Goal: Task Accomplishment & Management: Manage account settings

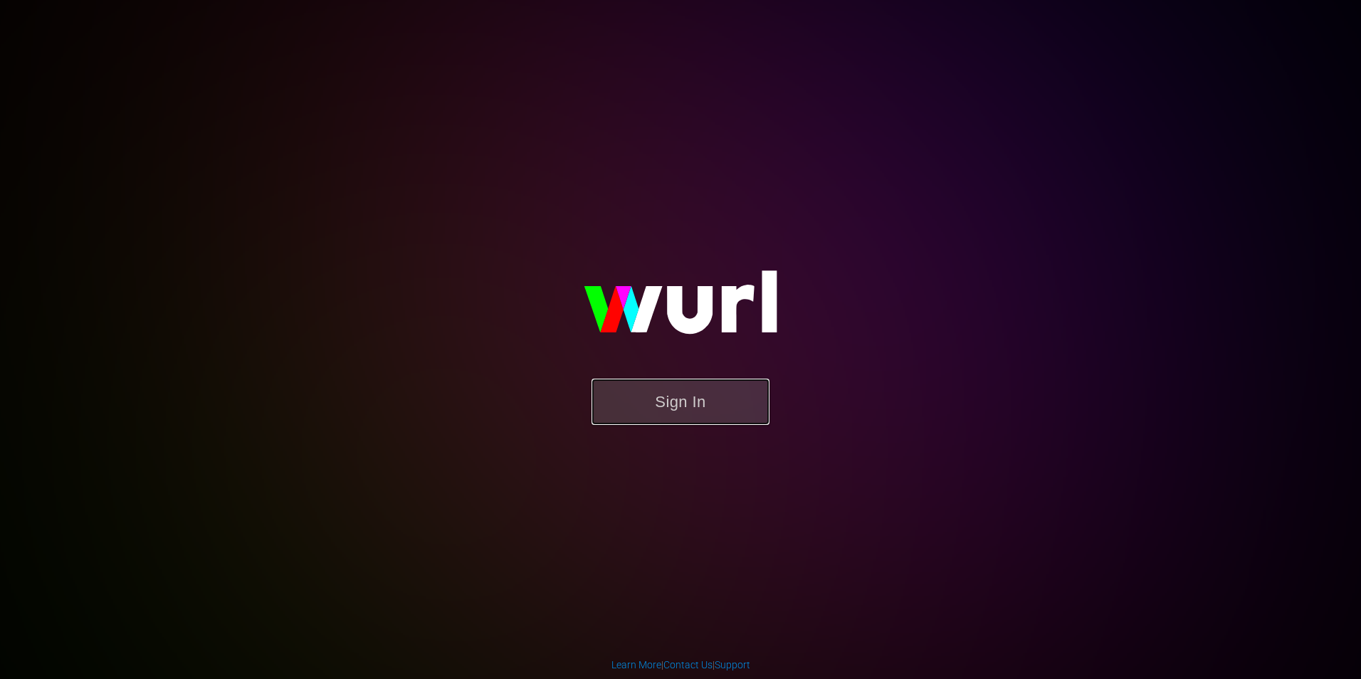
click at [624, 383] on button "Sign In" at bounding box center [681, 402] width 178 height 46
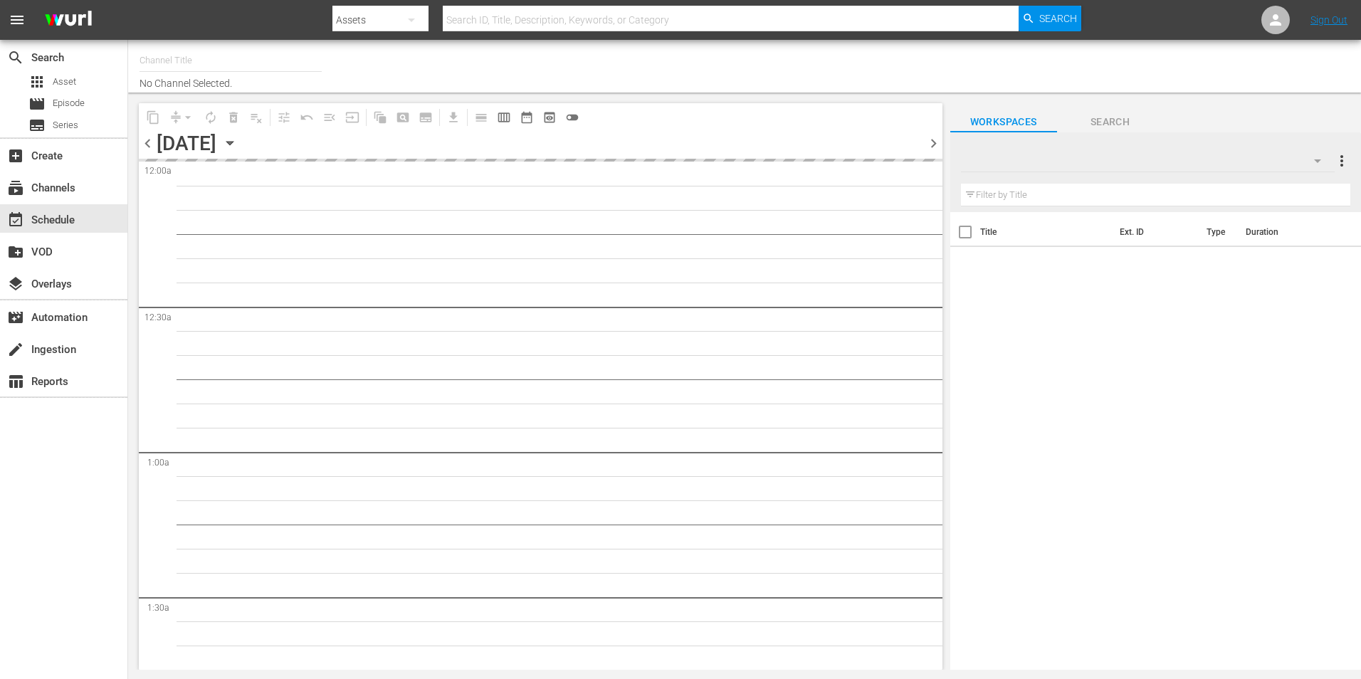
type input "Popflix (1068)"
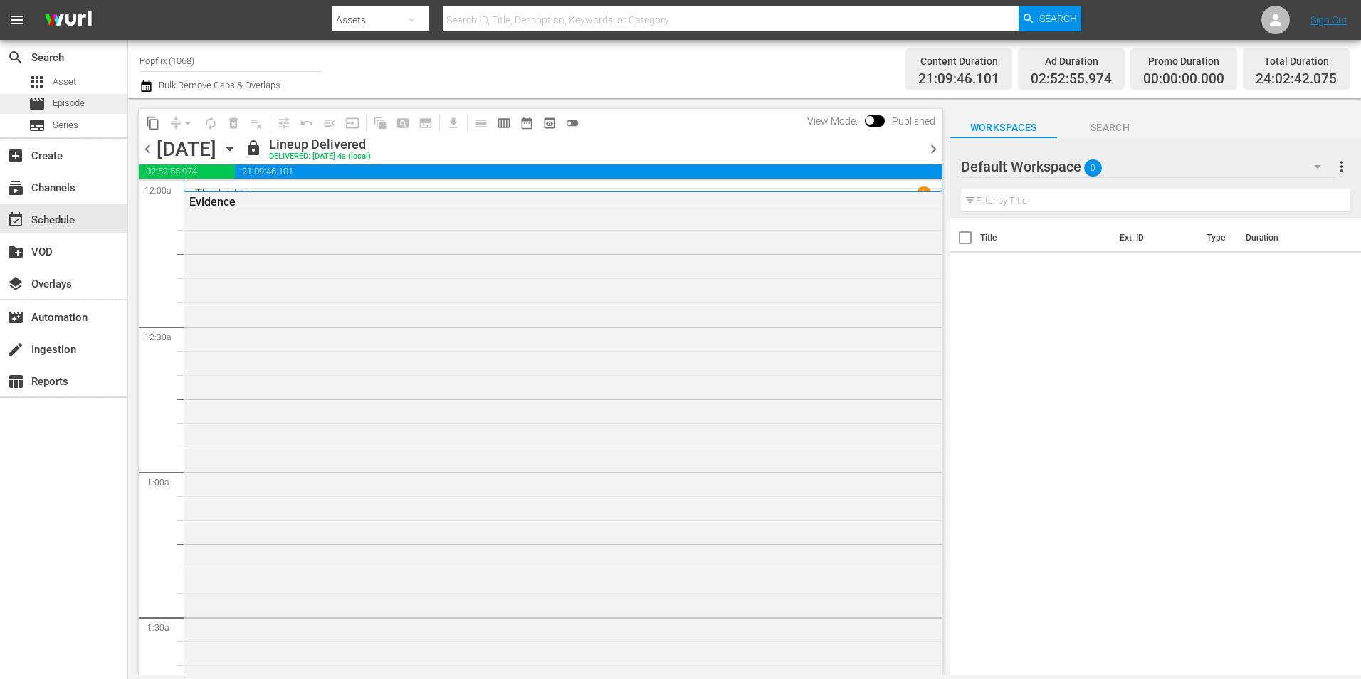
click at [75, 96] on span "Episode" at bounding box center [69, 103] width 32 height 14
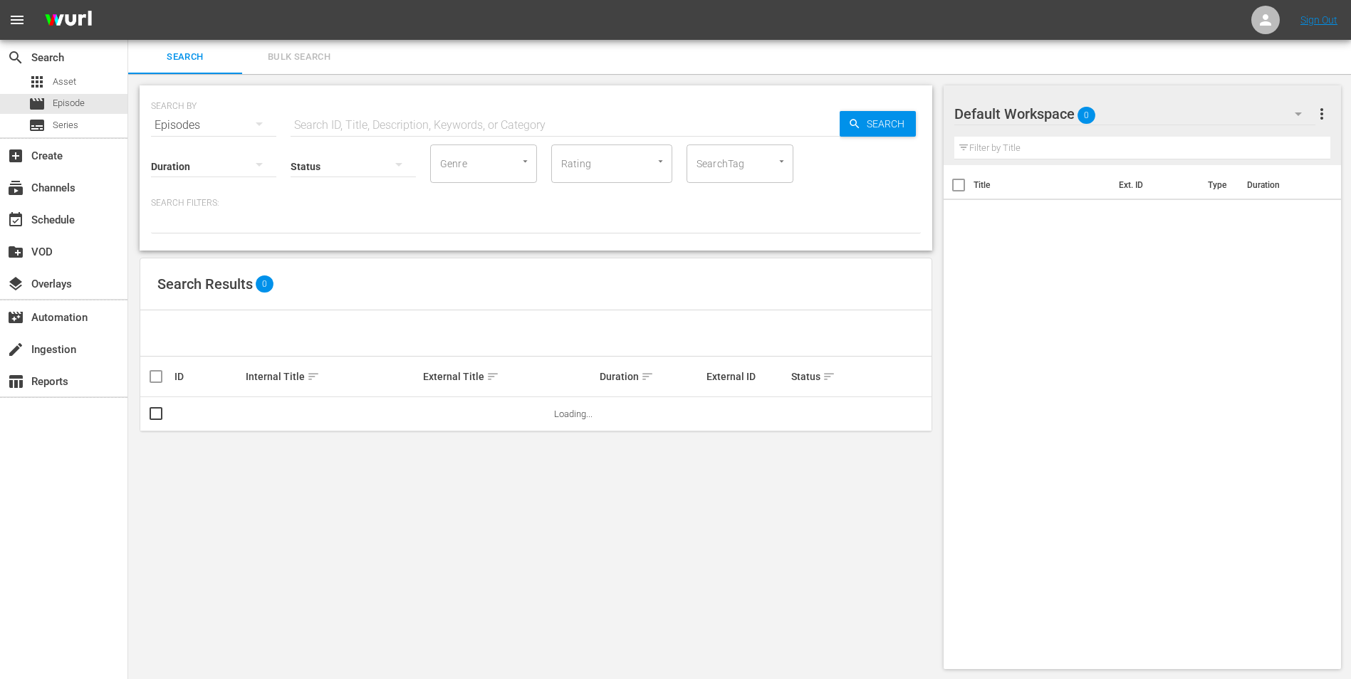
click at [329, 62] on span "Bulk Search" at bounding box center [299, 57] width 97 height 16
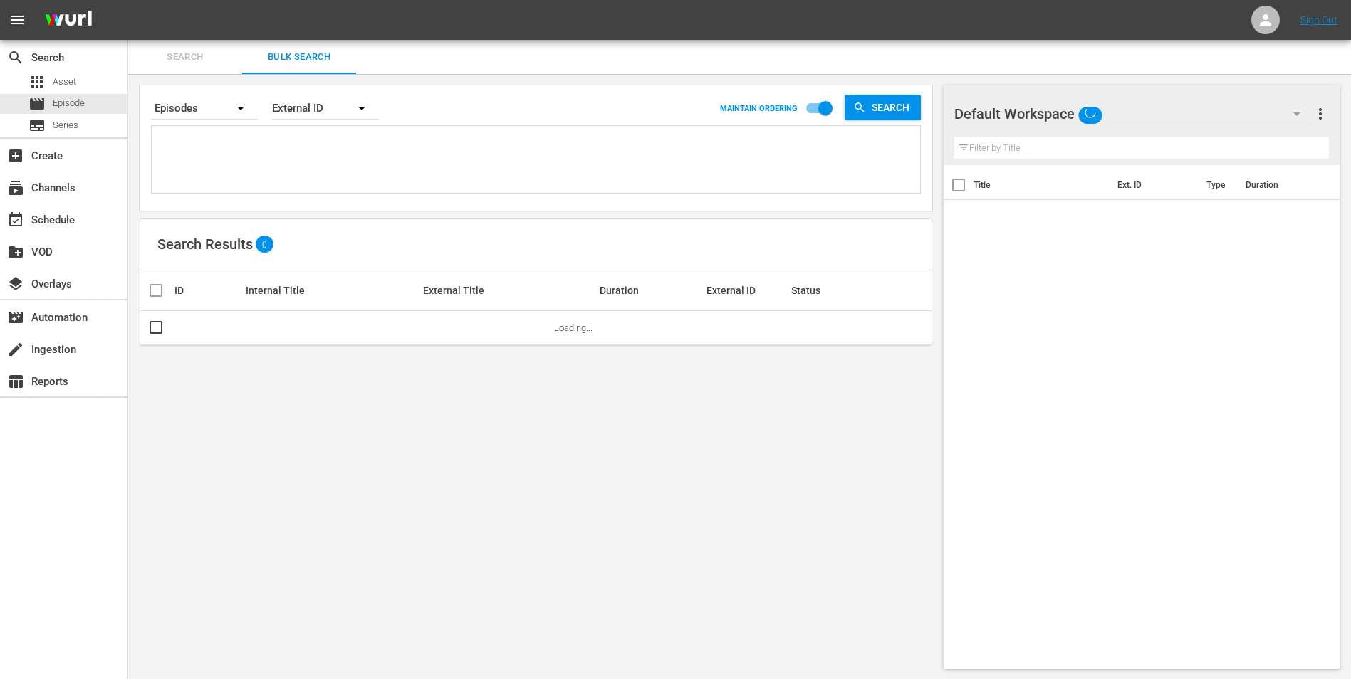
click at [296, 117] on div "External ID" at bounding box center [325, 108] width 107 height 40
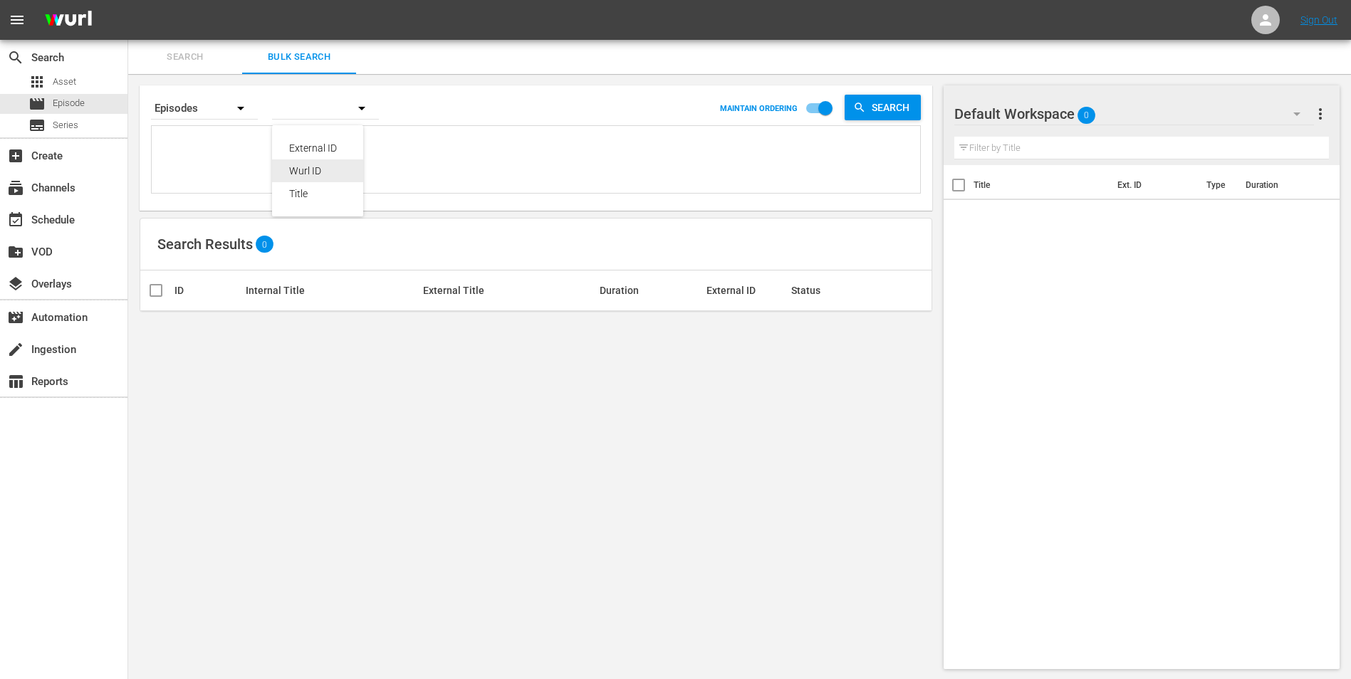
click at [302, 170] on div "Wurl ID" at bounding box center [317, 170] width 57 height 23
click at [234, 140] on textarea at bounding box center [537, 162] width 765 height 65
paste textarea "35177049 70175557 53982949 30136463 21420723 44034204 50824470 35177048 4593356…"
type textarea "35177049 70175557 53982949 30136463 21420723 44034204 50824470 35177048 4593356…"
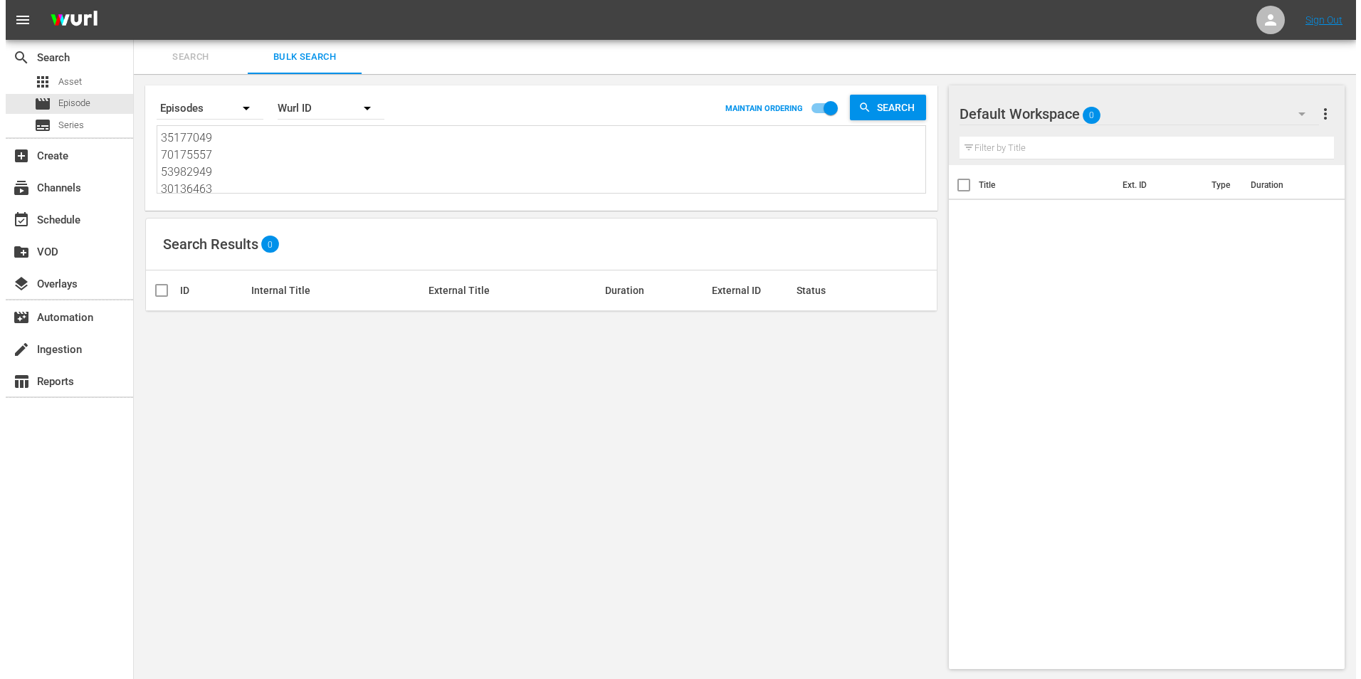
scroll to position [1, 0]
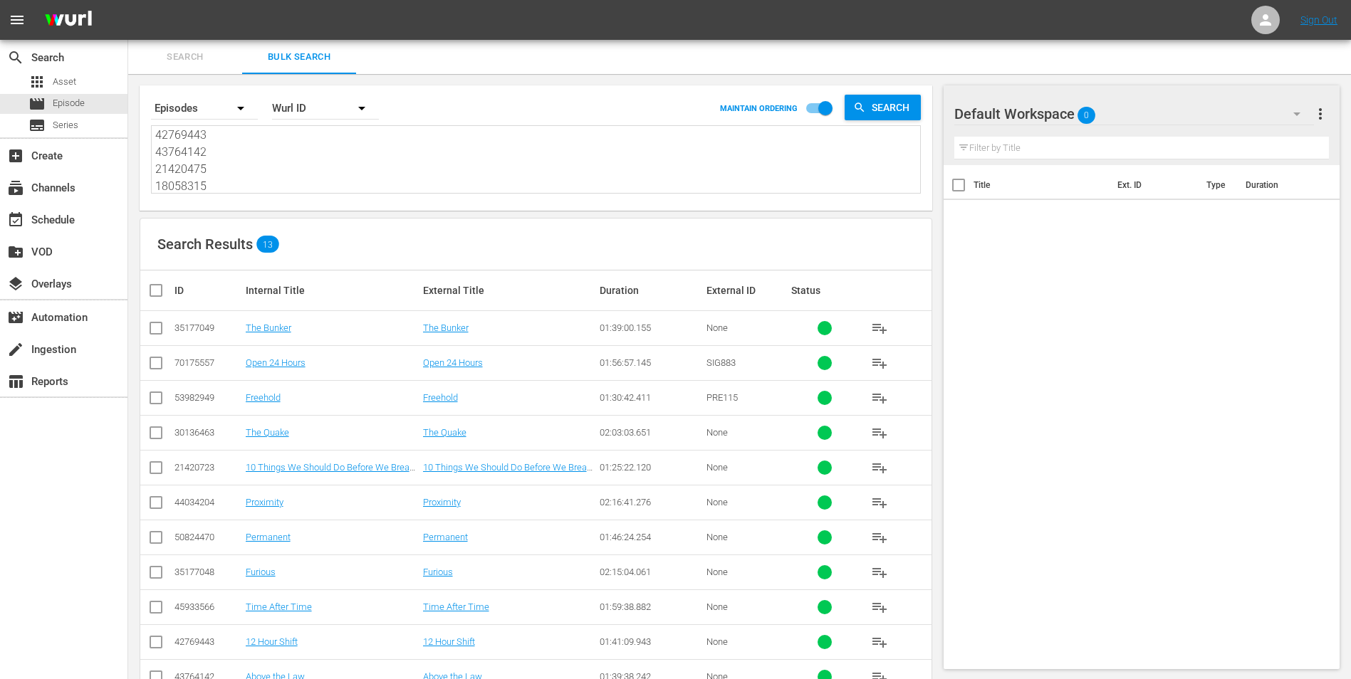
type textarea "35177049 70175557 53982949 30136463 21420723 44034204 50824470 35177048 4593356…"
click at [154, 290] on input "checkbox" at bounding box center [161, 290] width 28 height 17
checkbox input "true"
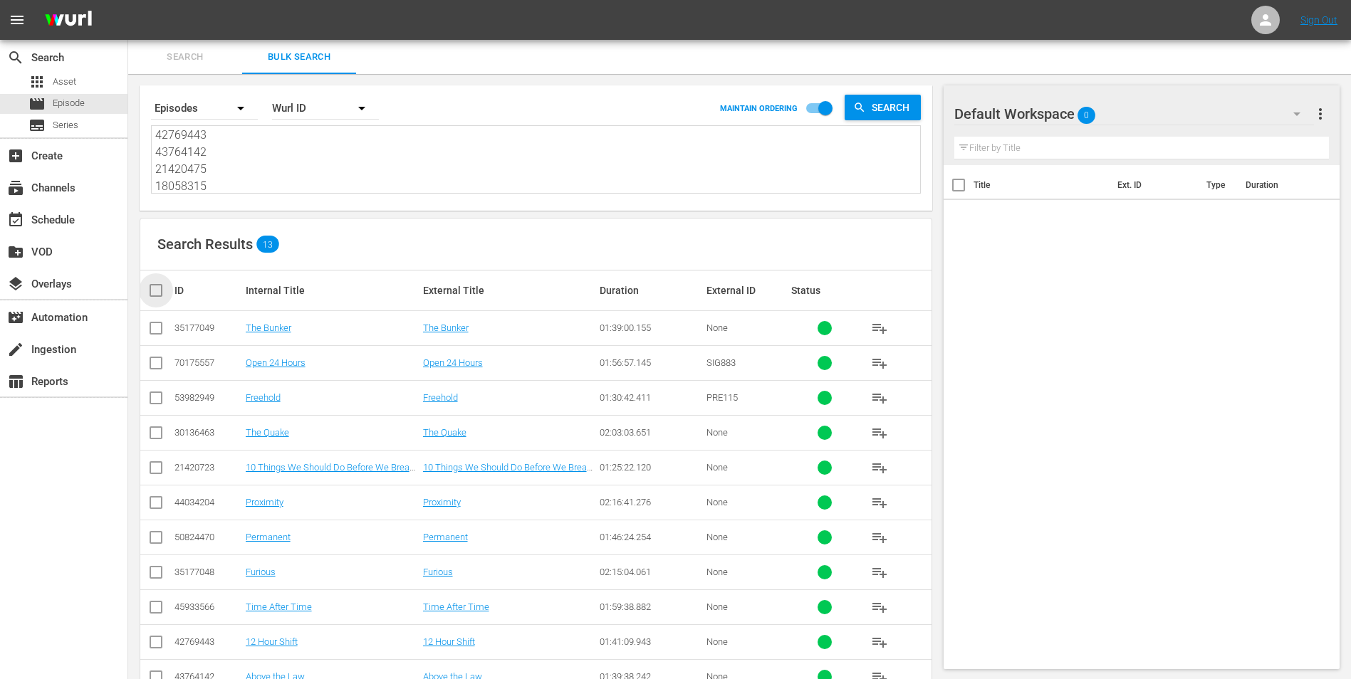
checkbox input "true"
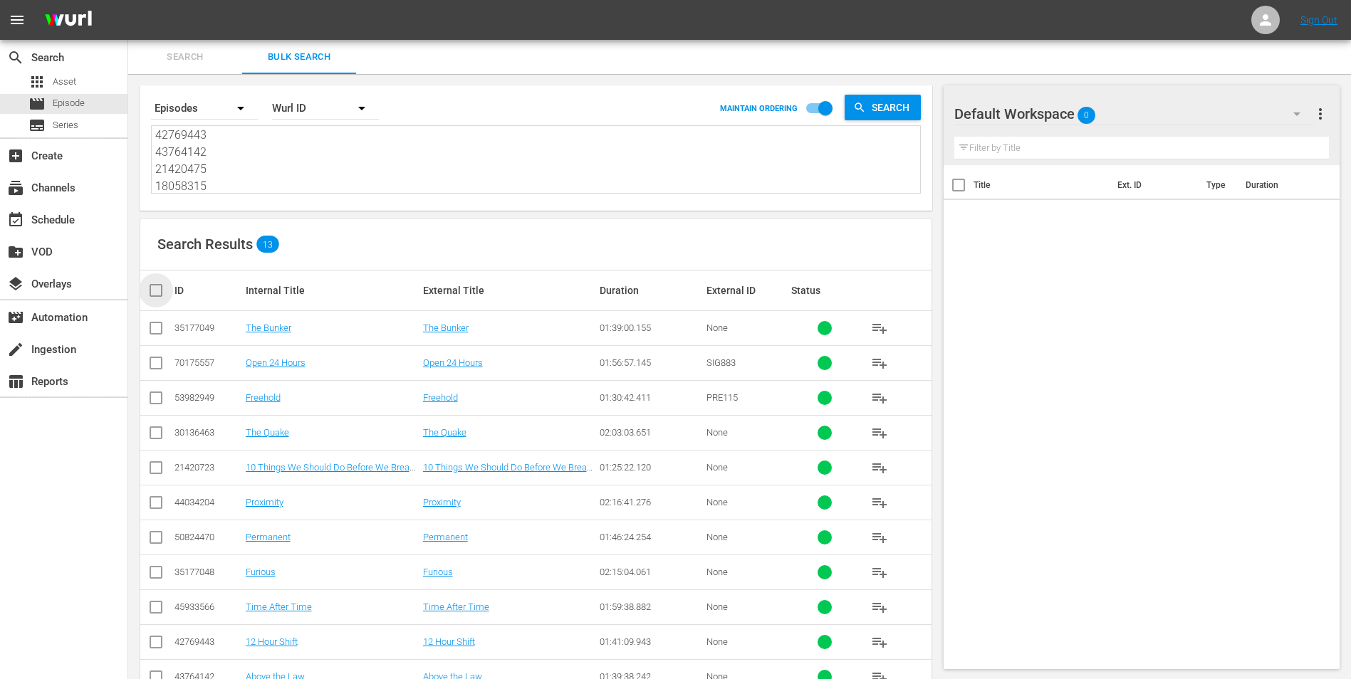
checkbox input "true"
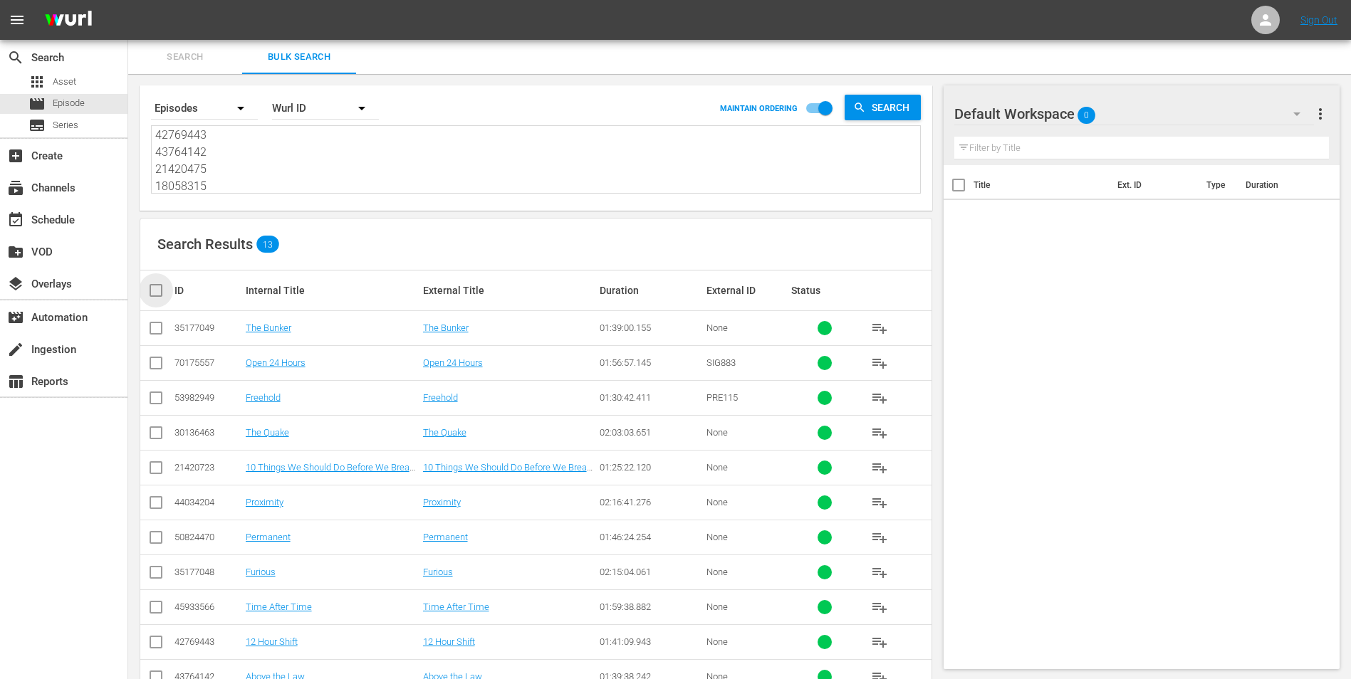
checkbox input "true"
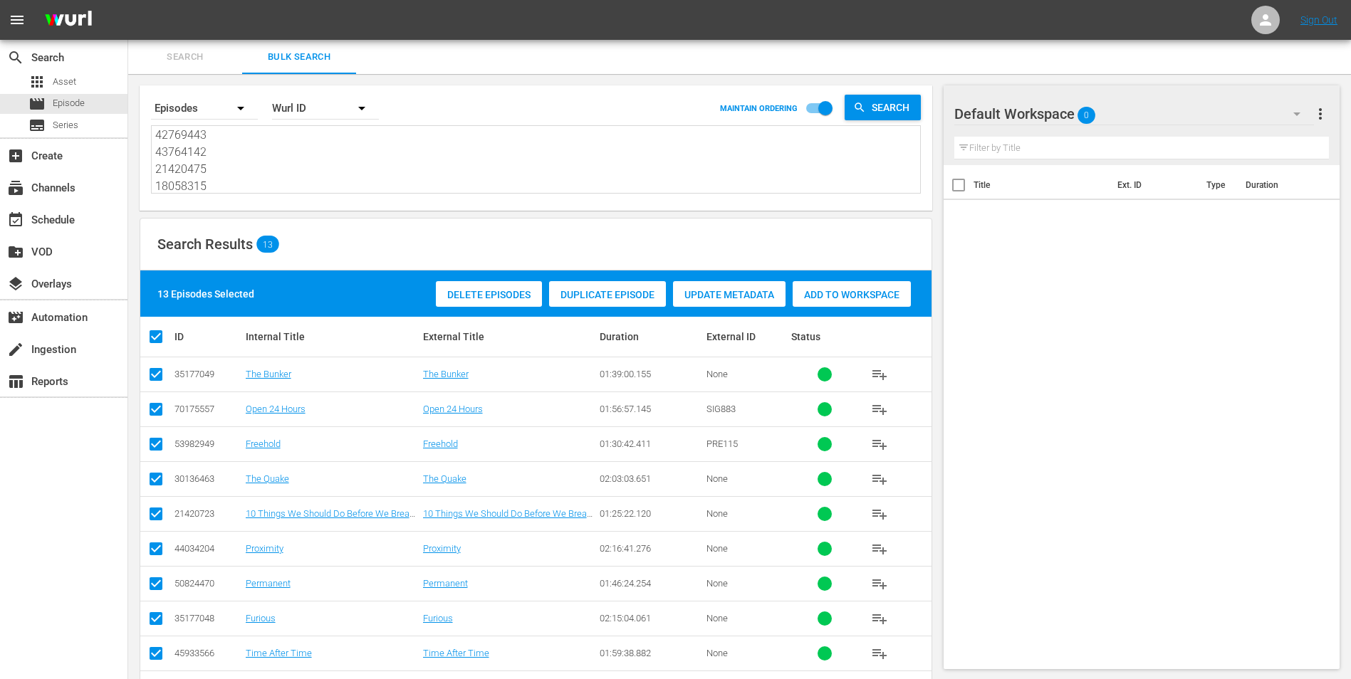
click at [834, 300] on div "Add to Workspace" at bounding box center [851, 294] width 118 height 27
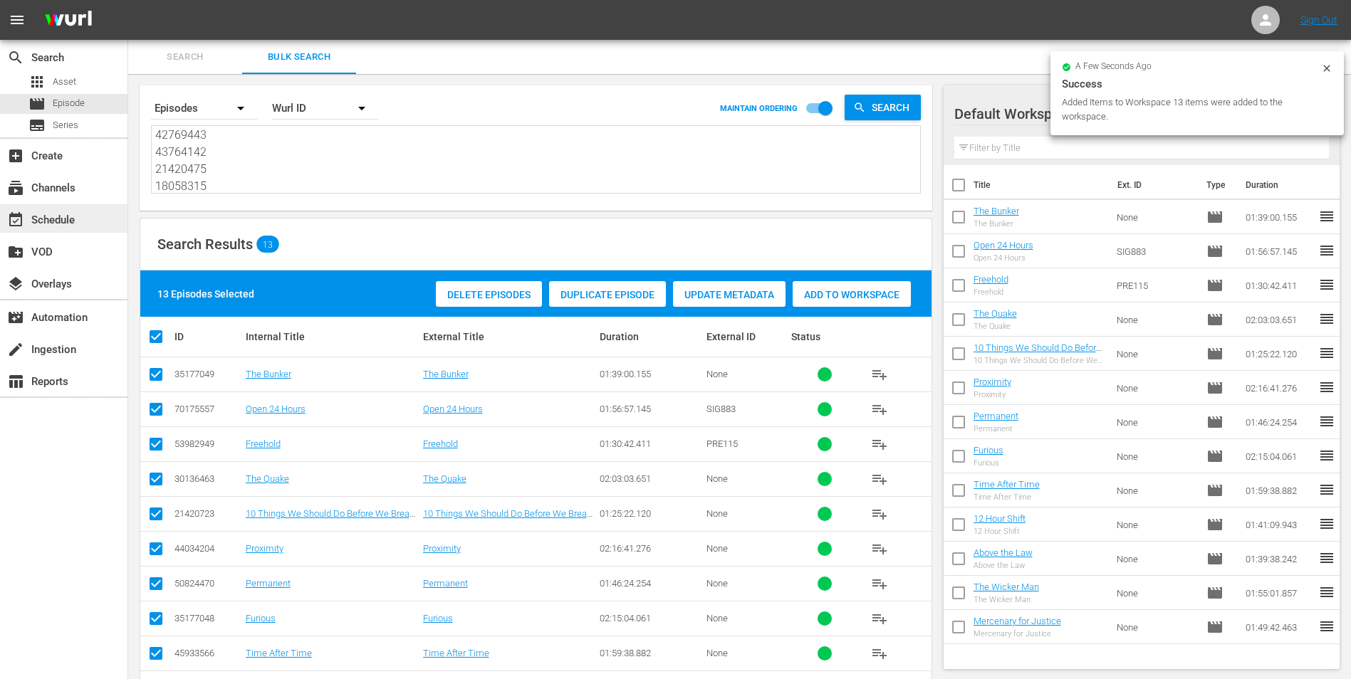
click at [66, 215] on div "event_available Schedule" at bounding box center [40, 217] width 80 height 13
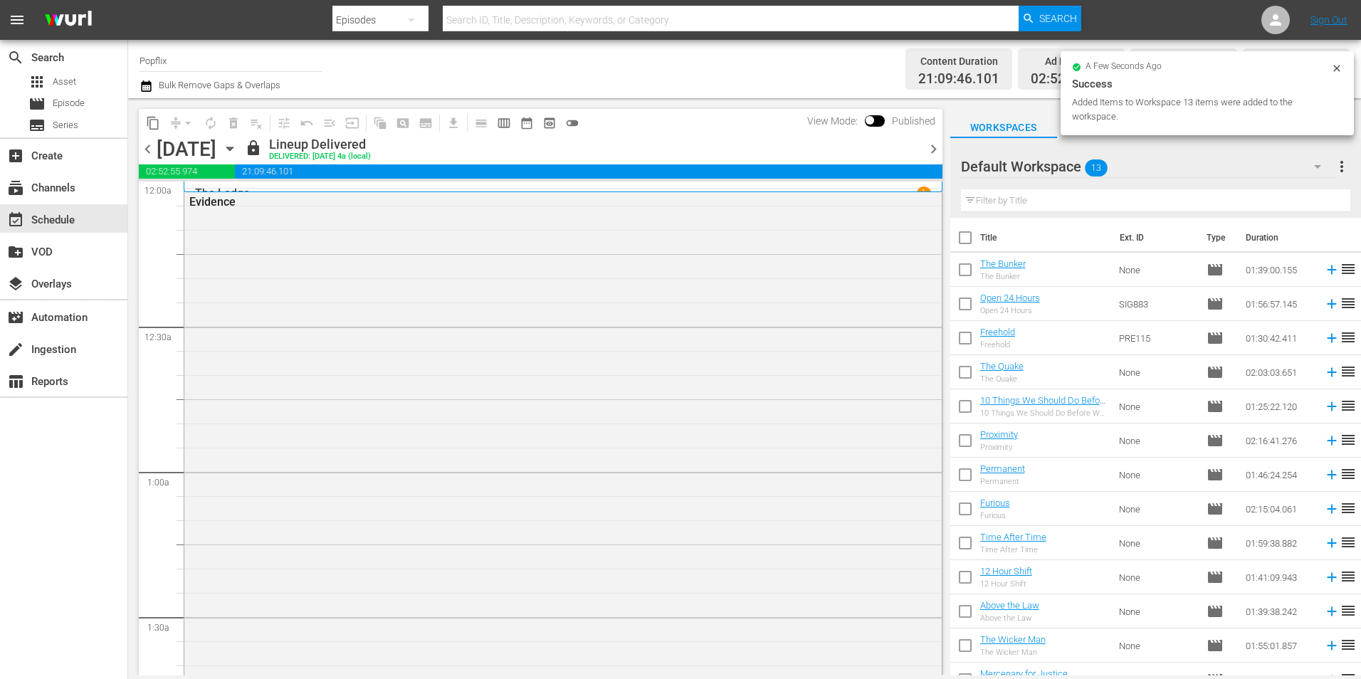
click at [928, 153] on span "chevron_right" at bounding box center [934, 149] width 18 height 18
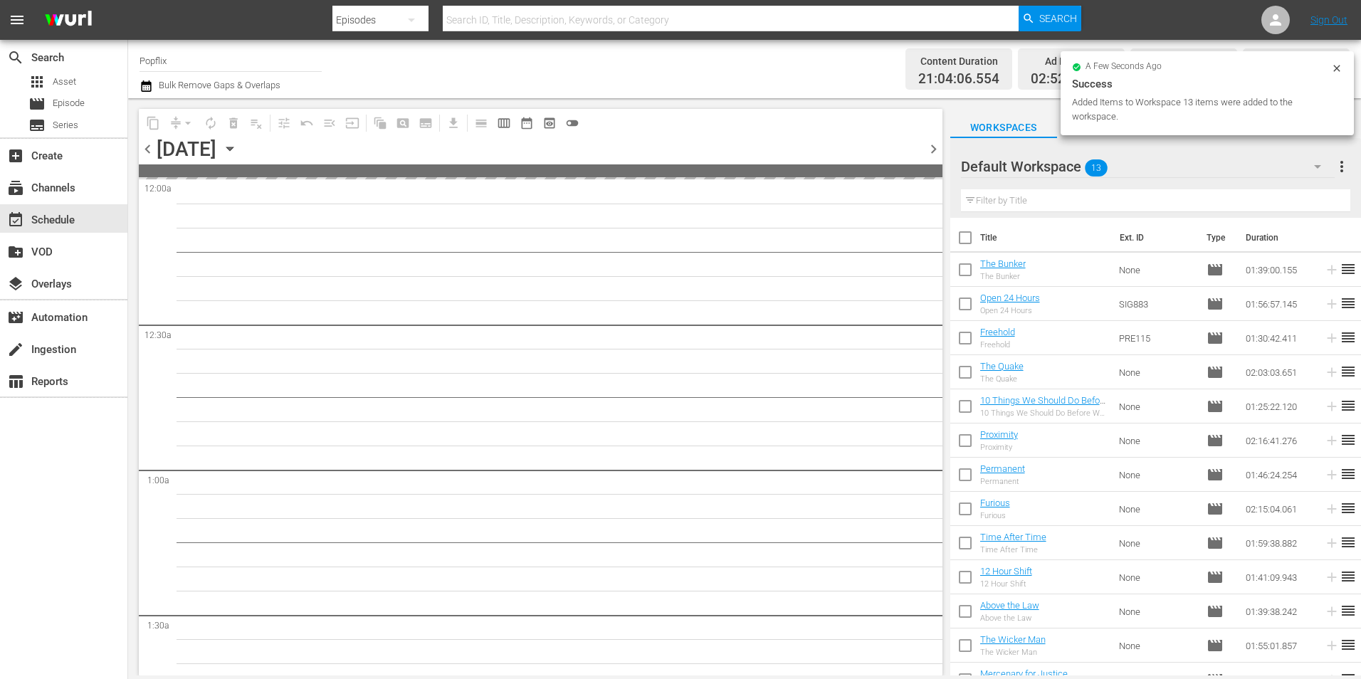
click at [928, 153] on span "chevron_right" at bounding box center [934, 149] width 18 height 18
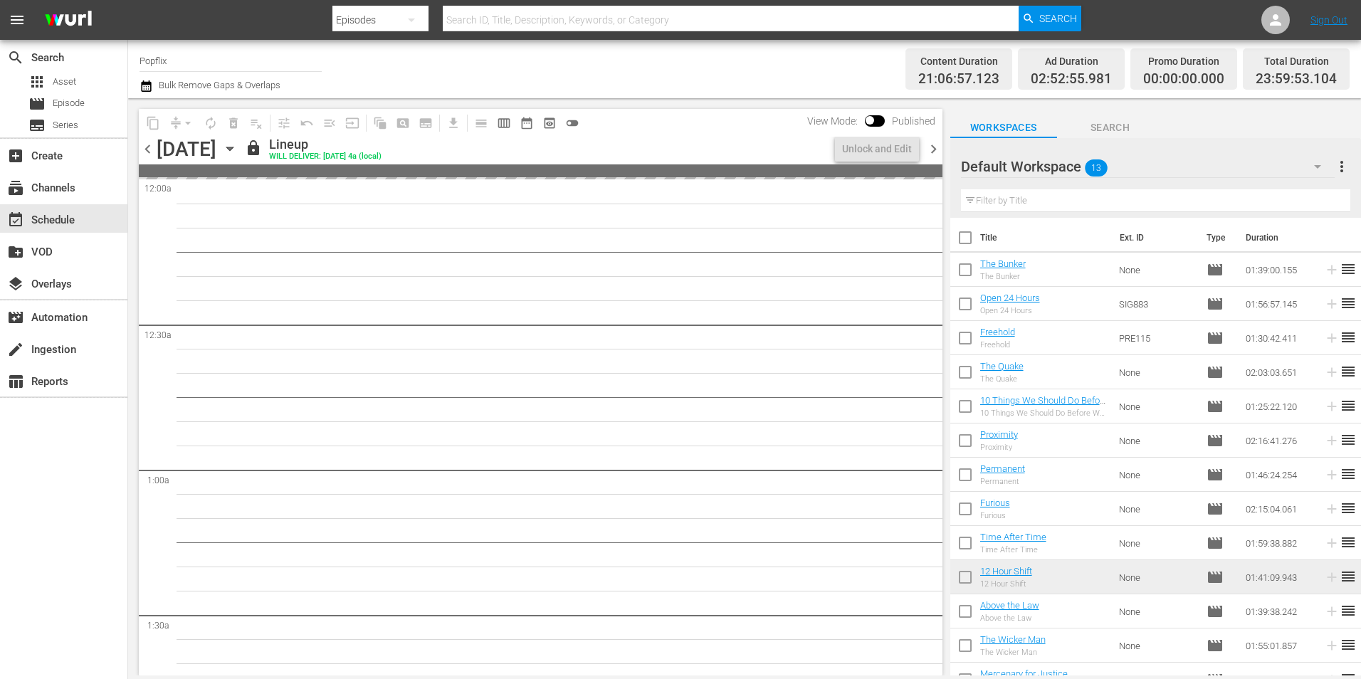
click at [928, 153] on span "chevron_right" at bounding box center [934, 149] width 18 height 18
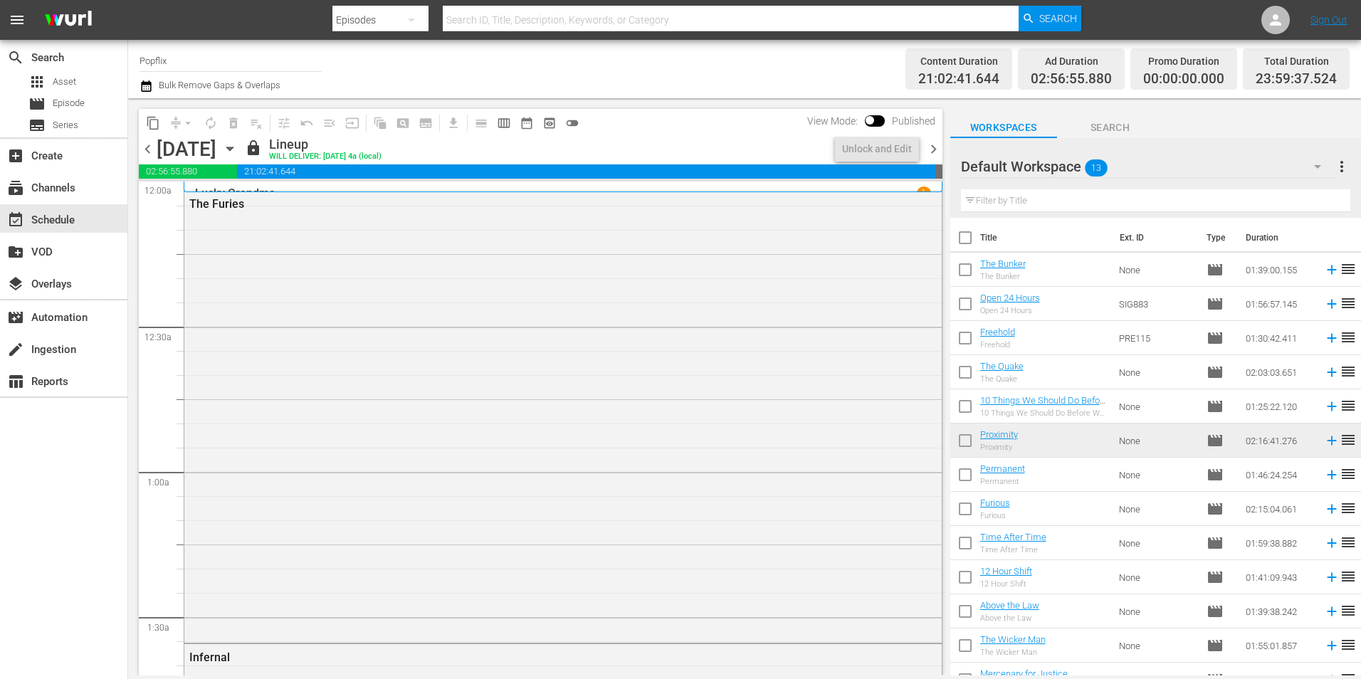
click at [928, 153] on span "chevron_right" at bounding box center [934, 149] width 18 height 18
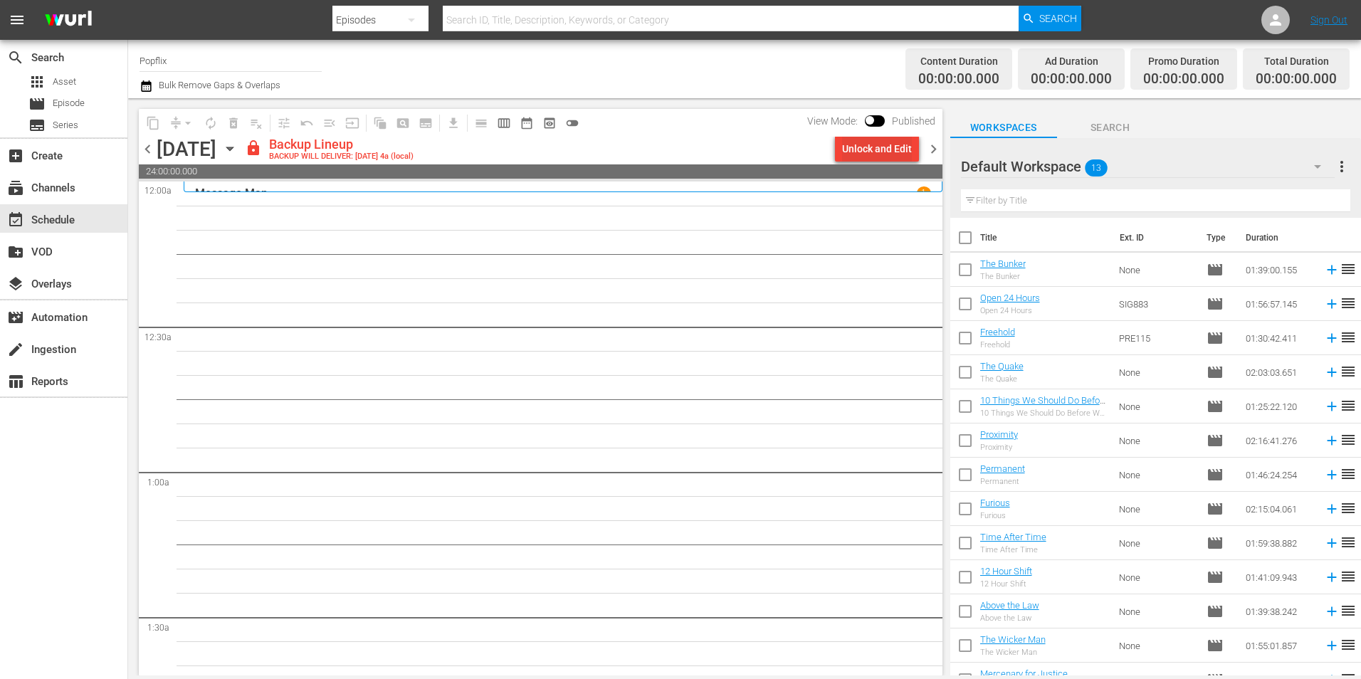
click at [872, 155] on div "Unlock and Edit" at bounding box center [877, 149] width 70 height 26
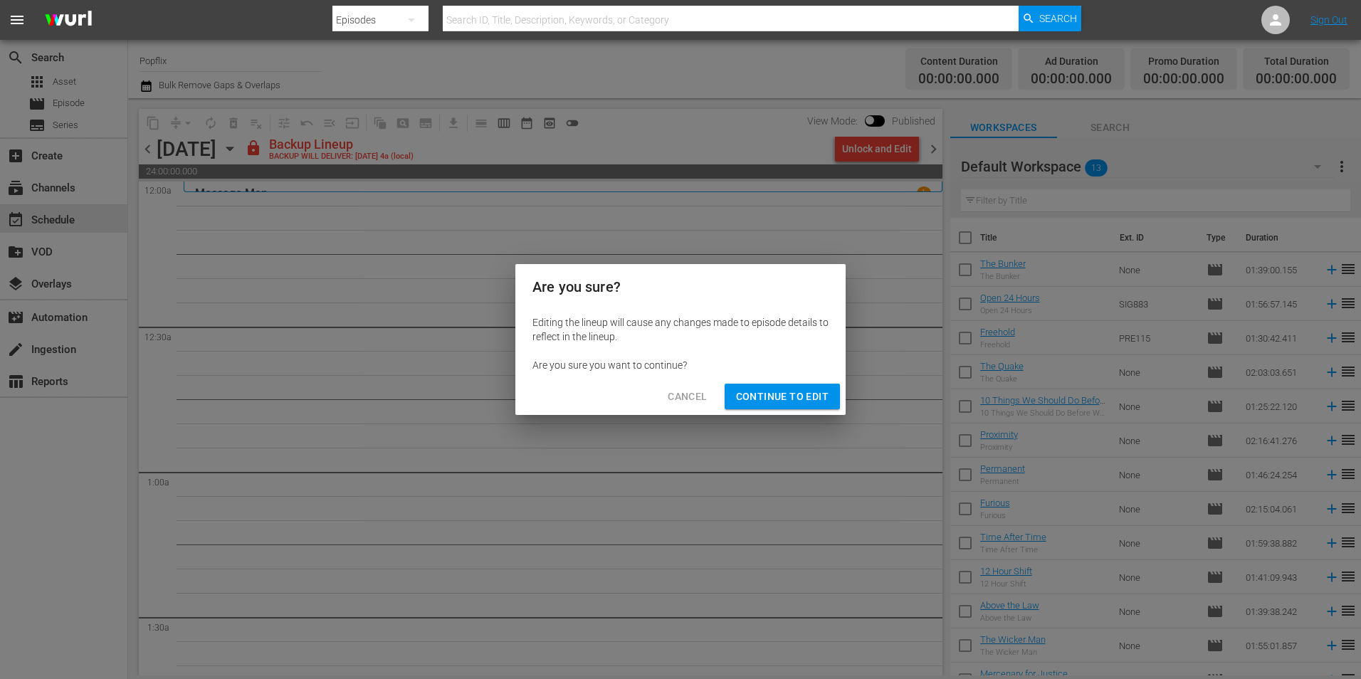
click at [761, 397] on span "Continue to Edit" at bounding box center [782, 397] width 93 height 18
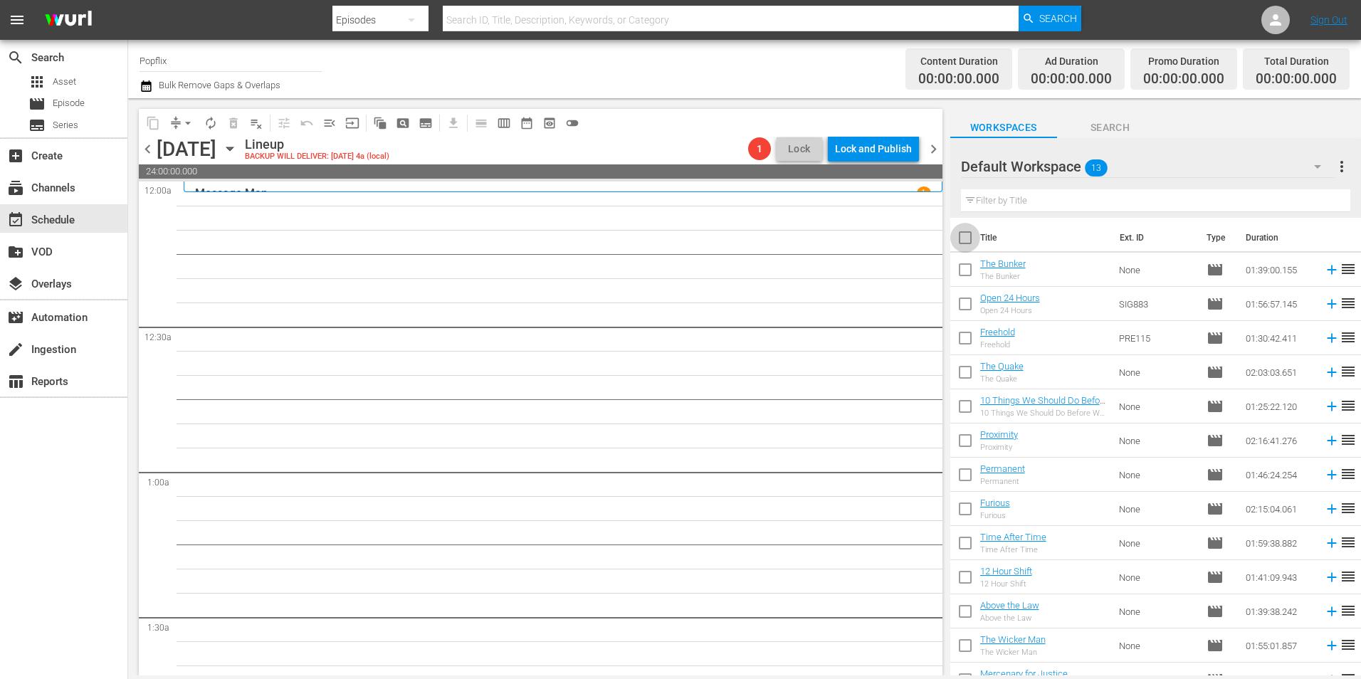
click at [967, 240] on input "checkbox" at bounding box center [965, 241] width 30 height 30
checkbox input "true"
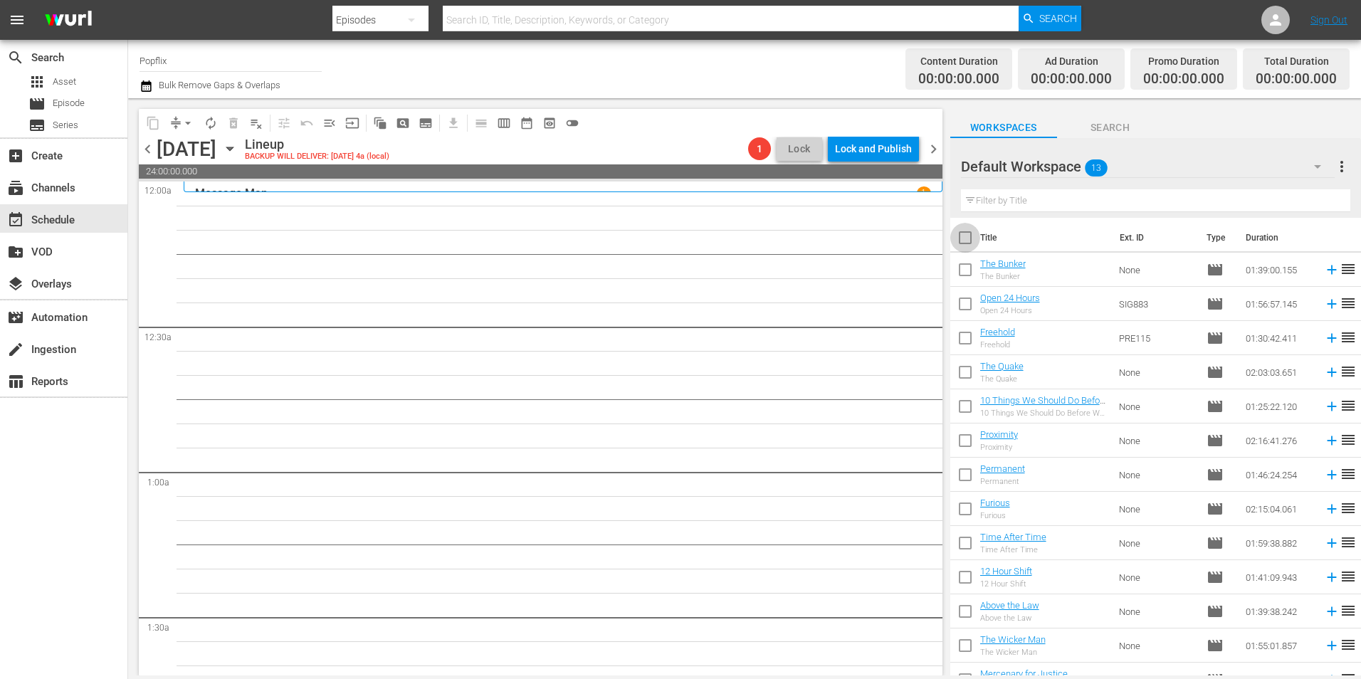
checkbox input "true"
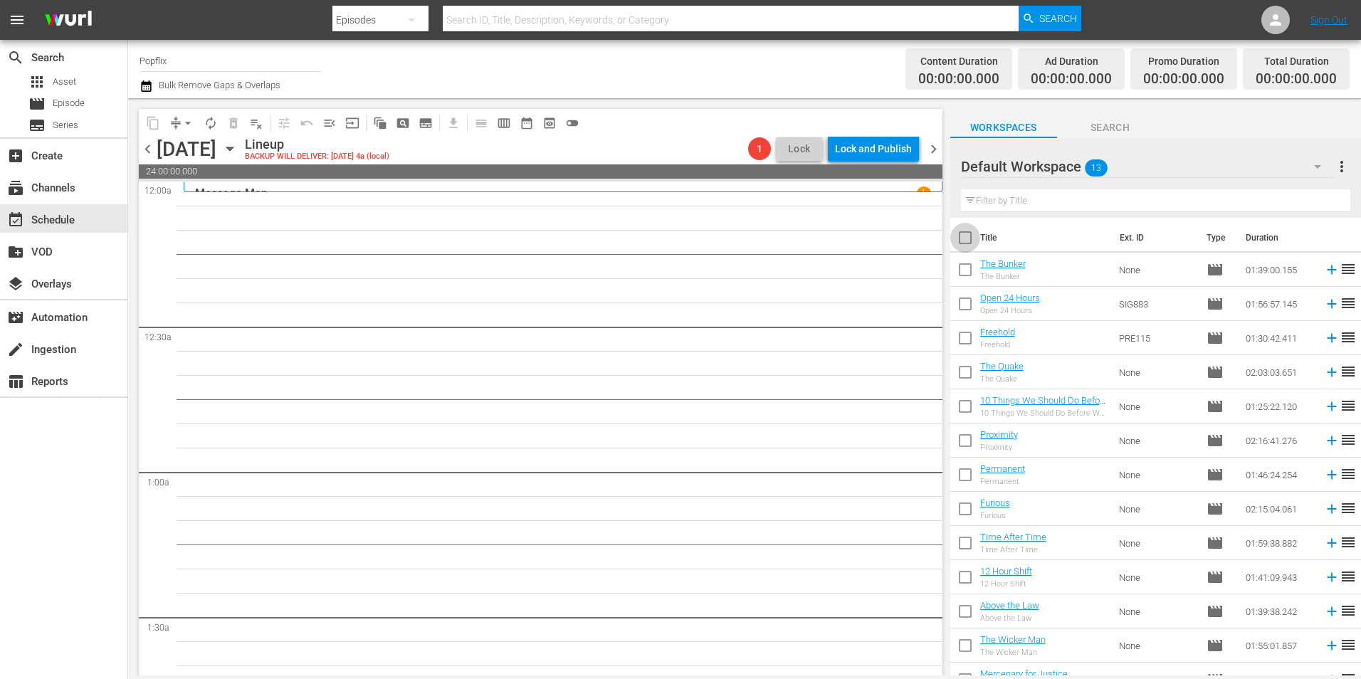
checkbox input "true"
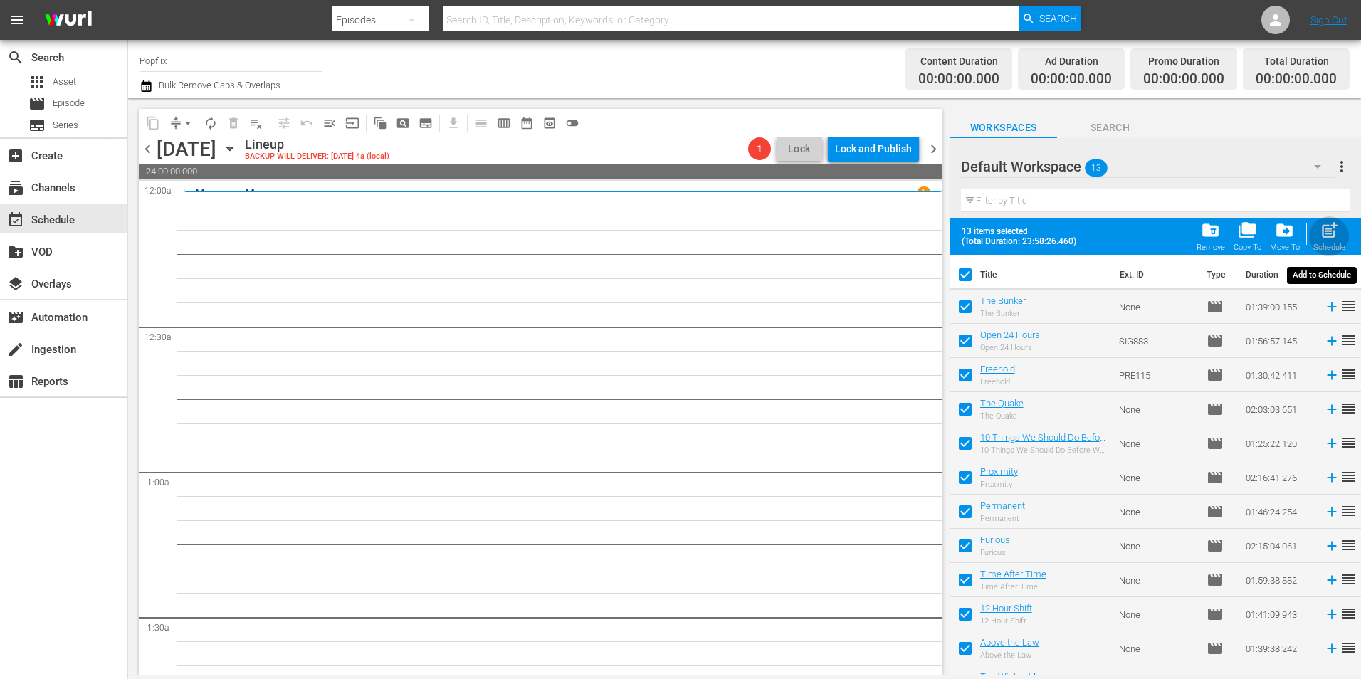
click at [1326, 227] on span "post_add" at bounding box center [1329, 230] width 19 height 19
checkbox input "false"
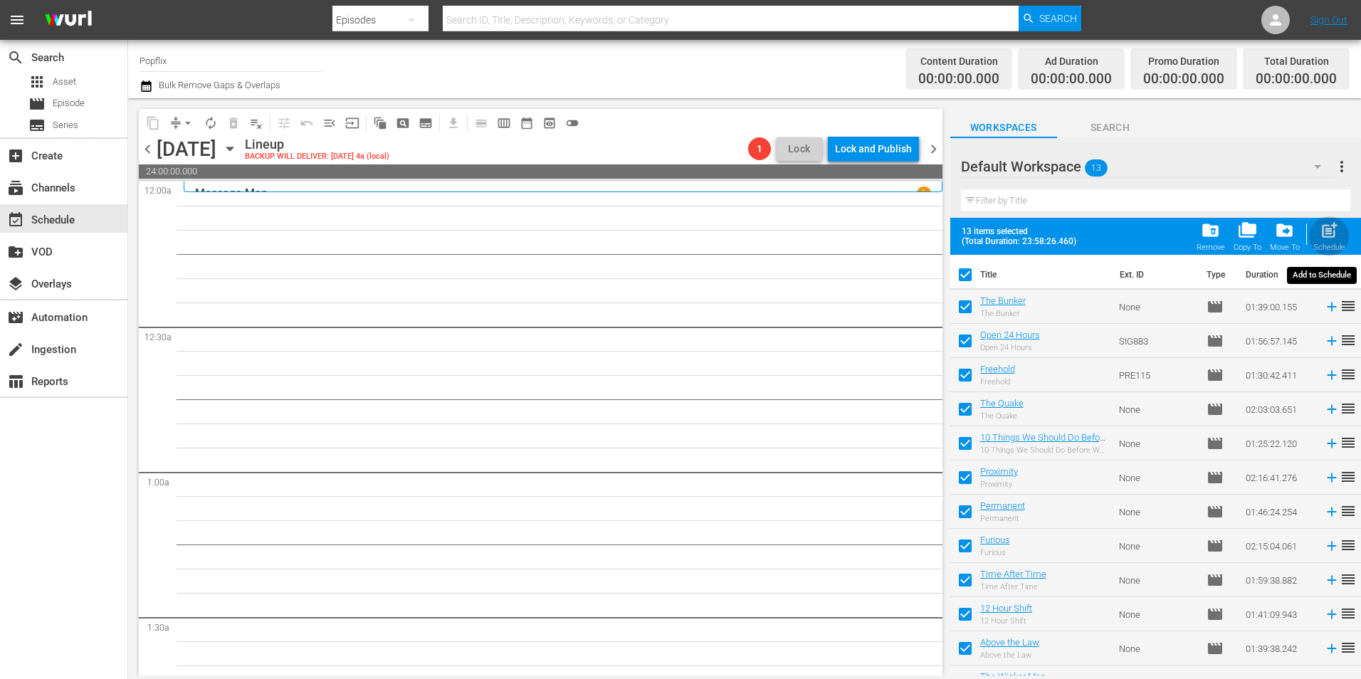
checkbox input "false"
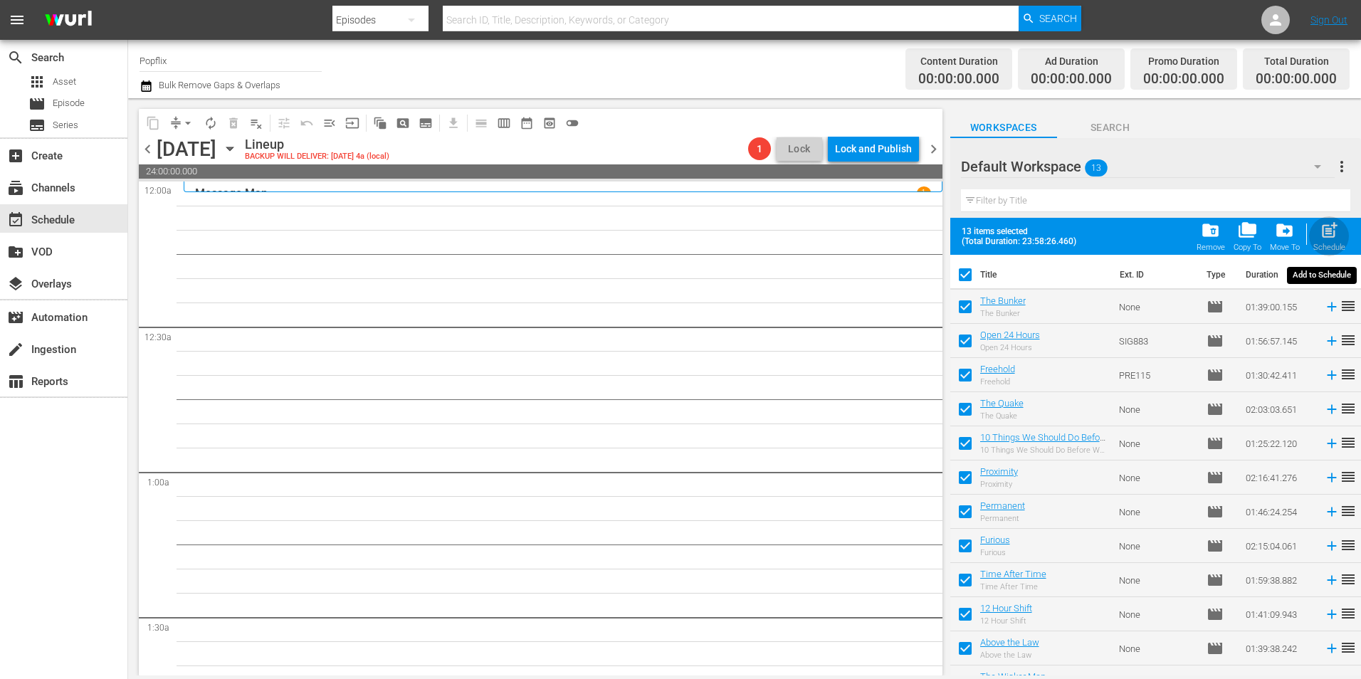
checkbox input "false"
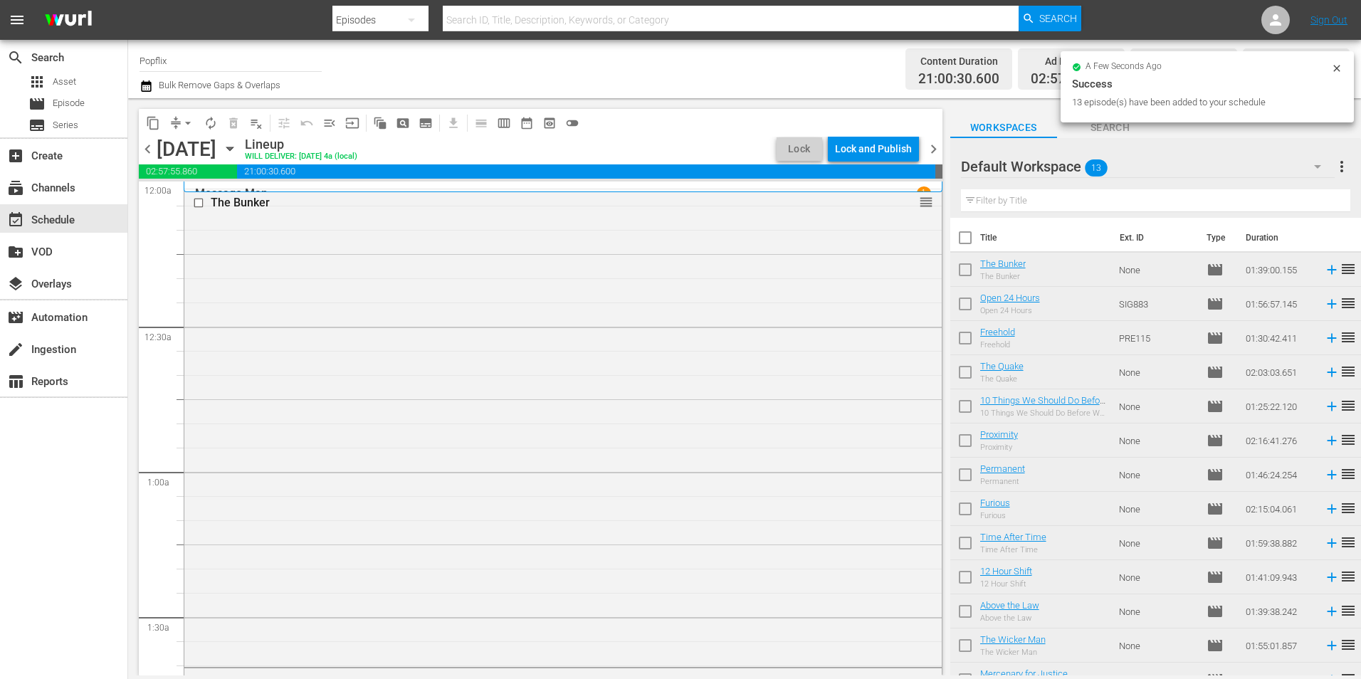
click at [937, 146] on span "chevron_right" at bounding box center [934, 149] width 18 height 18
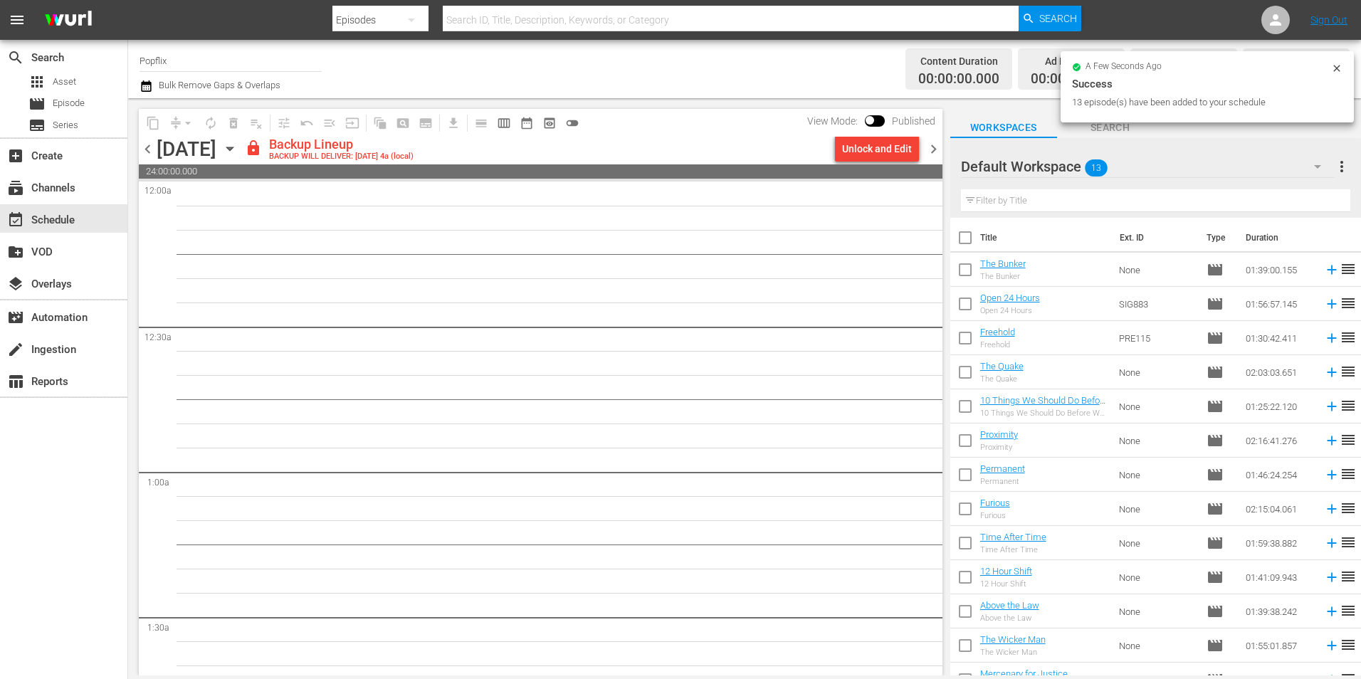
click at [1346, 165] on span "more_vert" at bounding box center [1342, 166] width 17 height 17
click at [1259, 186] on div "Clear All Workspace Items" at bounding box center [1249, 195] width 167 height 26
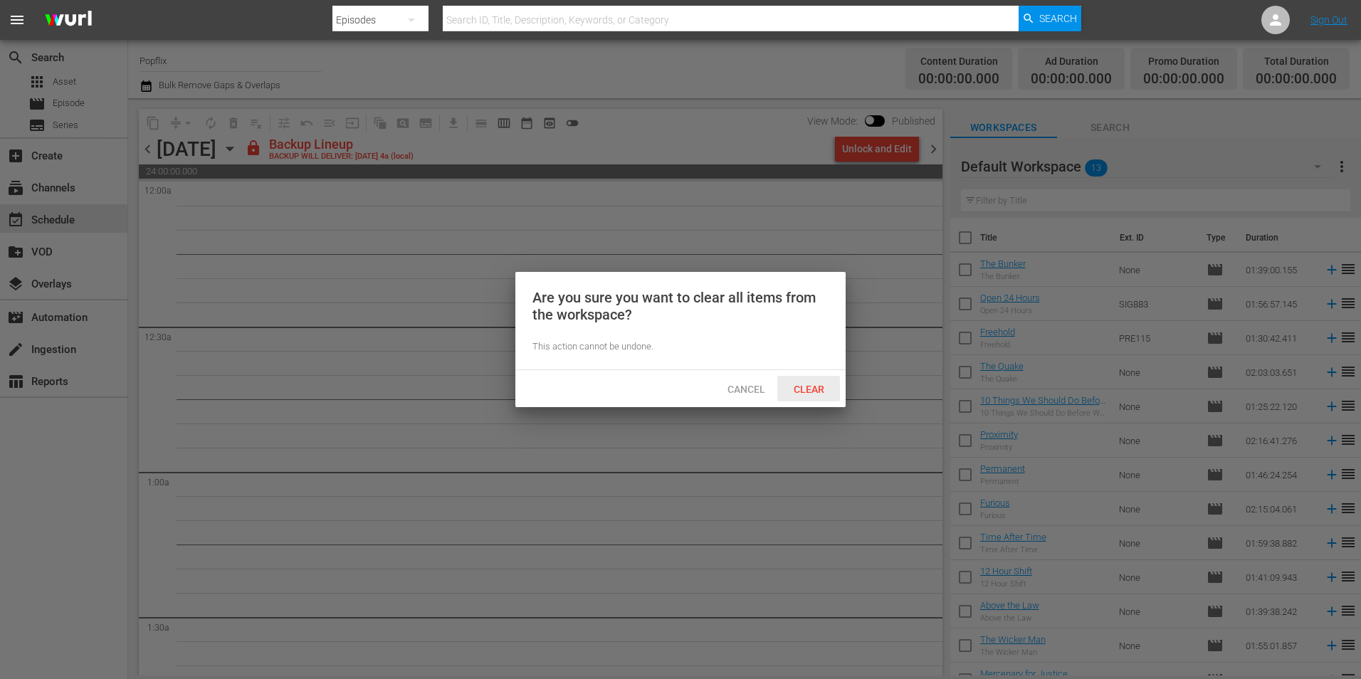
click at [810, 395] on div "Clear" at bounding box center [808, 389] width 63 height 26
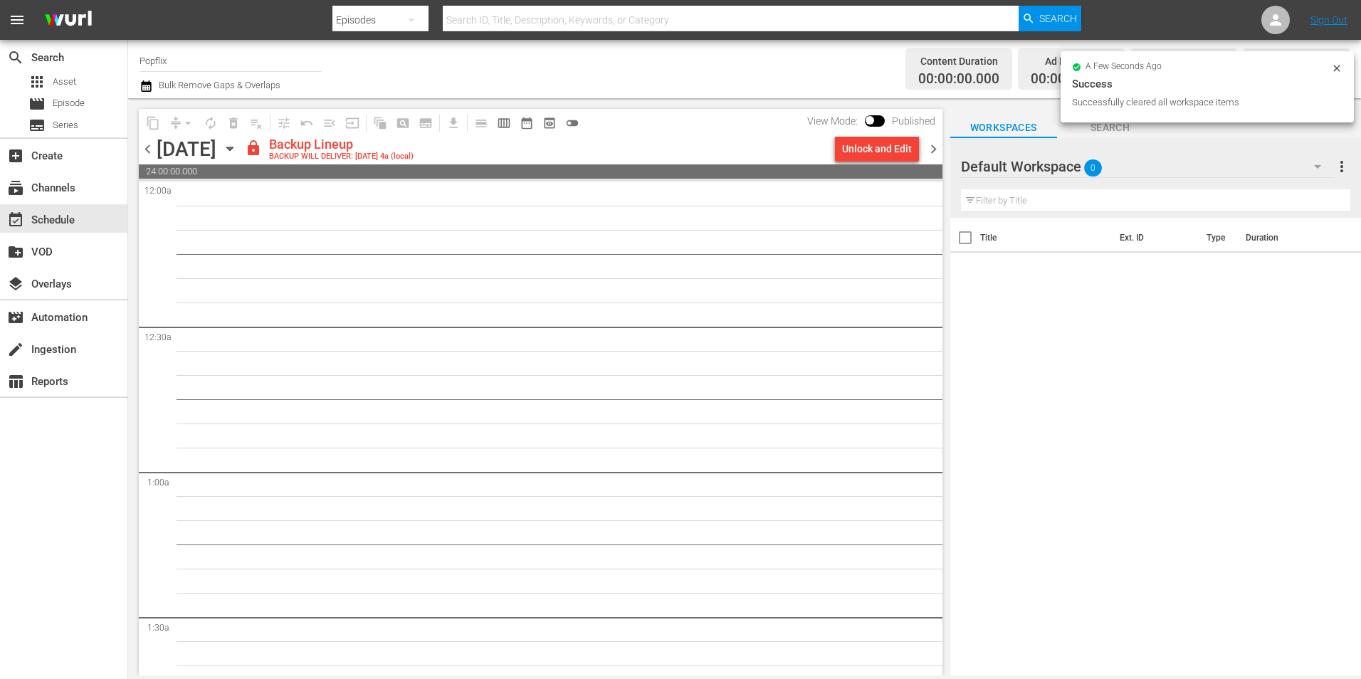
click at [146, 148] on span "chevron_left" at bounding box center [148, 149] width 18 height 18
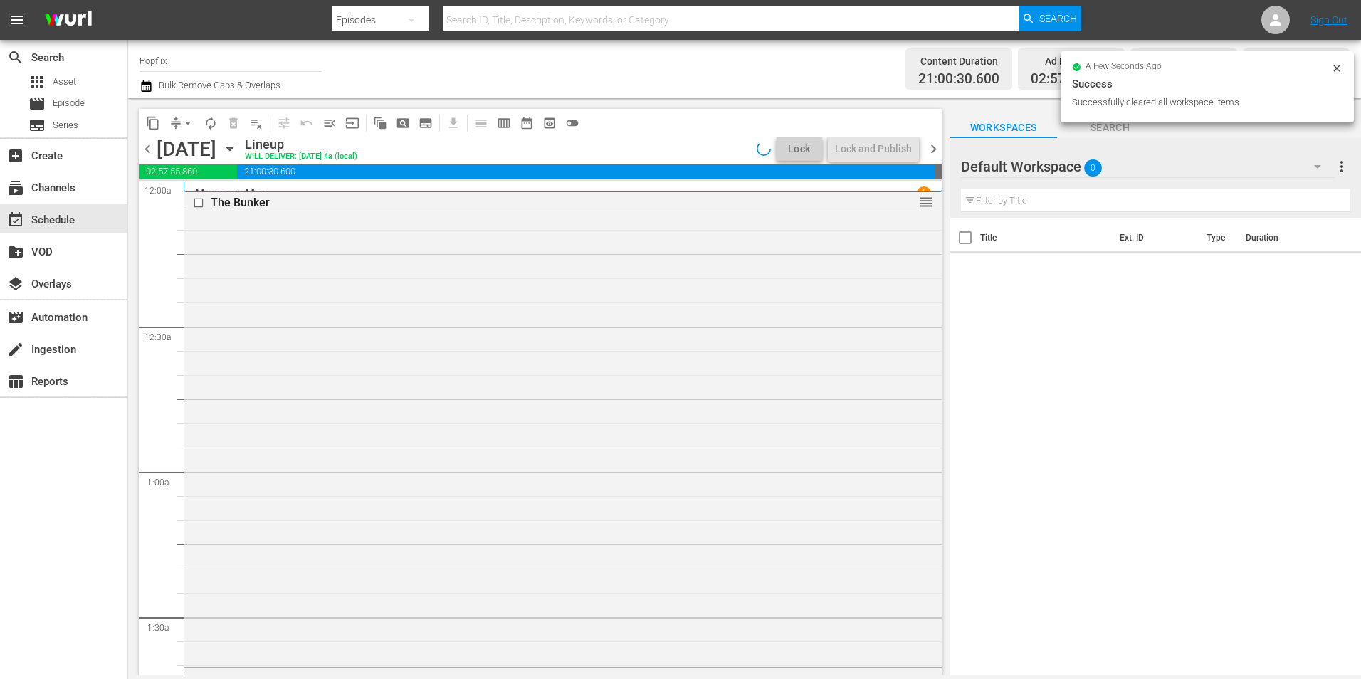
click at [936, 146] on span "chevron_right" at bounding box center [934, 149] width 18 height 18
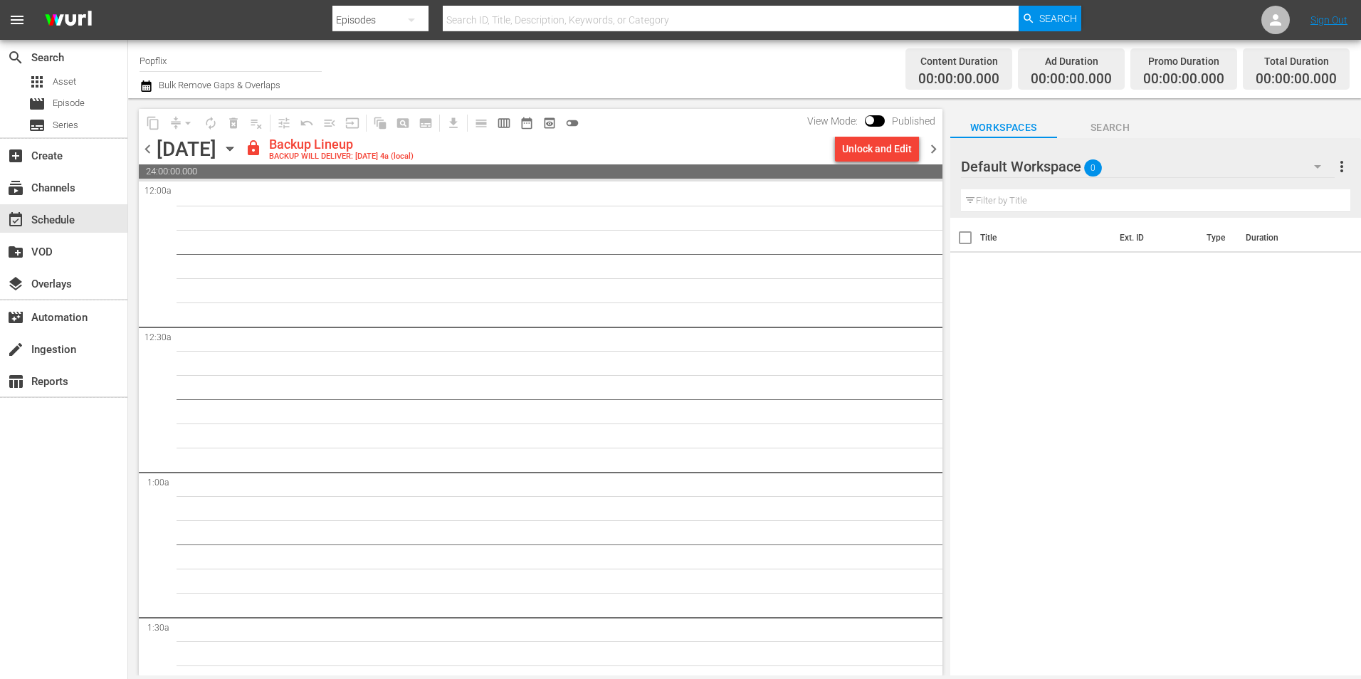
click at [142, 156] on span "chevron_left" at bounding box center [148, 149] width 18 height 18
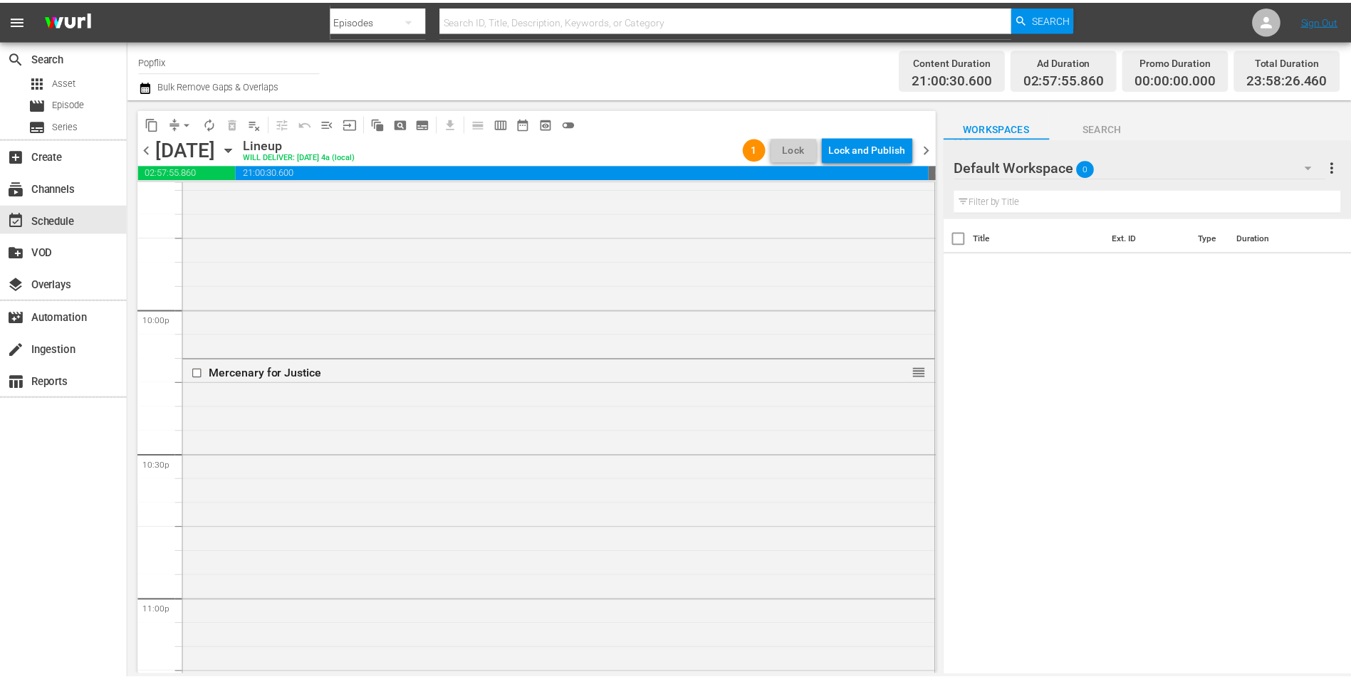
scroll to position [6477, 0]
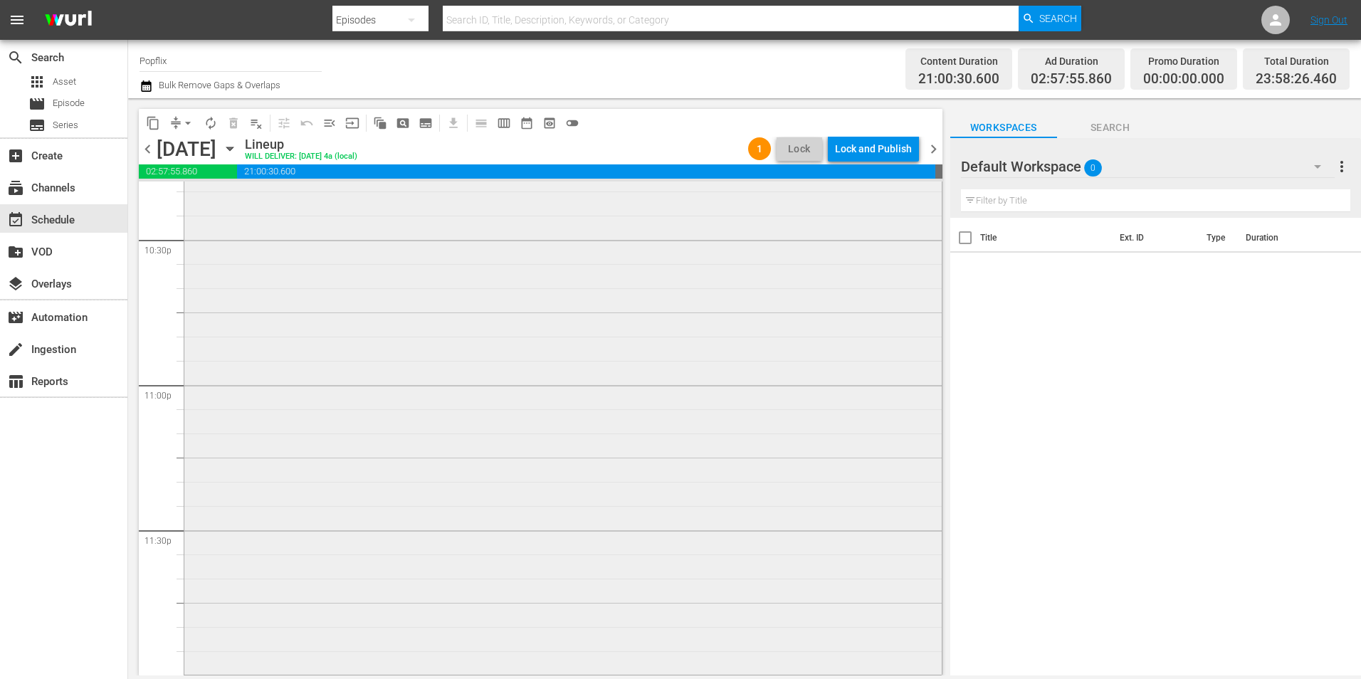
click at [507, 477] on div "Mercenary for Justice reorder" at bounding box center [563, 408] width 758 height 527
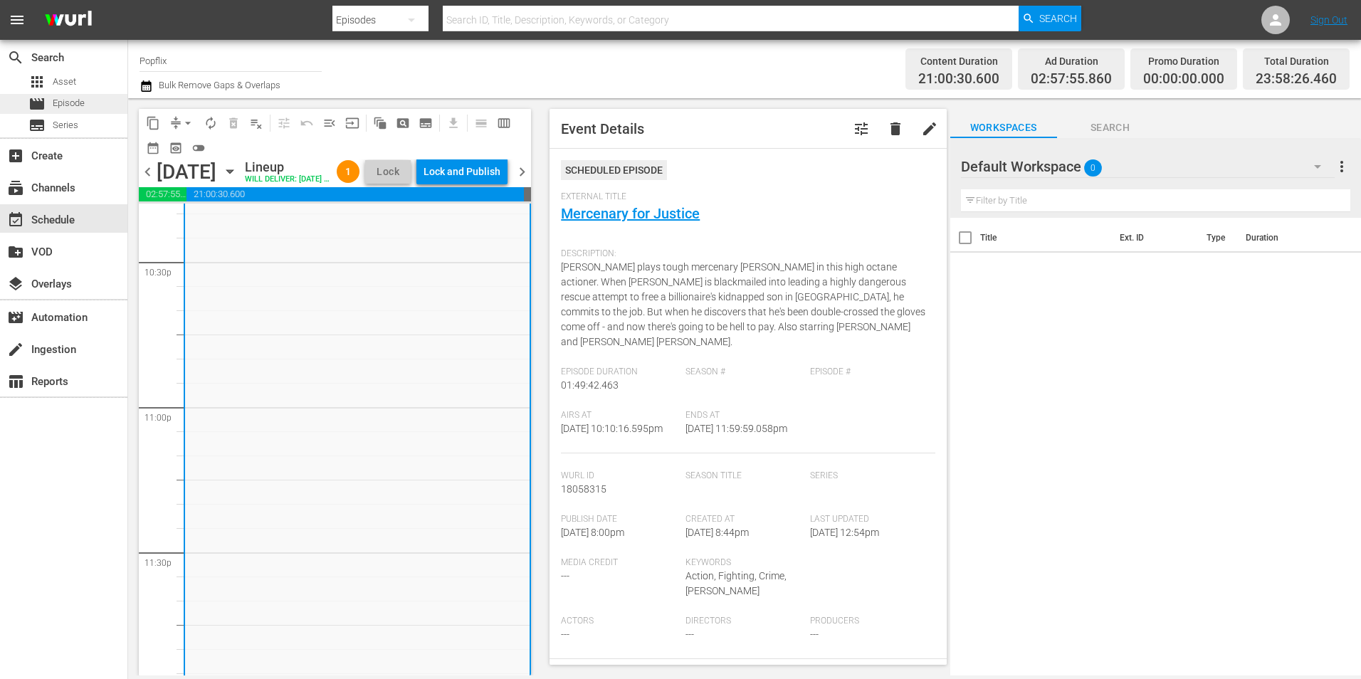
click at [90, 94] on div "movie Episode" at bounding box center [63, 104] width 127 height 20
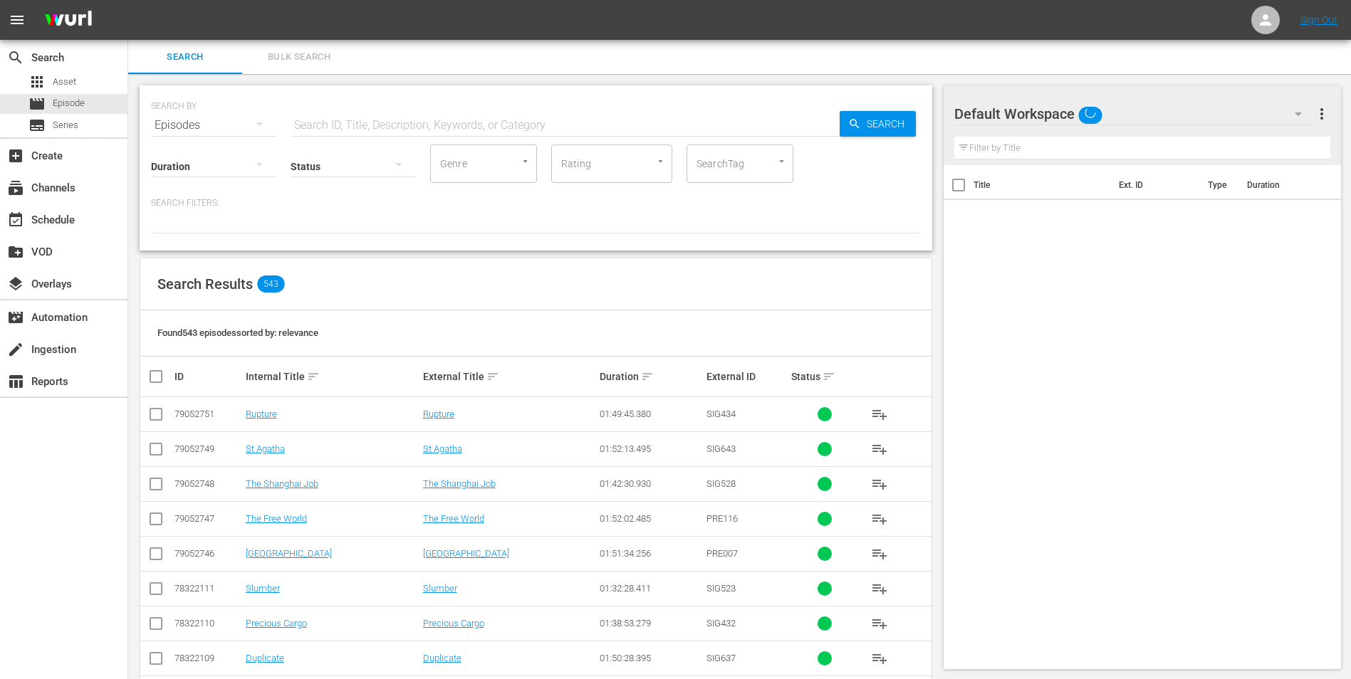
click at [332, 58] on span "Bulk Search" at bounding box center [299, 57] width 97 height 16
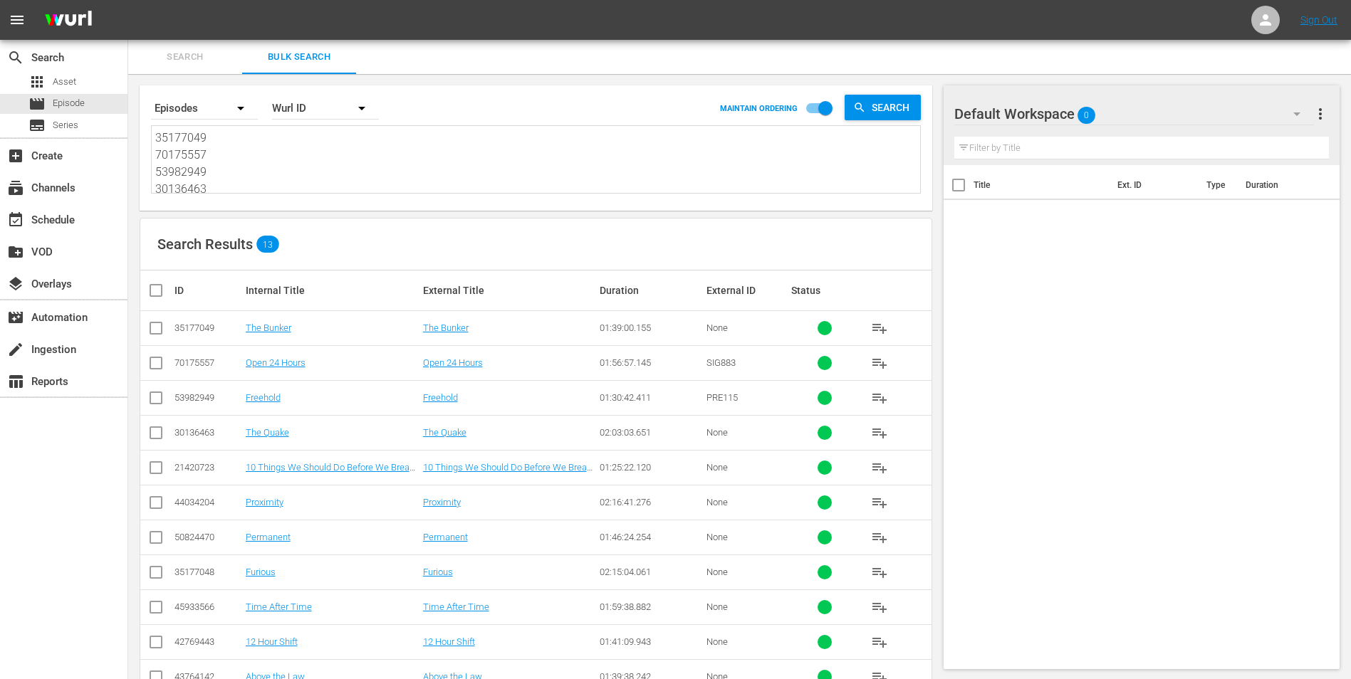
click at [280, 214] on div "Search By Episodes Order By [PERSON_NAME] ID MAINTAIN ORDERING Search 35177049 …" at bounding box center [535, 432] width 815 height 717
click at [261, 180] on textarea "35177049 70175557 53982949 30136463 21420723 44034204 50824470 35177048 4593356…" at bounding box center [537, 162] width 765 height 65
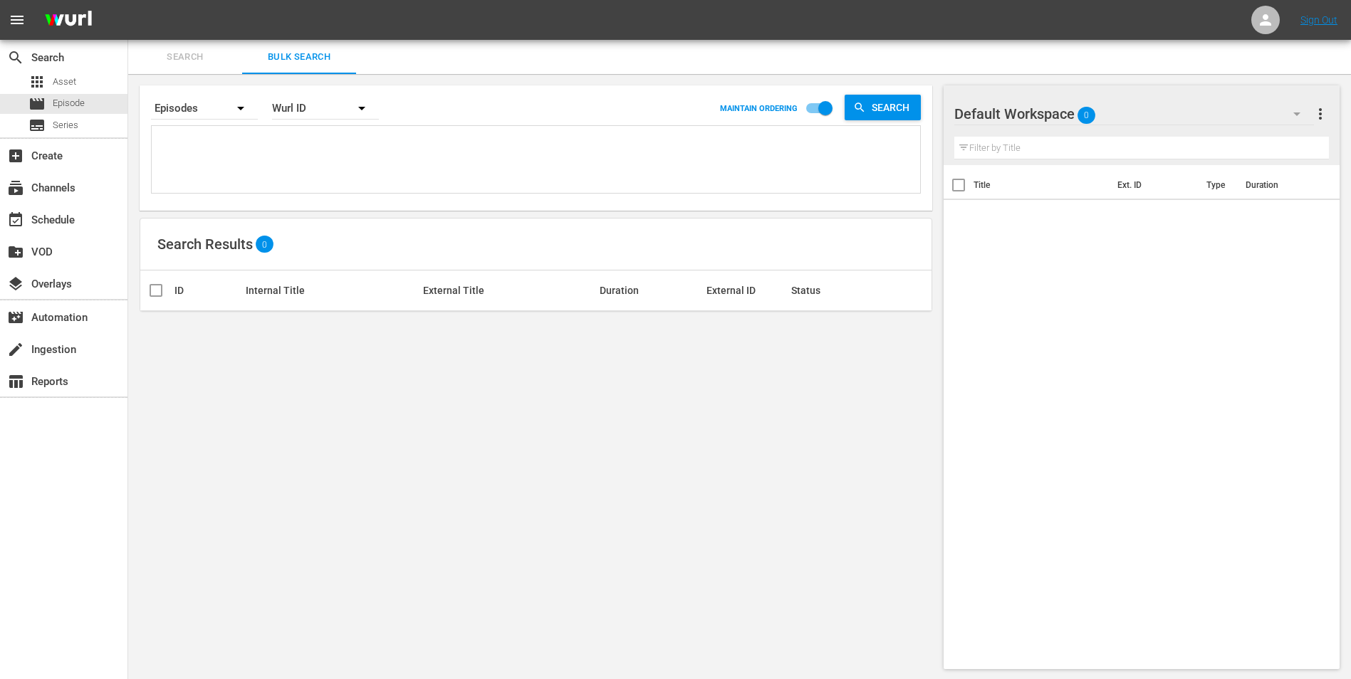
click at [275, 117] on div "Wurl ID" at bounding box center [325, 108] width 107 height 40
click at [256, 137] on div "External ID Wurl ID Title" at bounding box center [675, 339] width 1351 height 679
click at [268, 145] on textarea at bounding box center [537, 162] width 765 height 65
paste textarea "41131476 35593852 53982952 36142445 30136437 19813605 48513111 53982946 2219137…"
type textarea "41131476 35593852 53982952 36142445 30136437 19813605 48513111 53982946 2219137…"
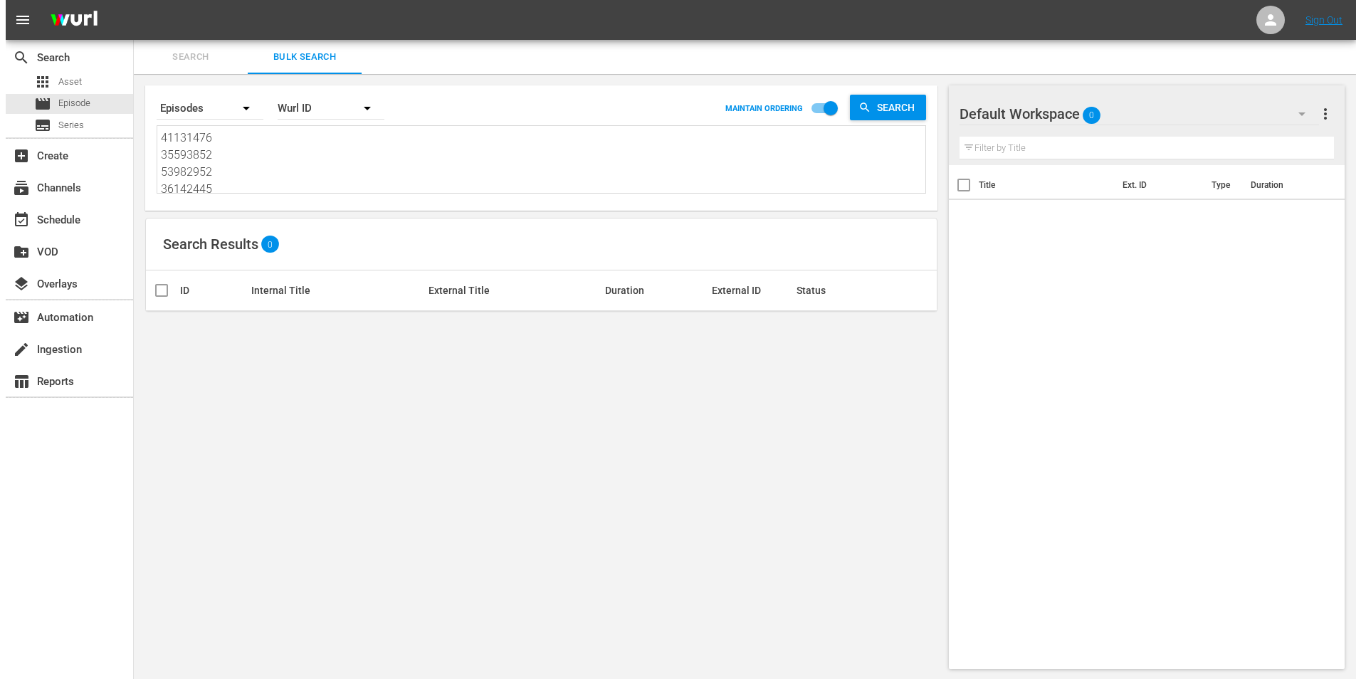
scroll to position [1, 0]
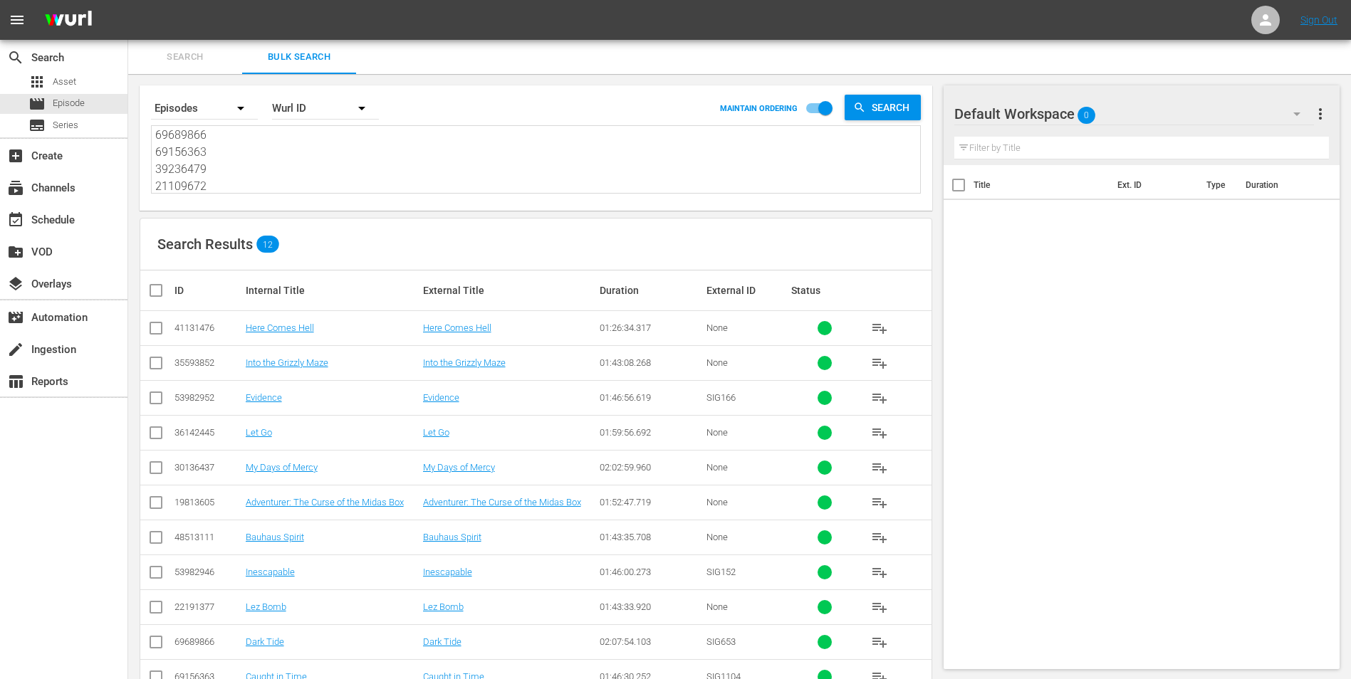
type textarea "41131476 35593852 53982952 36142445 30136437 19813605 48513111 53982946 2219137…"
click at [156, 289] on input "checkbox" at bounding box center [161, 290] width 28 height 17
checkbox input "true"
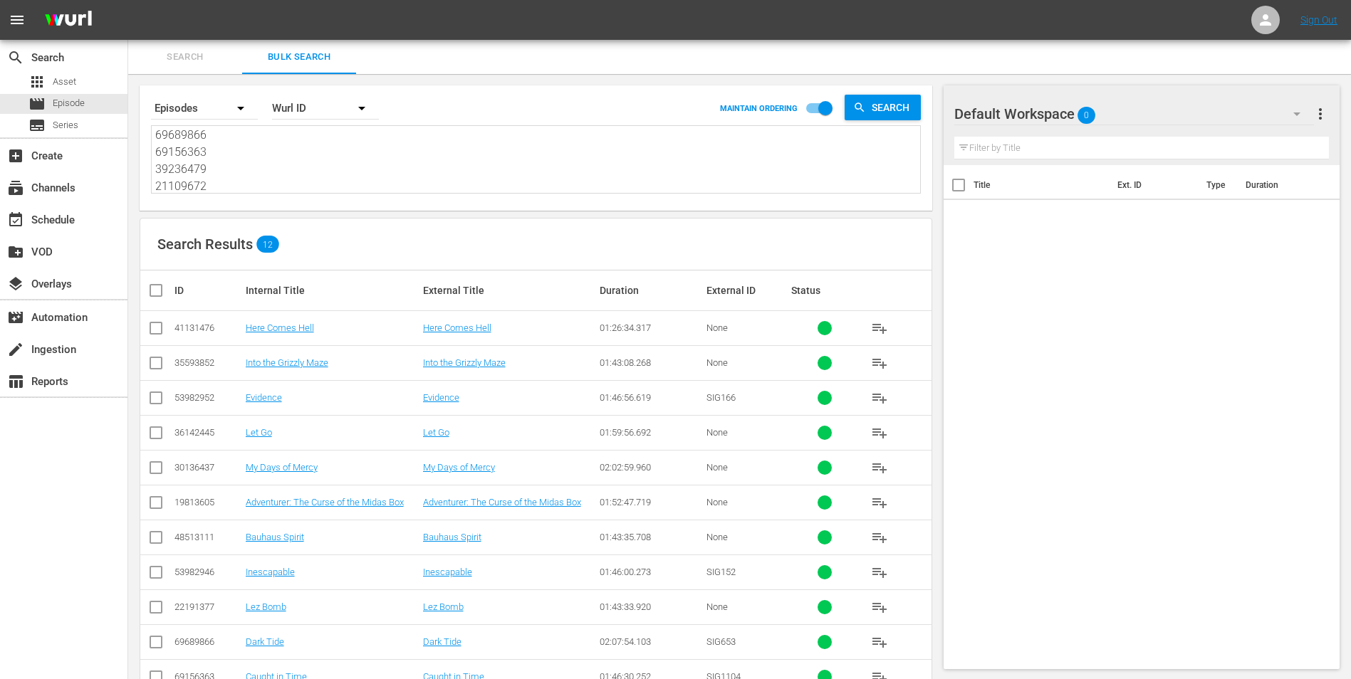
checkbox input "true"
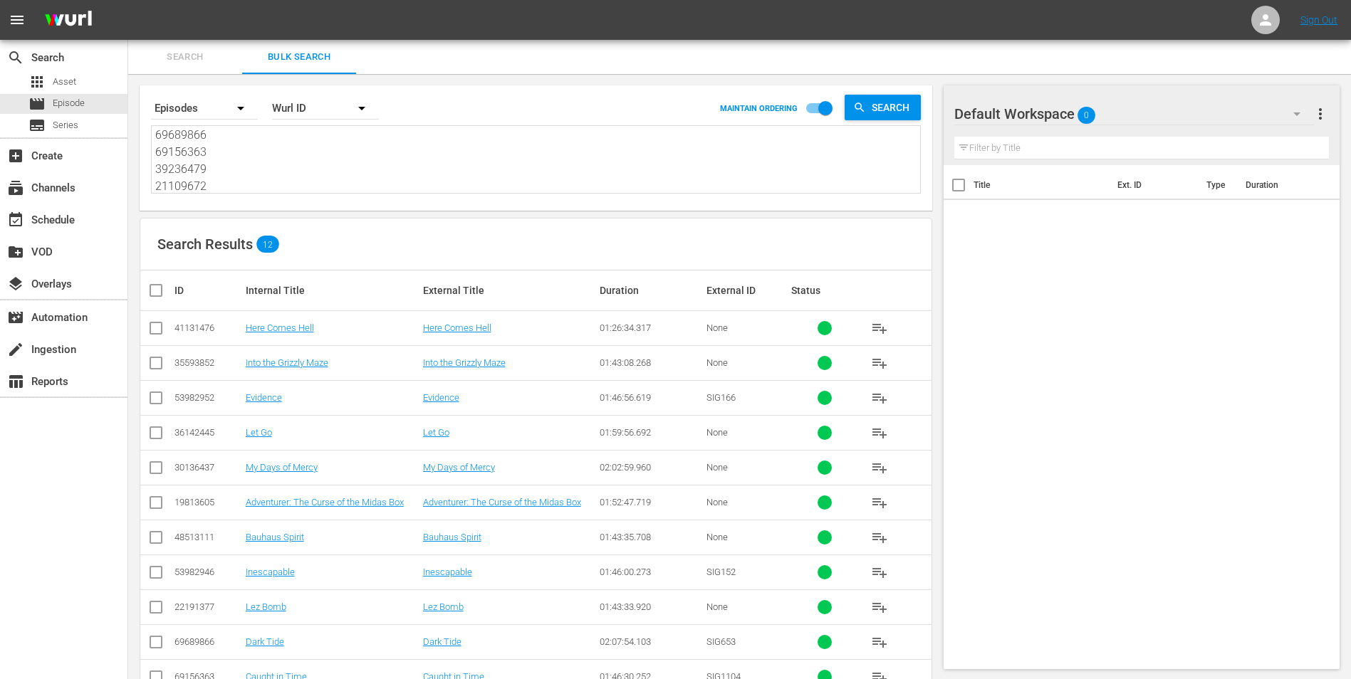
checkbox input "true"
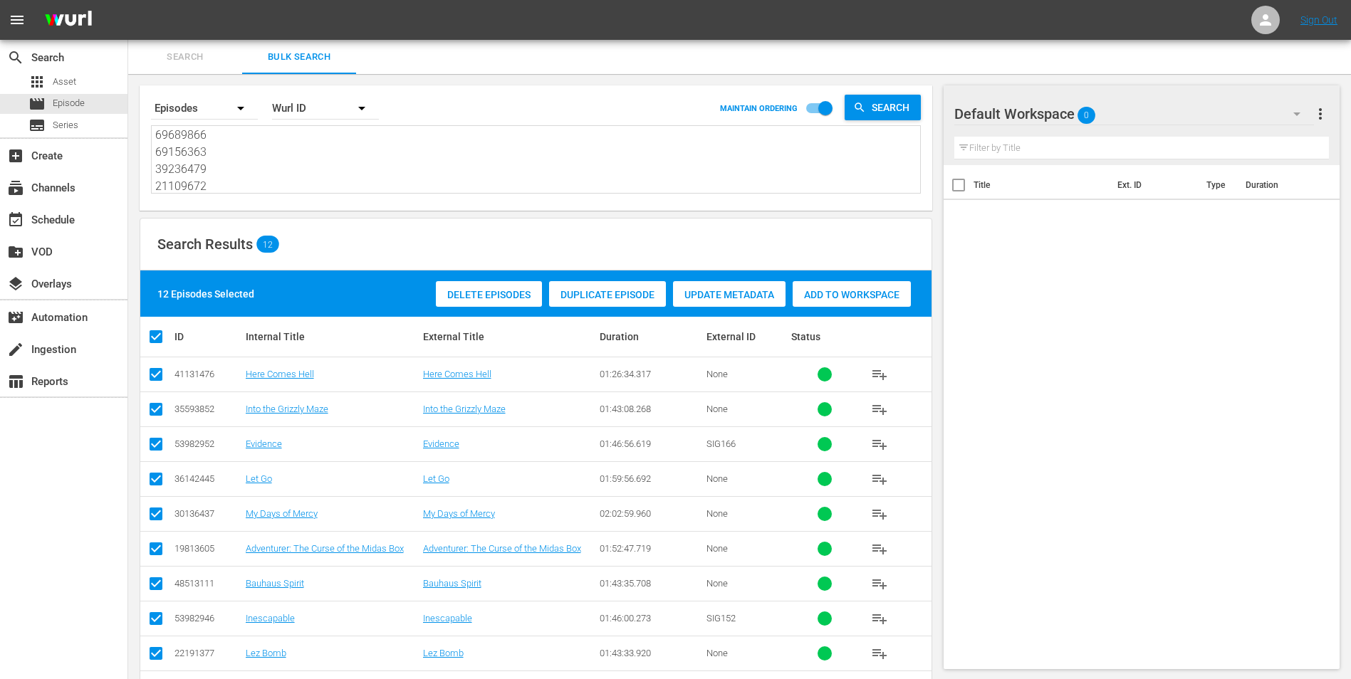
click at [859, 281] on div "Add to Workspace" at bounding box center [851, 294] width 118 height 27
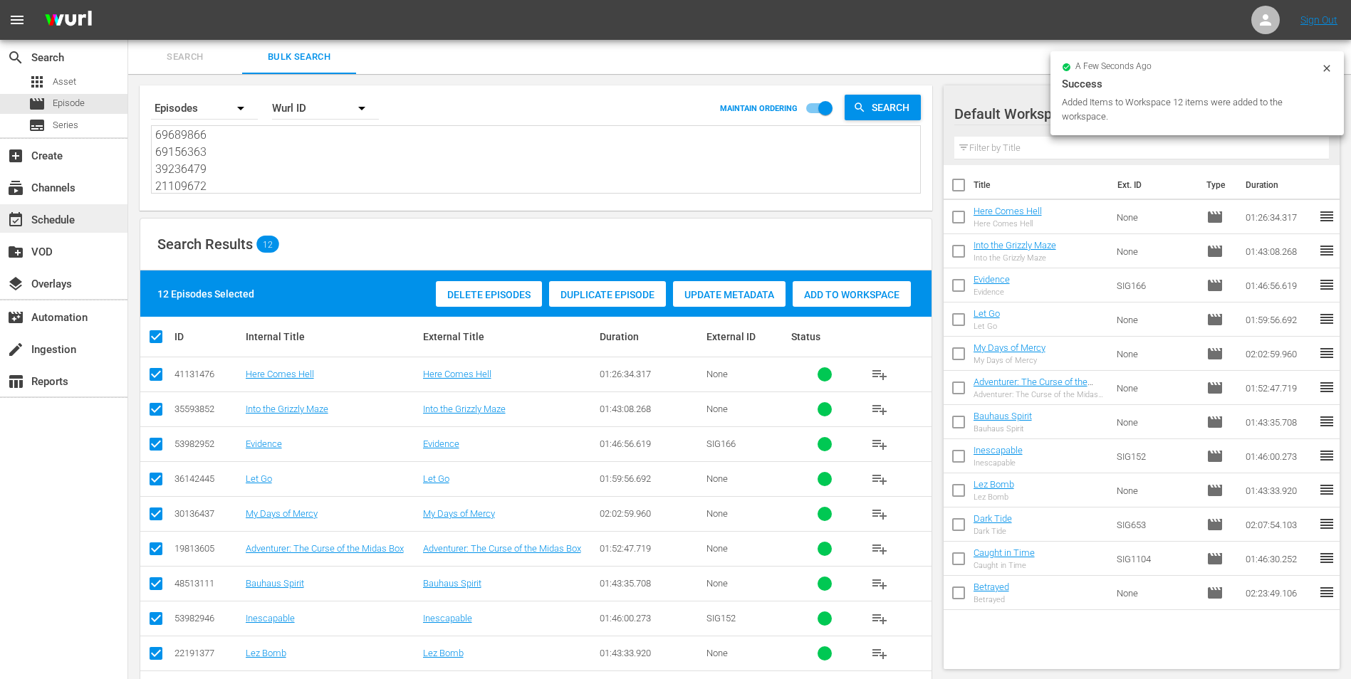
click at [93, 211] on div "event_available Schedule" at bounding box center [63, 218] width 127 height 28
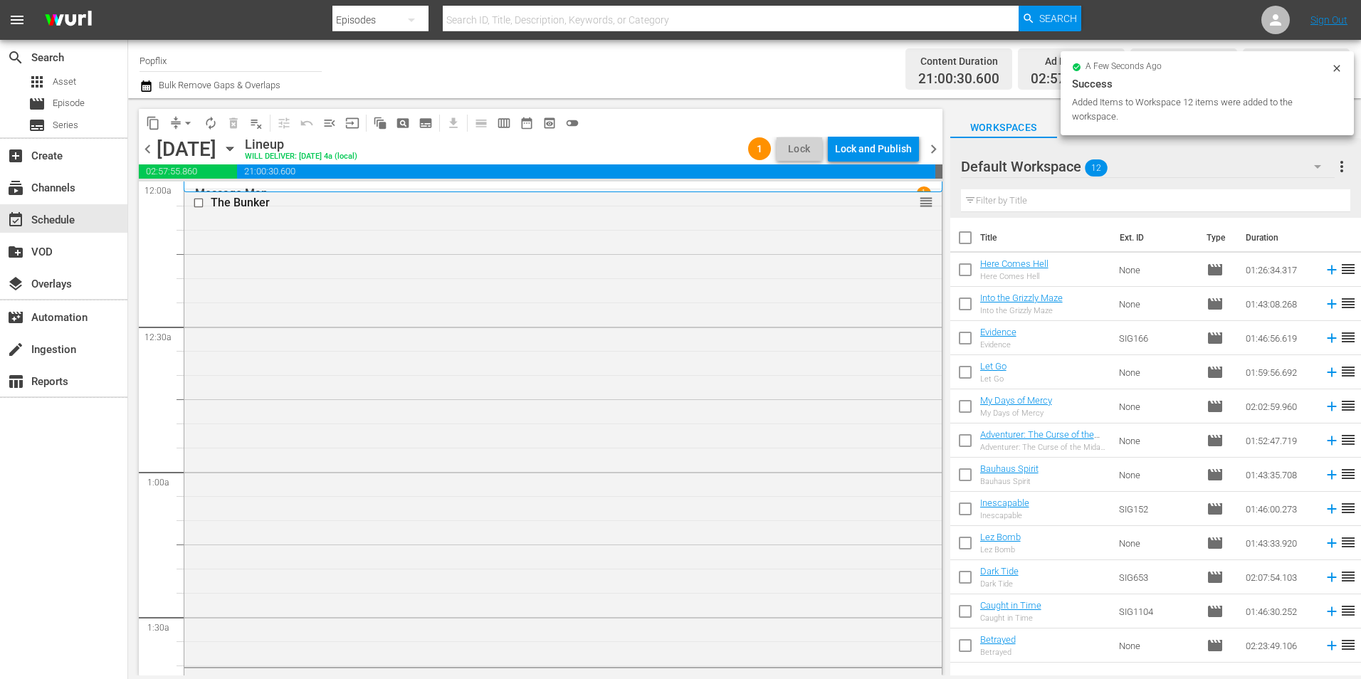
click at [935, 154] on span "chevron_right" at bounding box center [934, 149] width 18 height 18
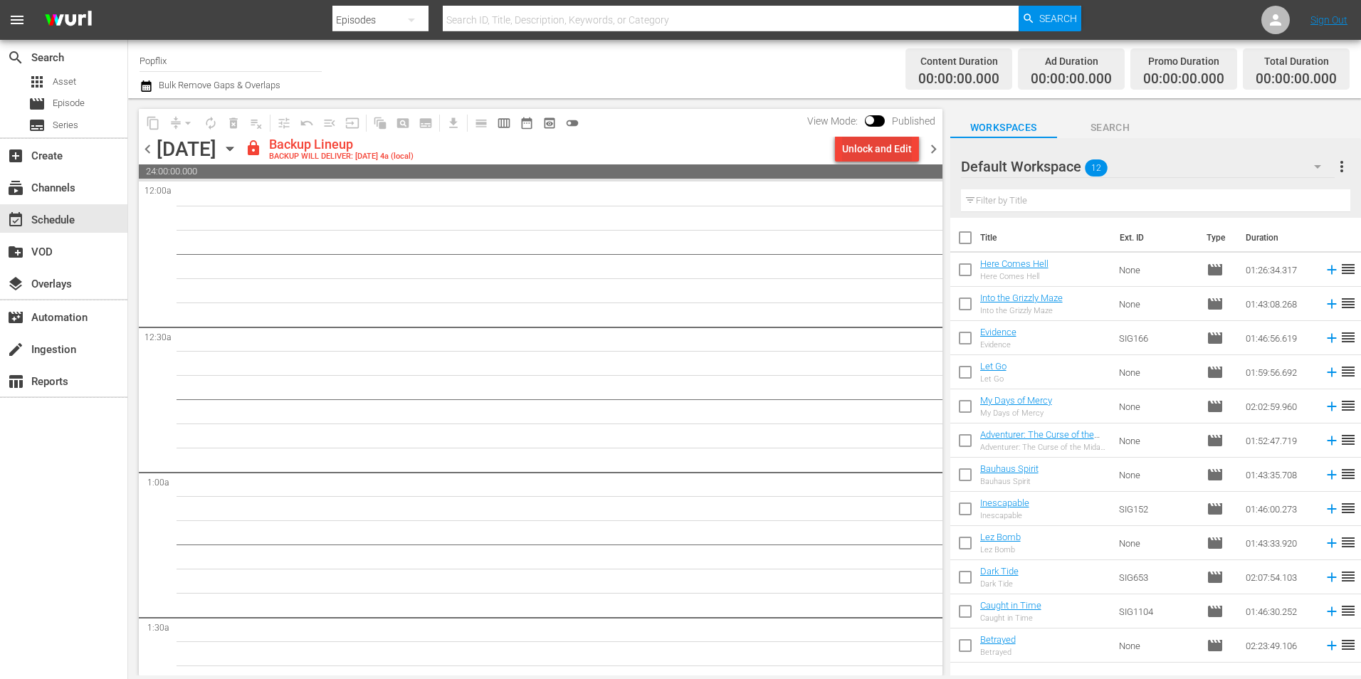
click at [884, 153] on div "Unlock and Edit" at bounding box center [877, 149] width 70 height 26
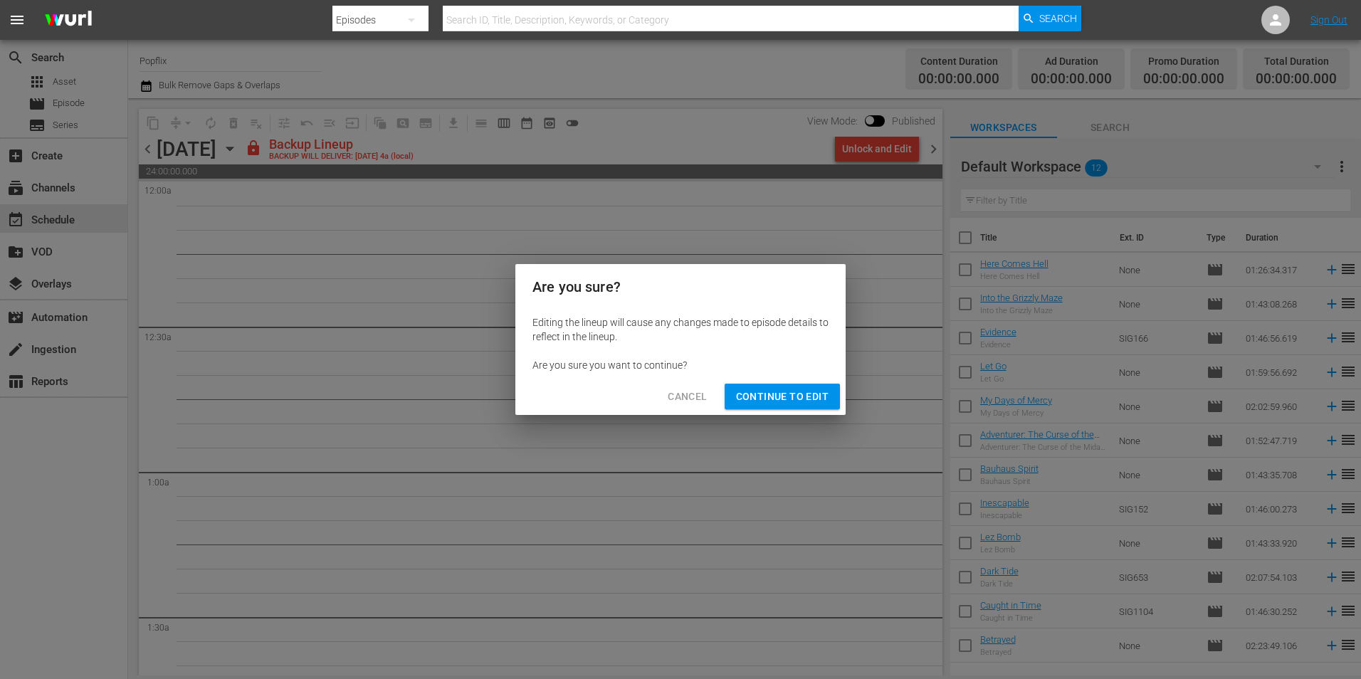
click at [786, 391] on span "Continue to Edit" at bounding box center [782, 397] width 93 height 18
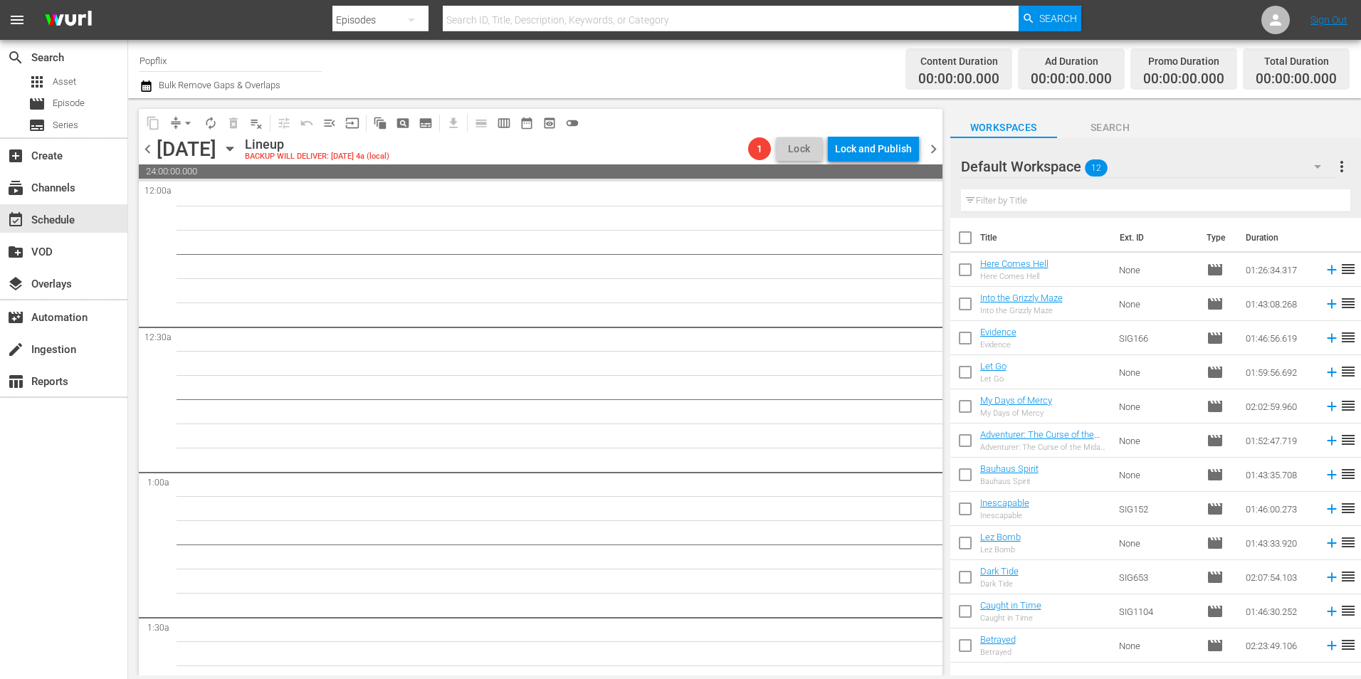
click at [970, 239] on input "checkbox" at bounding box center [965, 241] width 30 height 30
checkbox input "true"
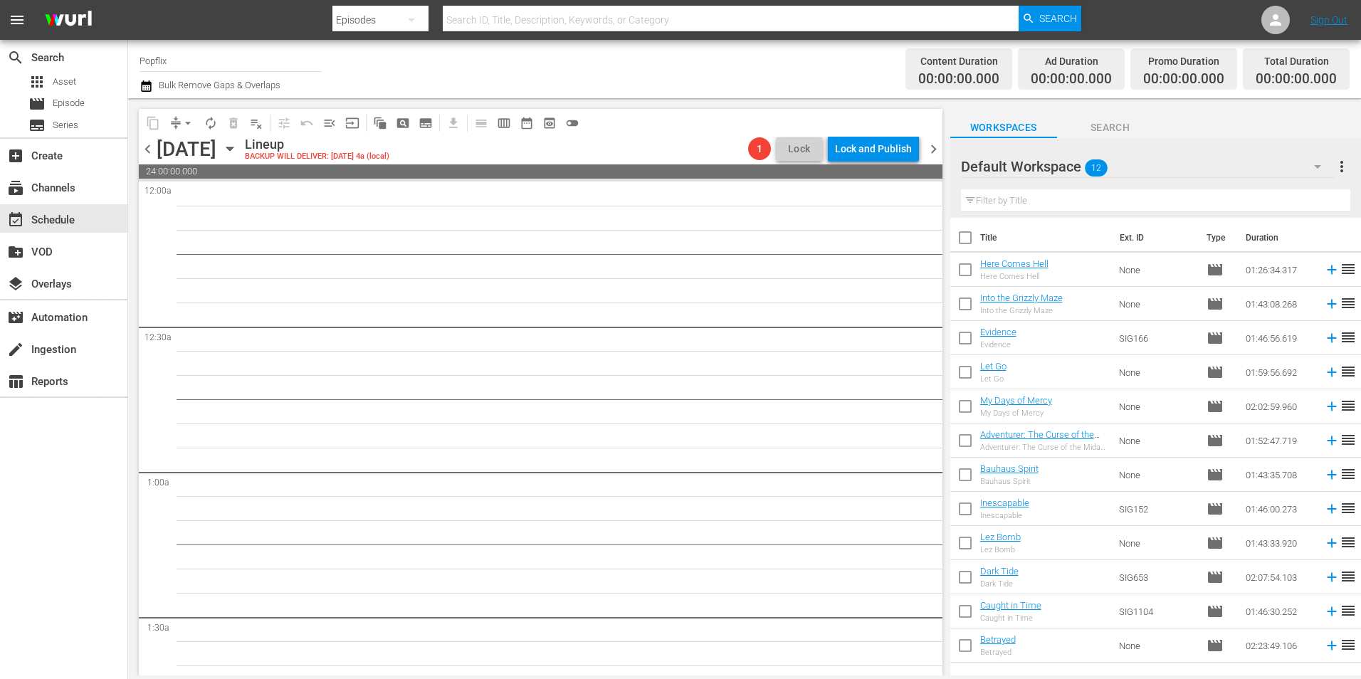
checkbox input "true"
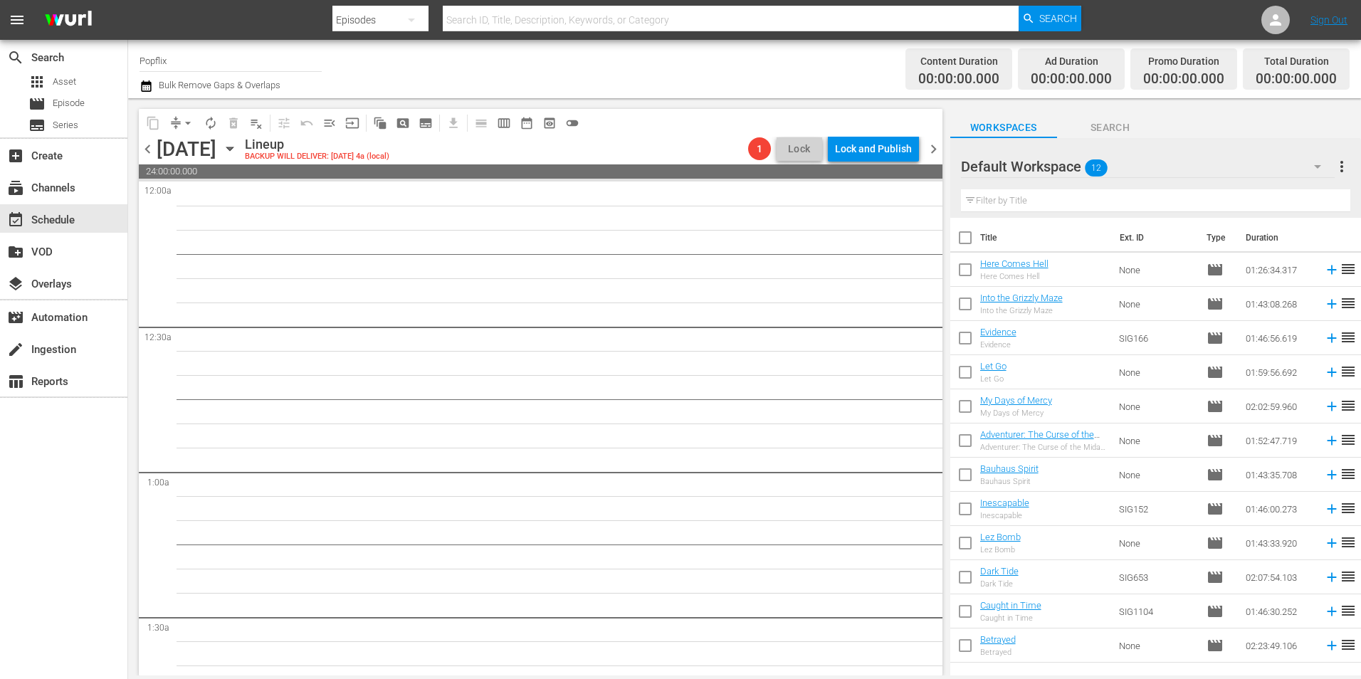
checkbox input "true"
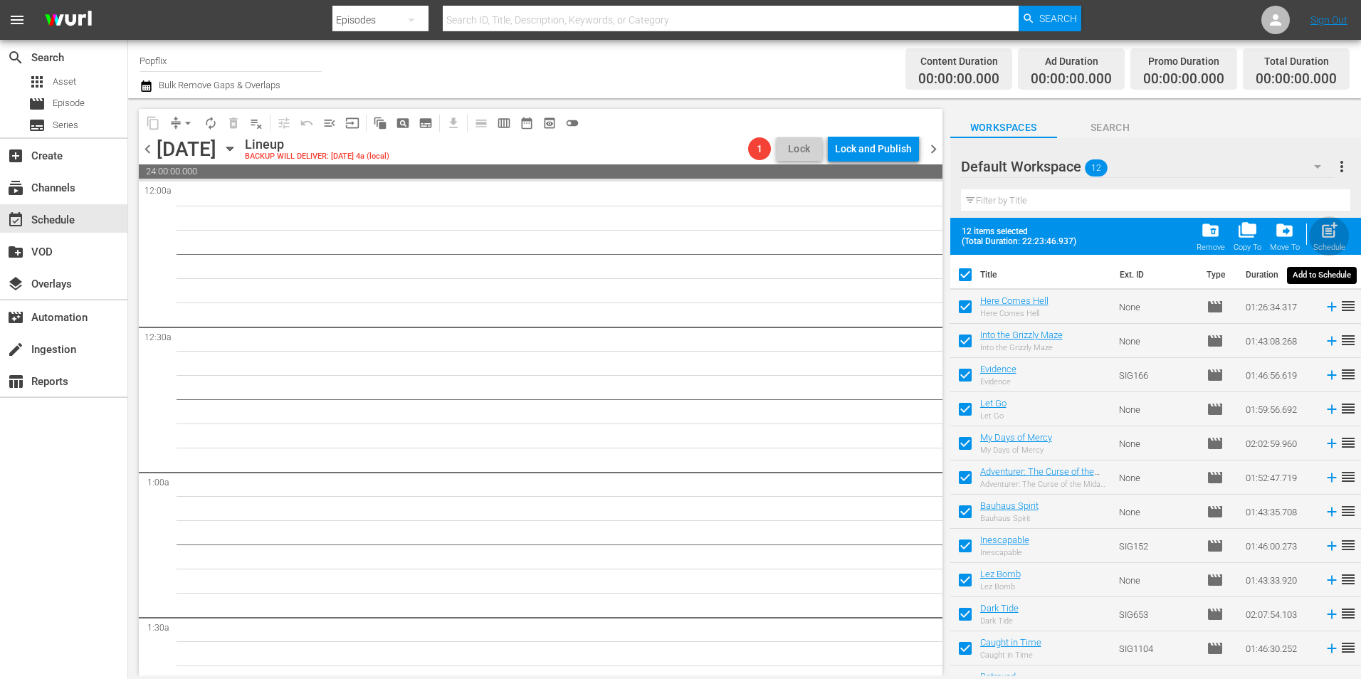
click at [1321, 234] on span "post_add" at bounding box center [1329, 230] width 19 height 19
checkbox input "false"
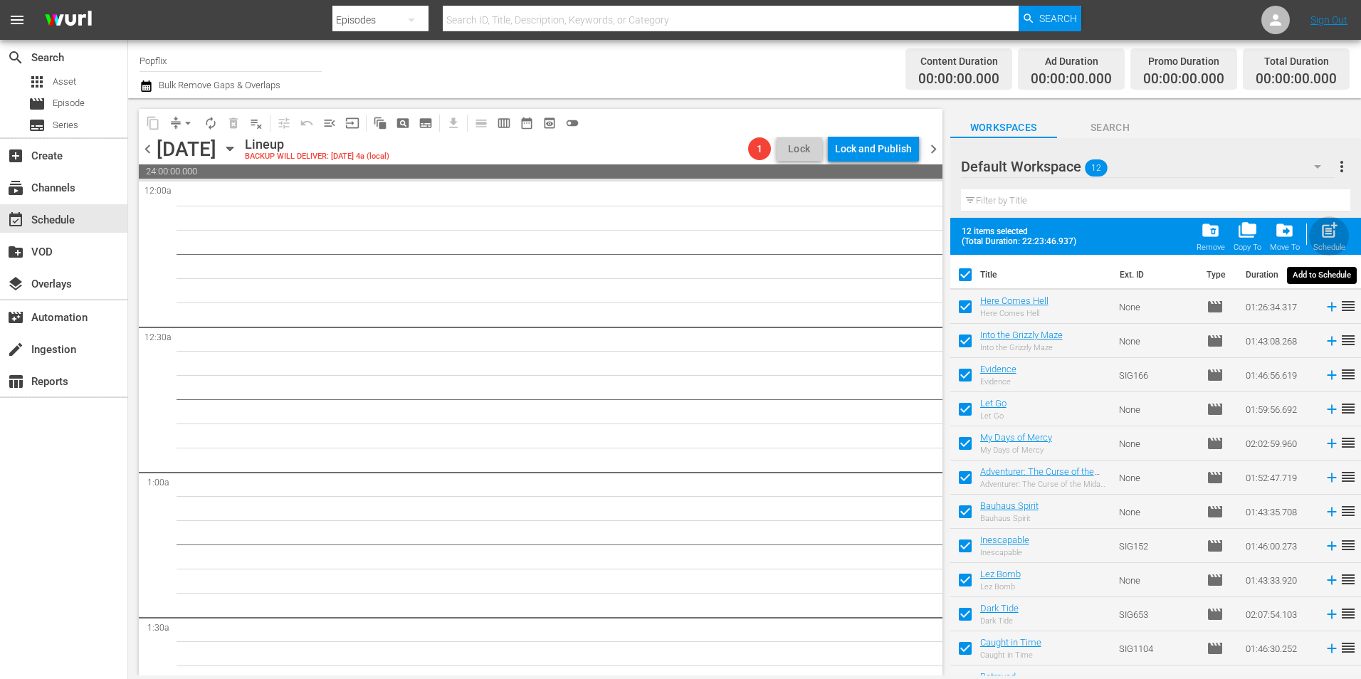
checkbox input "false"
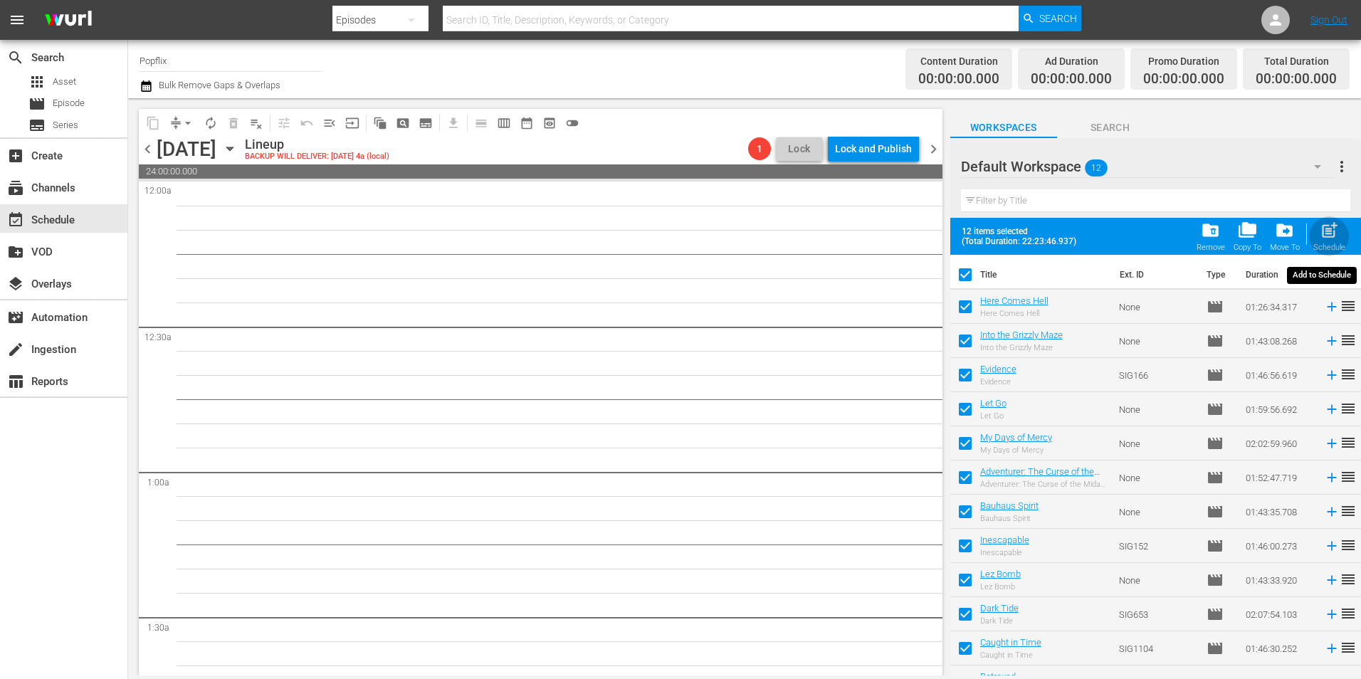
checkbox input "false"
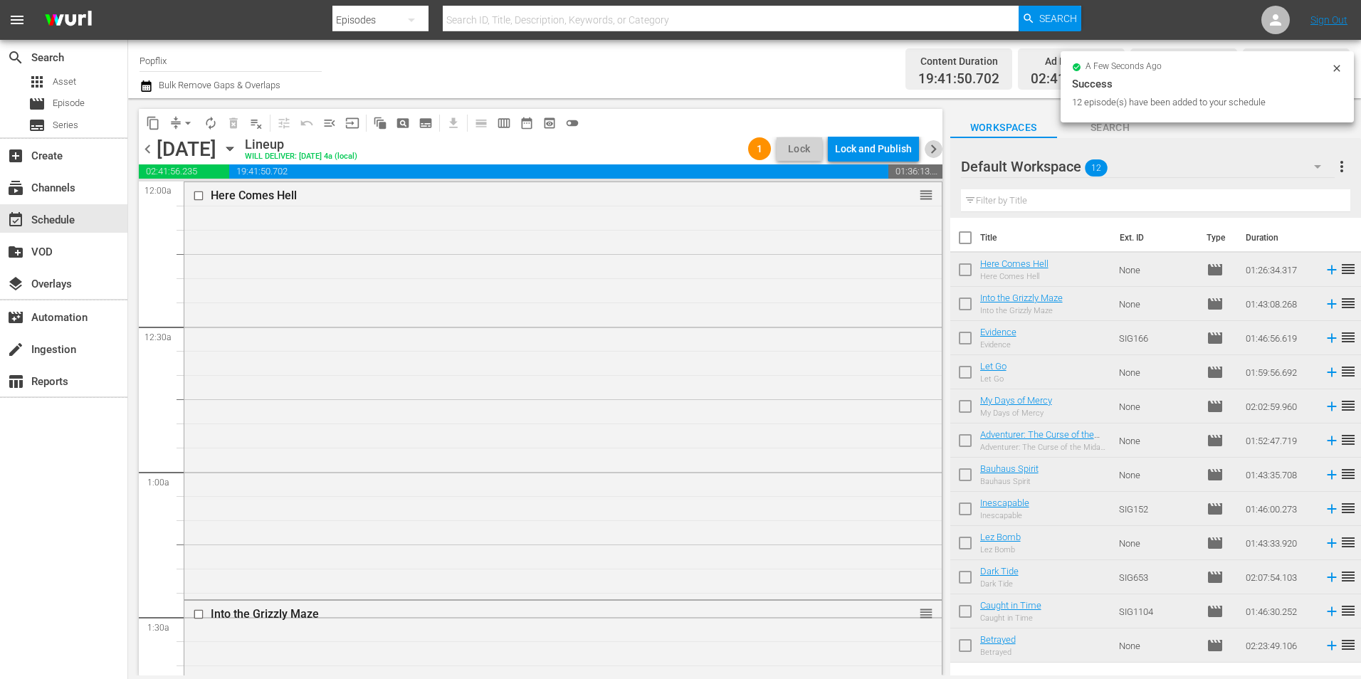
click at [936, 154] on span "chevron_right" at bounding box center [934, 149] width 18 height 18
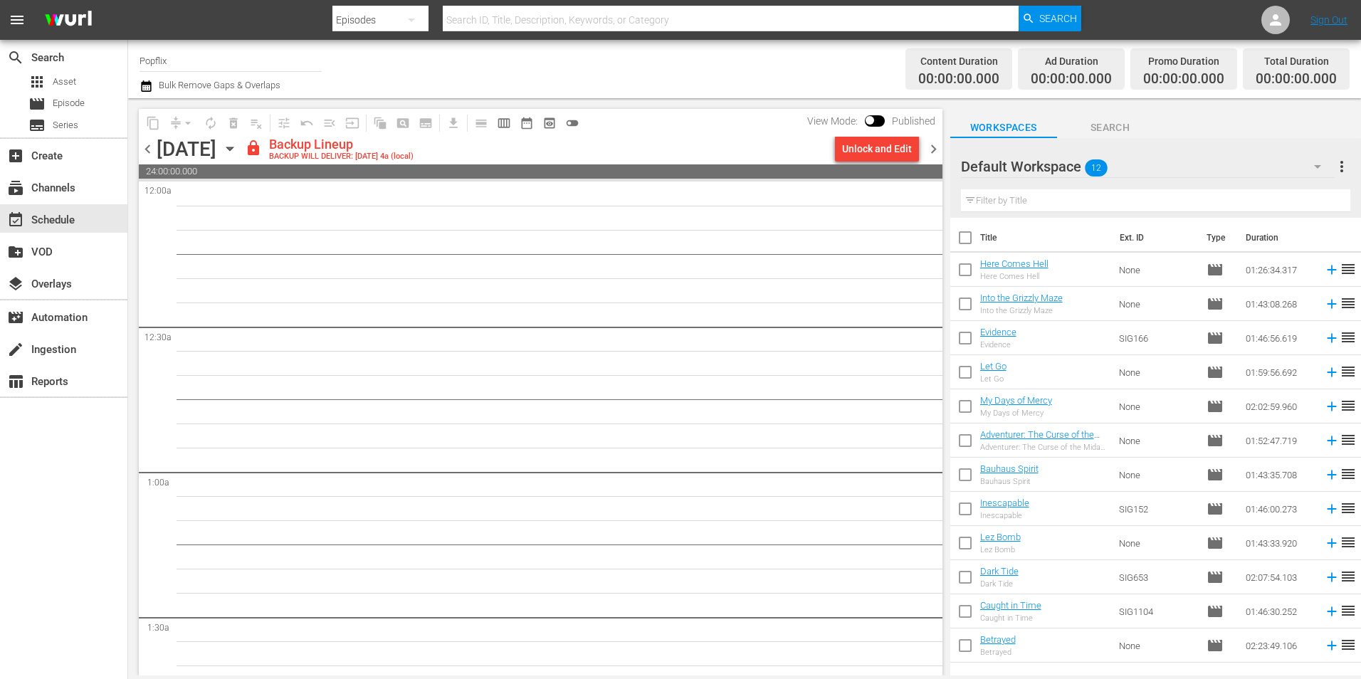
click at [140, 154] on span "chevron_left" at bounding box center [148, 149] width 18 height 18
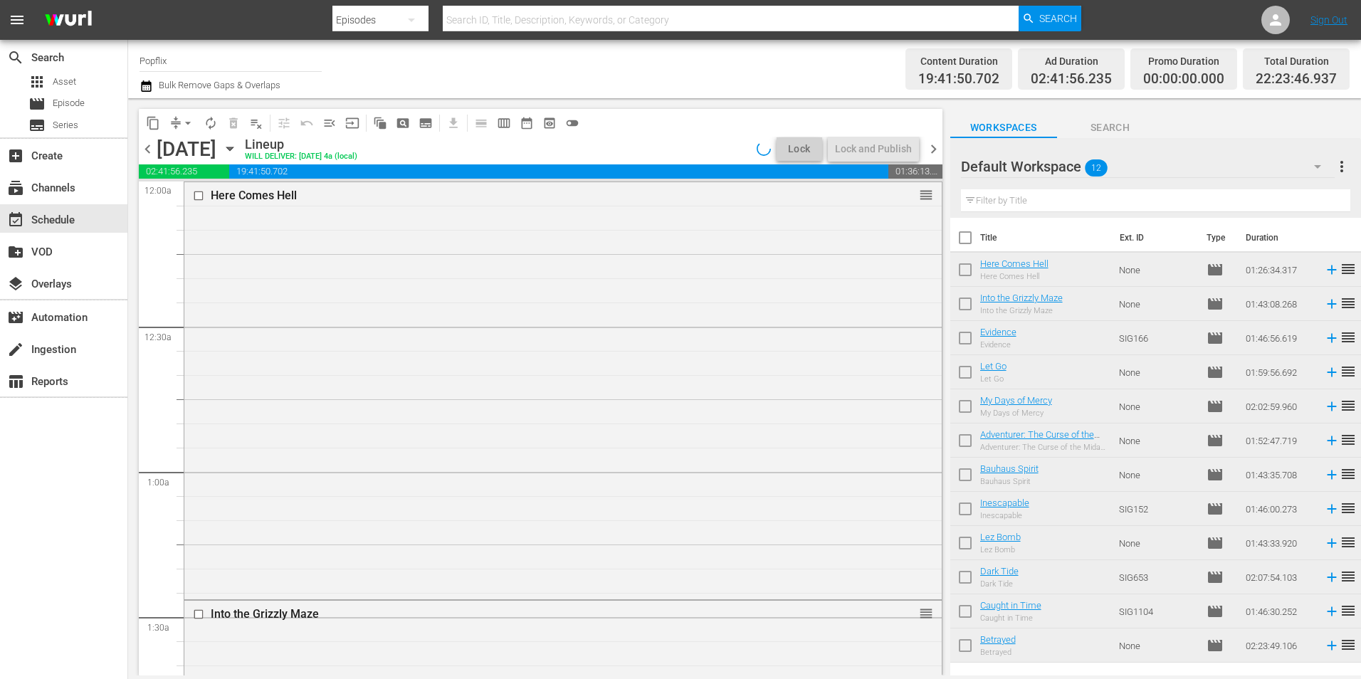
click at [934, 147] on span "chevron_right" at bounding box center [934, 149] width 18 height 18
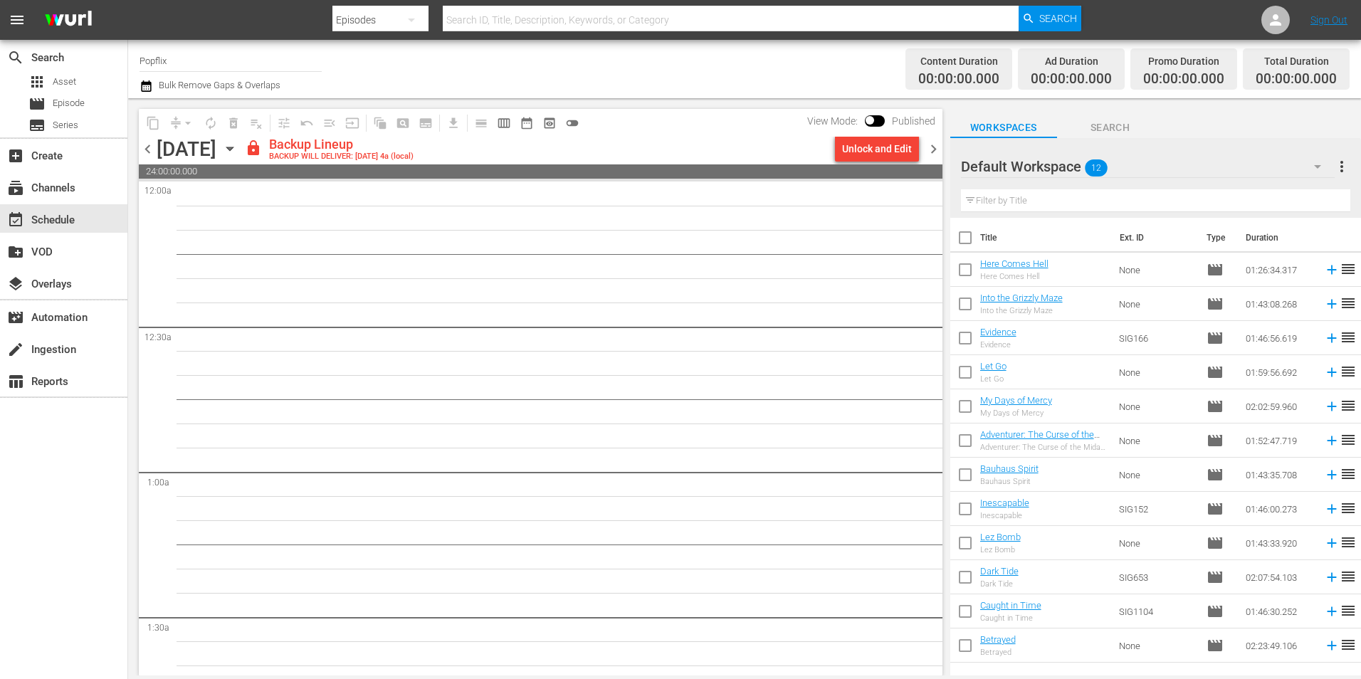
click at [140, 156] on span "chevron_left" at bounding box center [148, 149] width 18 height 18
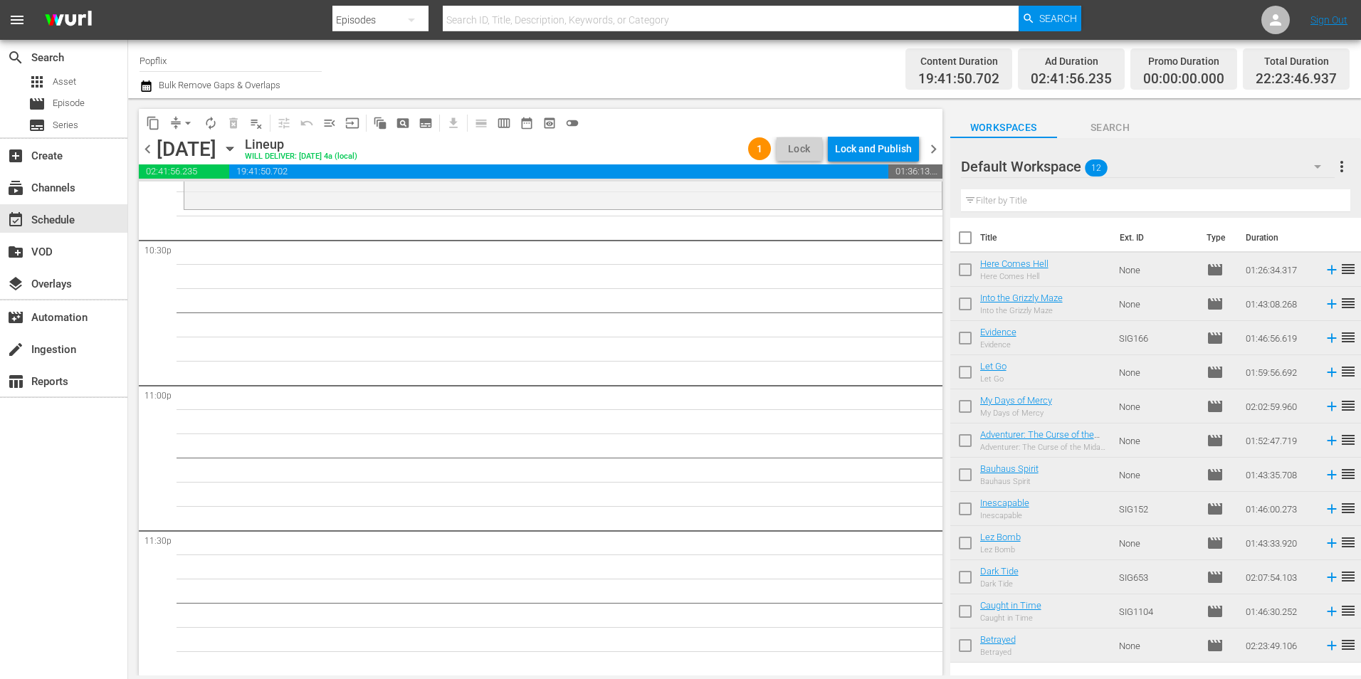
scroll to position [6264, 0]
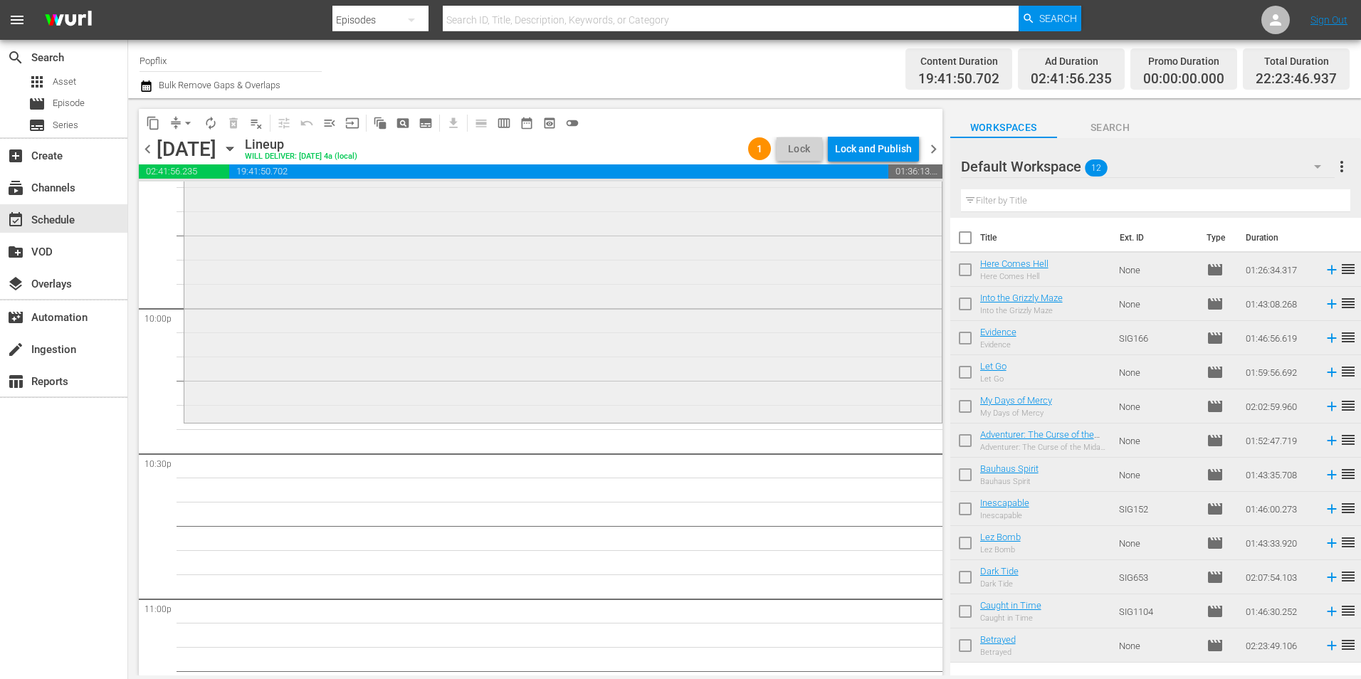
click at [409, 355] on div "Betrayed reorder" at bounding box center [563, 73] width 758 height 692
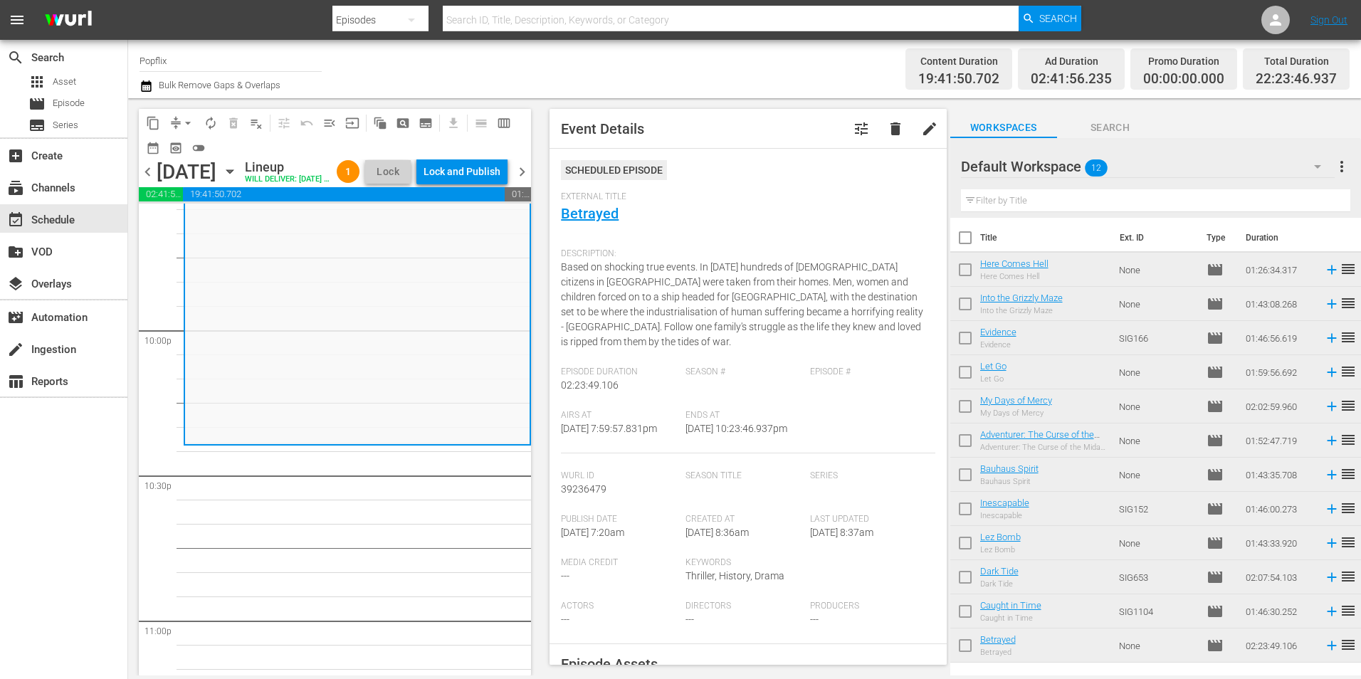
click at [1346, 157] on button "more_vert" at bounding box center [1342, 167] width 17 height 34
click at [1159, 129] on span "Search" at bounding box center [1110, 128] width 107 height 18
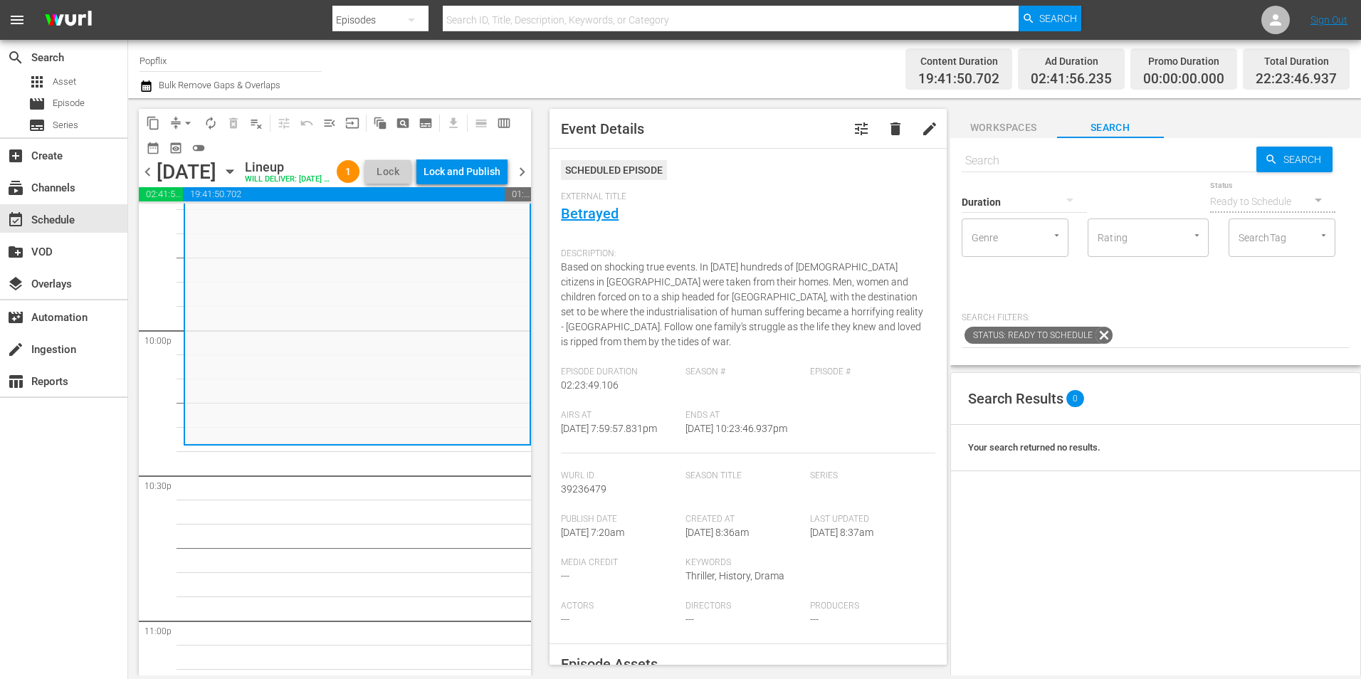
click at [1032, 135] on span "Workspaces" at bounding box center [1003, 128] width 107 height 18
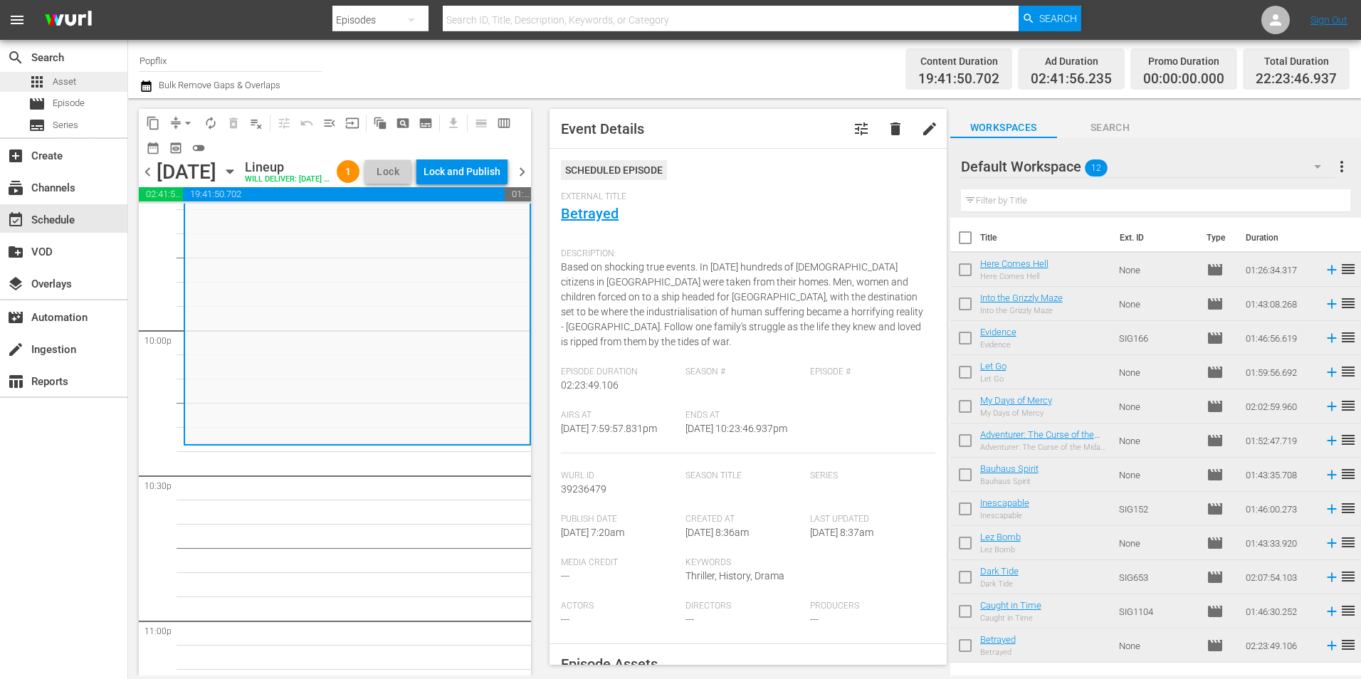
click at [93, 90] on div "apps Asset" at bounding box center [63, 82] width 127 height 20
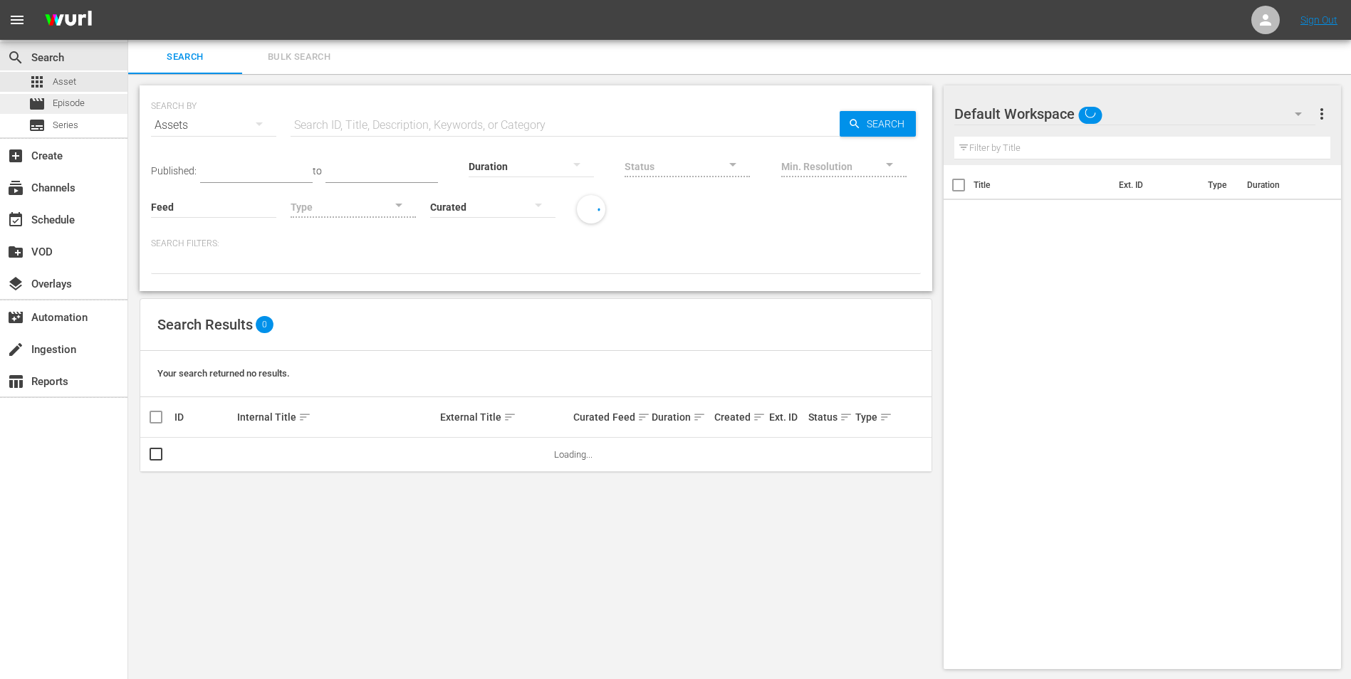
click at [92, 99] on div "movie Episode" at bounding box center [63, 104] width 127 height 20
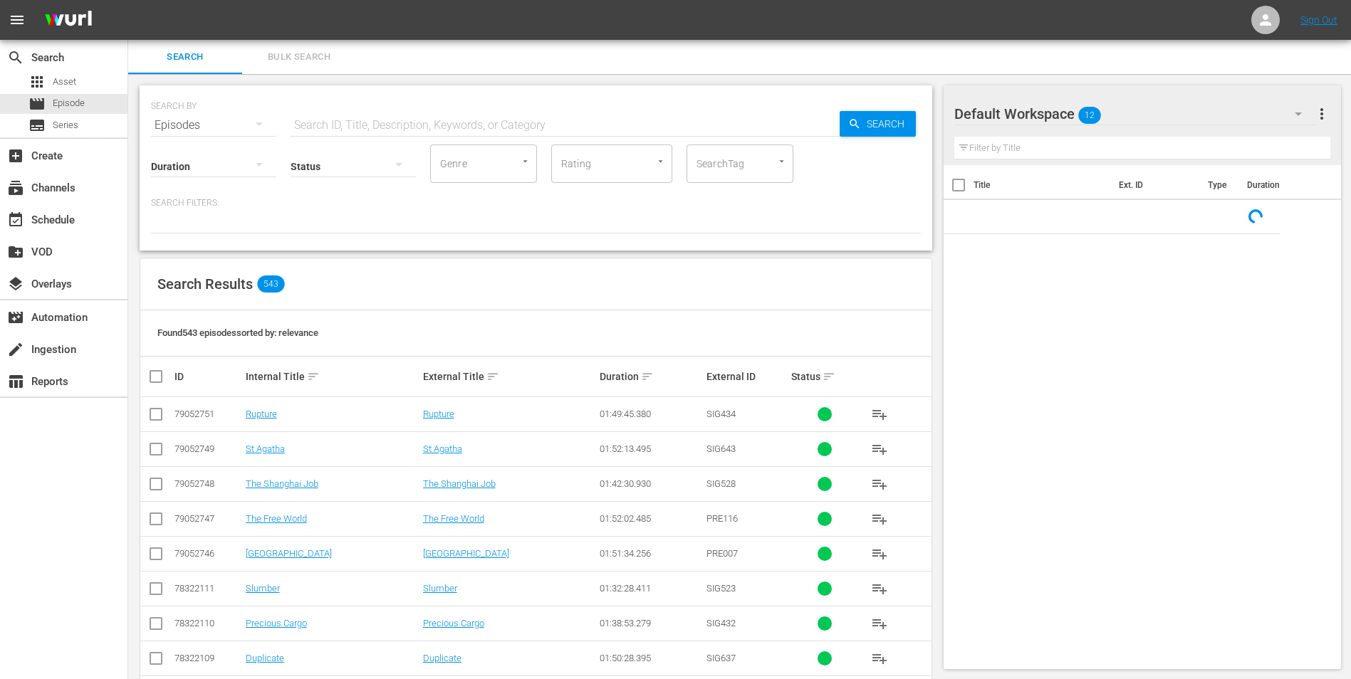
click at [319, 59] on span "Bulk Search" at bounding box center [299, 57] width 97 height 16
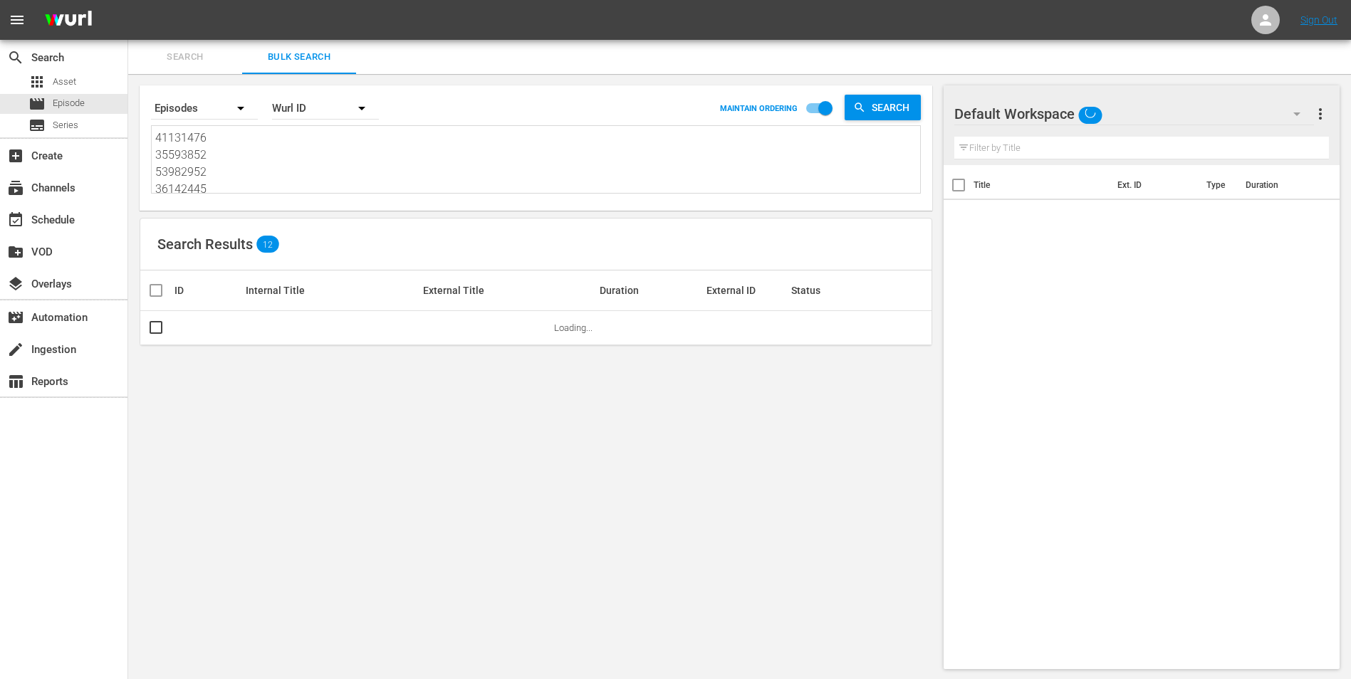
click at [282, 164] on textarea "41131476 35593852 53982952 36142445 30136437 19813605 48513111 53982946 2219137…" at bounding box center [537, 162] width 765 height 65
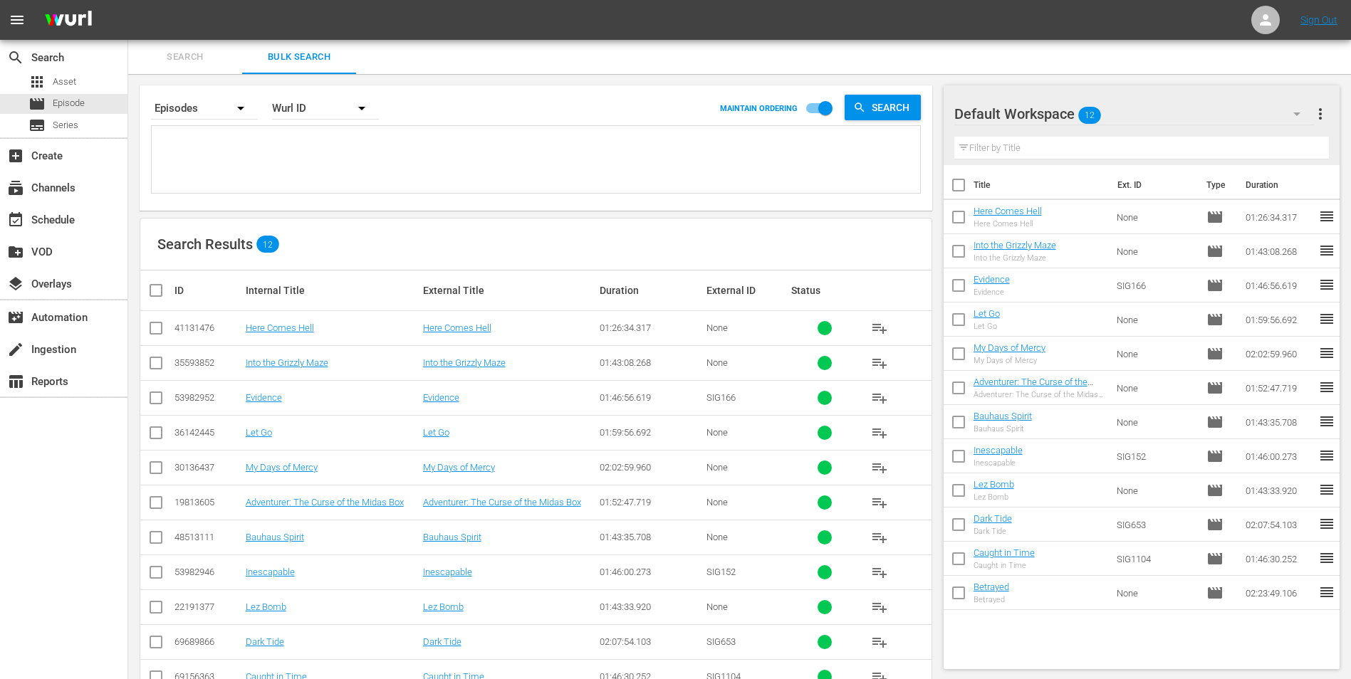
paste textarea "The Owners 01:38:06"
type textarea "The Owners 01:38:06"
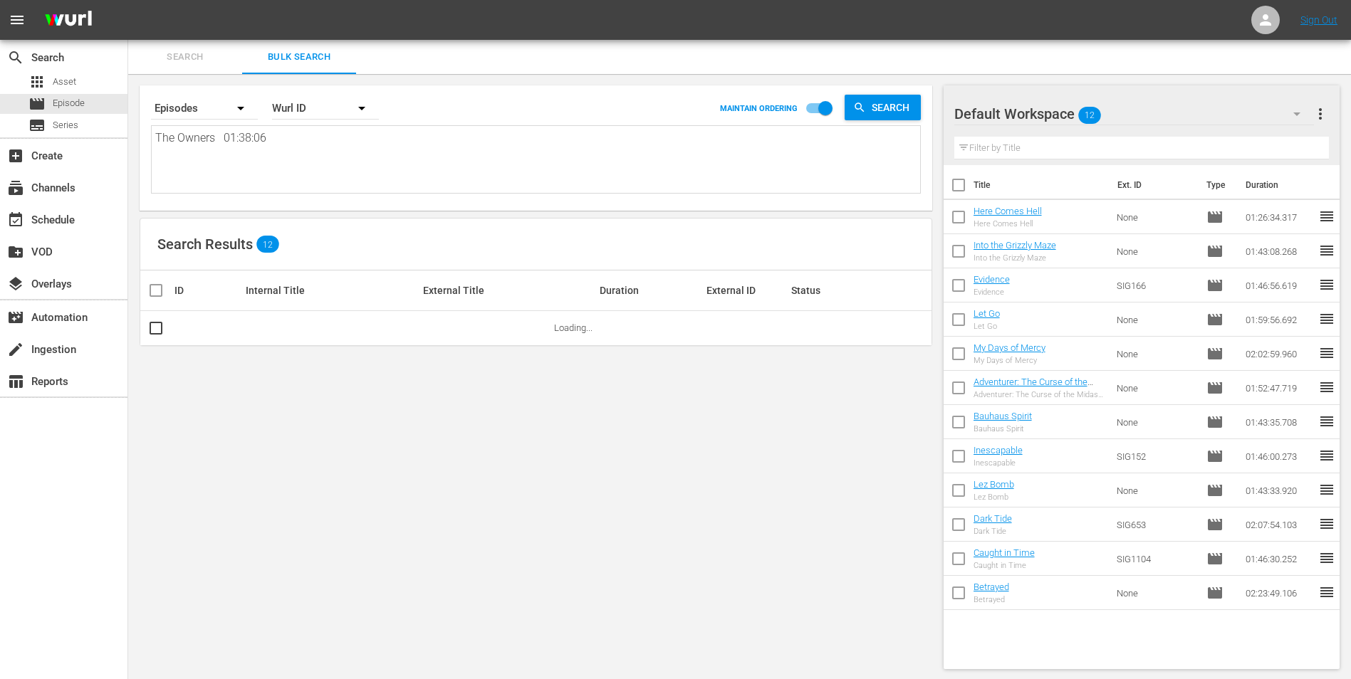
drag, startPoint x: 313, startPoint y: 145, endPoint x: 140, endPoint y: 147, distance: 173.7
click at [140, 147] on div "Search By Episodes Order By [PERSON_NAME] ID MAINTAIN ORDERING Search The Owner…" at bounding box center [536, 147] width 792 height 125
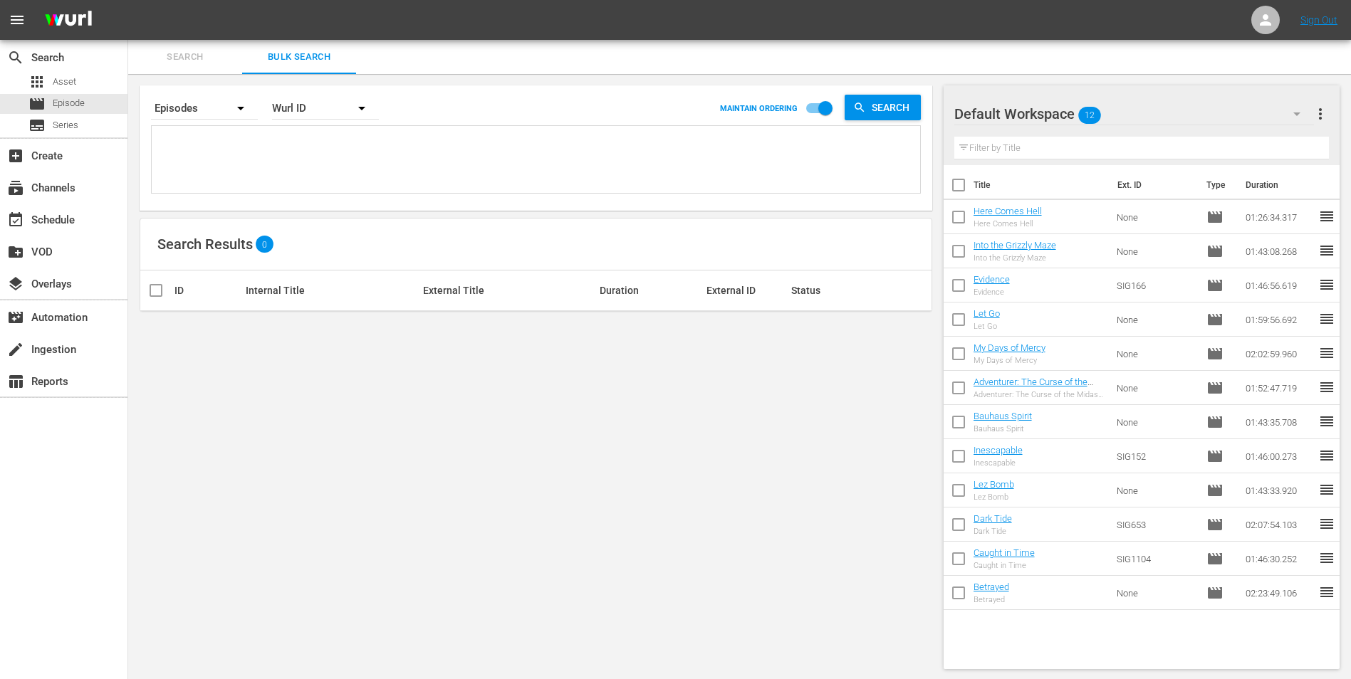
click at [530, 164] on textarea at bounding box center [537, 162] width 765 height 65
paste textarea "76962518"
type textarea "76962518"
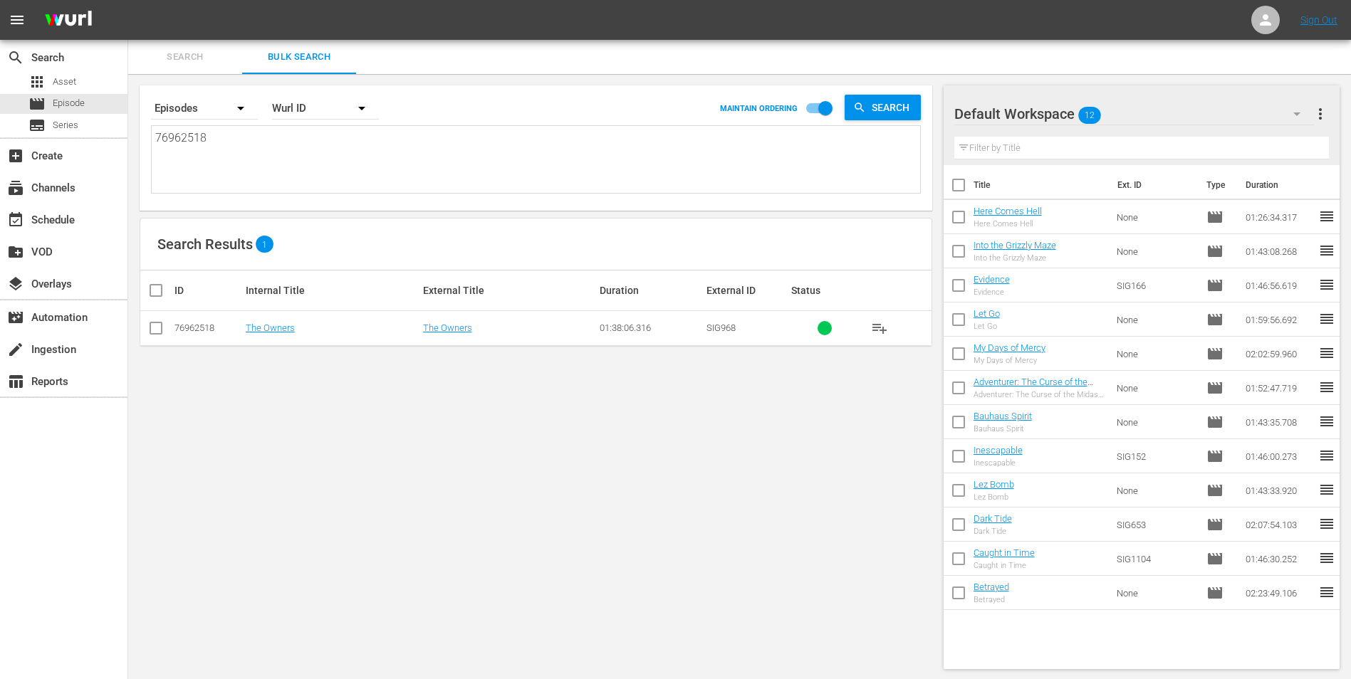
type textarea "76962518"
click at [162, 293] on input "checkbox" at bounding box center [161, 290] width 28 height 17
checkbox input "true"
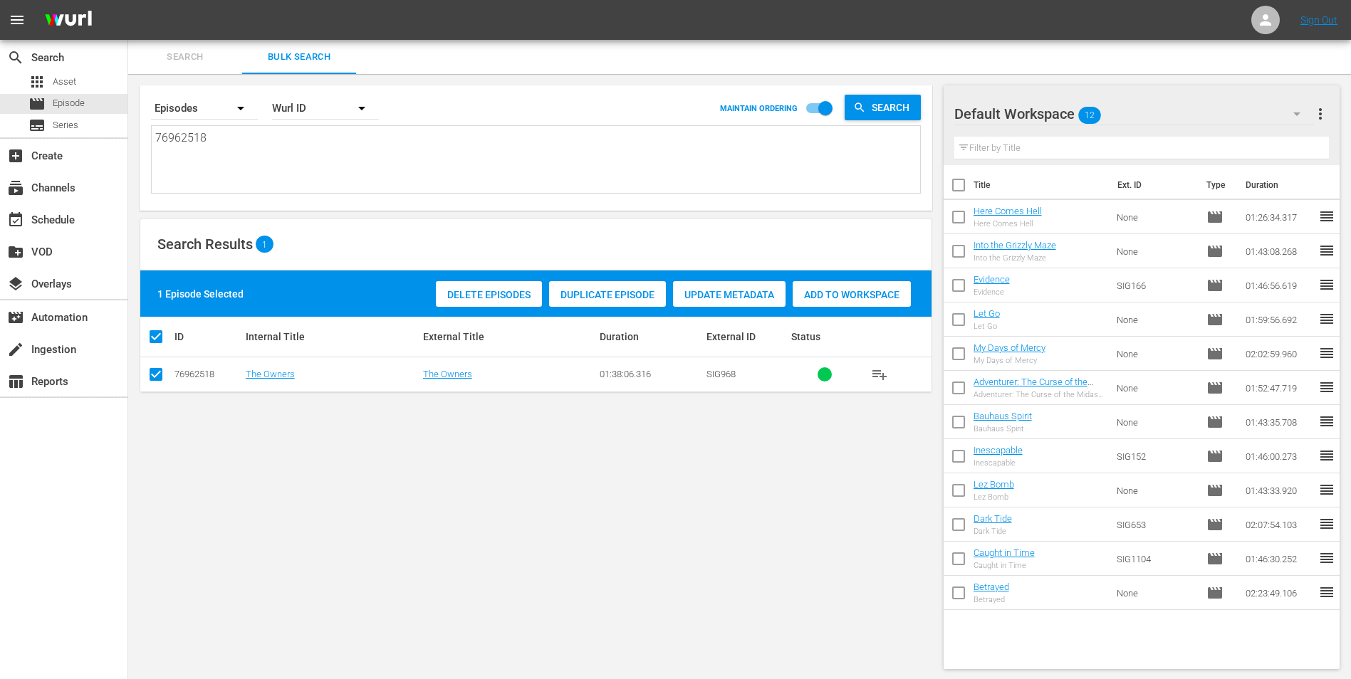
click at [855, 295] on span "Add to Workspace" at bounding box center [851, 294] width 118 height 11
click at [1317, 115] on span "more_vert" at bounding box center [1319, 113] width 17 height 17
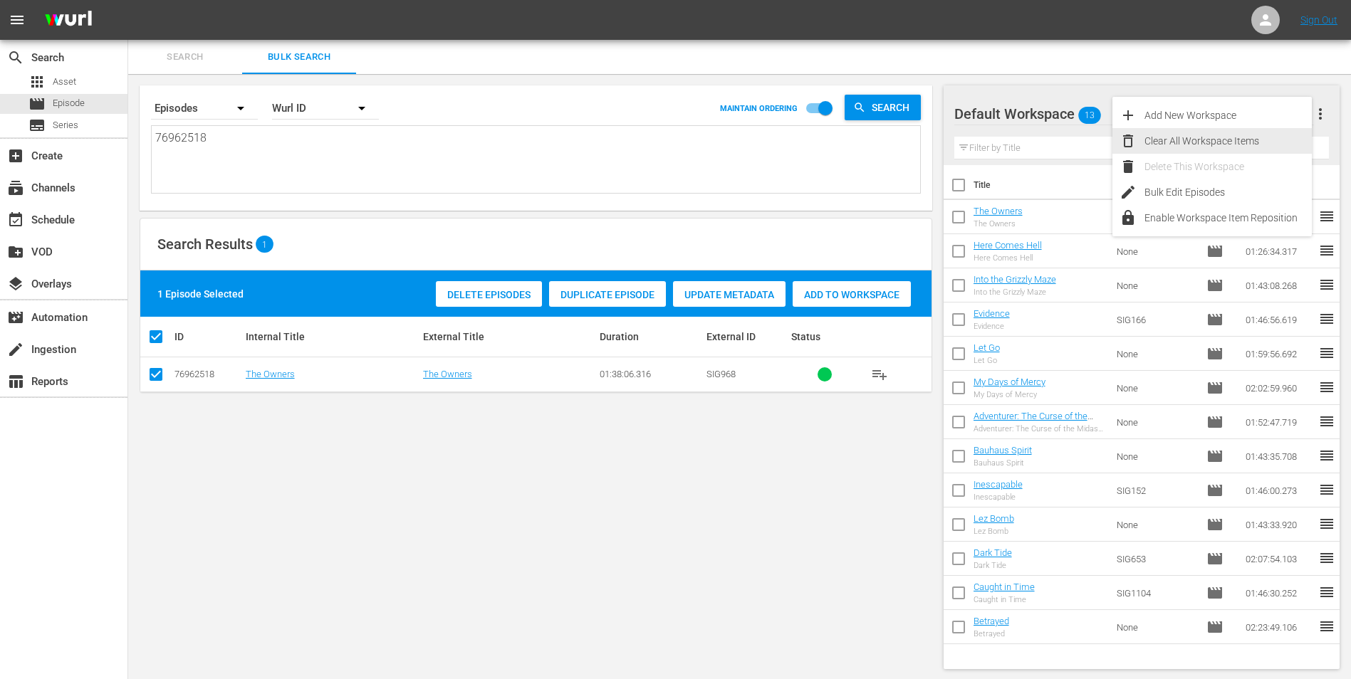
click at [1214, 142] on div "Clear All Workspace Items" at bounding box center [1227, 141] width 167 height 26
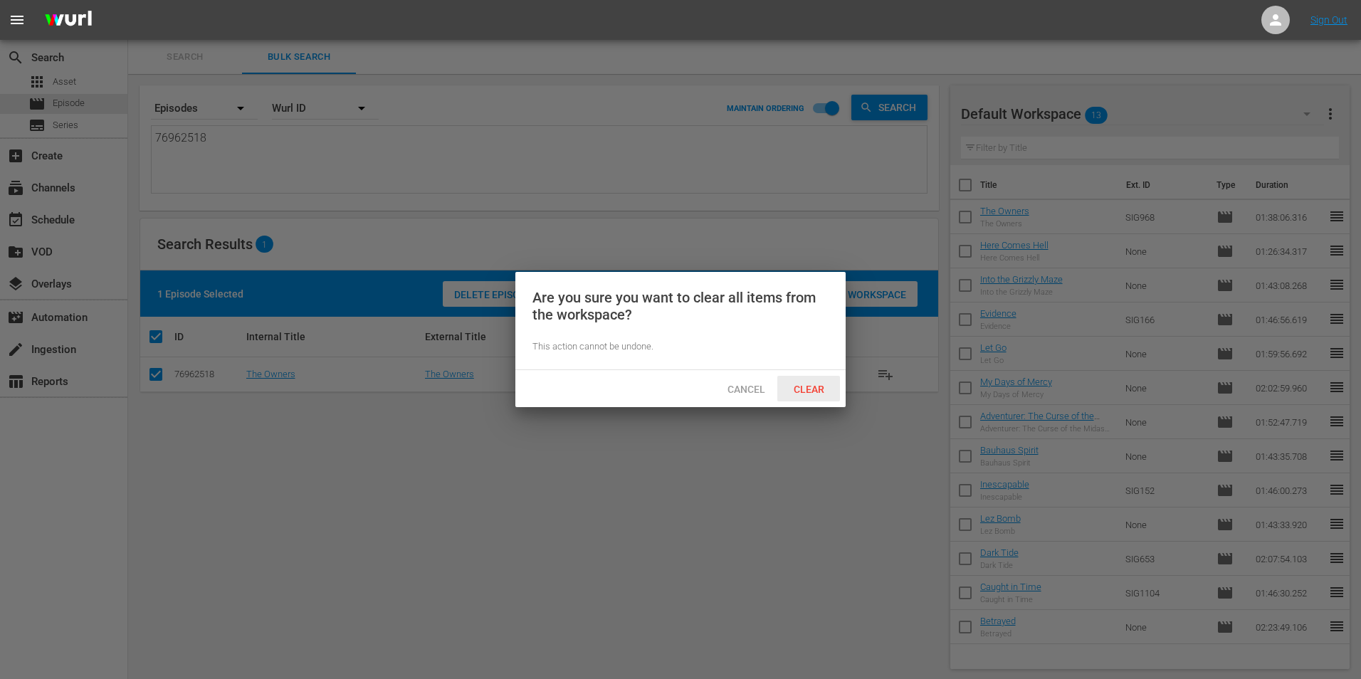
drag, startPoint x: 826, startPoint y: 387, endPoint x: 689, endPoint y: 374, distance: 137.3
click at [827, 387] on span "Clear" at bounding box center [808, 389] width 53 height 11
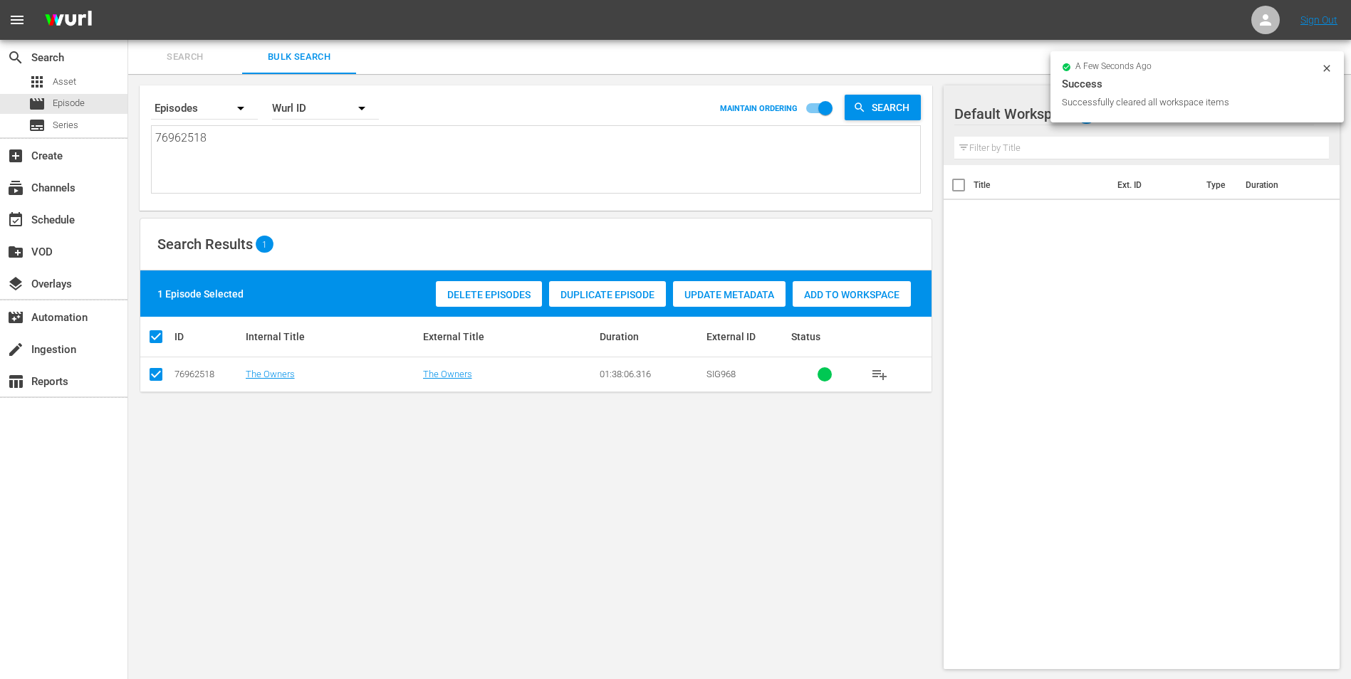
click at [823, 293] on span "Add to Workspace" at bounding box center [851, 294] width 118 height 11
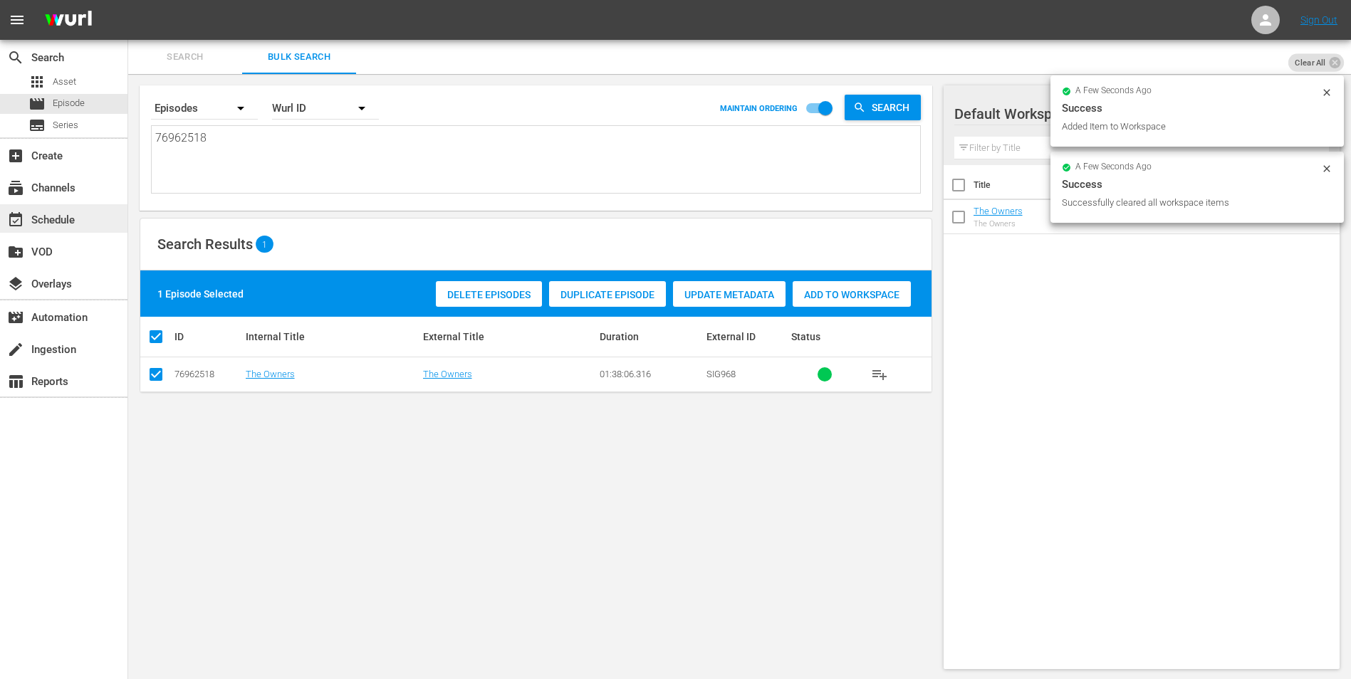
click at [74, 216] on div "event_available Schedule" at bounding box center [40, 217] width 80 height 13
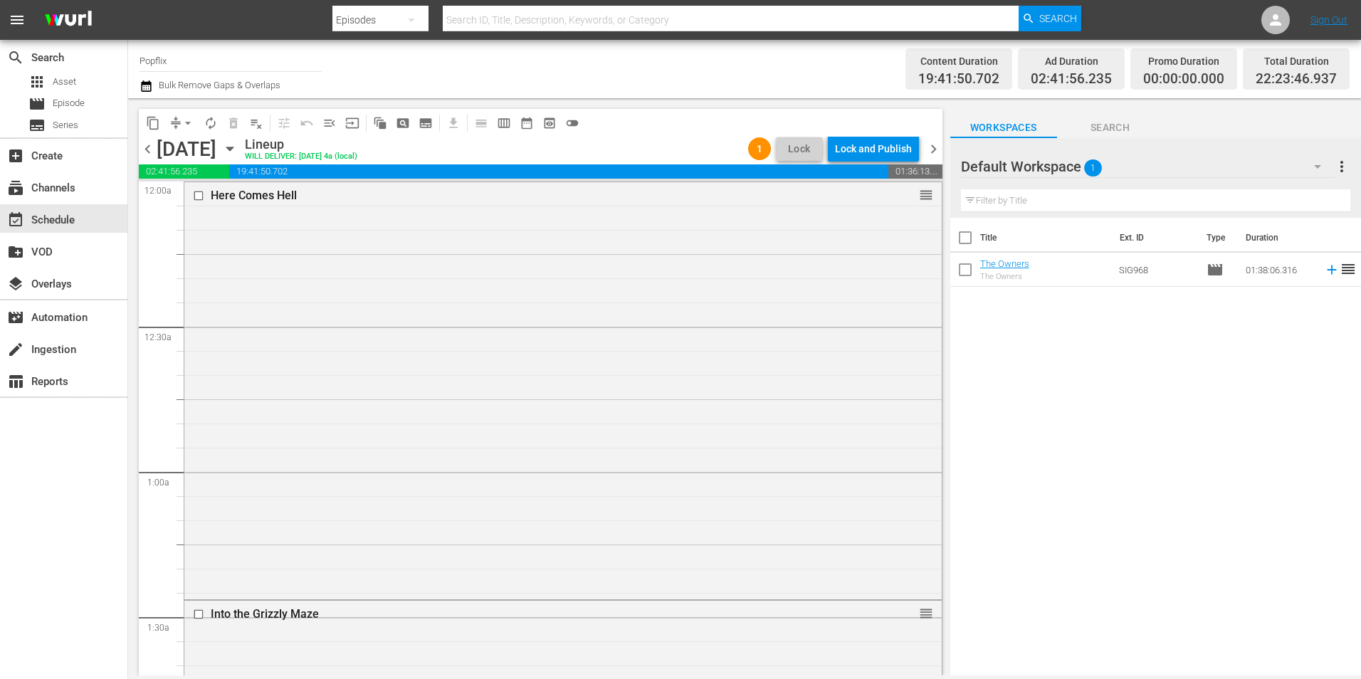
click at [930, 159] on div "chevron_left [DATE] [DATE] Lineup WILL DELIVER: [DATE] 4a (local) 1 Lock Lock a…" at bounding box center [541, 151] width 804 height 28
click at [933, 150] on span "chevron_right" at bounding box center [934, 149] width 18 height 18
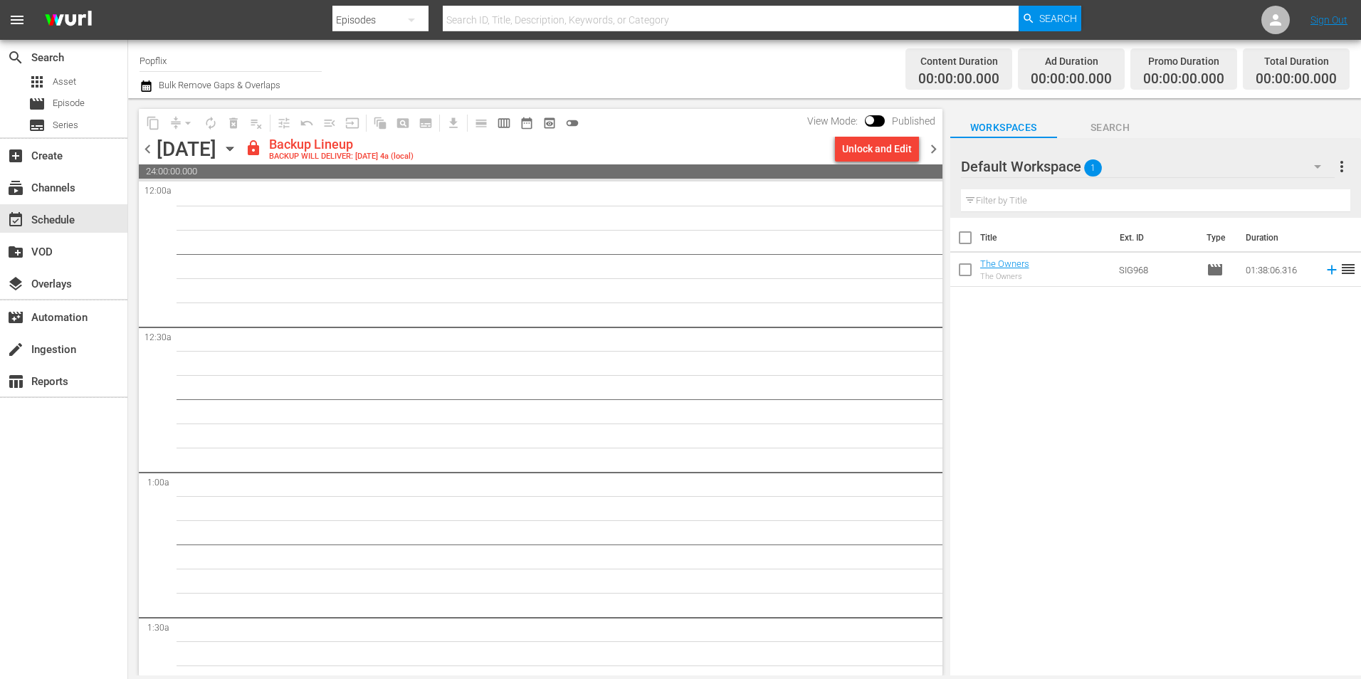
click at [140, 150] on span "chevron_left" at bounding box center [148, 149] width 18 height 18
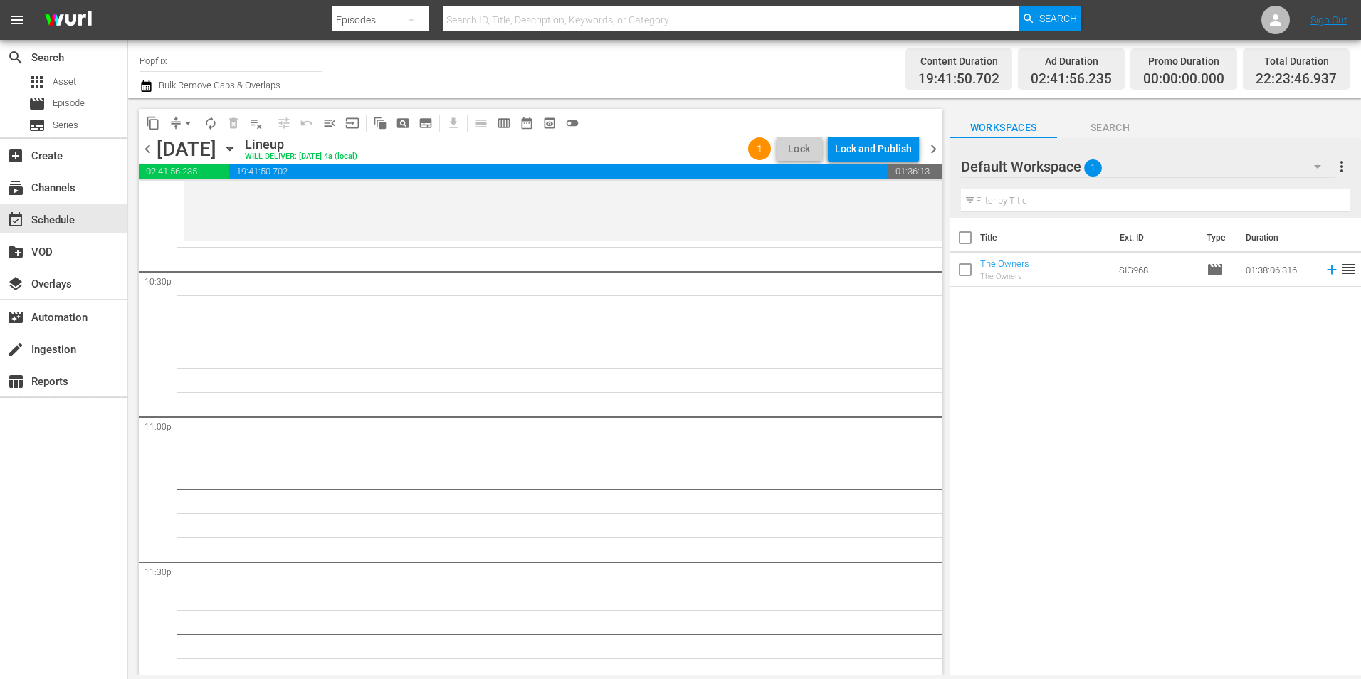
scroll to position [6477, 0]
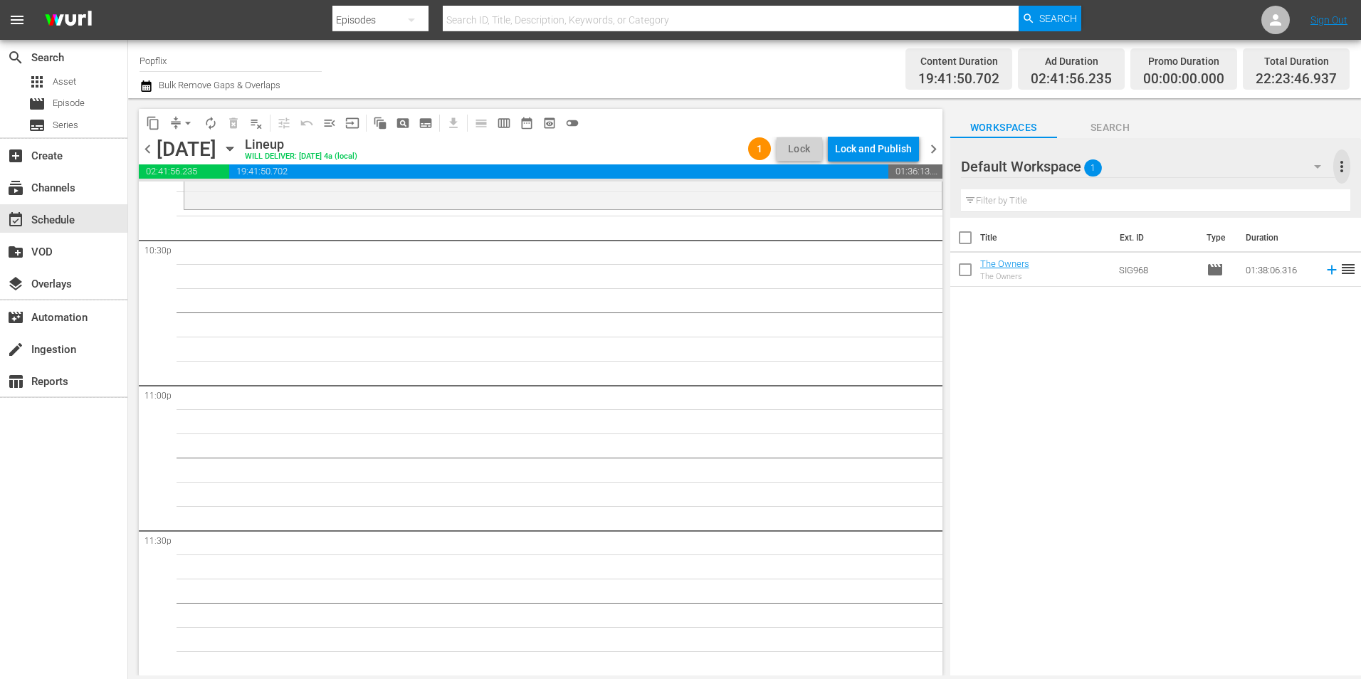
click at [1336, 168] on span "more_vert" at bounding box center [1342, 166] width 17 height 17
click at [1192, 192] on div "Clear All Workspace Items" at bounding box center [1249, 195] width 167 height 26
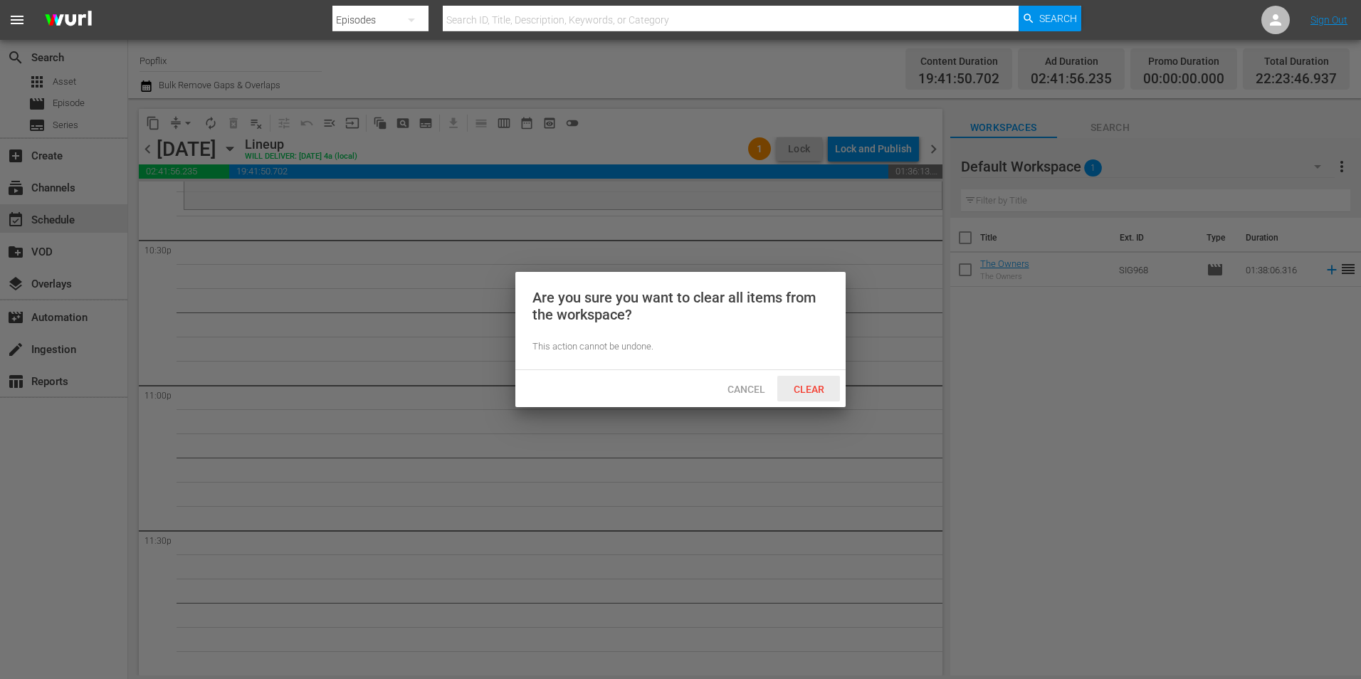
click at [796, 389] on span "Clear" at bounding box center [808, 389] width 53 height 11
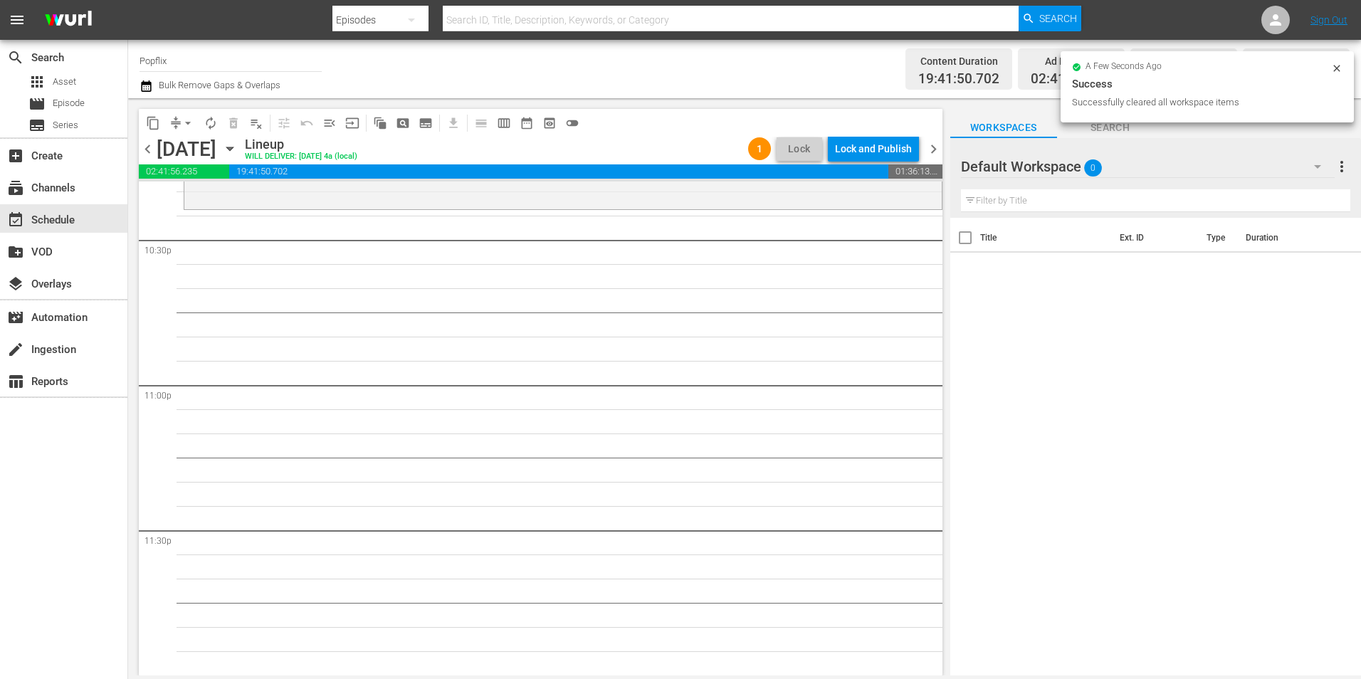
scroll to position [6264, 0]
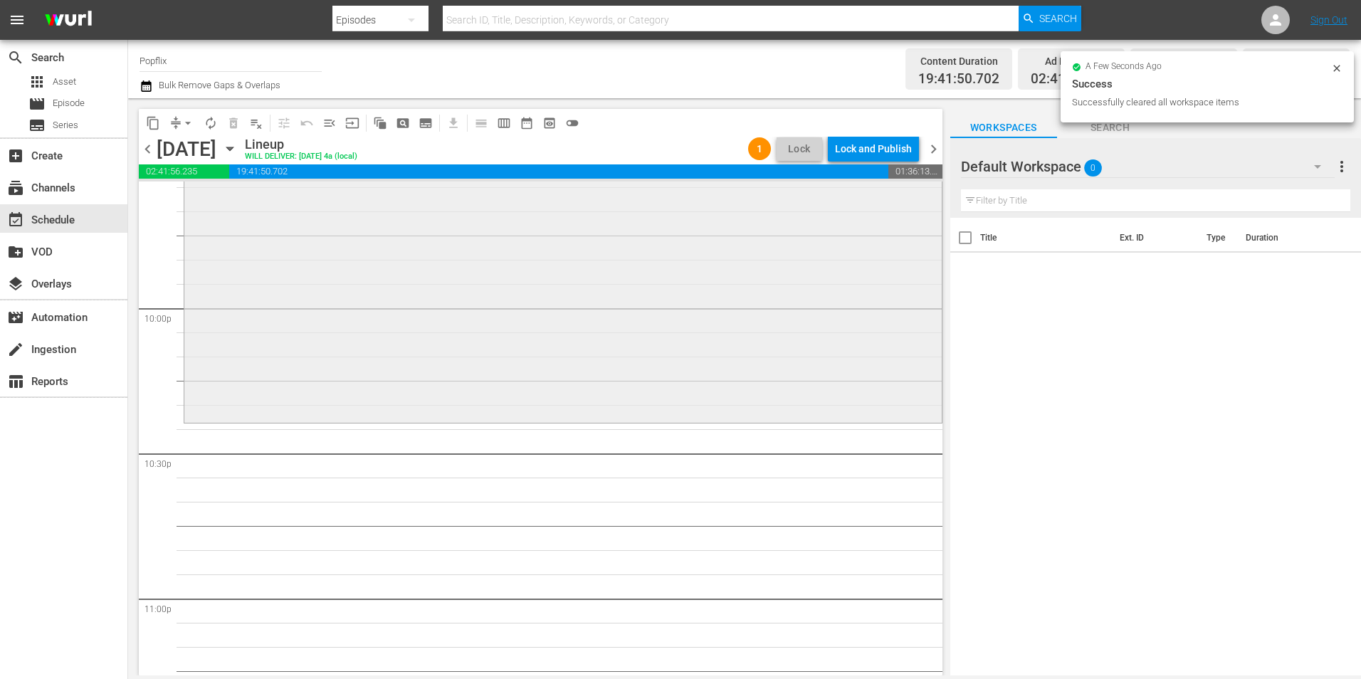
click at [691, 298] on div "Betrayed reorder" at bounding box center [563, 73] width 758 height 692
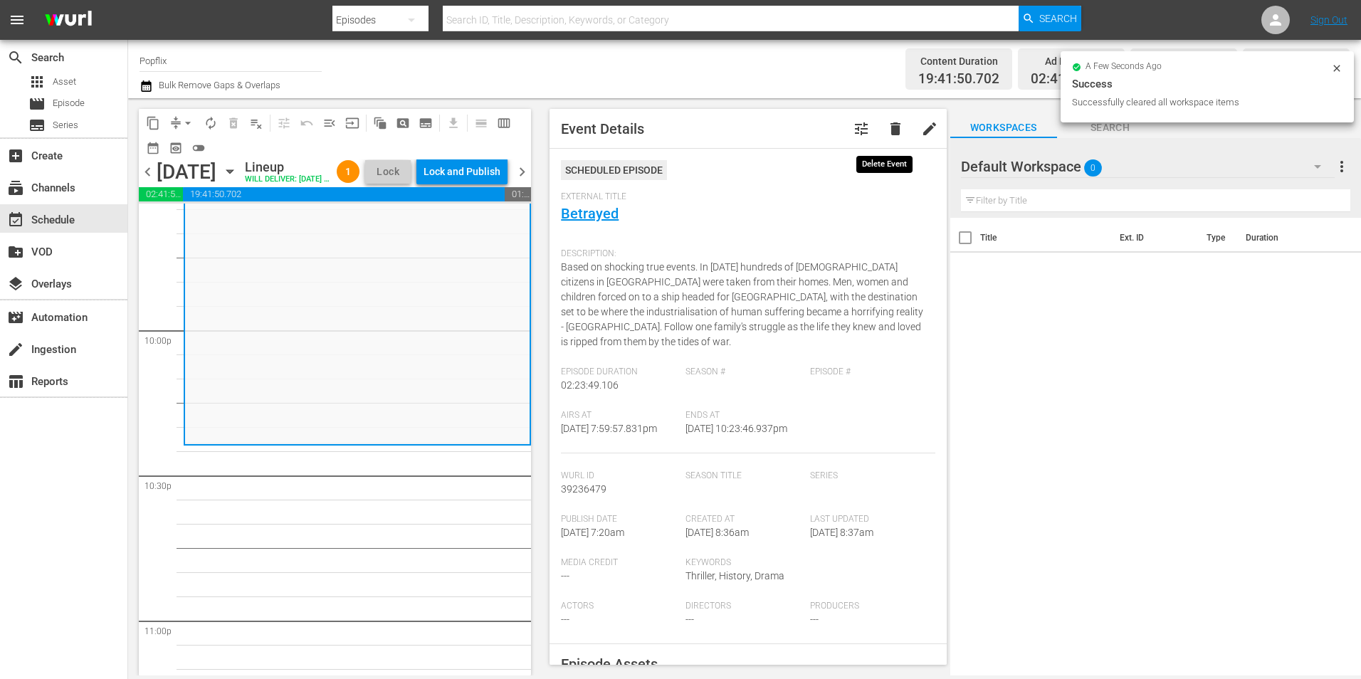
click at [887, 131] on span "delete" at bounding box center [895, 128] width 17 height 17
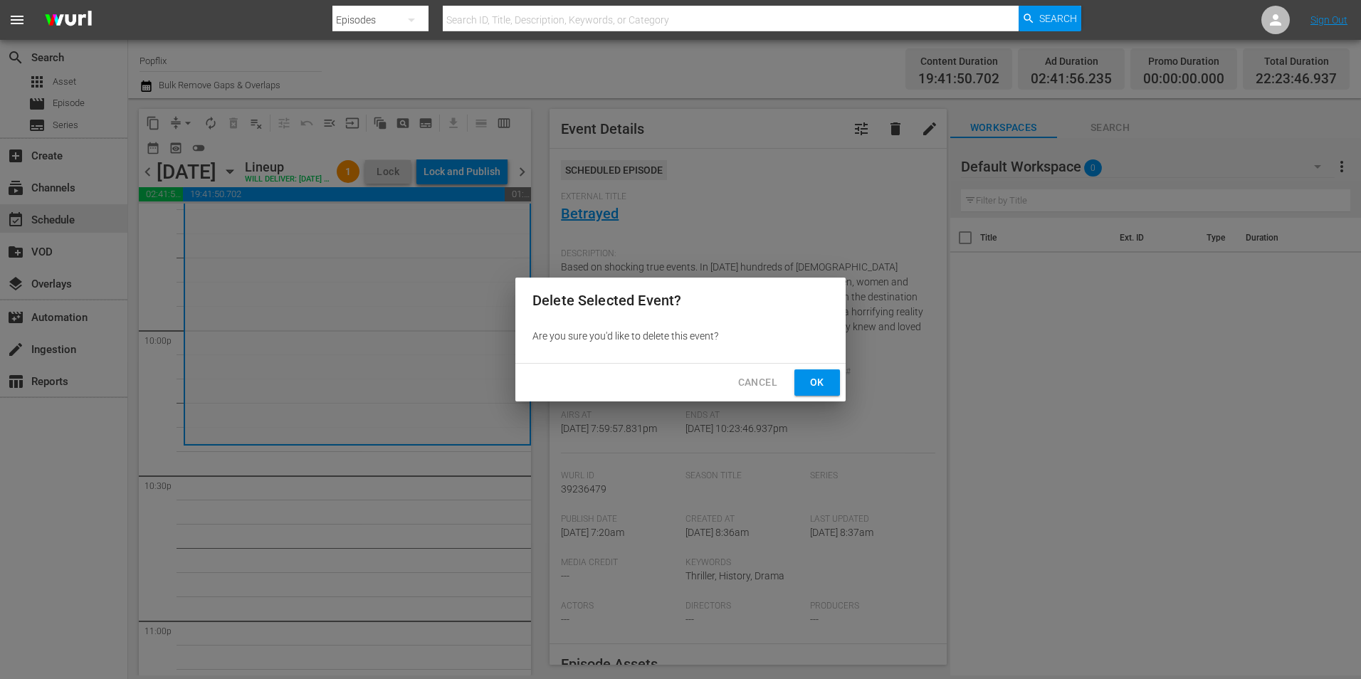
click at [806, 377] on span "Ok" at bounding box center [817, 383] width 23 height 18
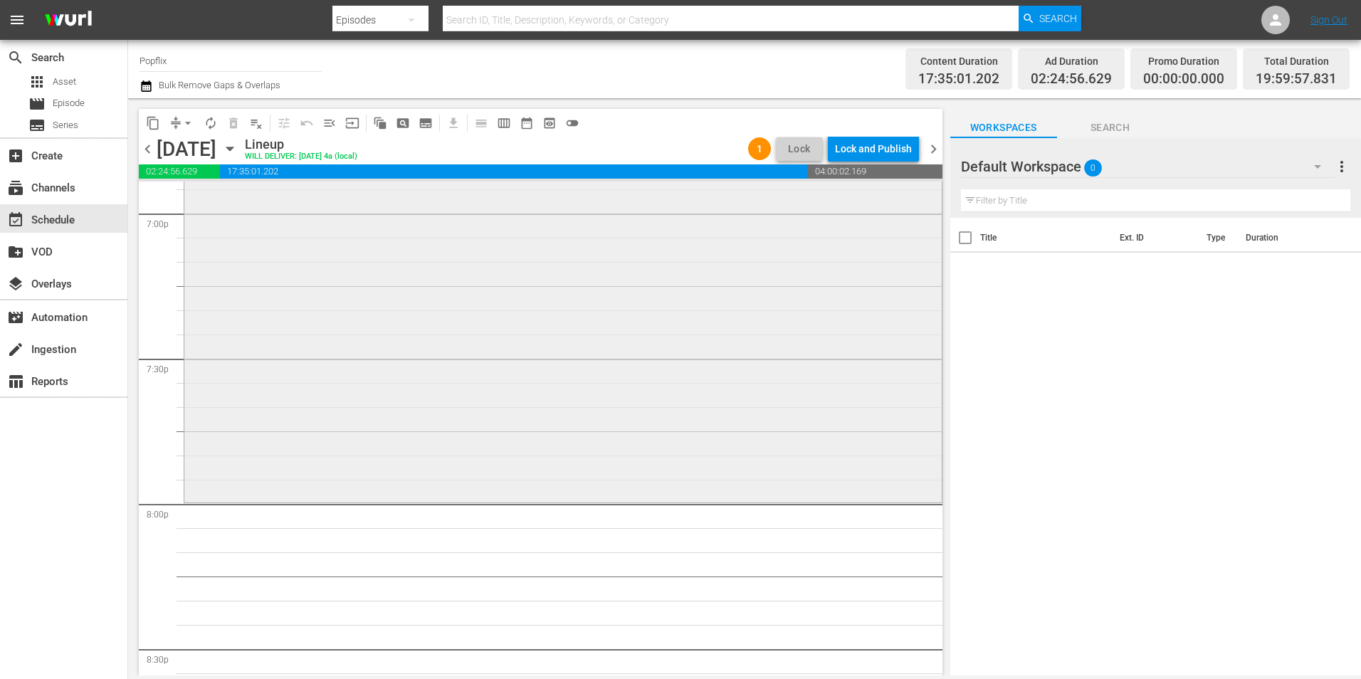
scroll to position [5481, 0]
click at [528, 327] on div "Caught in Time reorder" at bounding box center [563, 250] width 758 height 511
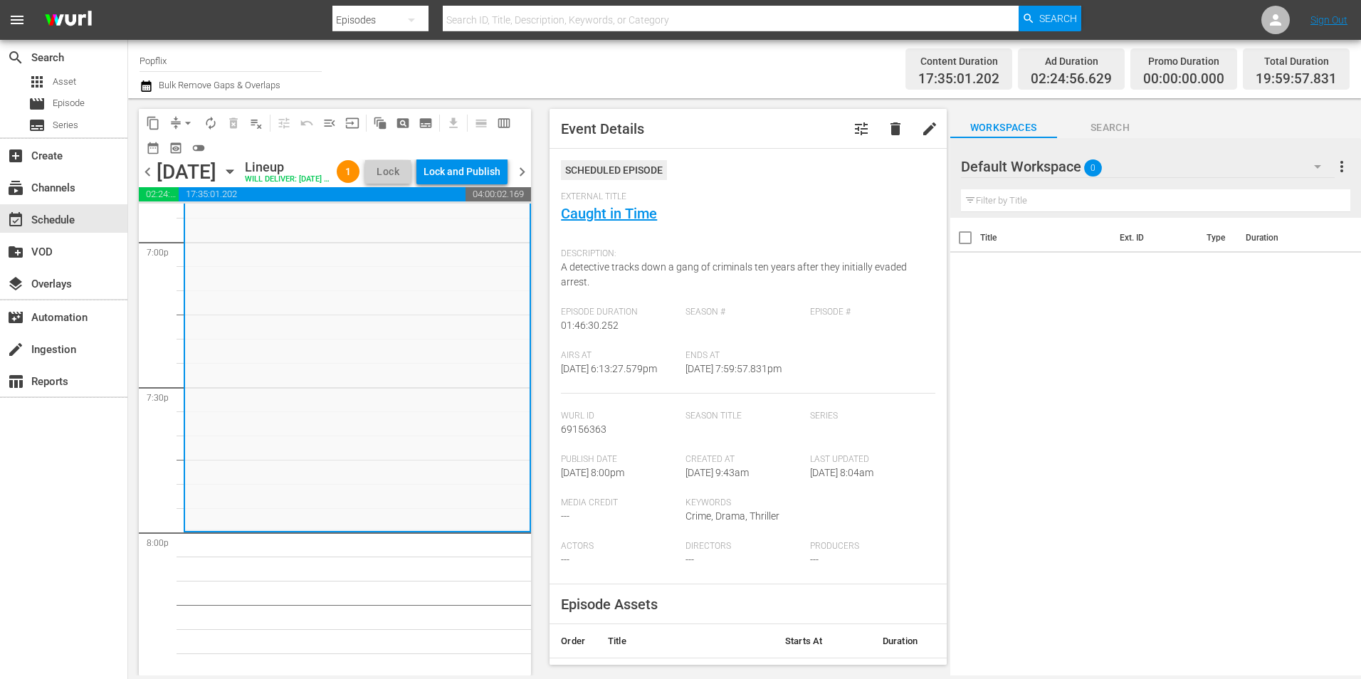
click at [887, 137] on span "delete" at bounding box center [895, 128] width 17 height 17
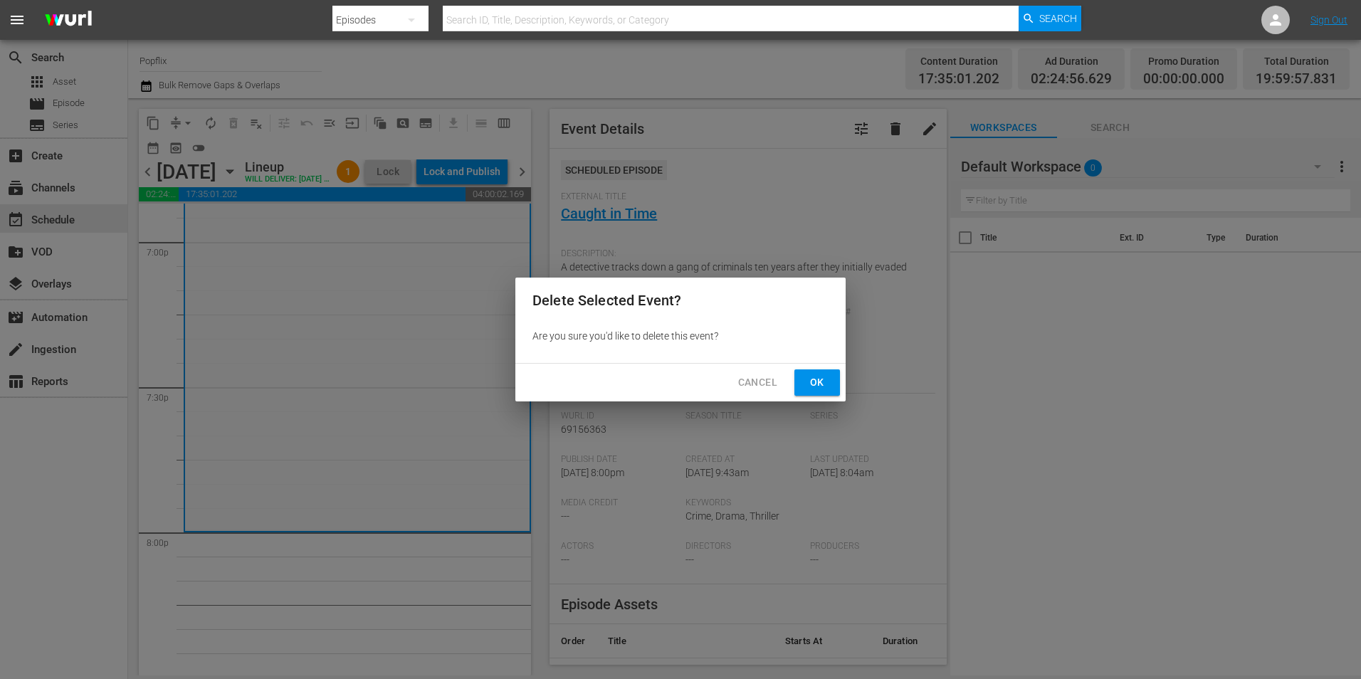
drag, startPoint x: 834, startPoint y: 389, endPoint x: 825, endPoint y: 389, distance: 9.3
click at [832, 389] on button "Ok" at bounding box center [818, 383] width 46 height 26
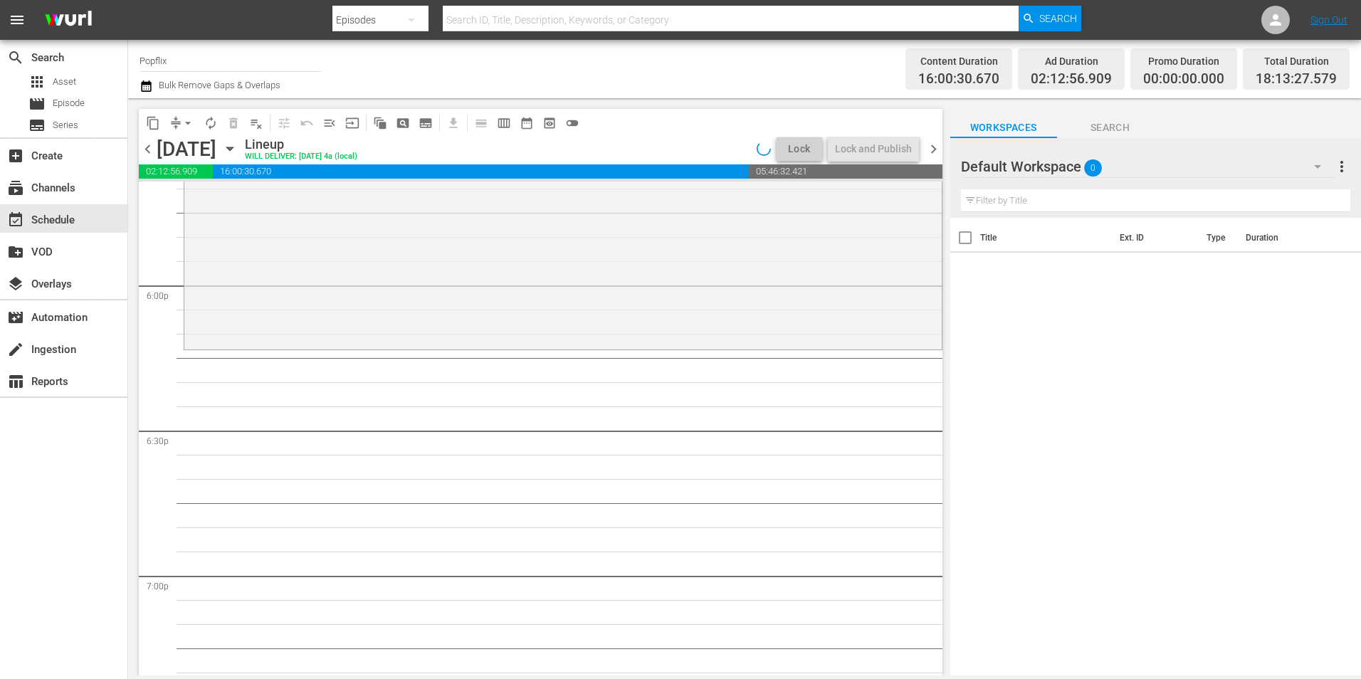
scroll to position [4769, 0]
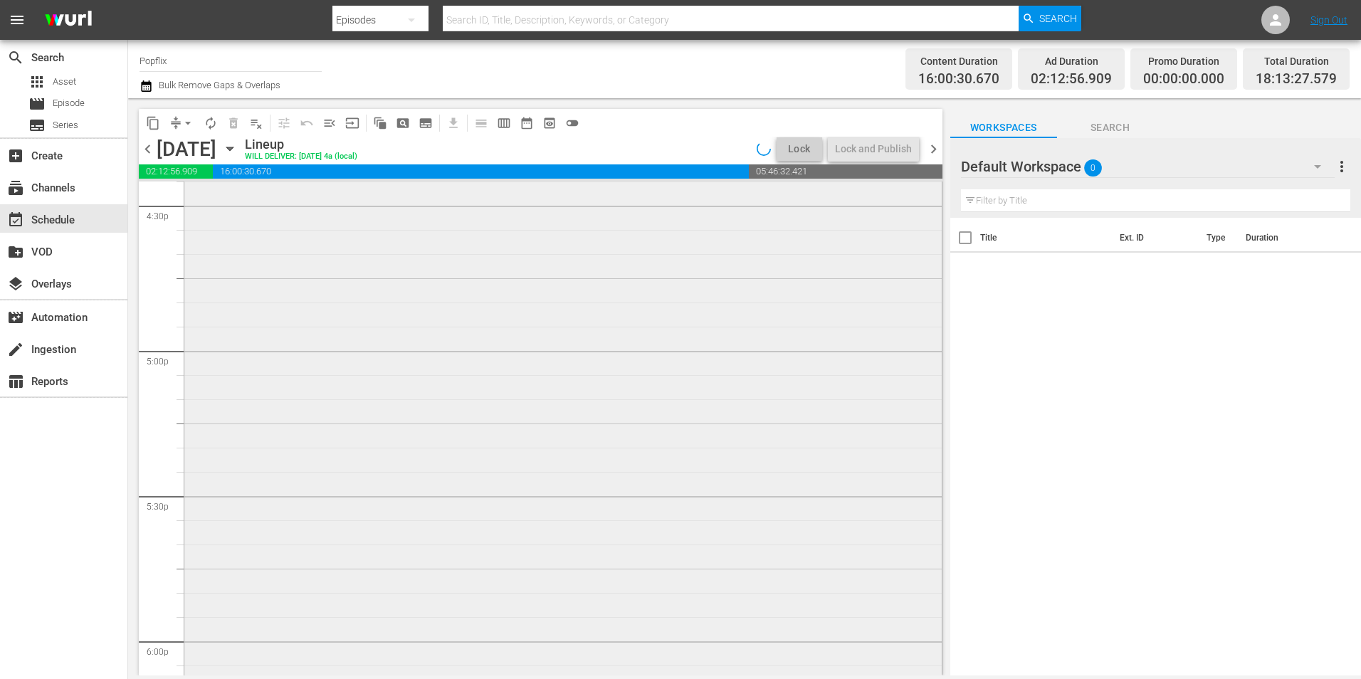
click at [548, 377] on div "Dark Tide reorder" at bounding box center [563, 395] width 758 height 615
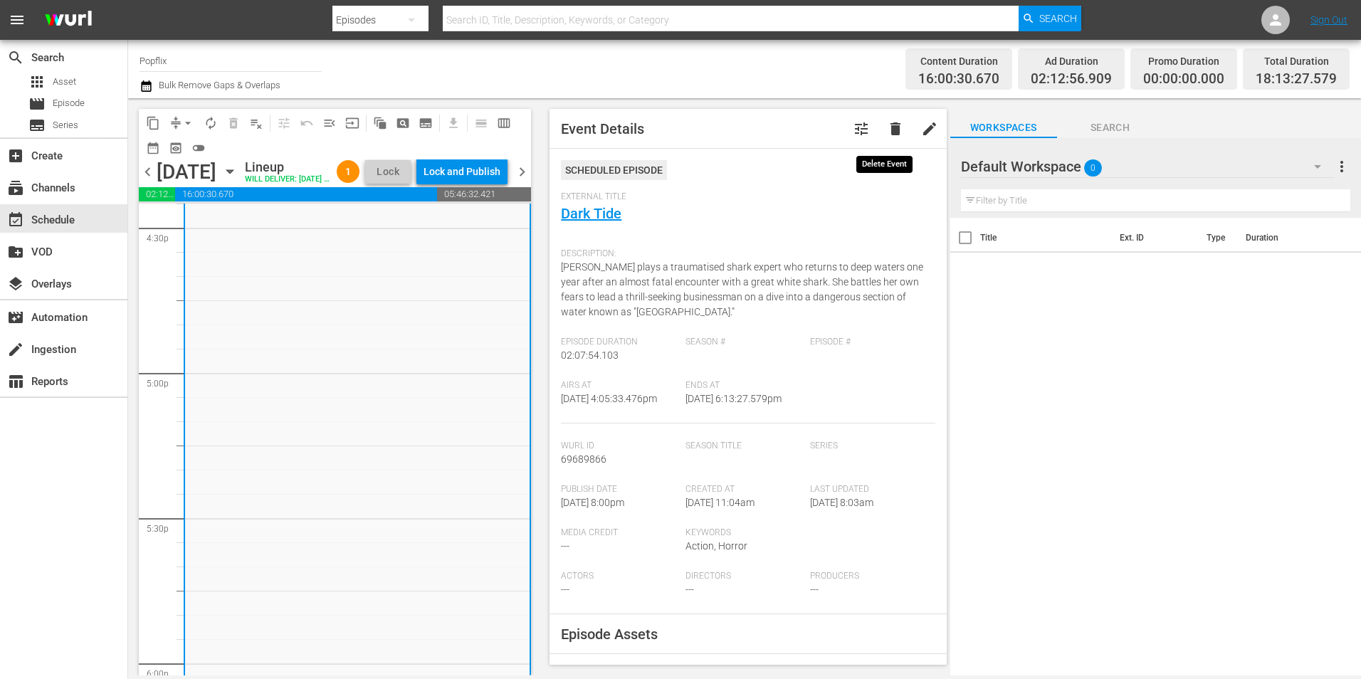
click at [892, 128] on span "delete" at bounding box center [895, 128] width 17 height 17
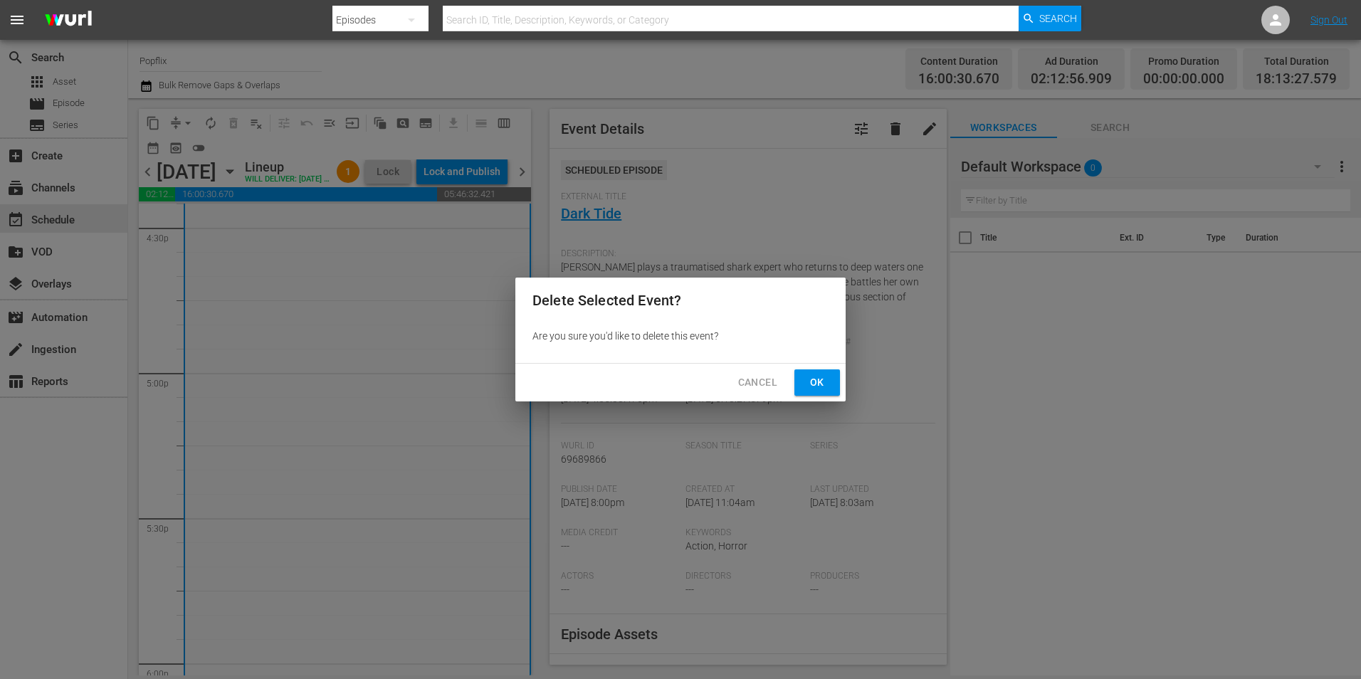
click at [800, 374] on button "Ok" at bounding box center [818, 383] width 46 height 26
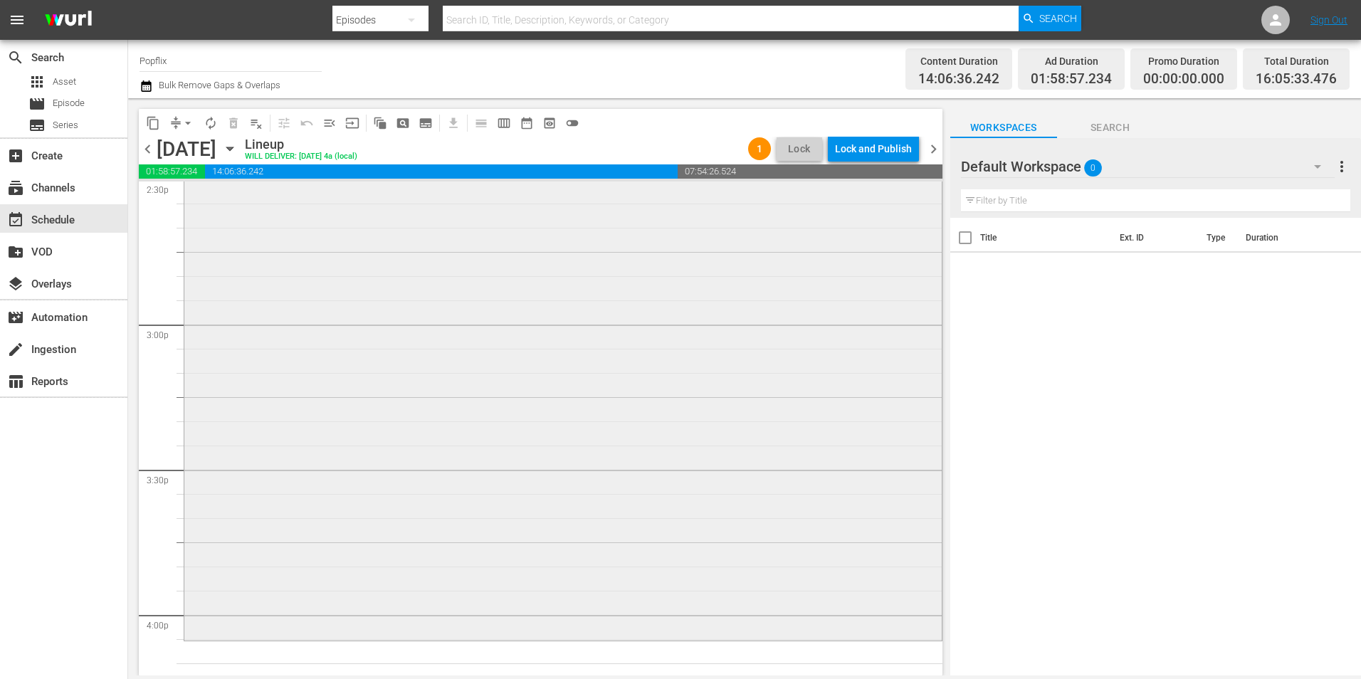
scroll to position [4128, 0]
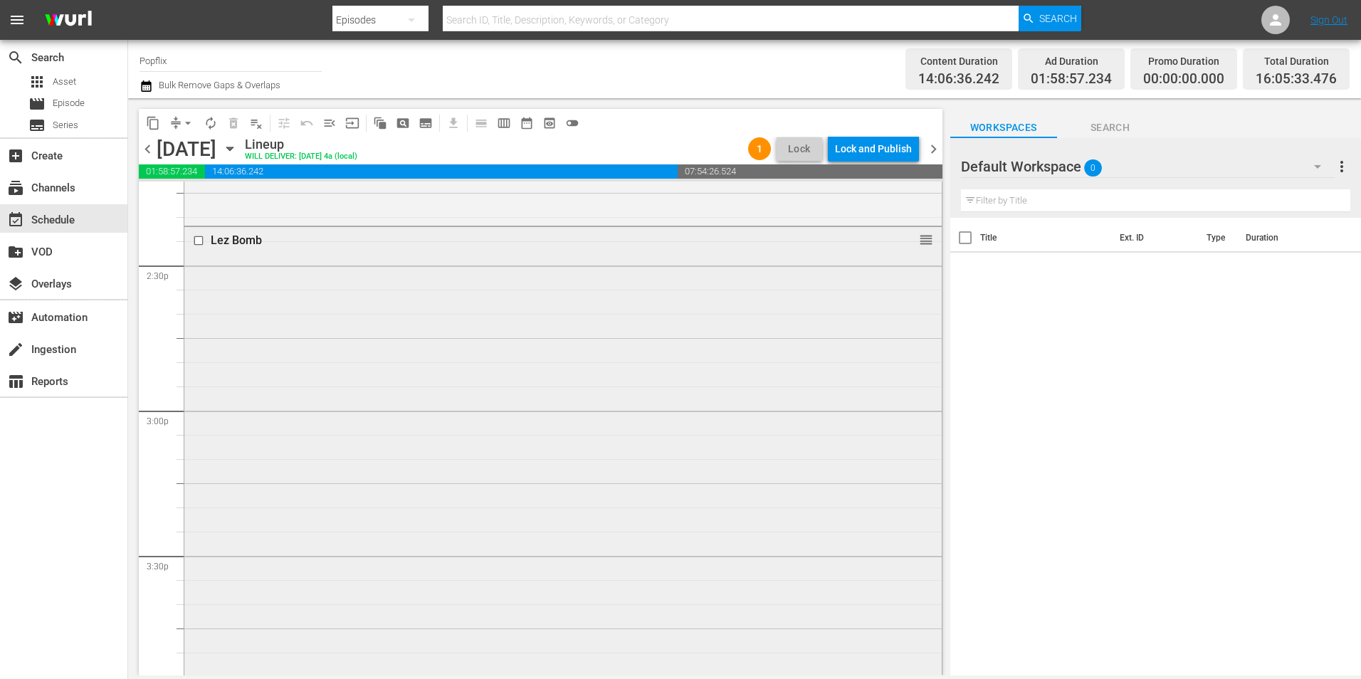
click at [554, 360] on div "Lez Bomb reorder" at bounding box center [563, 475] width 758 height 497
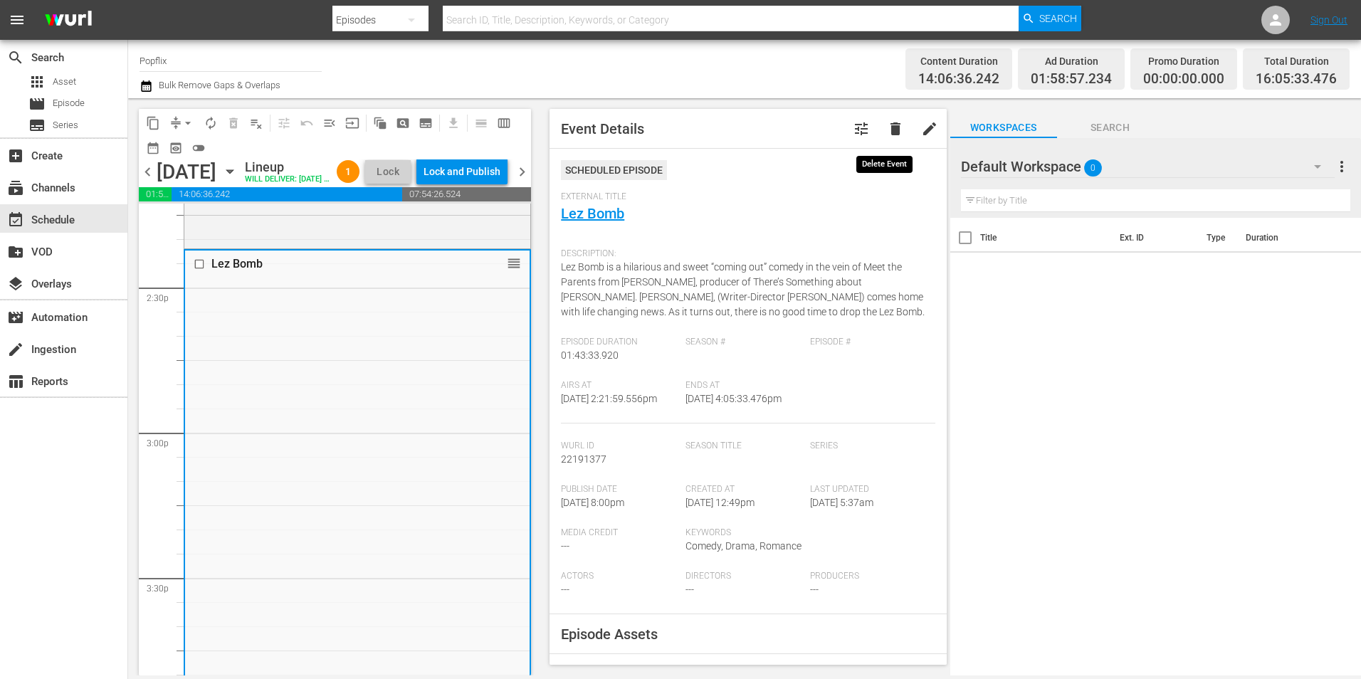
click at [887, 126] on span "delete" at bounding box center [895, 128] width 17 height 17
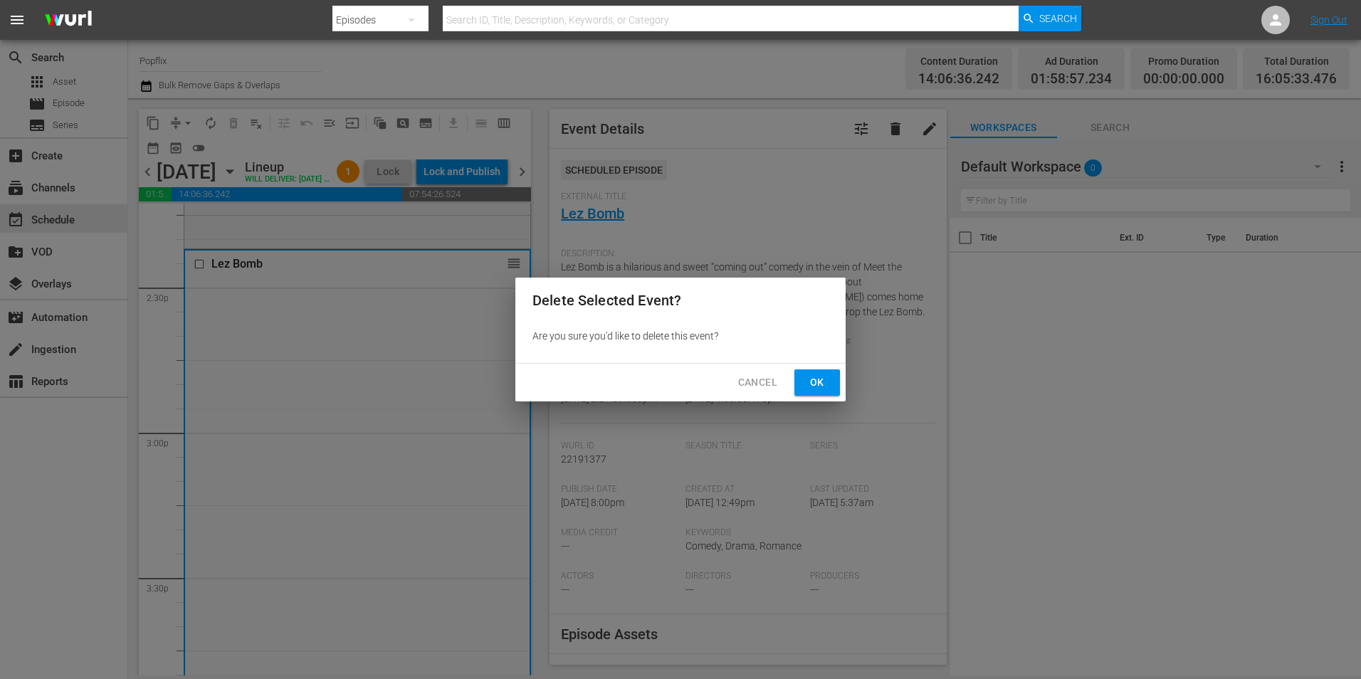
click at [812, 378] on span "Ok" at bounding box center [817, 383] width 23 height 18
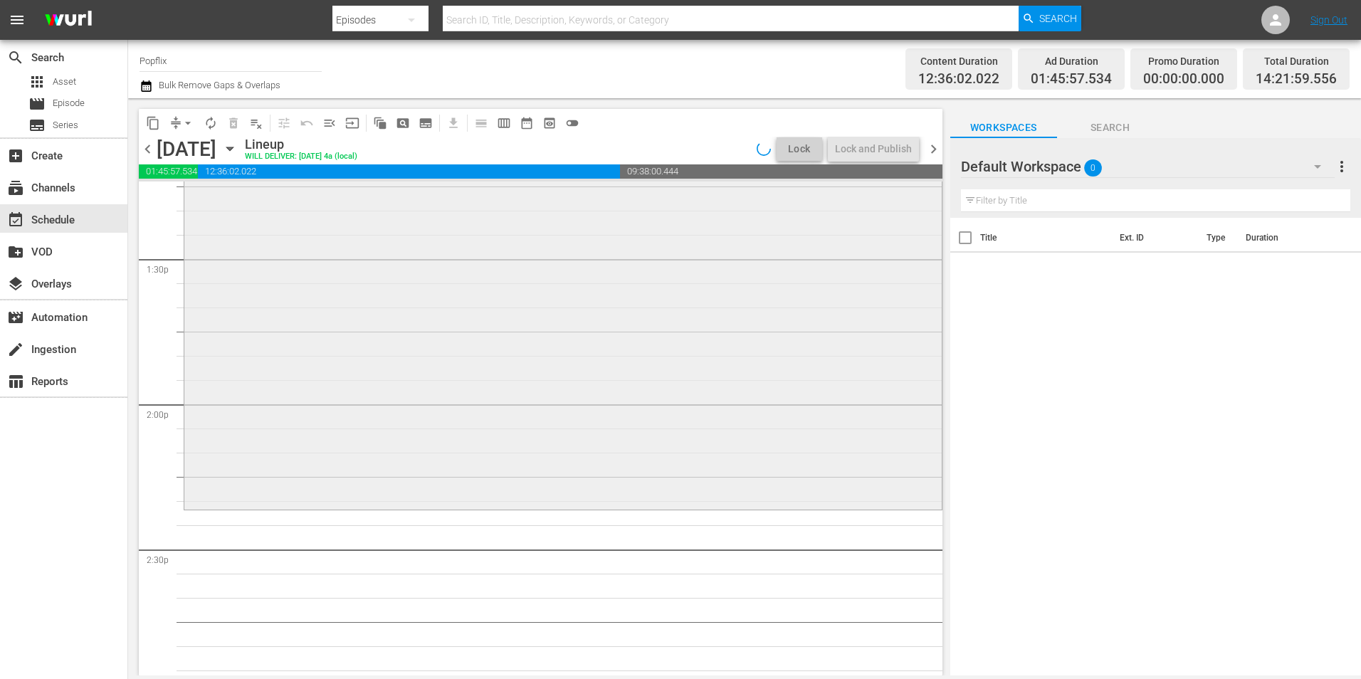
scroll to position [3843, 0]
click at [499, 349] on div "Inescapable reorder" at bounding box center [563, 253] width 758 height 509
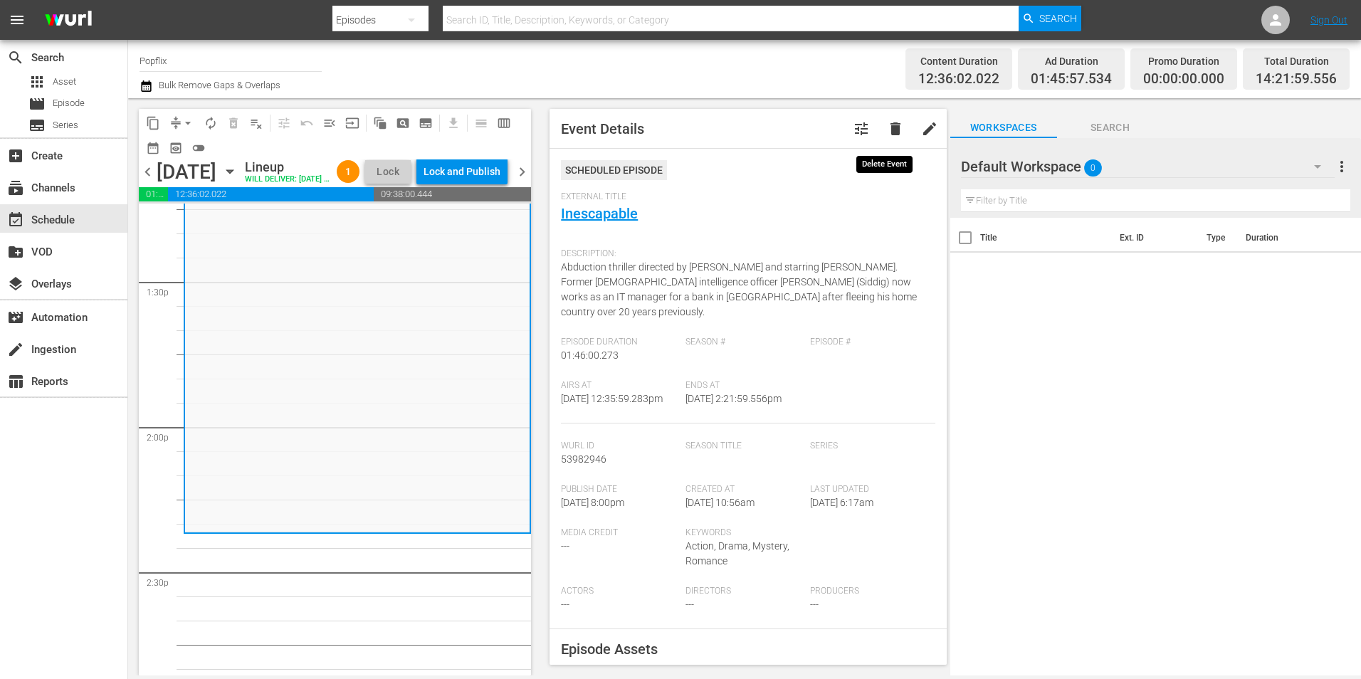
click at [897, 133] on button "delete" at bounding box center [896, 129] width 34 height 34
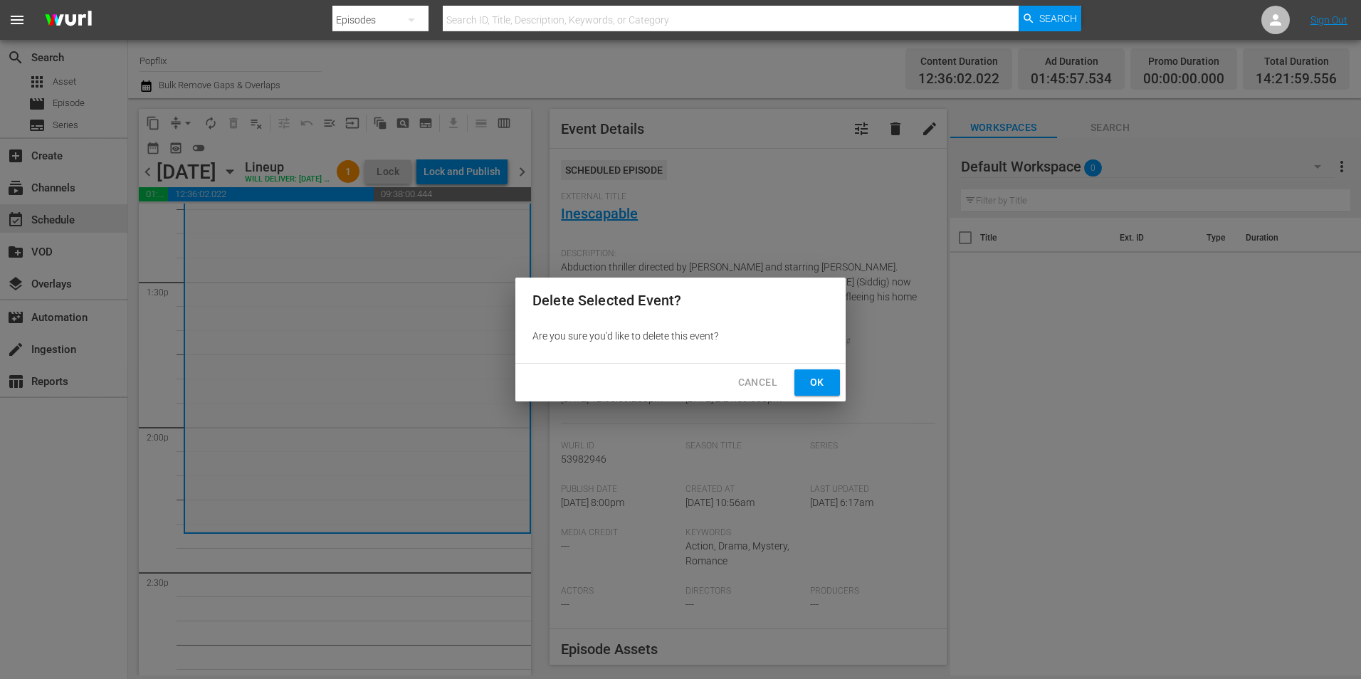
click at [816, 382] on span "Ok" at bounding box center [817, 383] width 23 height 18
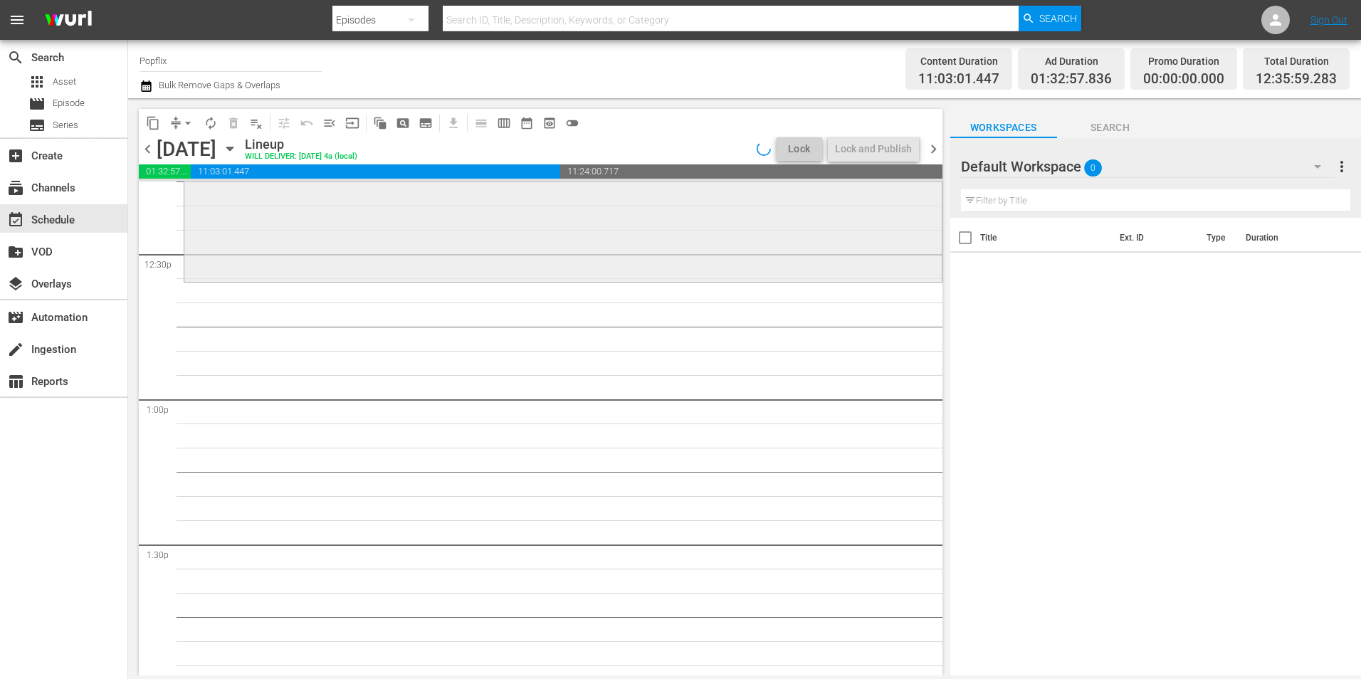
scroll to position [3274, 0]
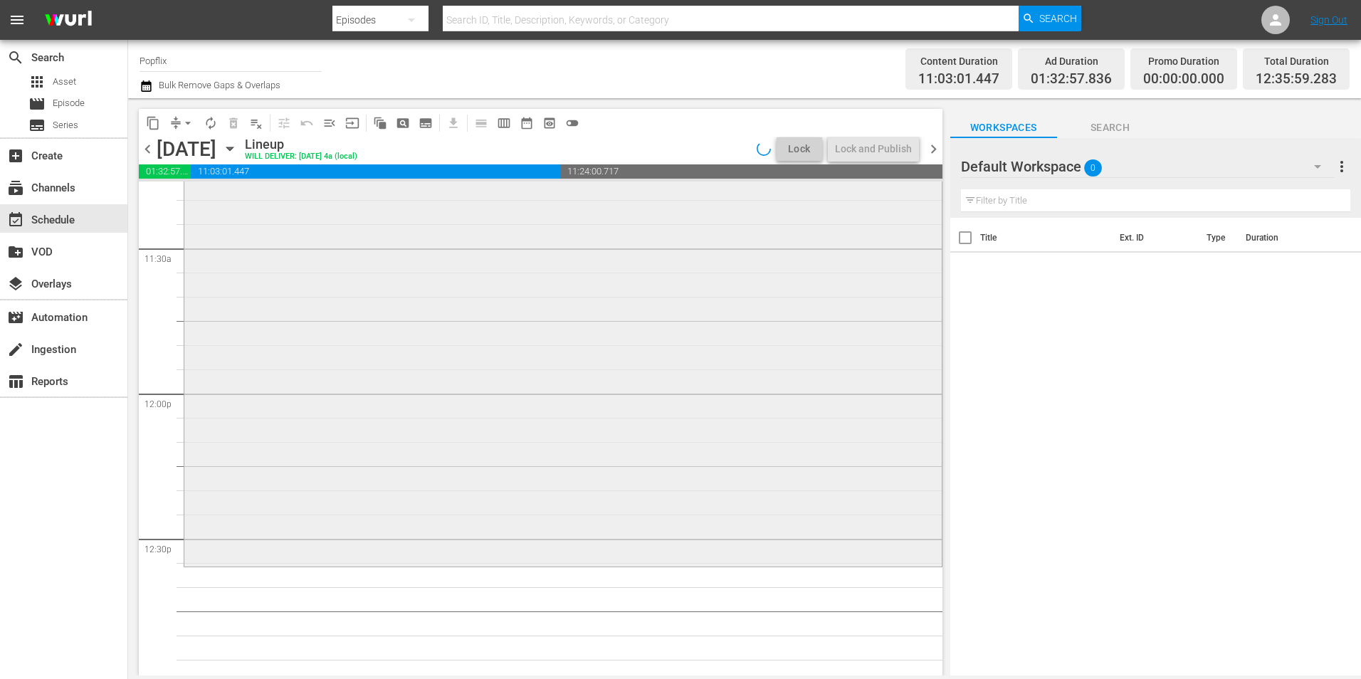
click at [584, 357] on div "Bauhaus Spirit reorder" at bounding box center [563, 314] width 758 height 497
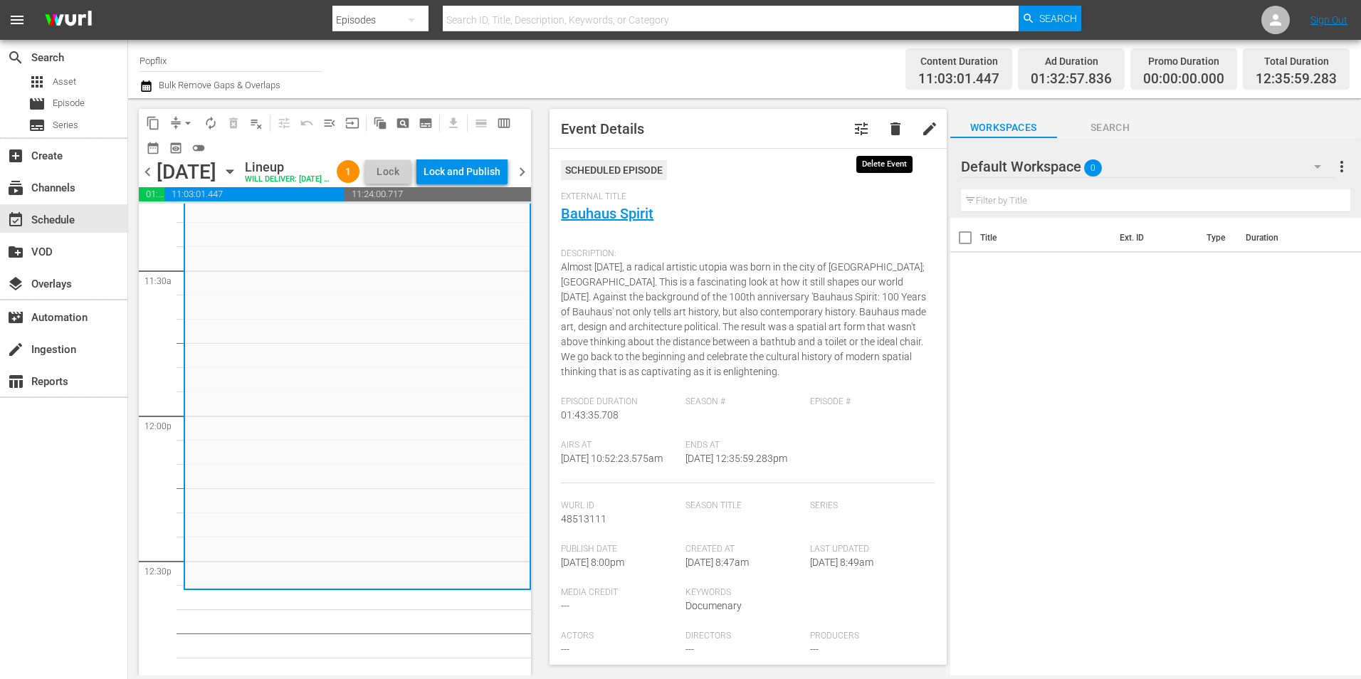
click at [890, 127] on span "delete" at bounding box center [895, 128] width 17 height 17
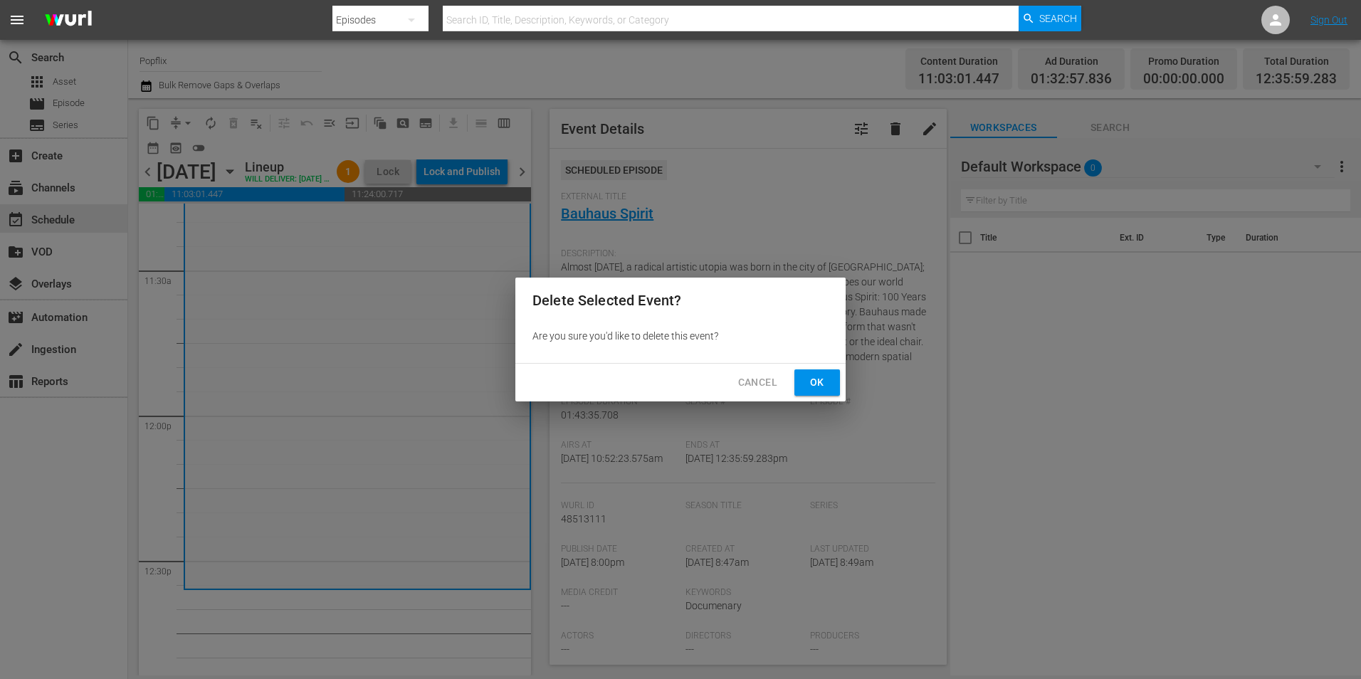
click at [819, 374] on span "Ok" at bounding box center [817, 383] width 23 height 18
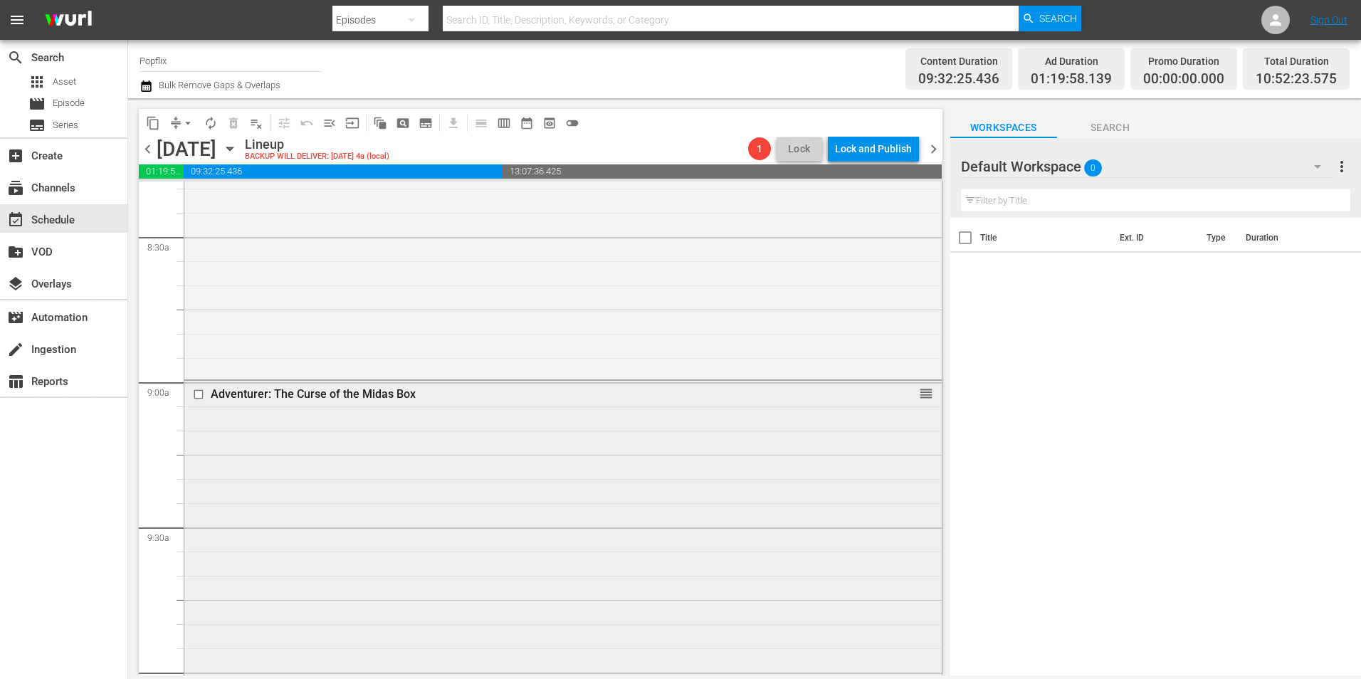
scroll to position [2419, 0]
click at [496, 459] on div "Adventurer: The Curse of the Midas Box reorder" at bounding box center [563, 646] width 758 height 542
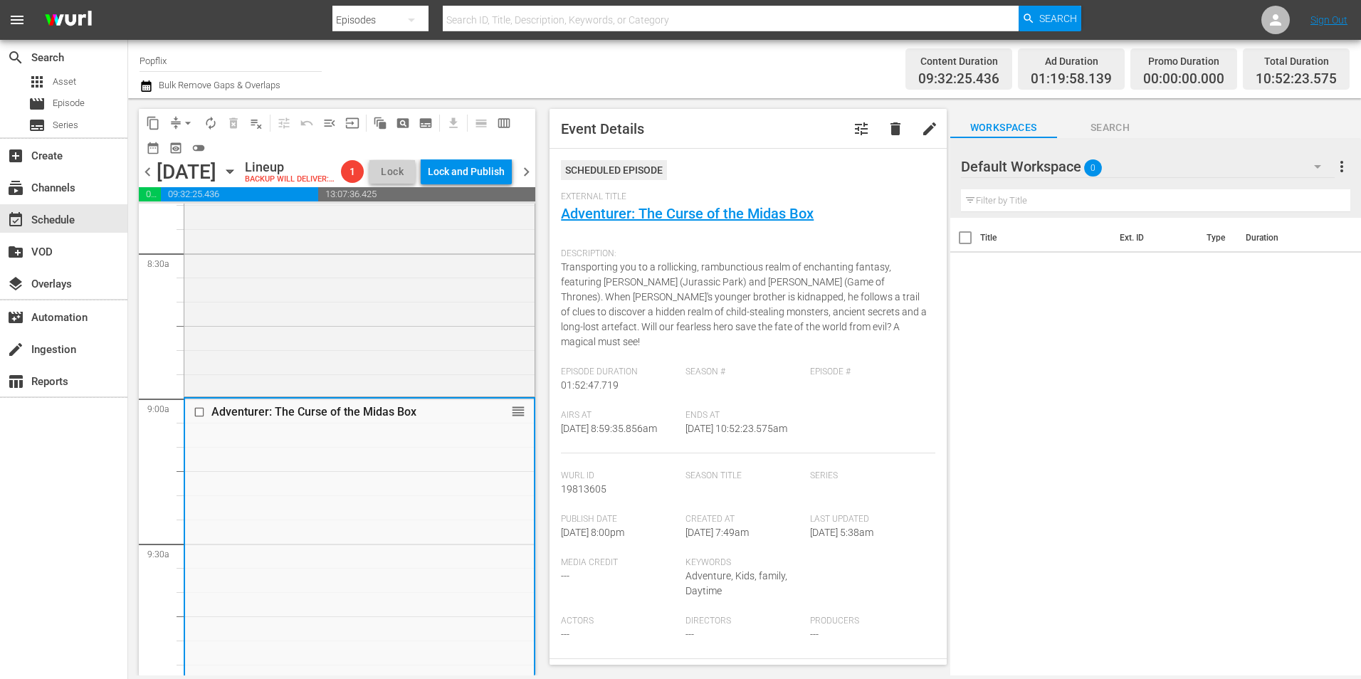
click at [887, 135] on span "delete" at bounding box center [895, 128] width 17 height 17
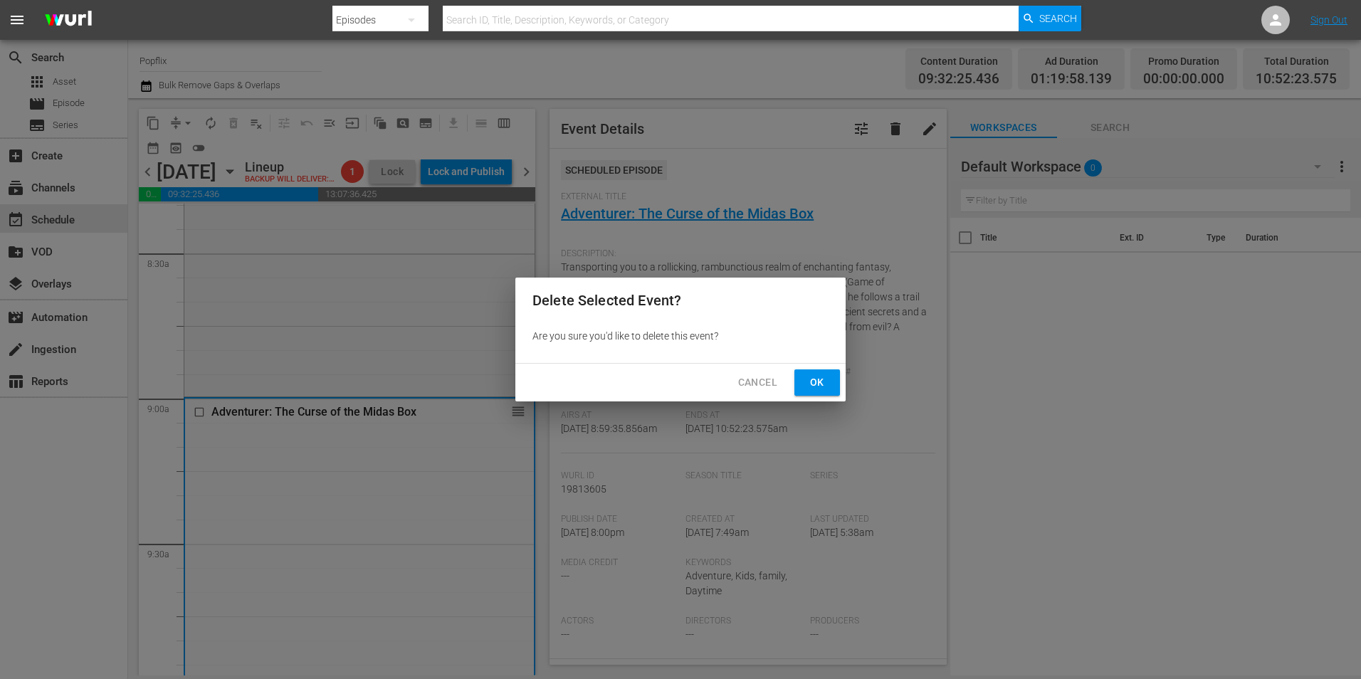
click at [808, 374] on span "Ok" at bounding box center [817, 383] width 23 height 18
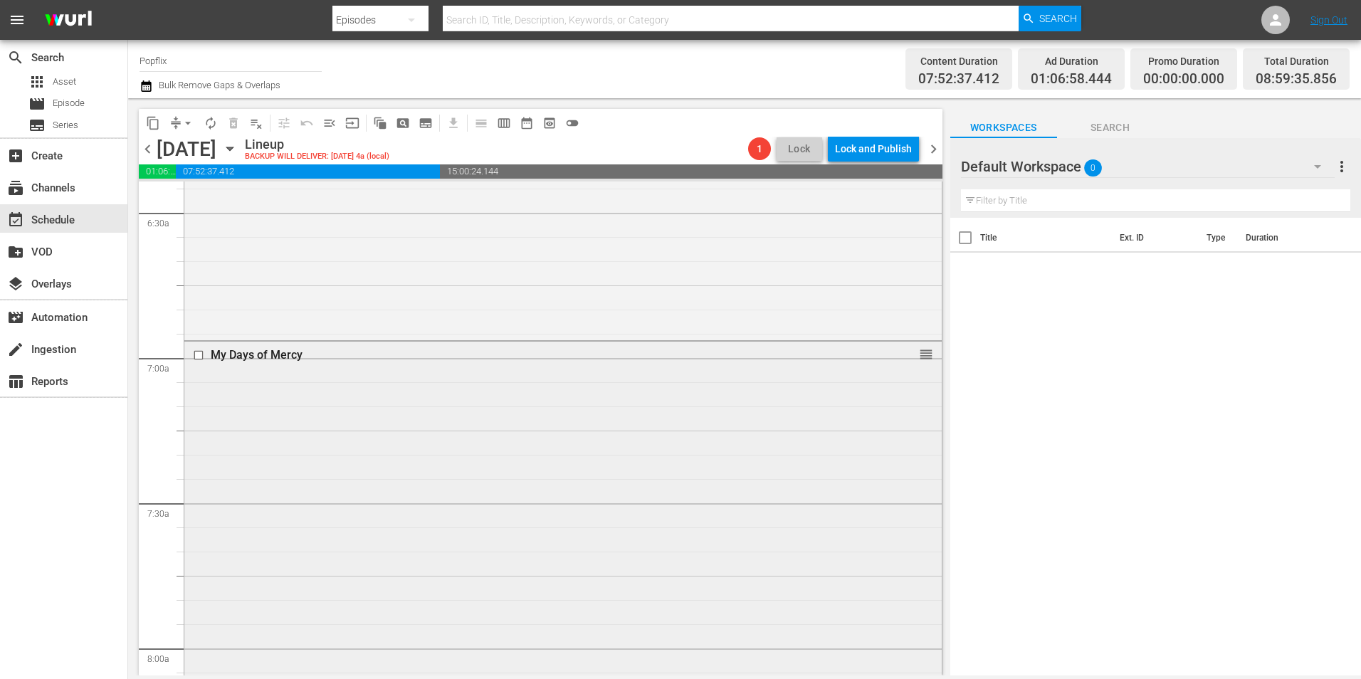
scroll to position [1850, 0]
click at [305, 510] on div "My Days of Mercy reorder" at bounding box center [563, 644] width 758 height 591
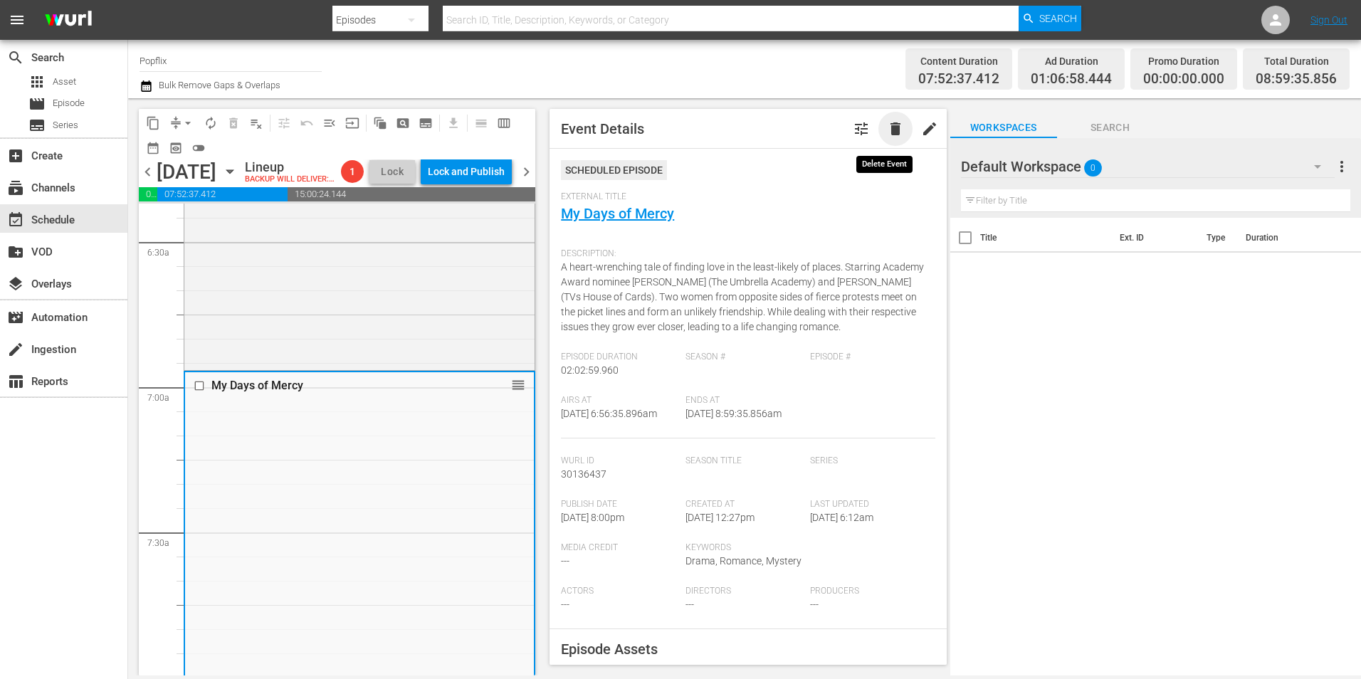
click at [890, 127] on span "delete" at bounding box center [895, 128] width 17 height 17
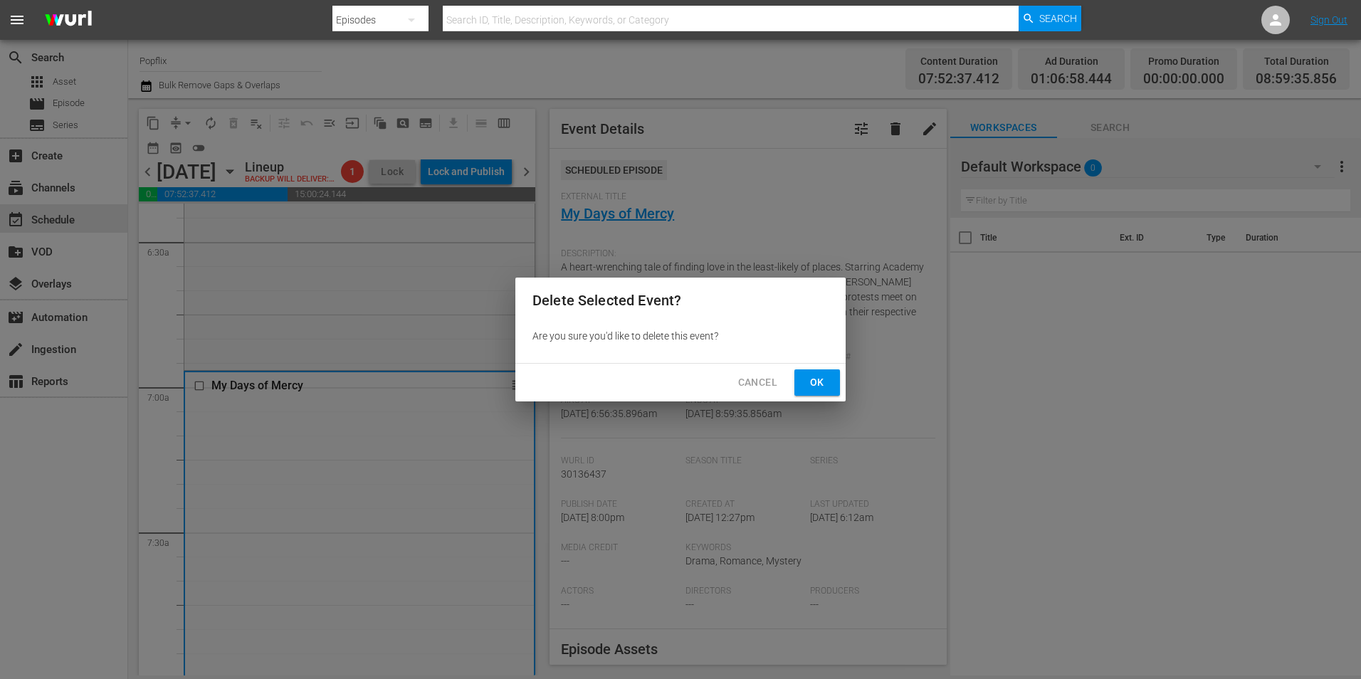
click at [830, 381] on button "Ok" at bounding box center [818, 383] width 46 height 26
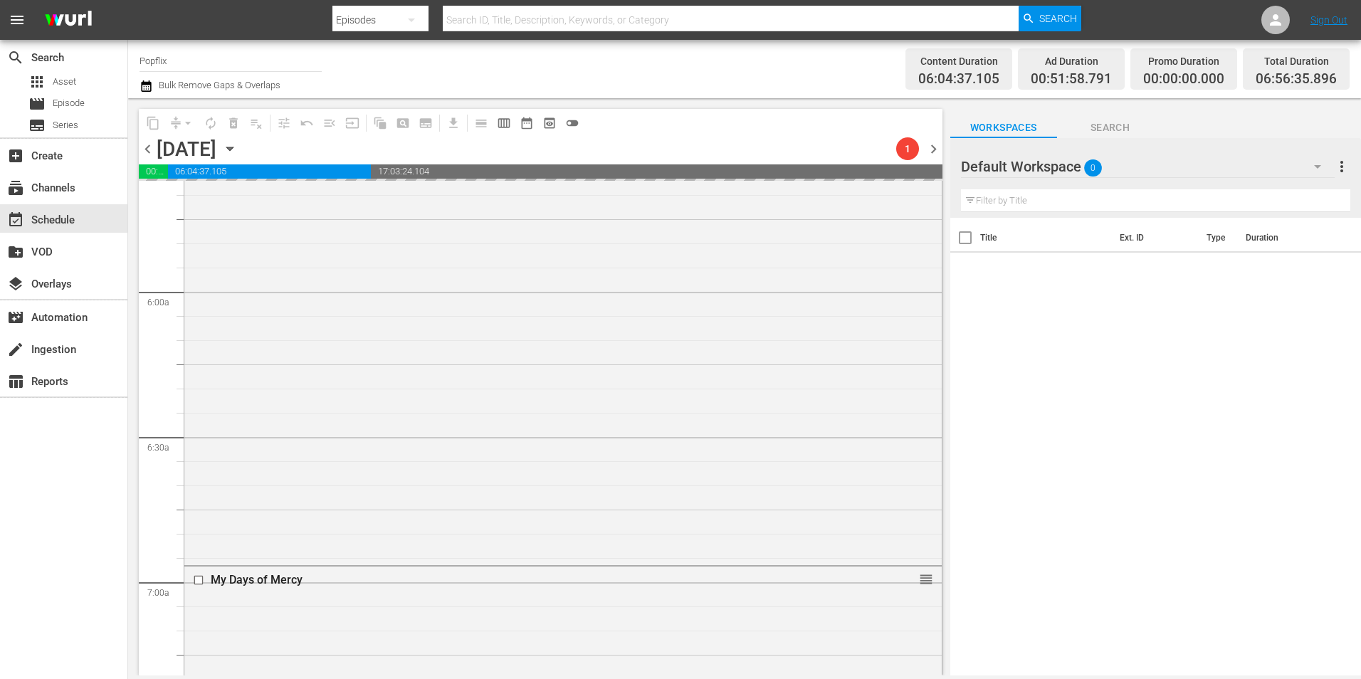
scroll to position [1565, 0]
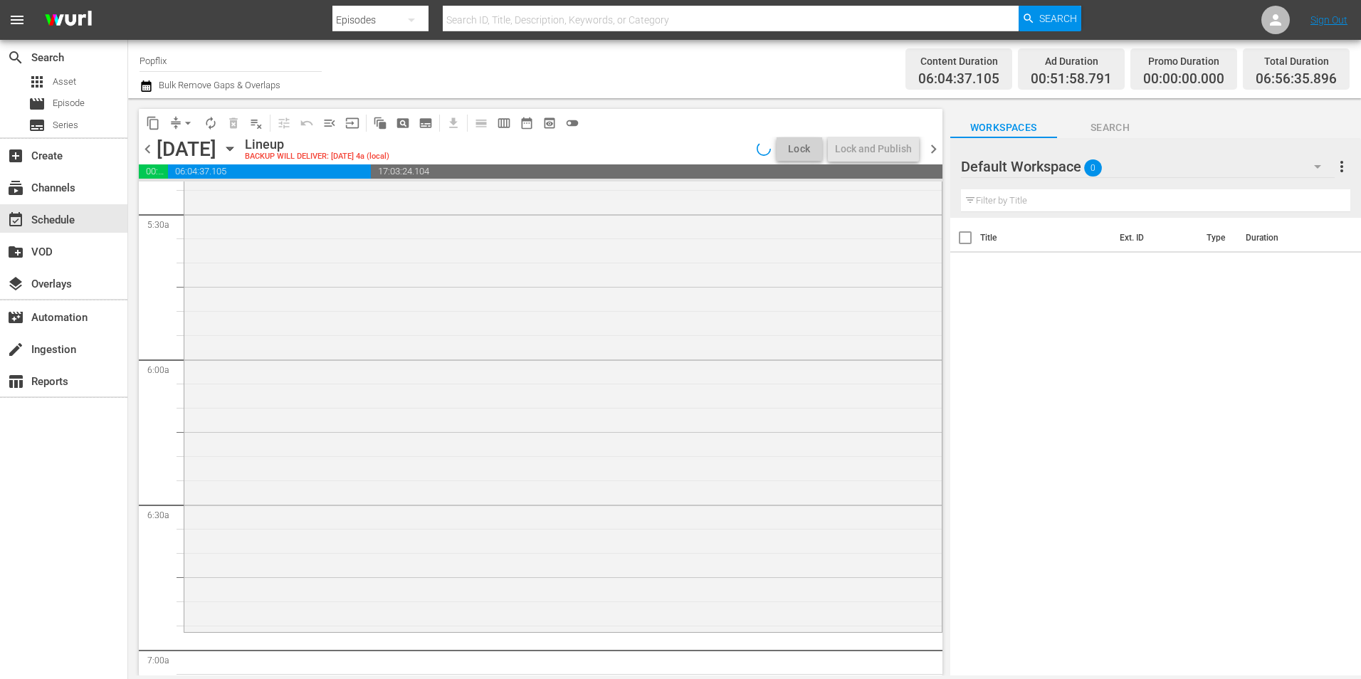
click at [449, 370] on div "Let Go reorder" at bounding box center [563, 341] width 758 height 577
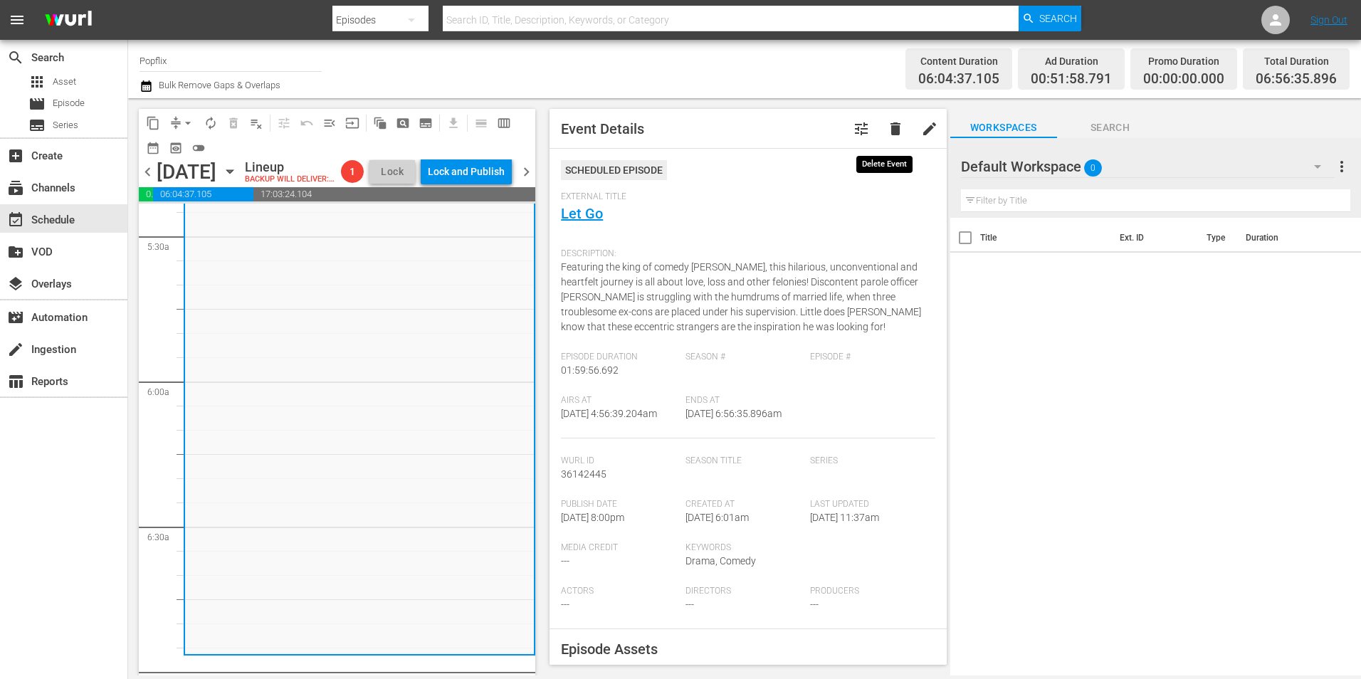
click at [896, 131] on button "delete" at bounding box center [896, 129] width 34 height 34
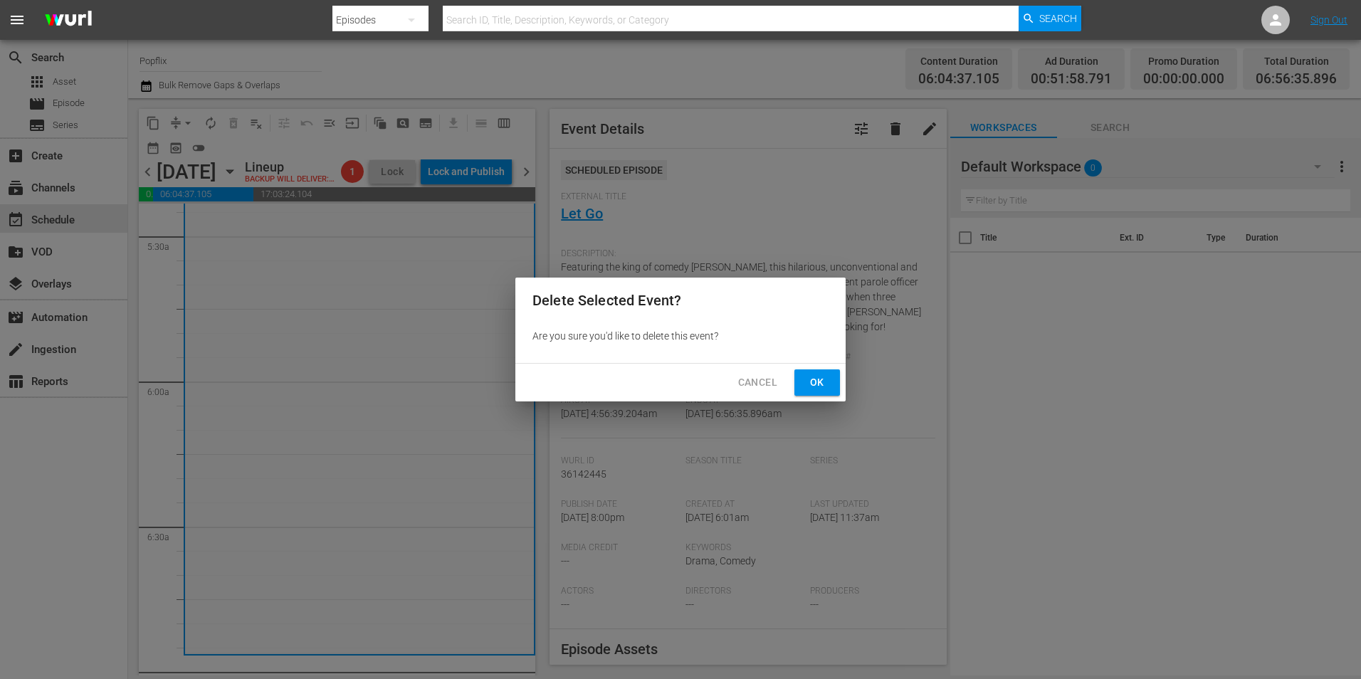
click at [811, 380] on span "Ok" at bounding box center [817, 383] width 23 height 18
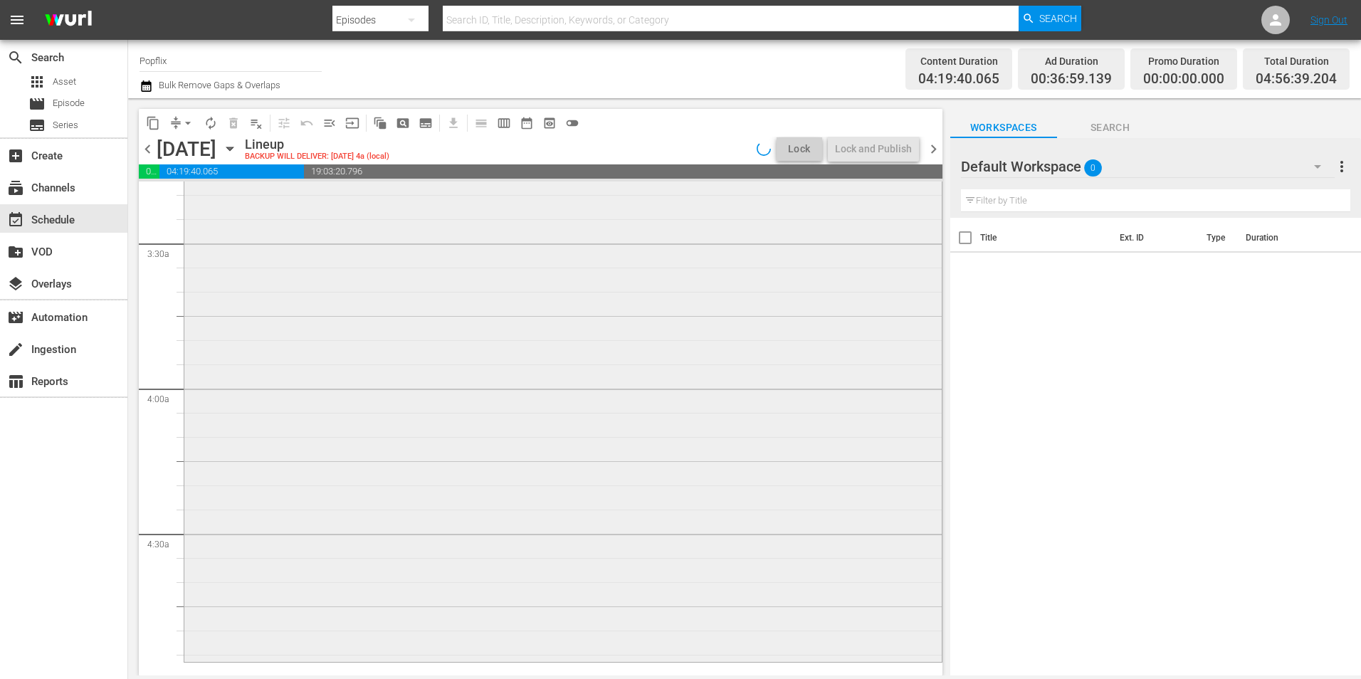
scroll to position [853, 0]
click at [464, 427] on div "Evidence reorder" at bounding box center [563, 503] width 758 height 513
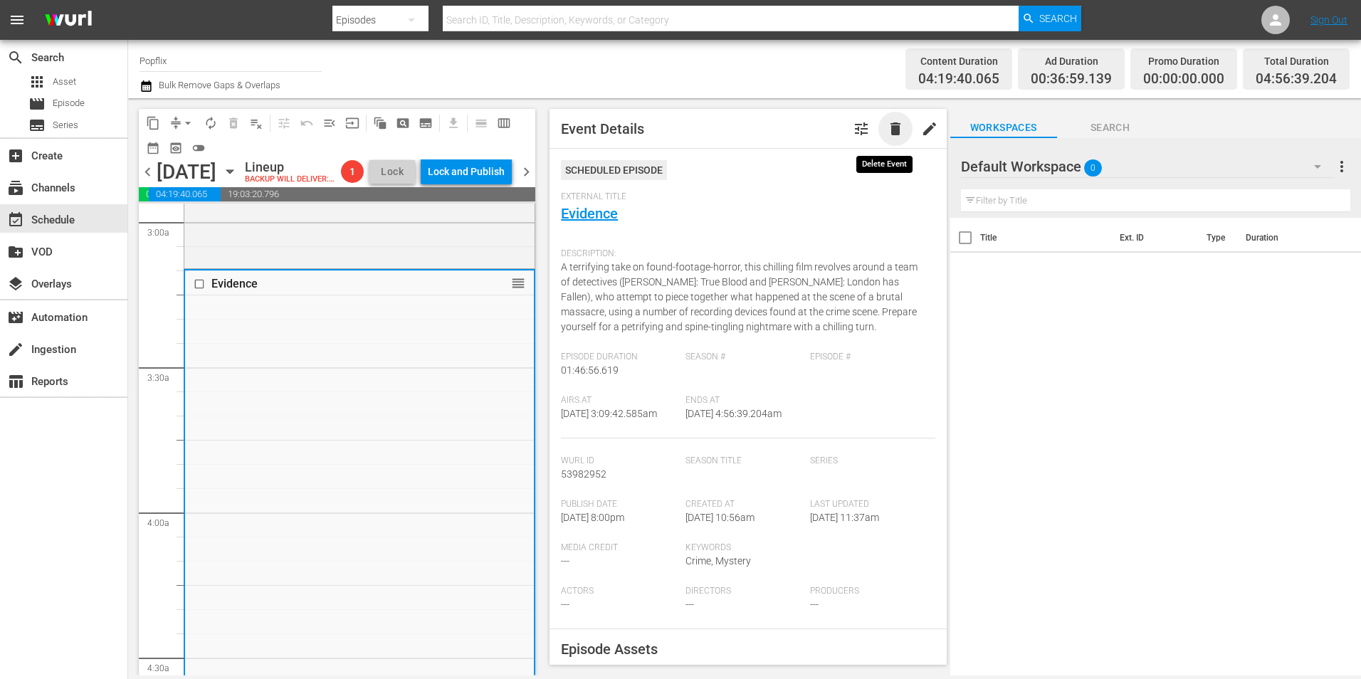
click at [888, 122] on span "delete" at bounding box center [895, 128] width 17 height 17
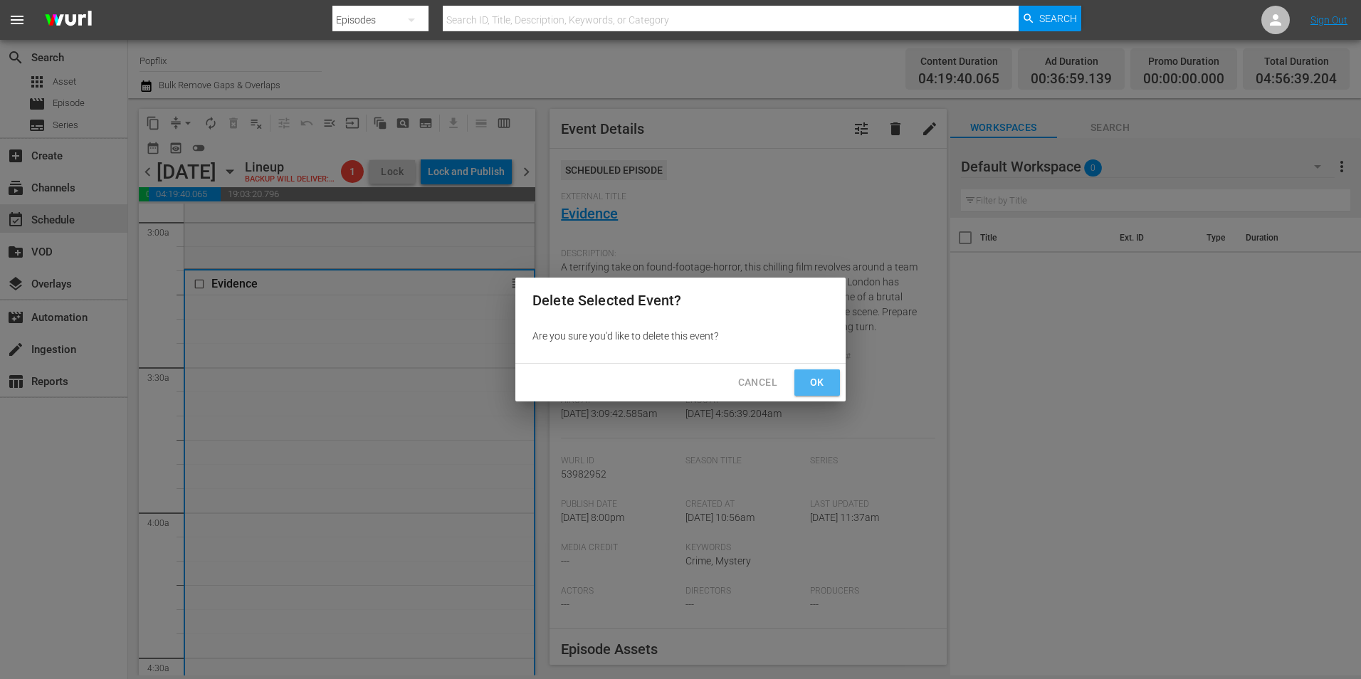
click at [810, 377] on span "Ok" at bounding box center [817, 383] width 23 height 18
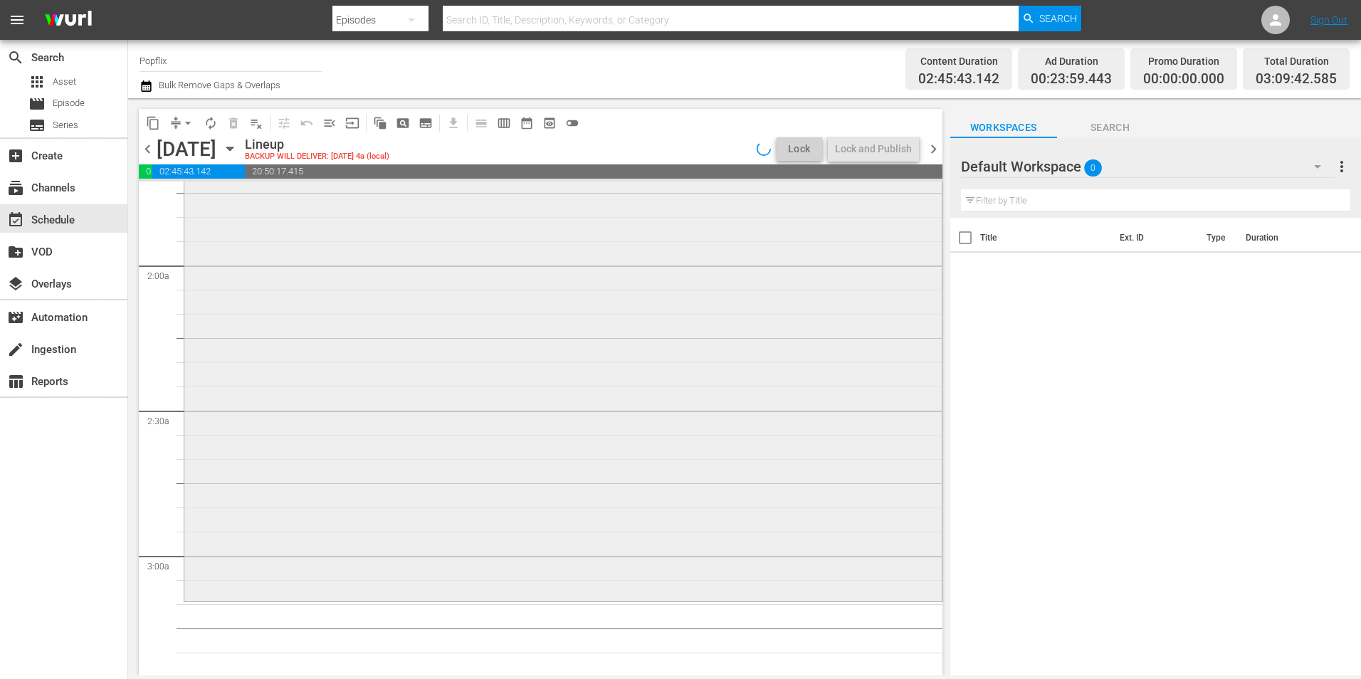
click at [394, 420] on div "Into the Grizzly Maze reorder" at bounding box center [563, 351] width 758 height 495
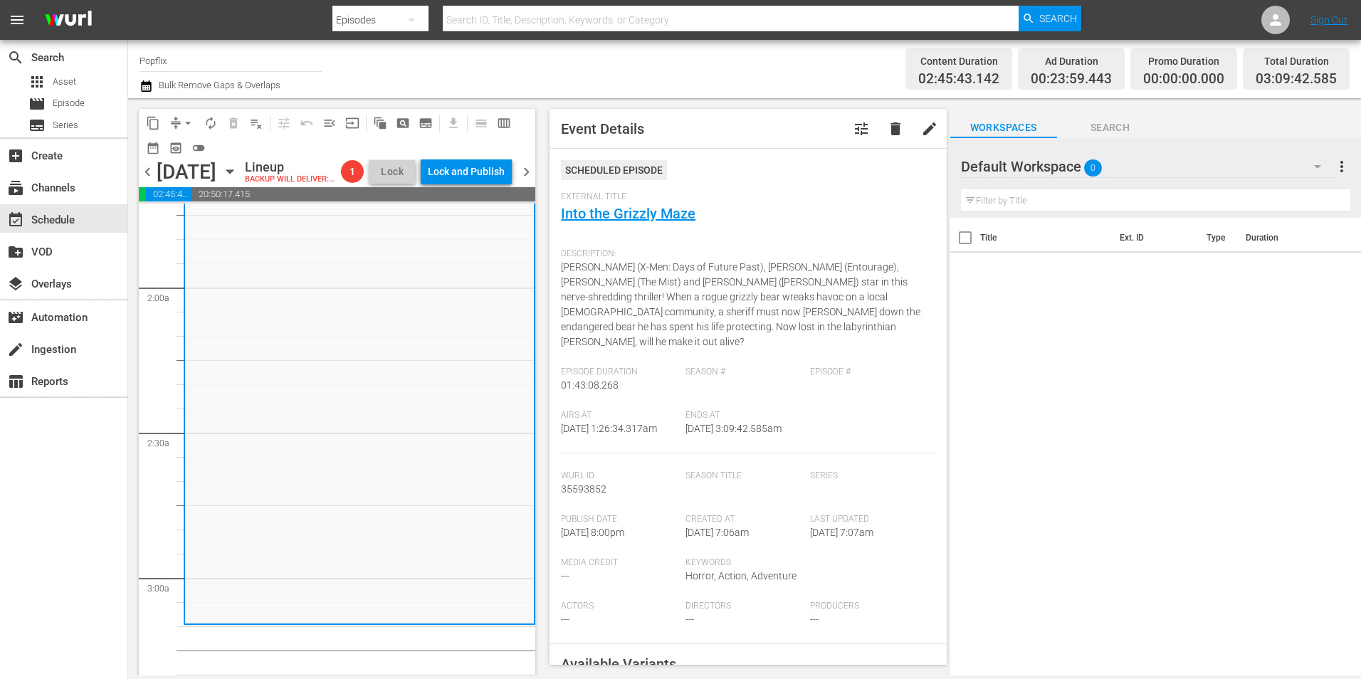
scroll to position [355, 0]
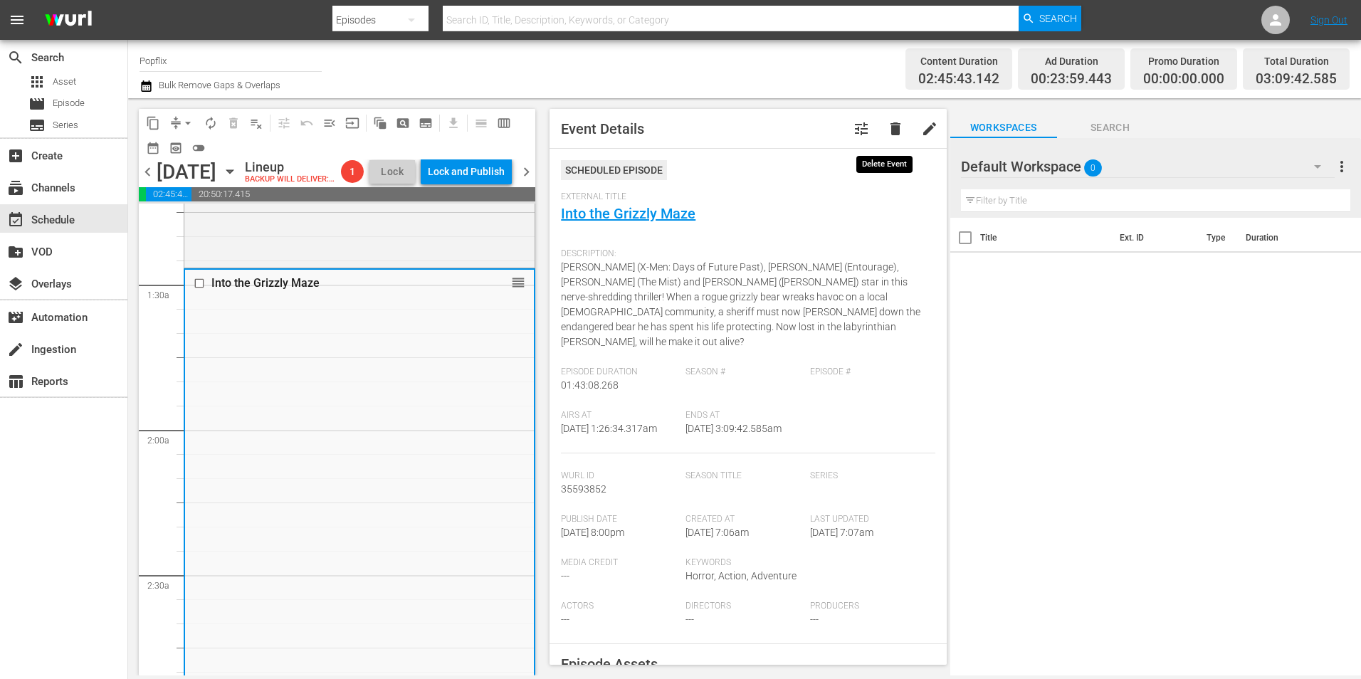
click at [891, 132] on span "delete" at bounding box center [895, 128] width 17 height 17
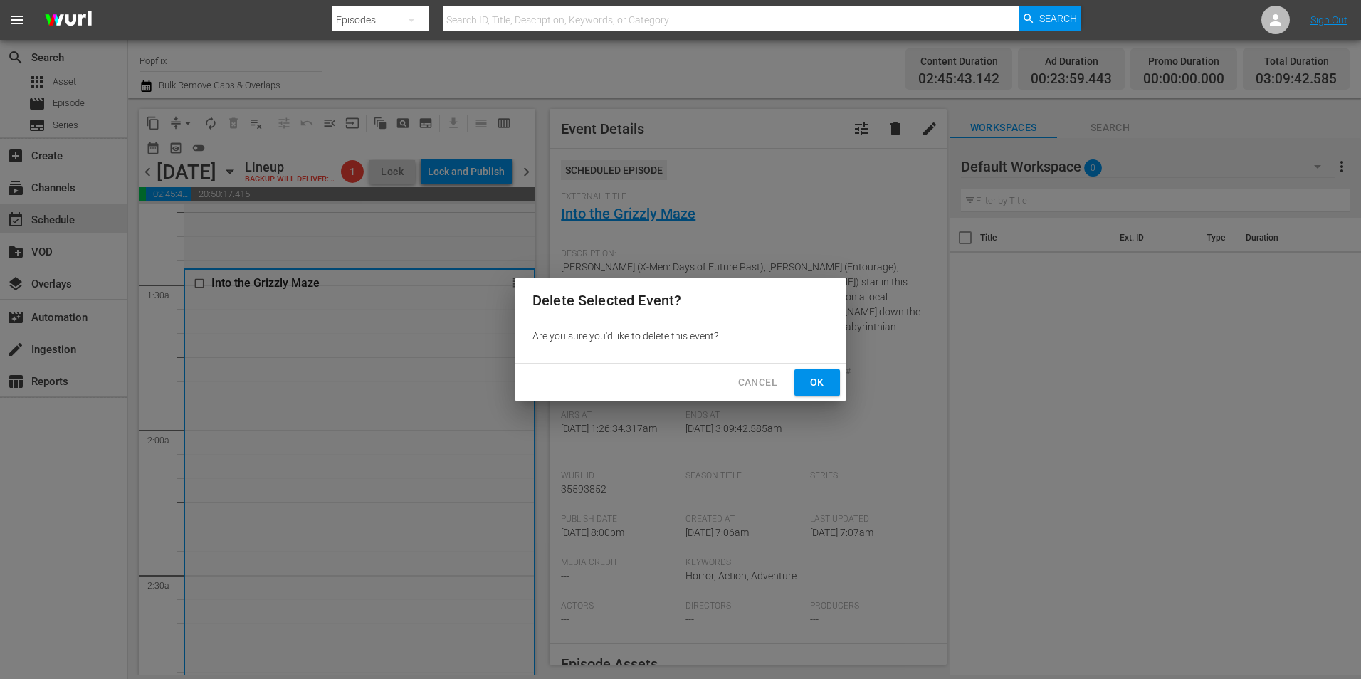
click at [800, 392] on button "Ok" at bounding box center [818, 383] width 46 height 26
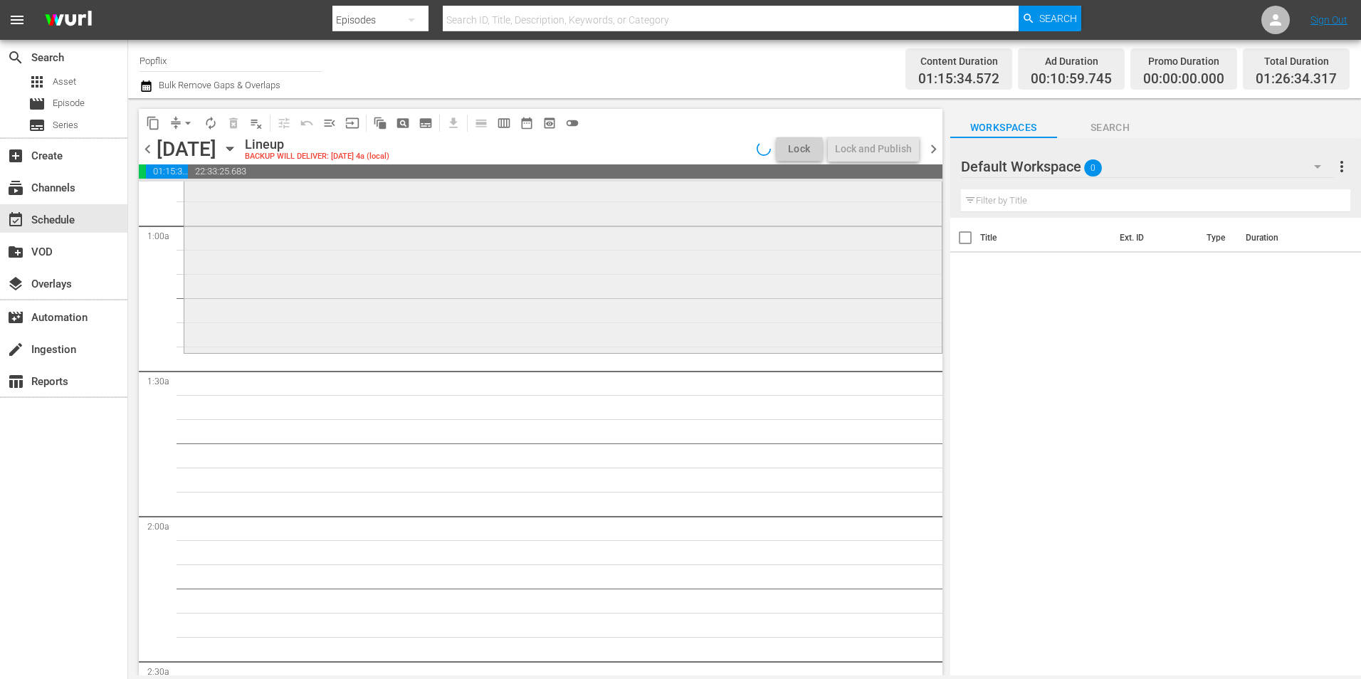
scroll to position [70, 0]
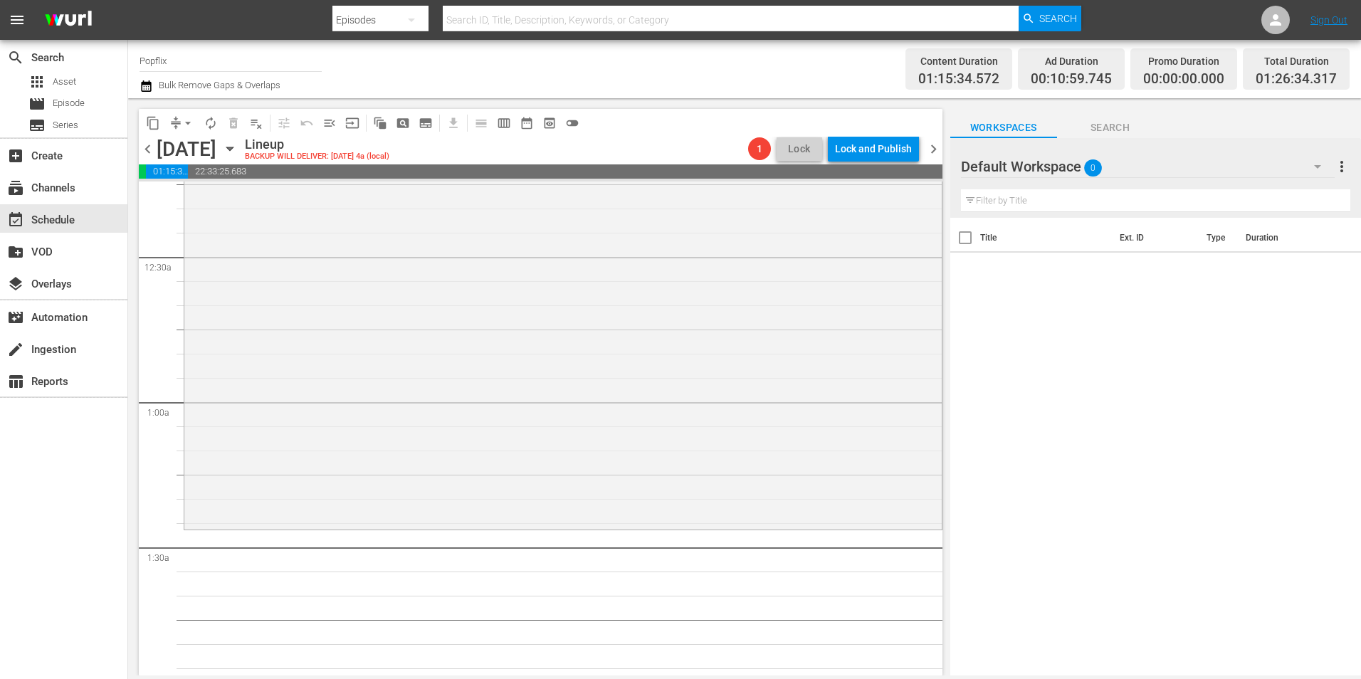
click at [408, 345] on div "Here Comes Hell reorder" at bounding box center [563, 319] width 758 height 415
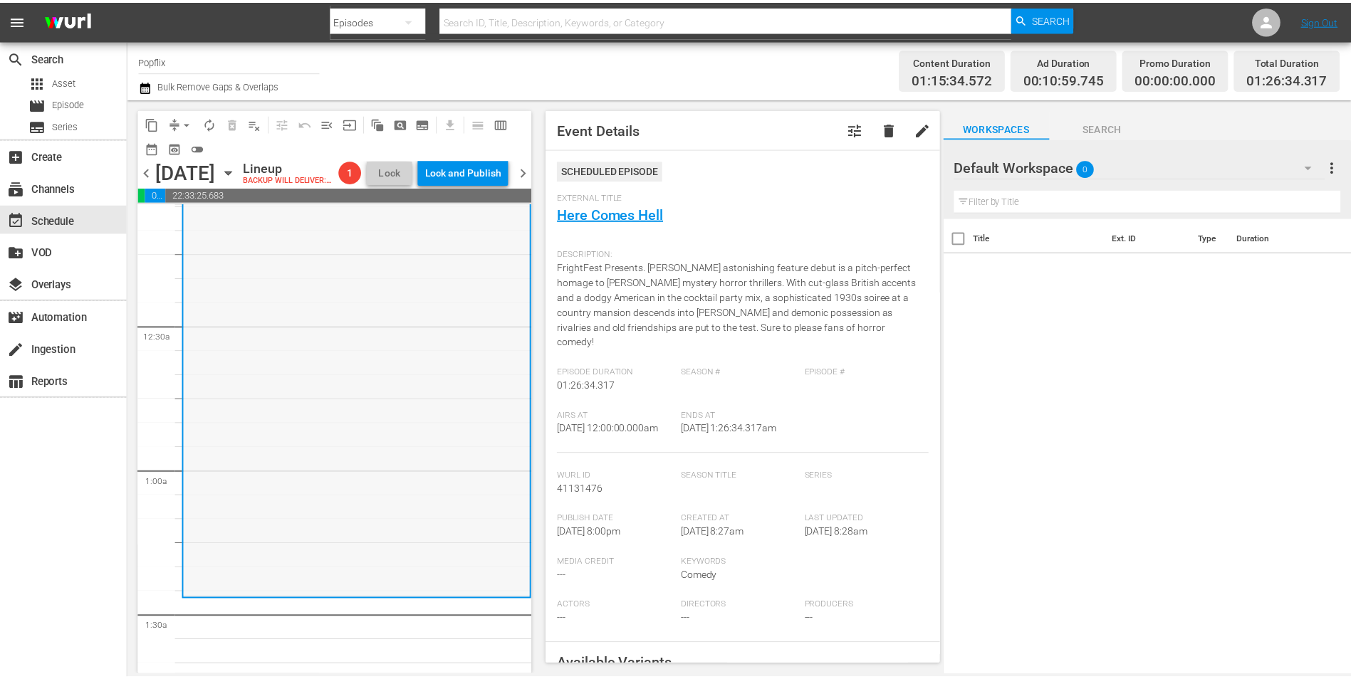
scroll to position [0, 0]
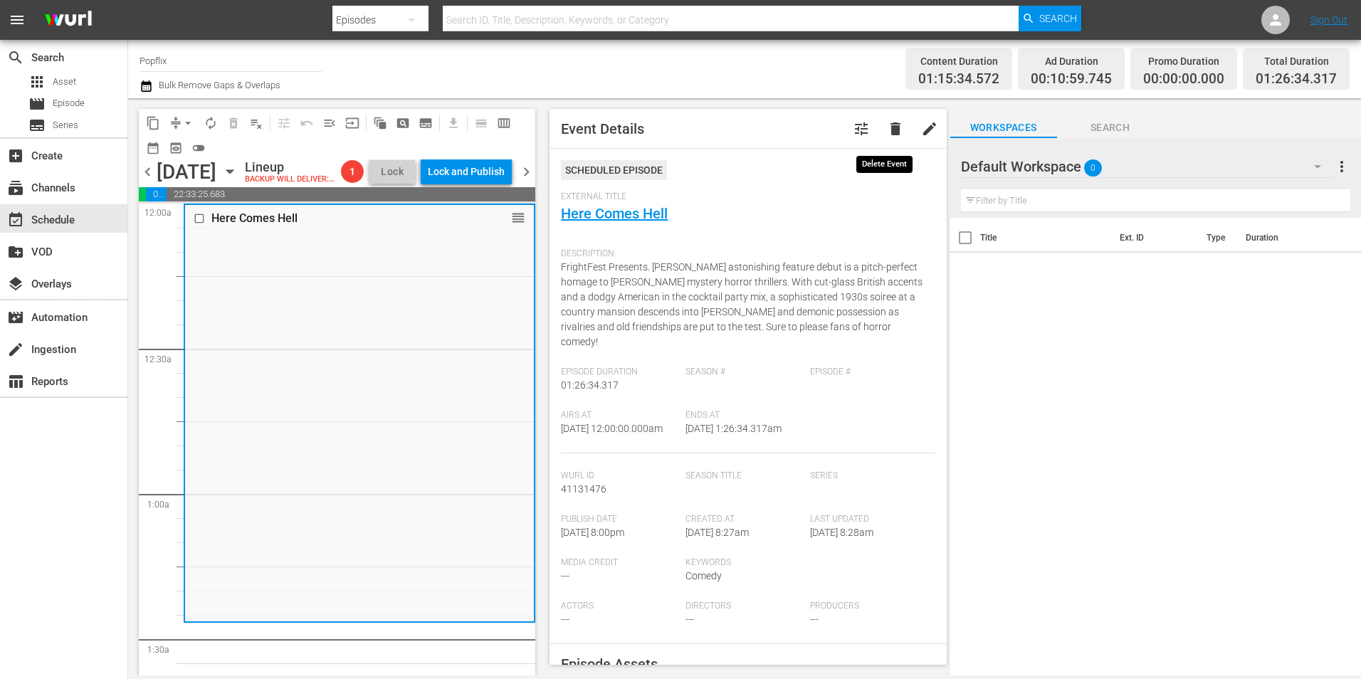
click at [887, 133] on span "delete" at bounding box center [895, 128] width 17 height 17
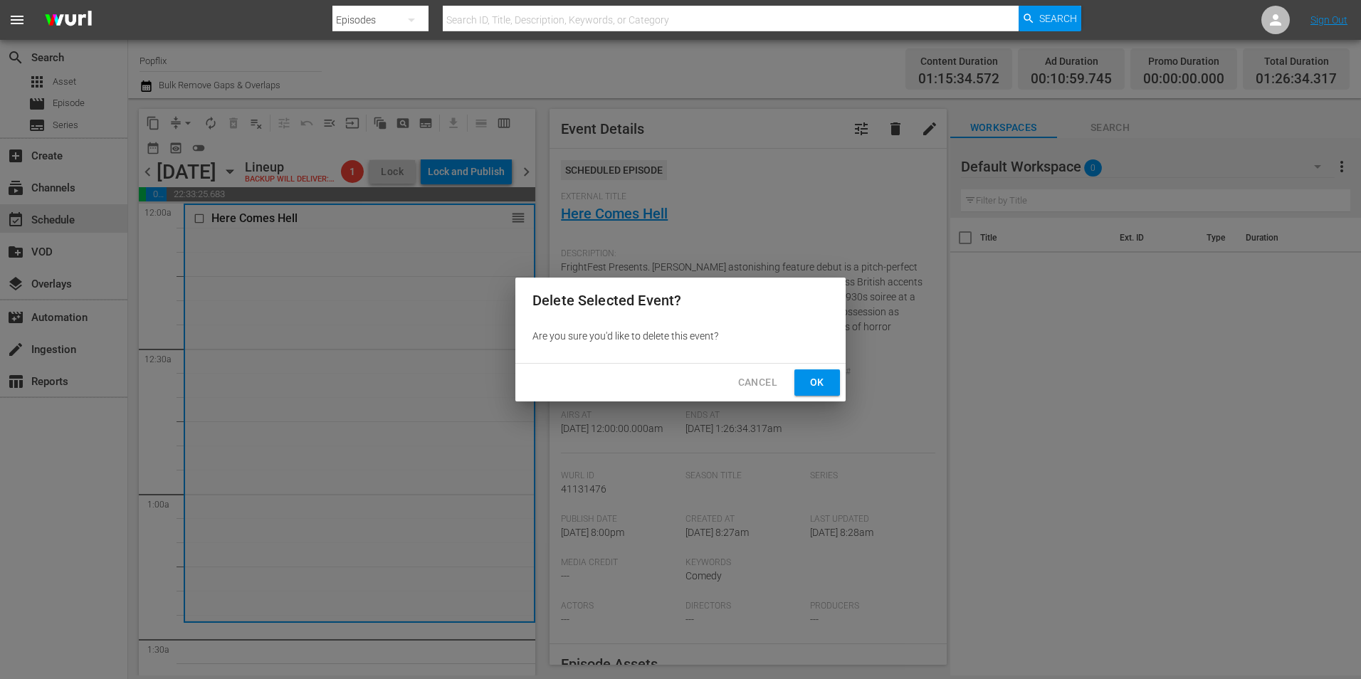
click at [824, 381] on span "Ok" at bounding box center [817, 383] width 23 height 18
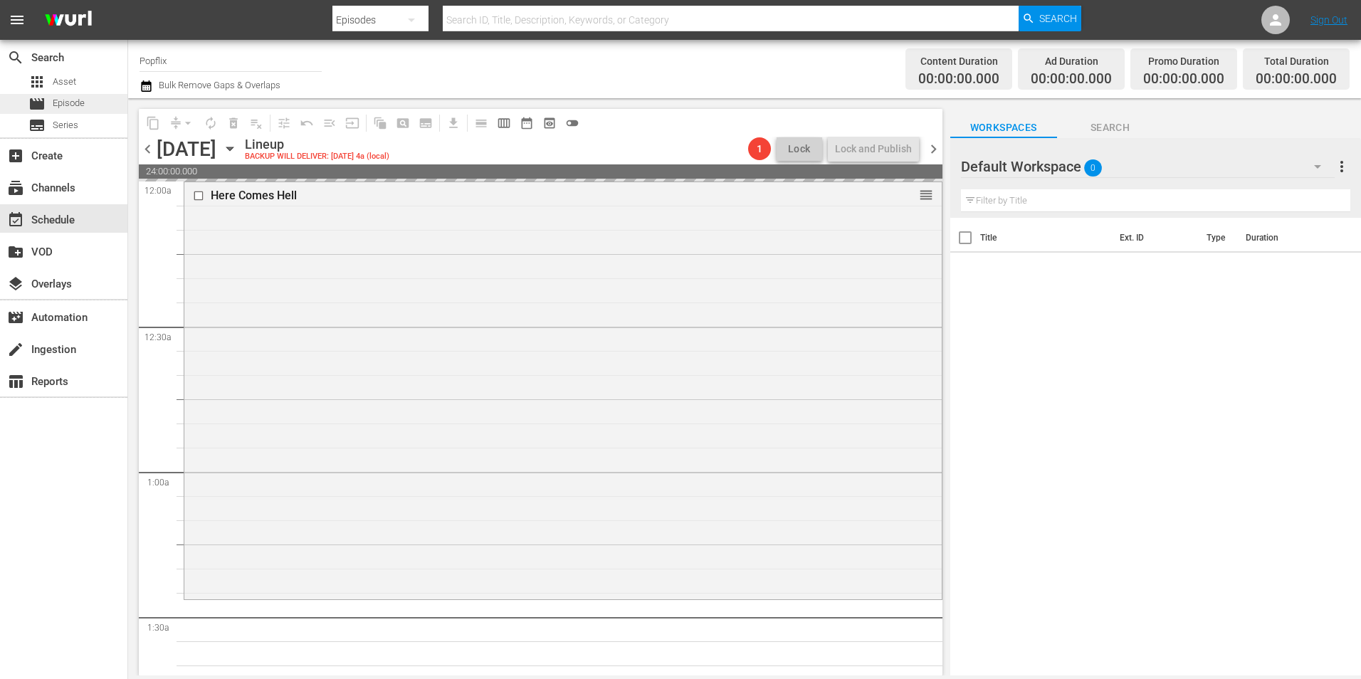
click at [46, 95] on div "movie Episode" at bounding box center [56, 104] width 56 height 20
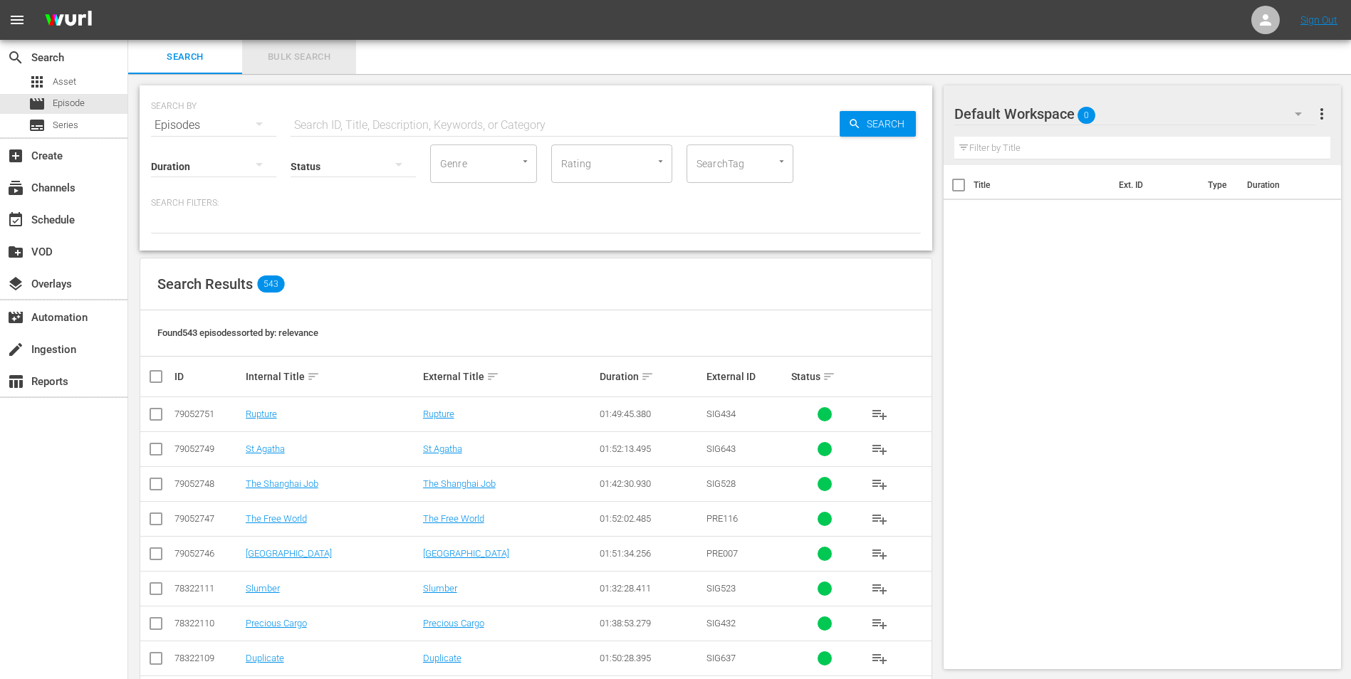
click at [303, 69] on button "Bulk Search" at bounding box center [299, 57] width 114 height 34
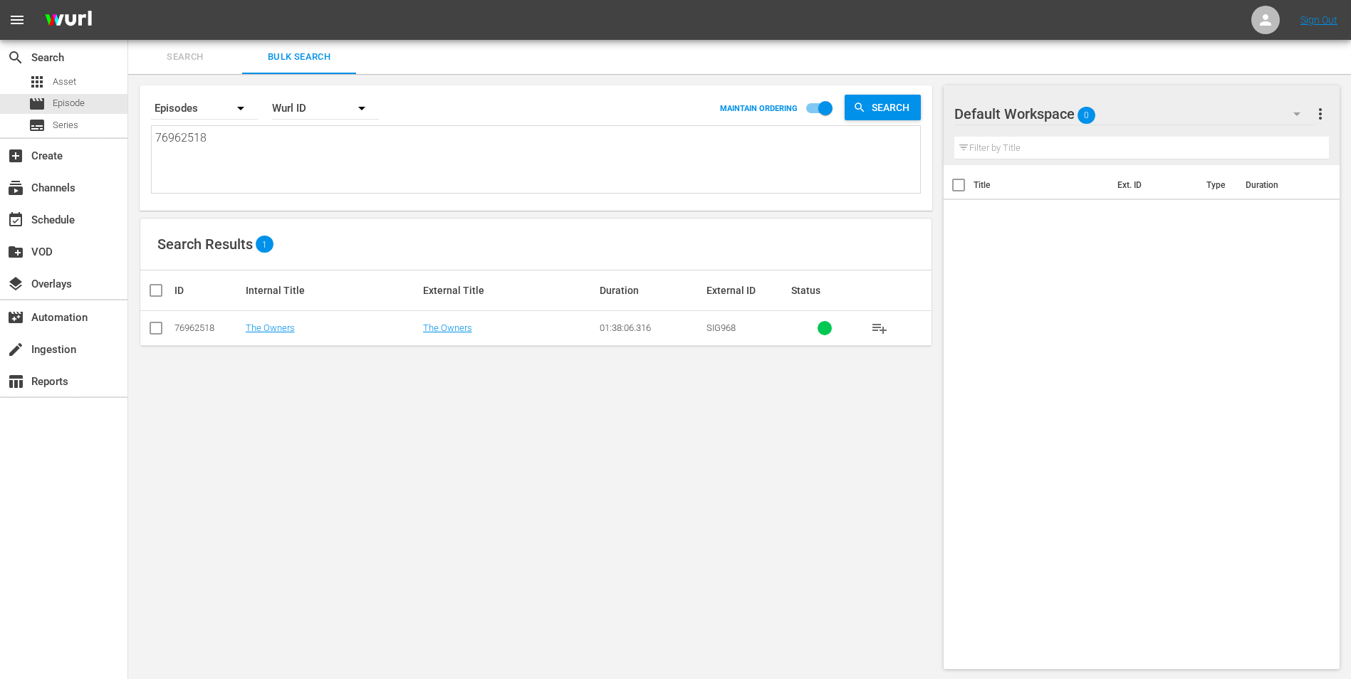
click at [261, 160] on textarea "76962518" at bounding box center [537, 162] width 765 height 65
type textarea "7696251"
type textarea "769625"
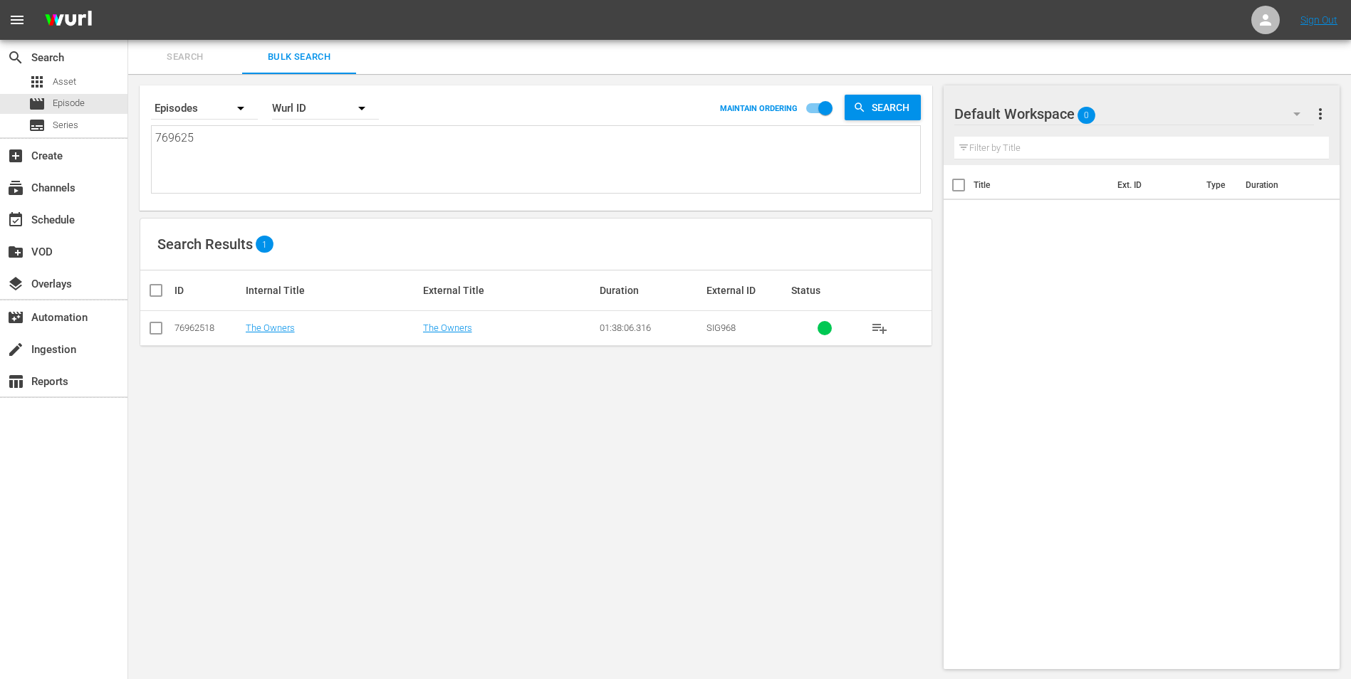
type textarea "76962"
type textarea "7696"
type textarea "769"
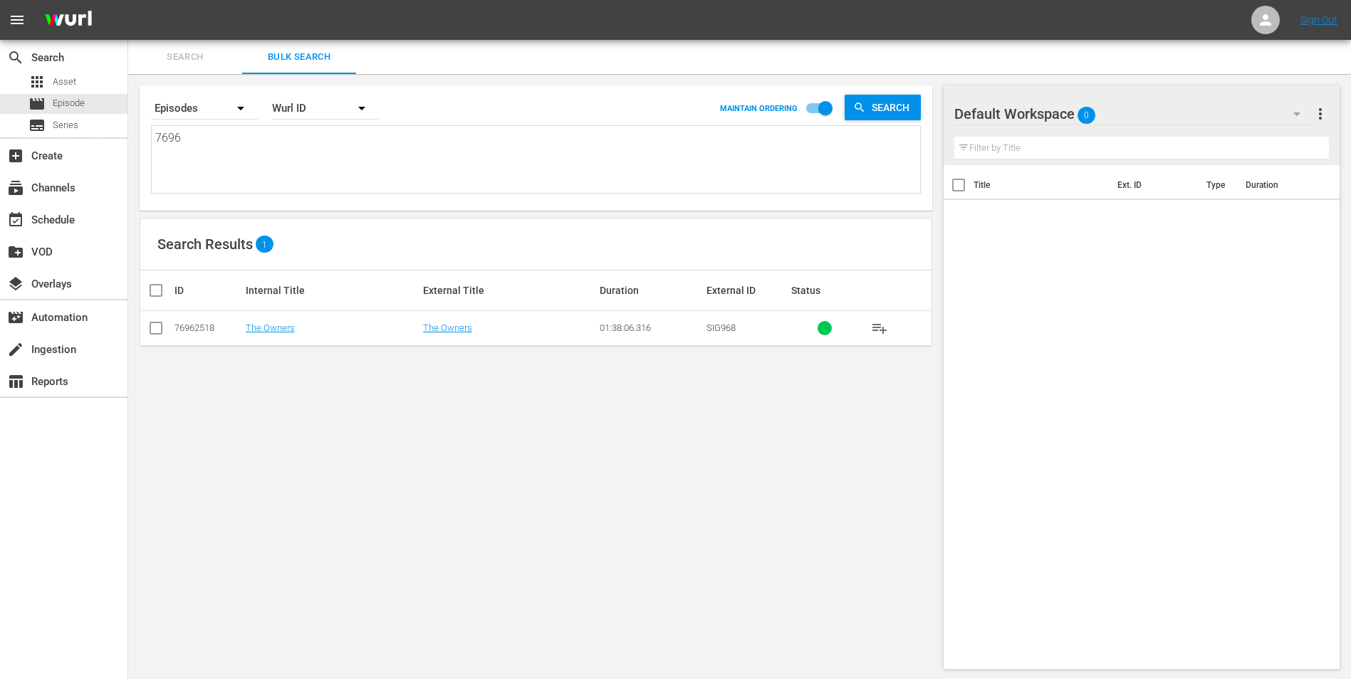
type textarea "769"
type textarea "76"
type textarea "7"
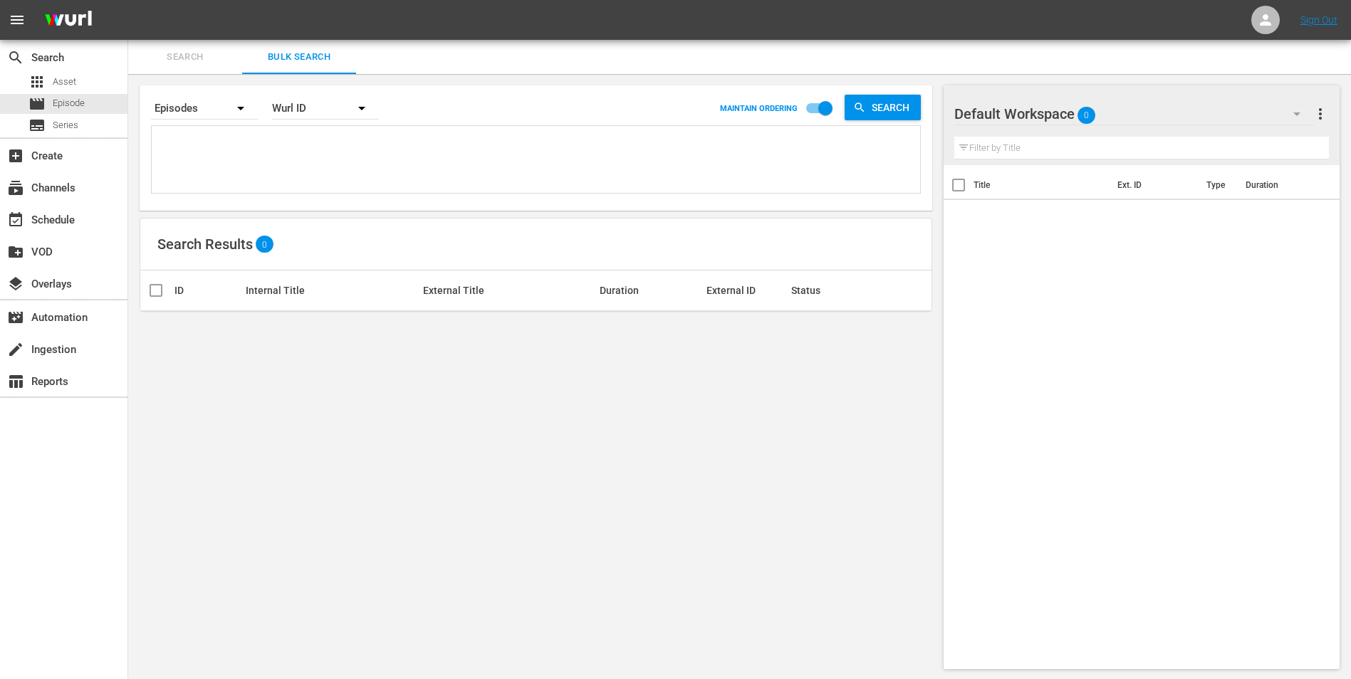
click at [171, 154] on textarea at bounding box center [537, 162] width 765 height 65
paste textarea "41131476 35593852 53982952 36142445 30136437 19813605 48513111 53982946 2219137…"
type textarea "41131476 35593852 53982952 36142445 30136437 19813605 48513111 53982946 2219137…"
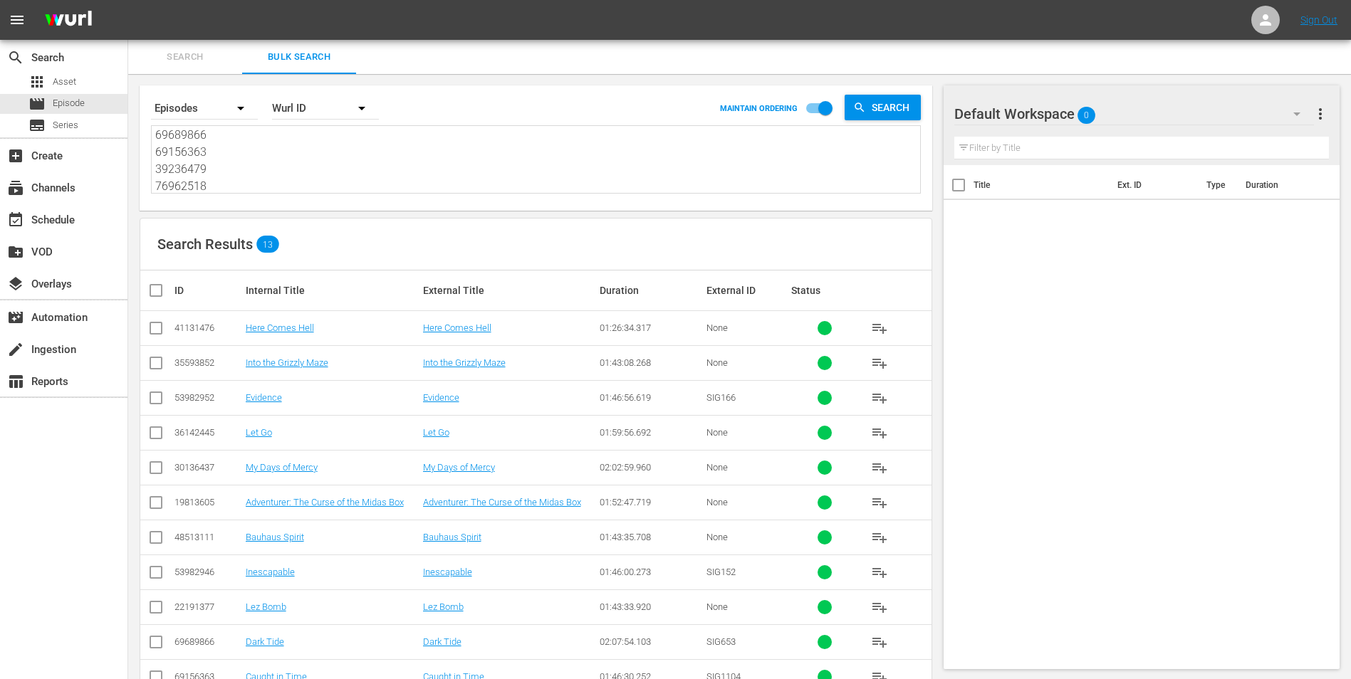
type textarea "41131476 35593852 53982952 36142445 30136437 19813605 48513111 53982946 2219137…"
click at [150, 295] on input "checkbox" at bounding box center [161, 290] width 28 height 17
checkbox input "true"
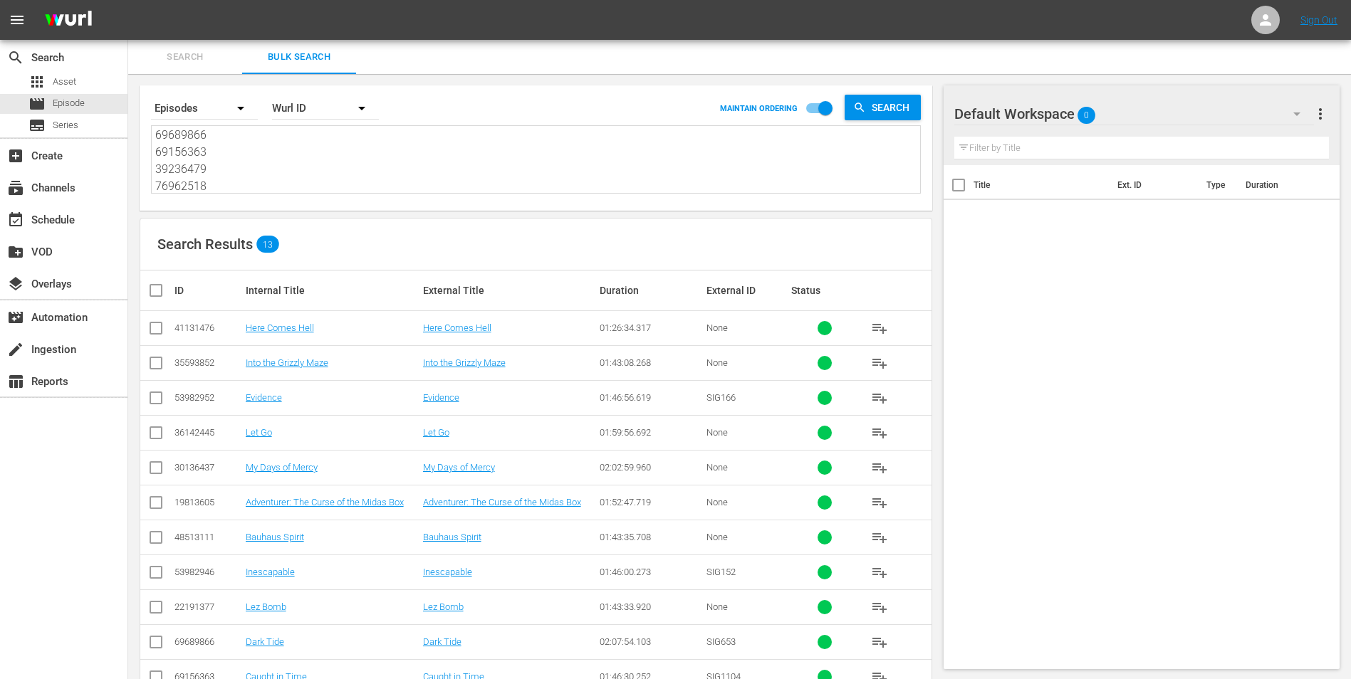
checkbox input "true"
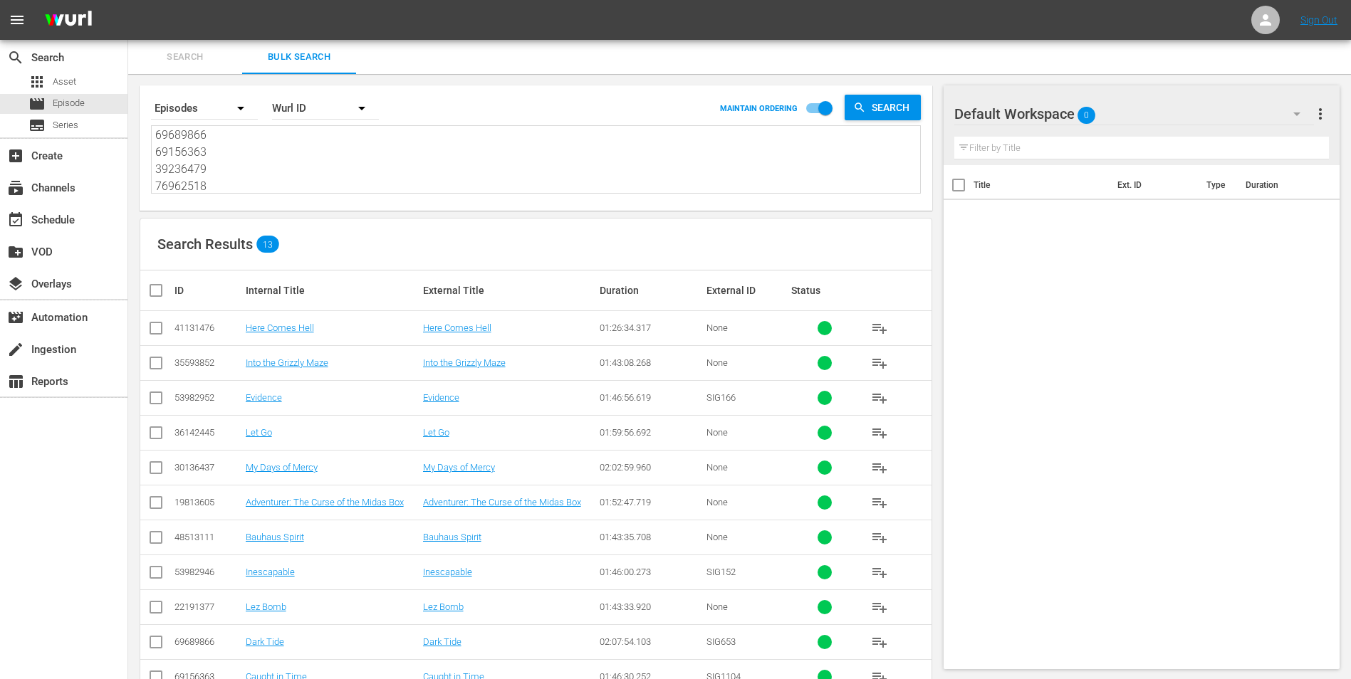
checkbox input "true"
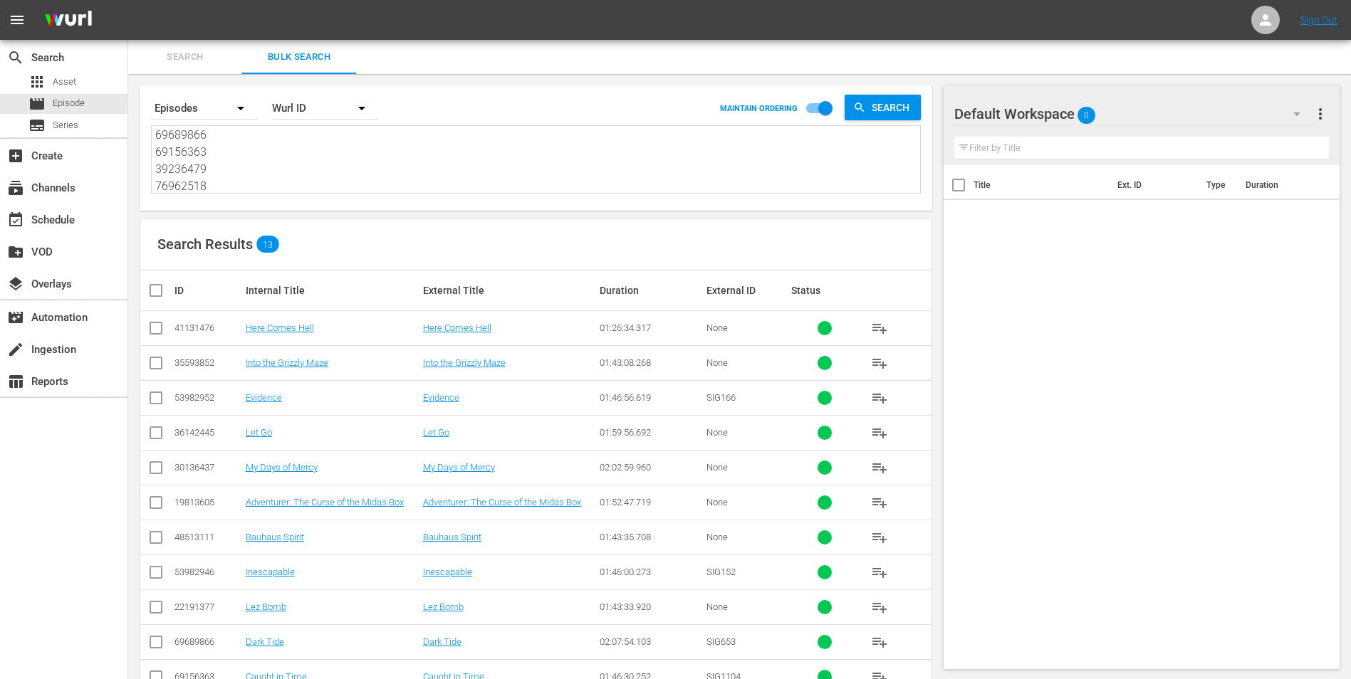
checkbox input "true"
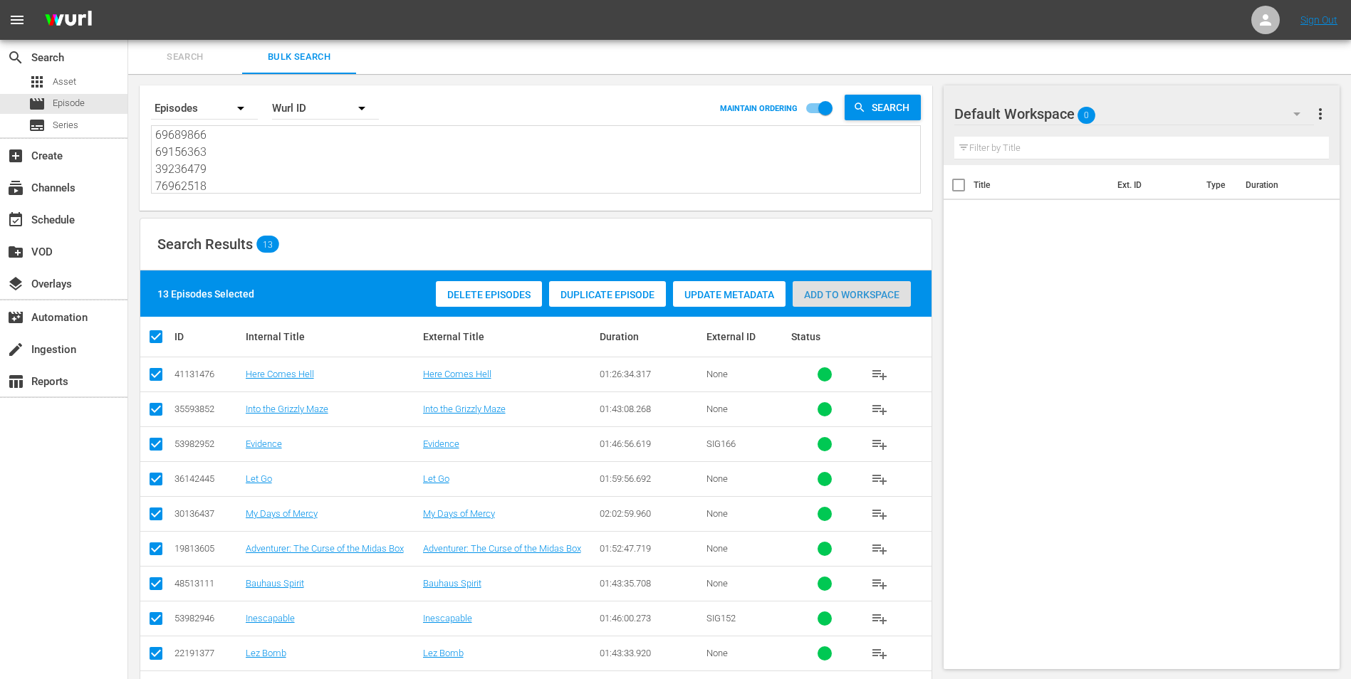
click at [831, 286] on div "Add to Workspace" at bounding box center [851, 294] width 118 height 27
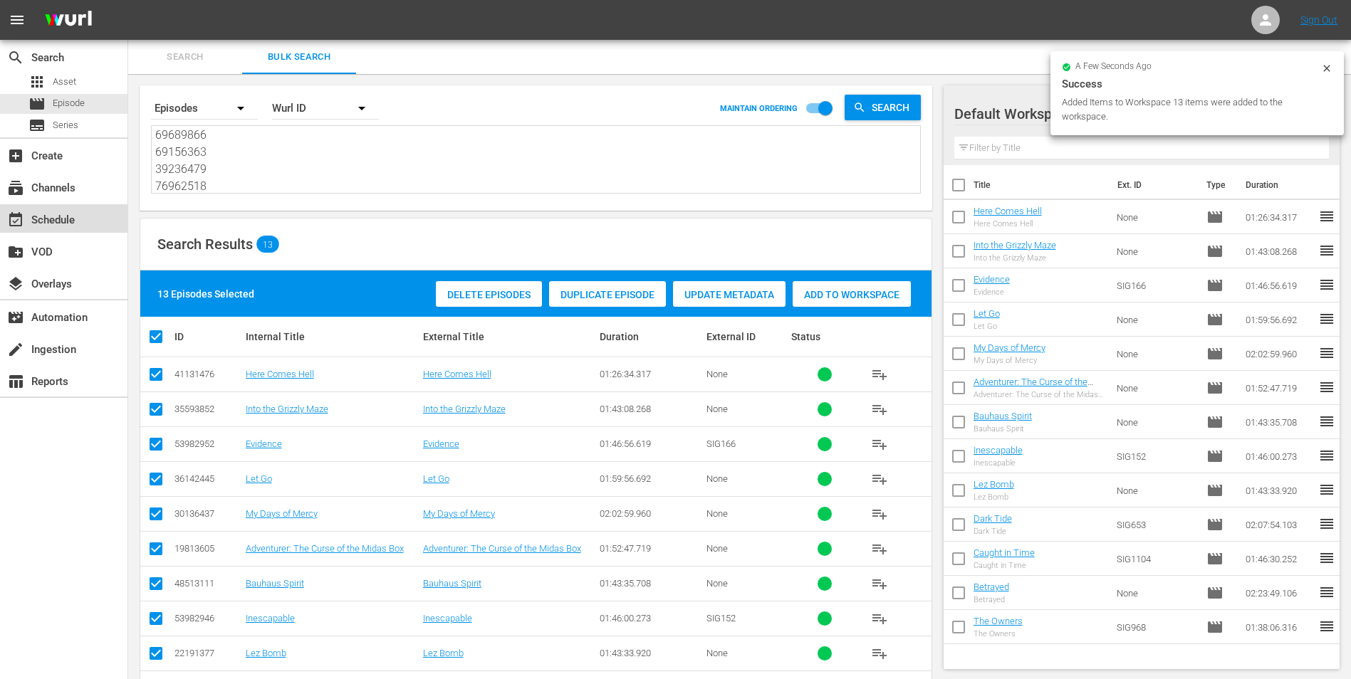
click at [90, 221] on div "event_available Schedule" at bounding box center [63, 218] width 127 height 28
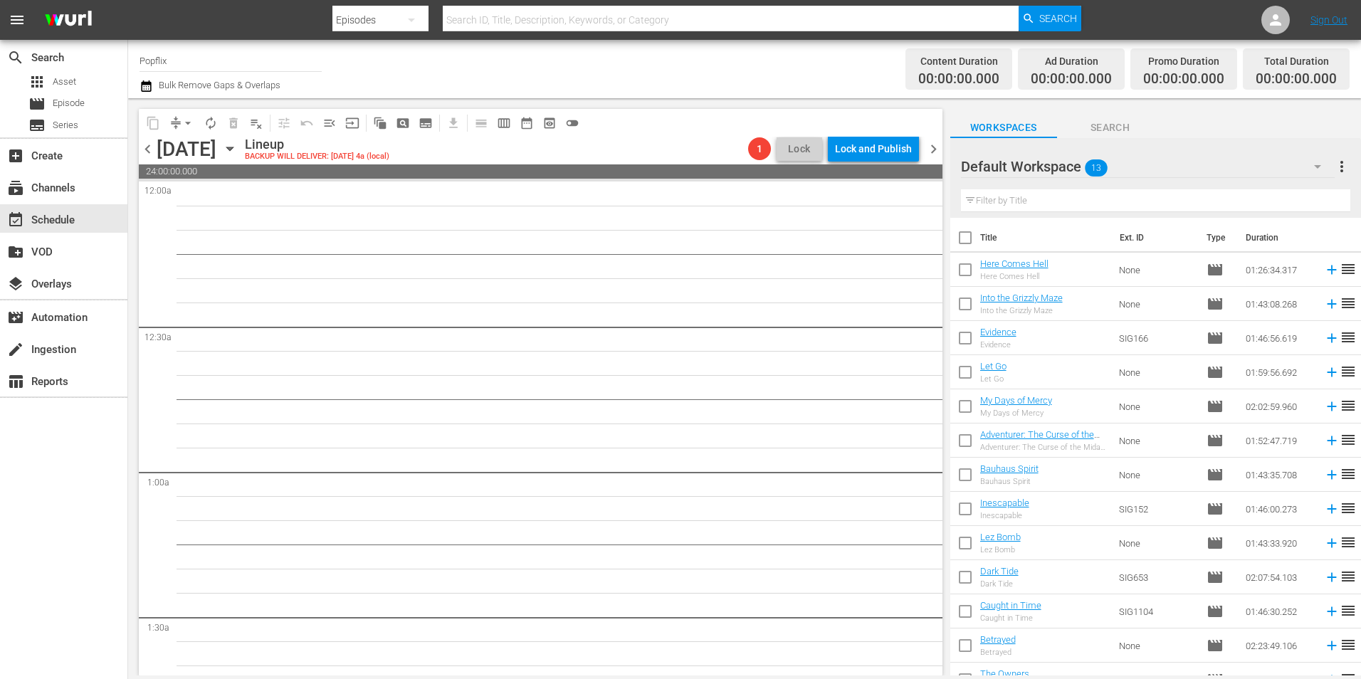
click at [959, 239] on input "checkbox" at bounding box center [965, 241] width 30 height 30
checkbox input "true"
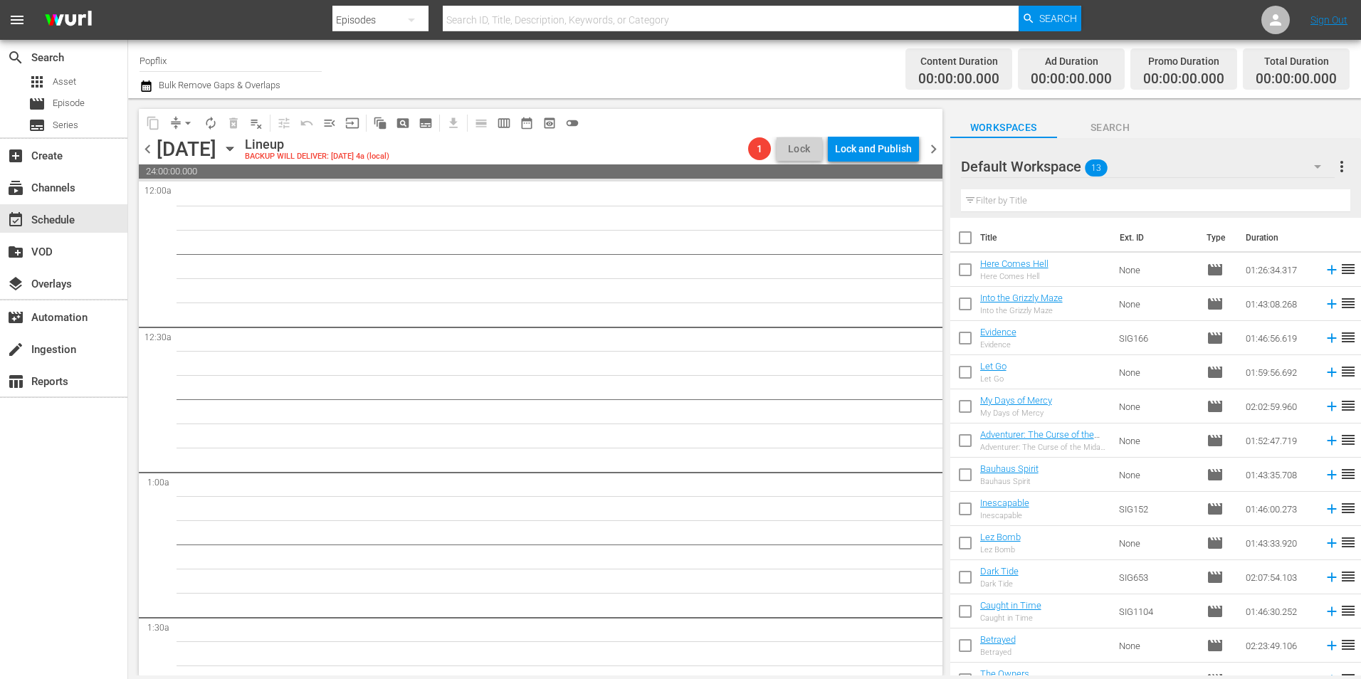
checkbox input "true"
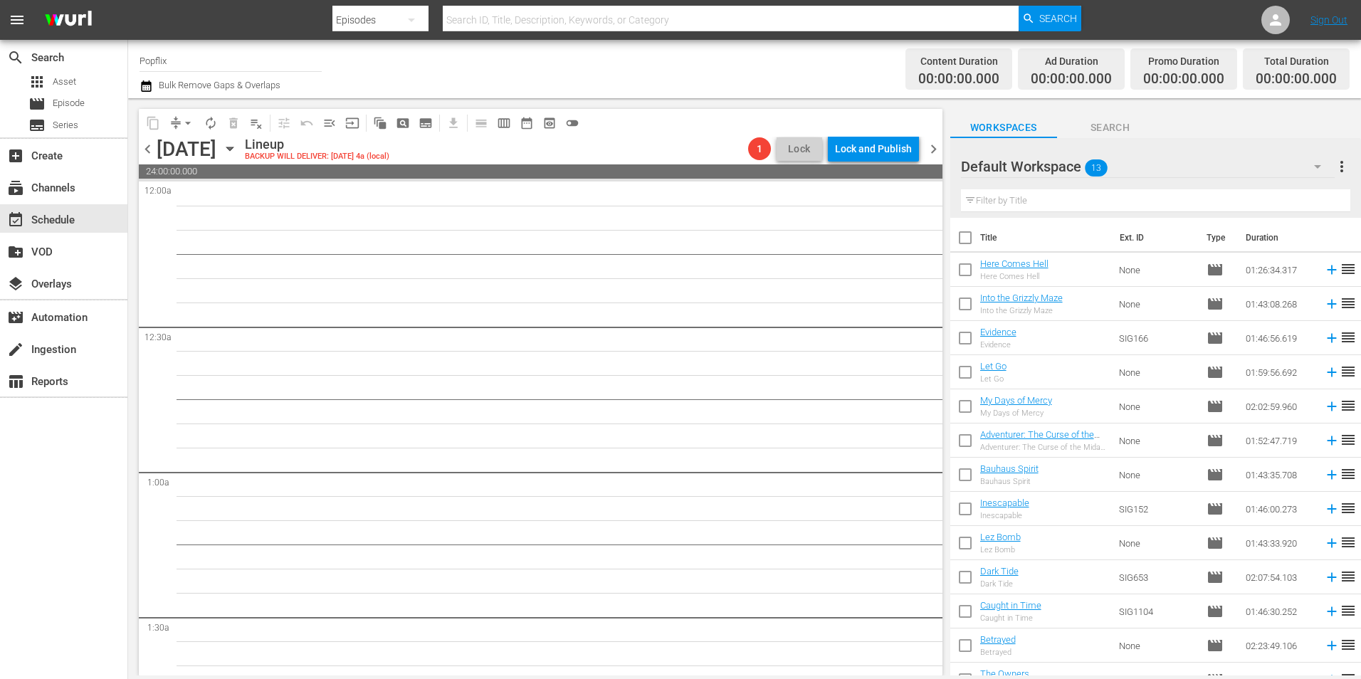
checkbox input "true"
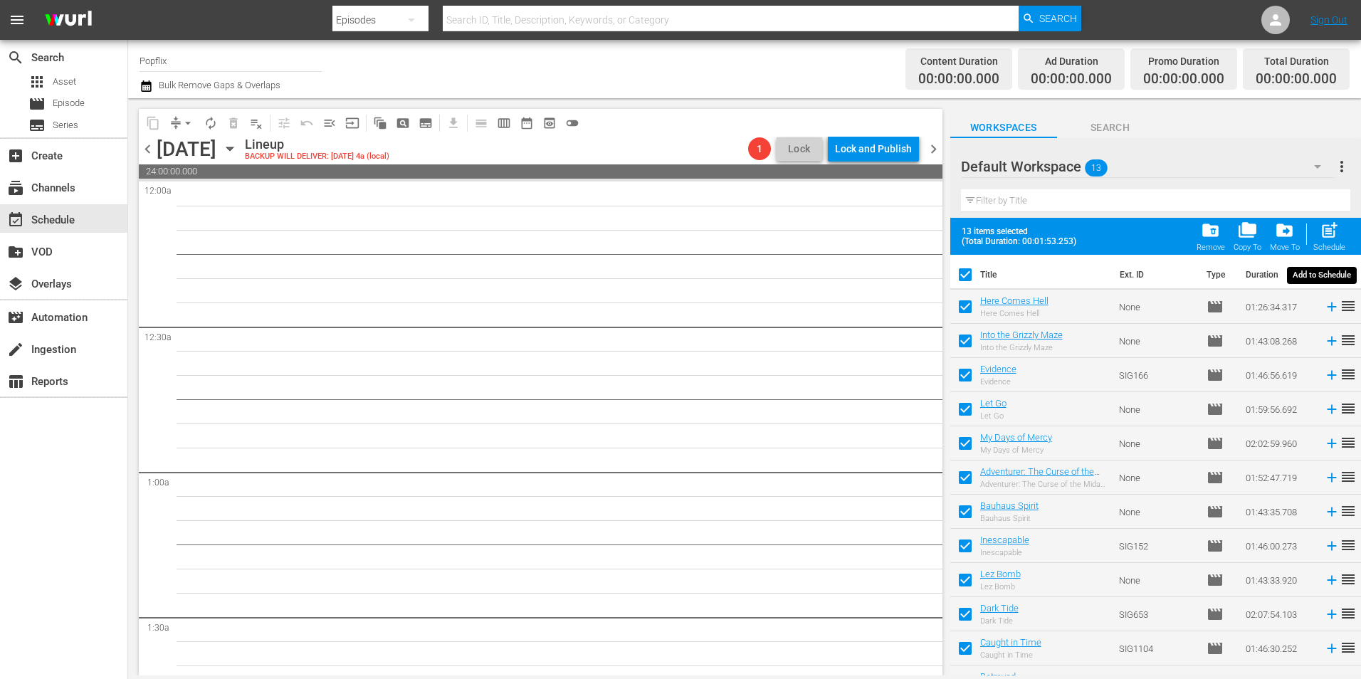
click at [1339, 232] on span "post_add" at bounding box center [1329, 230] width 19 height 19
checkbox input "false"
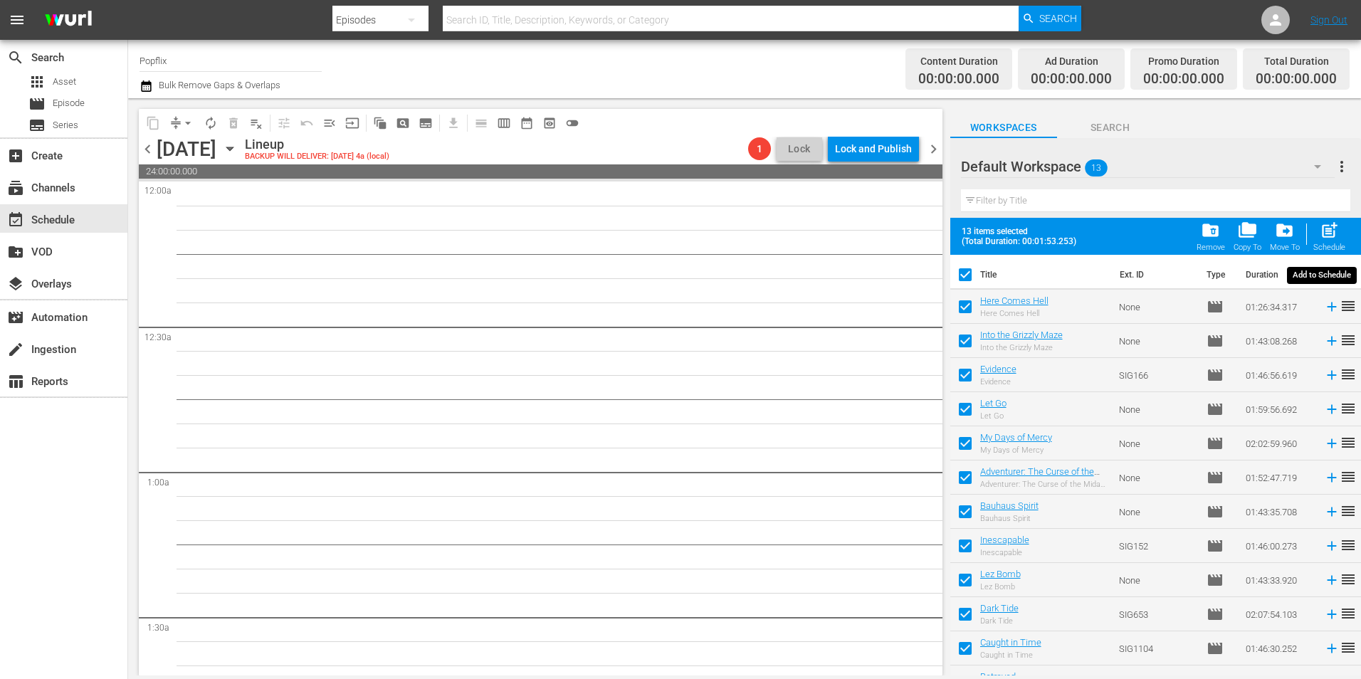
checkbox input "false"
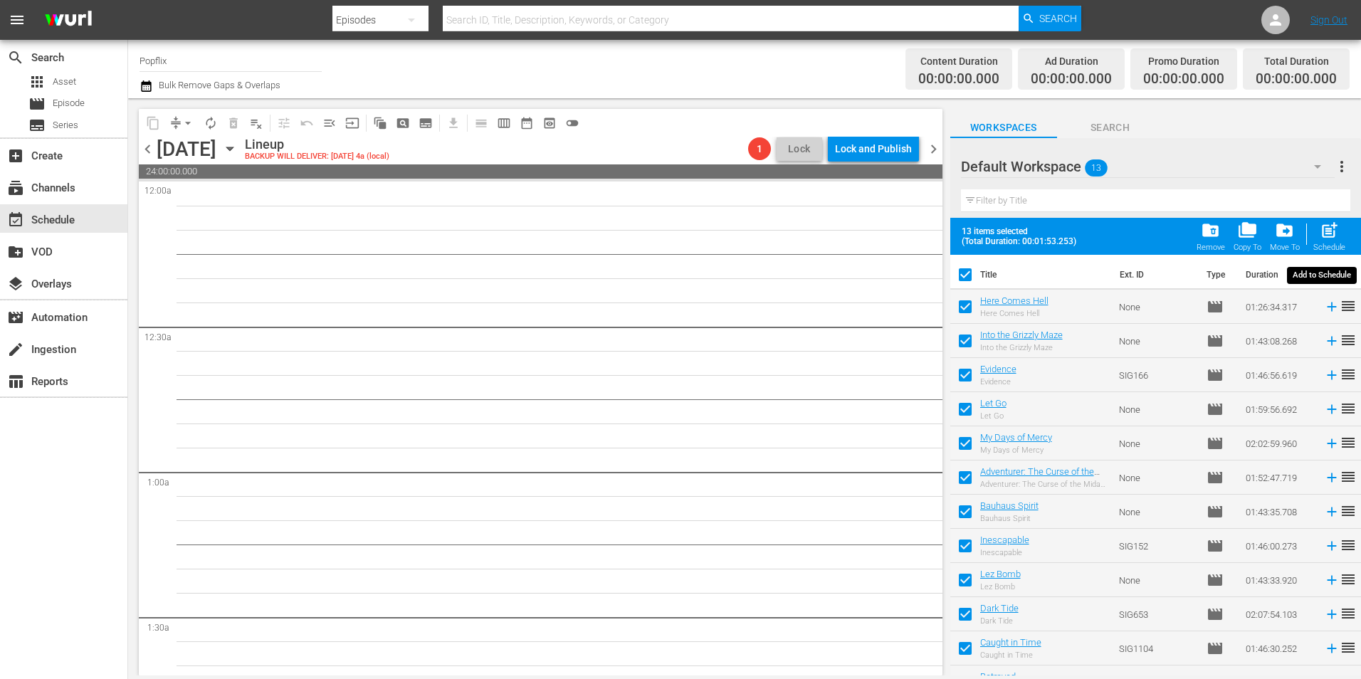
checkbox input "false"
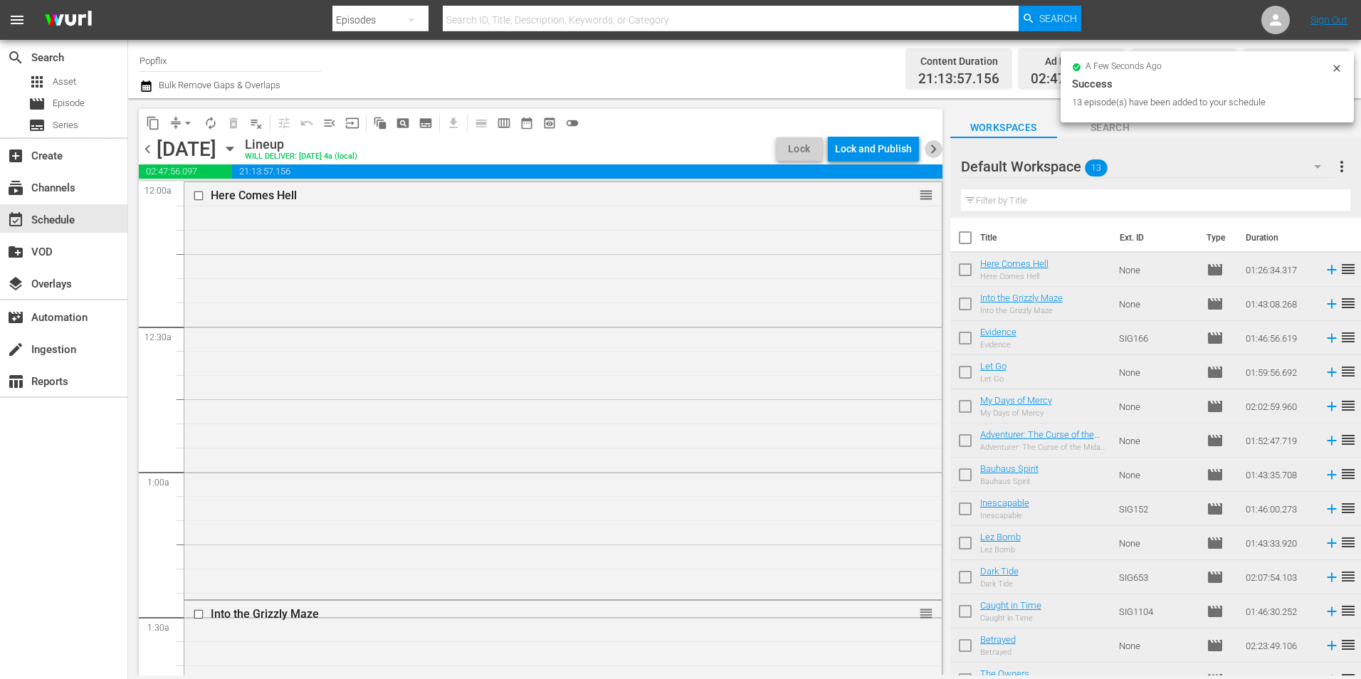
click at [936, 147] on span "chevron_right" at bounding box center [934, 149] width 18 height 18
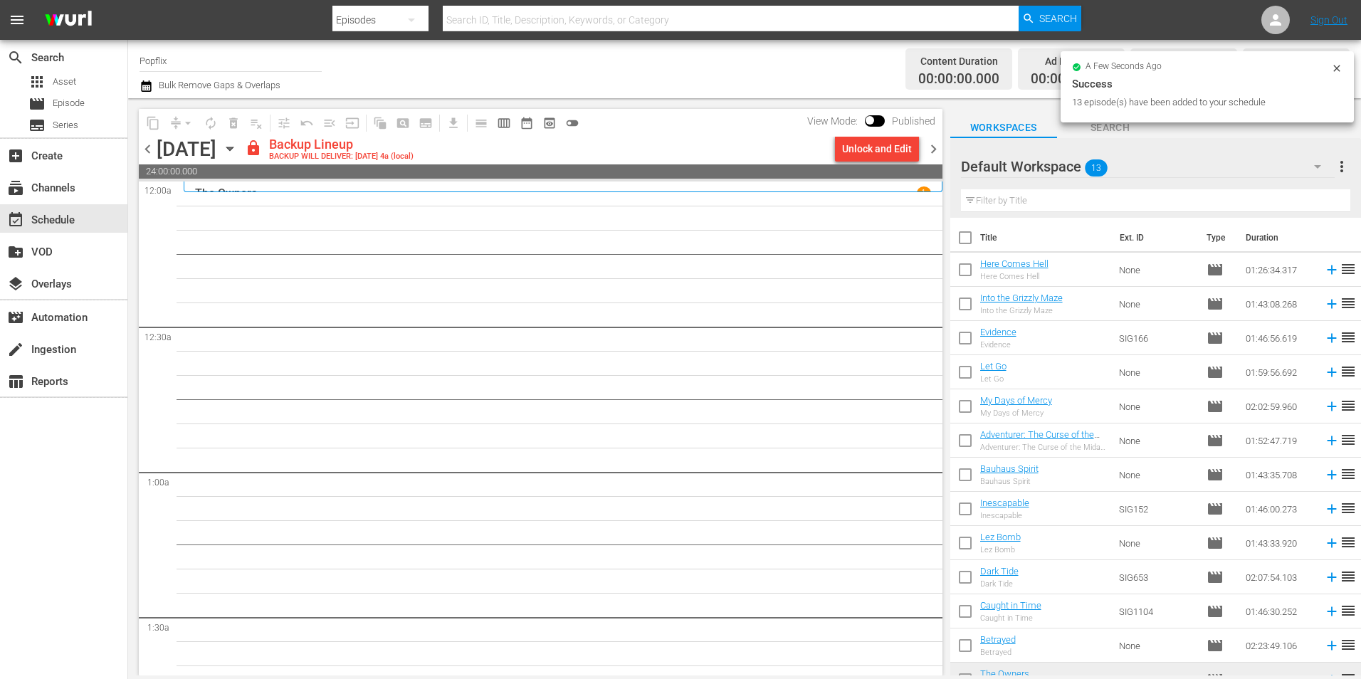
click at [1347, 167] on span "more_vert" at bounding box center [1342, 166] width 17 height 17
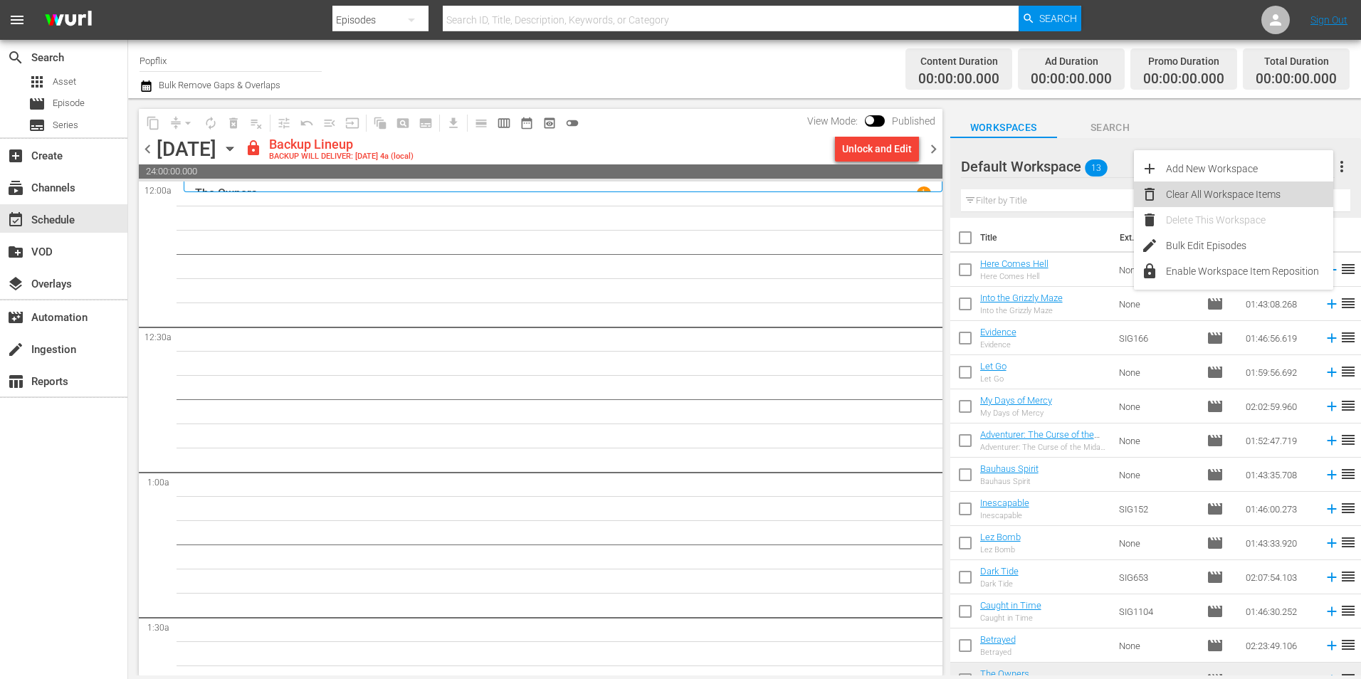
click at [1232, 182] on div "Clear All Workspace Items" at bounding box center [1249, 195] width 167 height 26
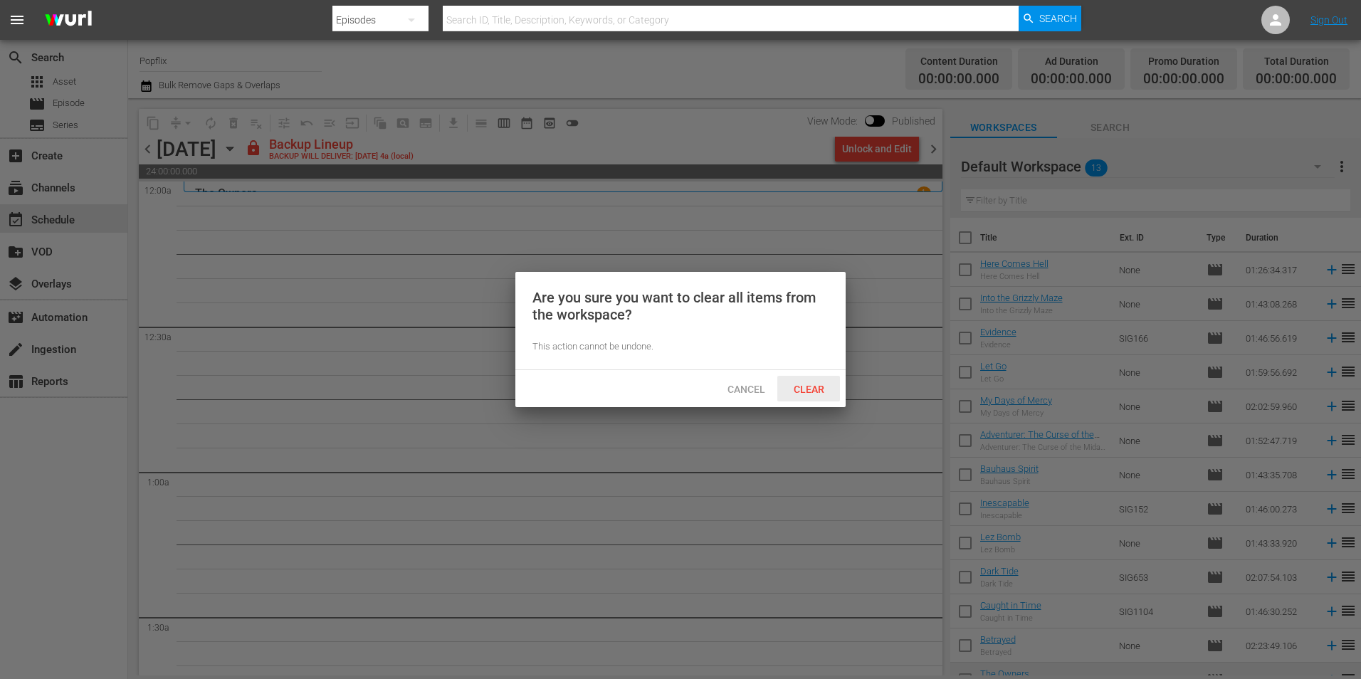
click at [822, 386] on span "Clear" at bounding box center [808, 389] width 53 height 11
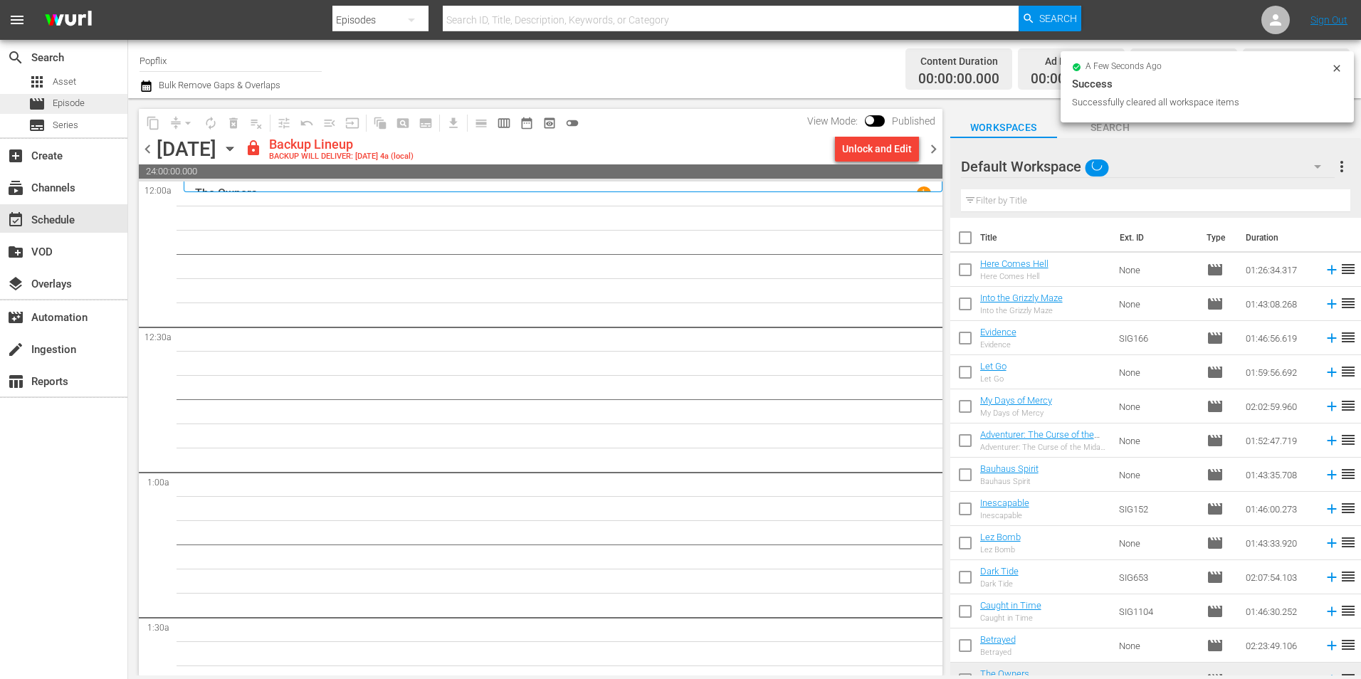
click at [78, 110] on span "Episode" at bounding box center [69, 103] width 32 height 14
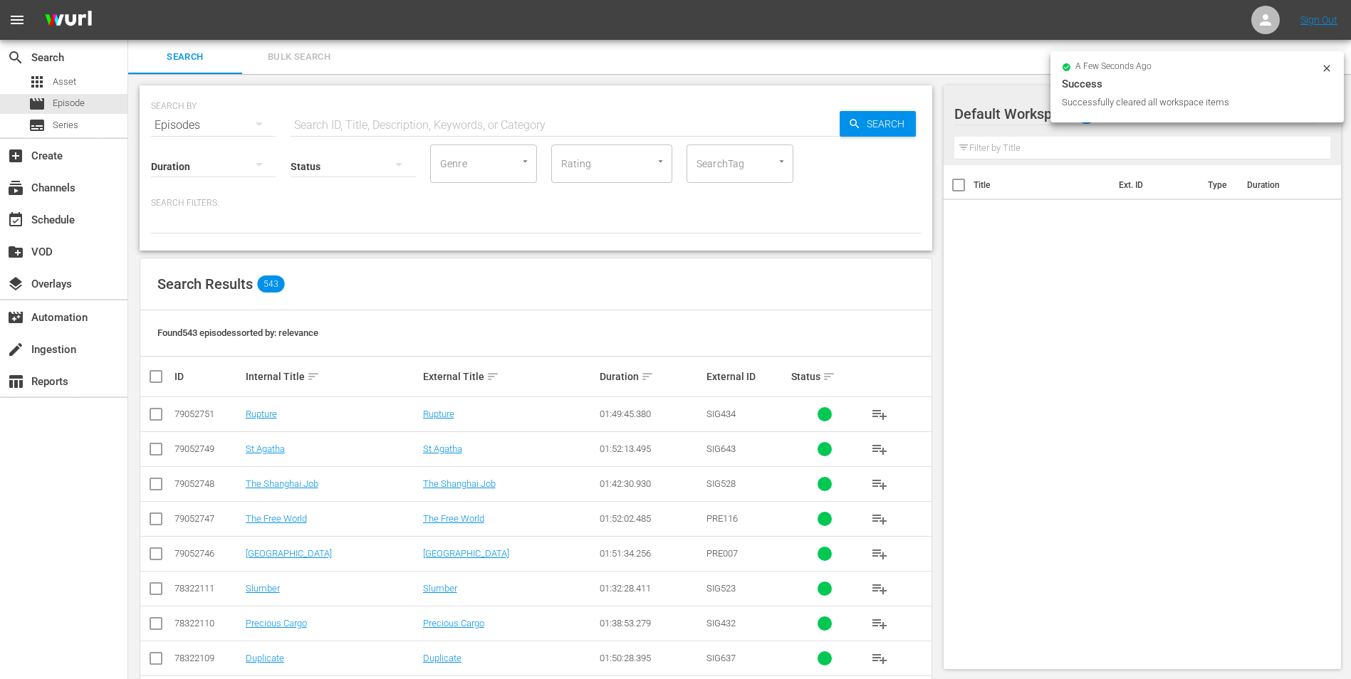
click at [297, 62] on span "Bulk Search" at bounding box center [299, 57] width 97 height 16
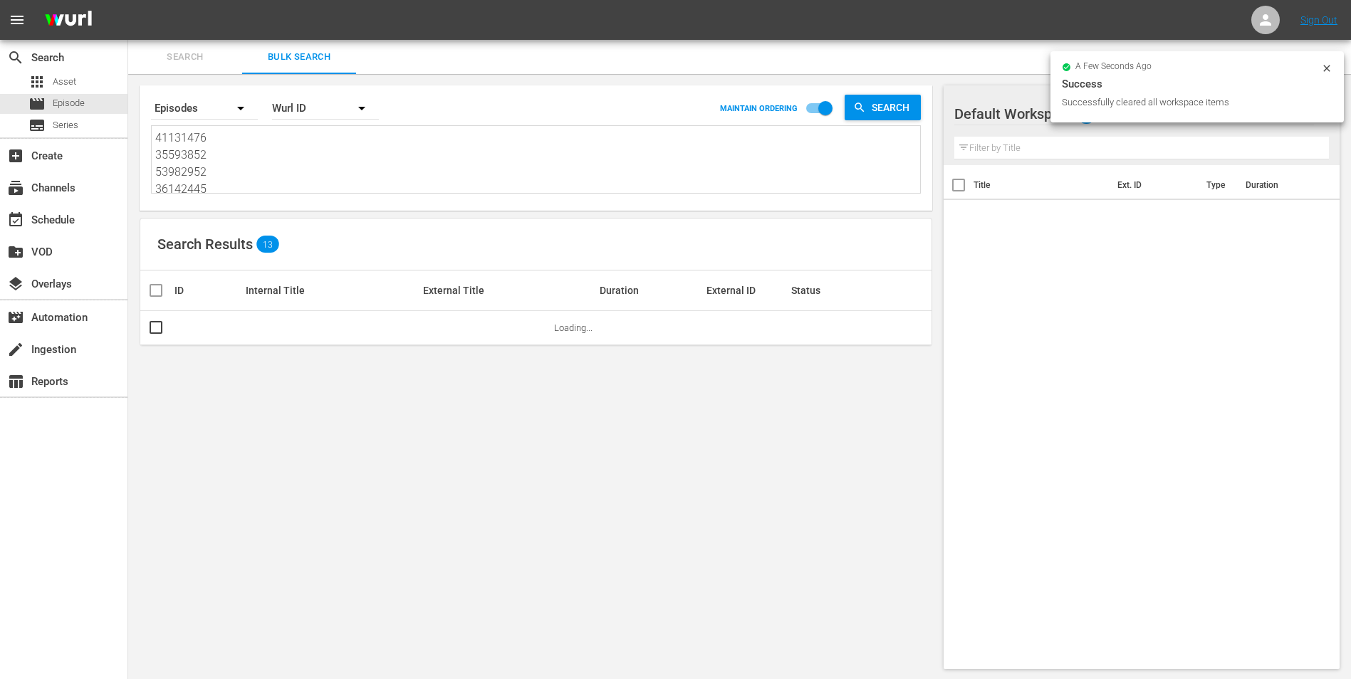
click at [250, 186] on textarea "41131476 35593852 53982952 36142445 30136437 19813605 48513111 53982946 2219137…" at bounding box center [537, 162] width 765 height 65
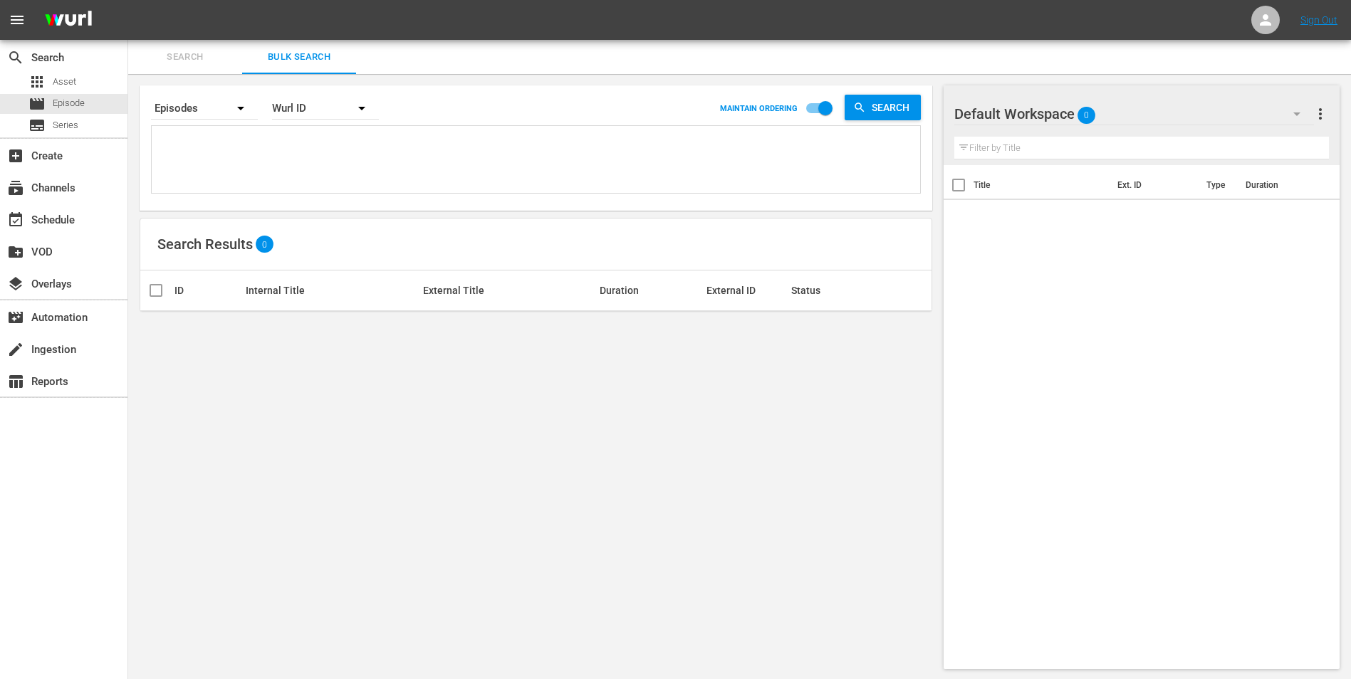
click at [291, 163] on textarea at bounding box center [537, 162] width 765 height 65
paste textarea "25971025 44715283 46920303 22191393 40502407 49048976 44408914 60094301 4575994…"
type textarea "25971025 44715283 46920303 22191393 40502407 49048976 44408914 60094301 4575994…"
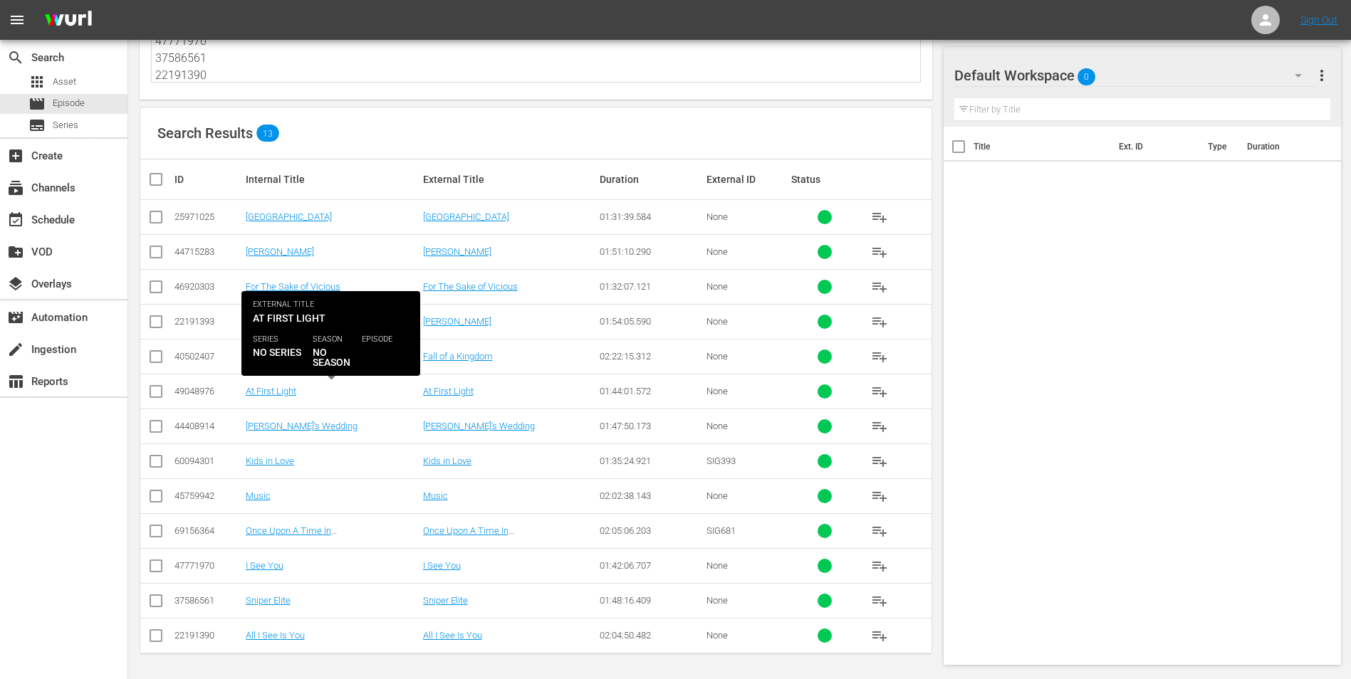
scroll to position [112, 0]
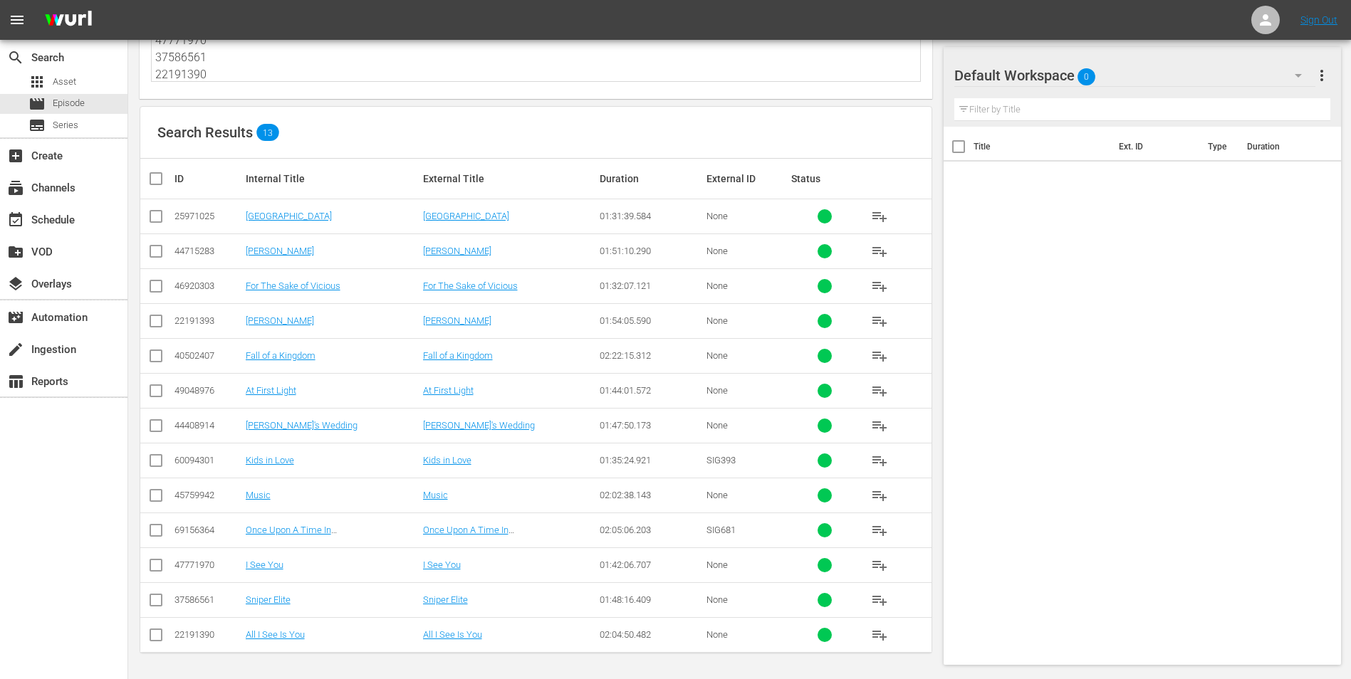
type textarea "25971025 44715283 46920303 22191393 40502407 49048976 44408914 60094301 4575994…"
click at [164, 178] on input "checkbox" at bounding box center [161, 178] width 28 height 17
checkbox input "true"
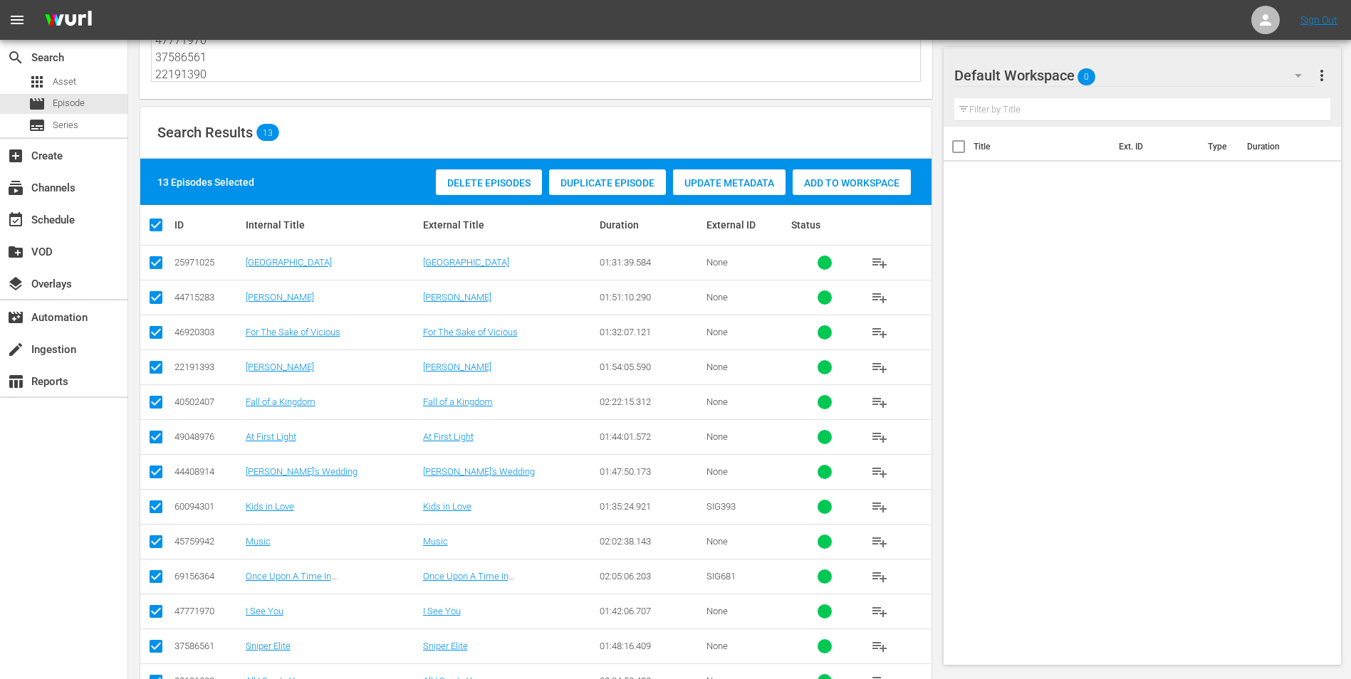
checkbox input "true"
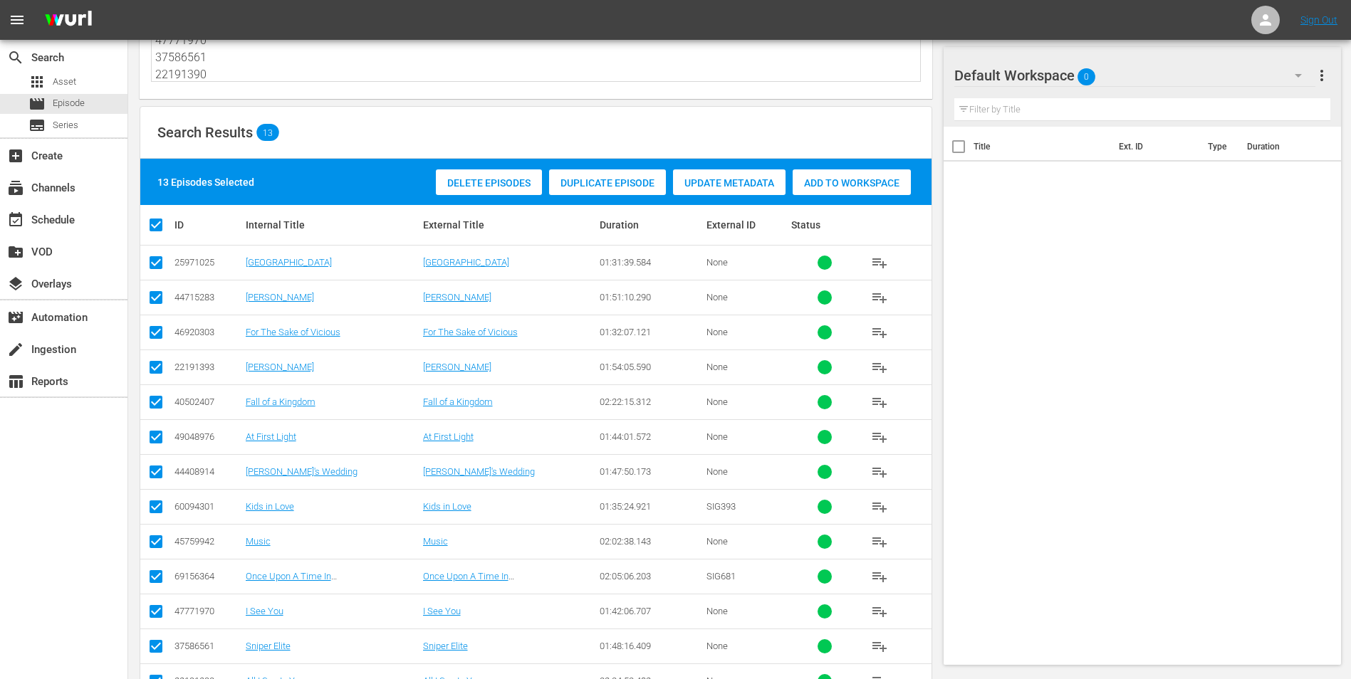
checkbox input "true"
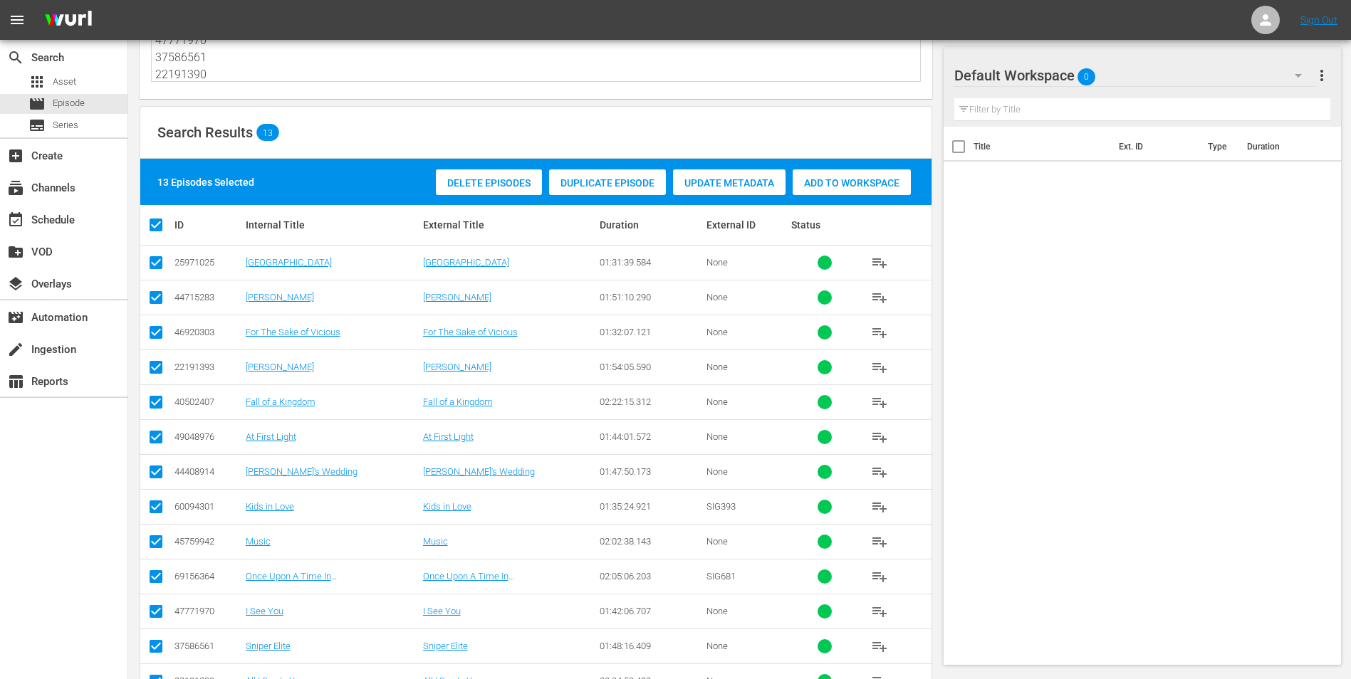
checkbox input "true"
click at [849, 175] on div "Add to Workspace" at bounding box center [851, 182] width 118 height 27
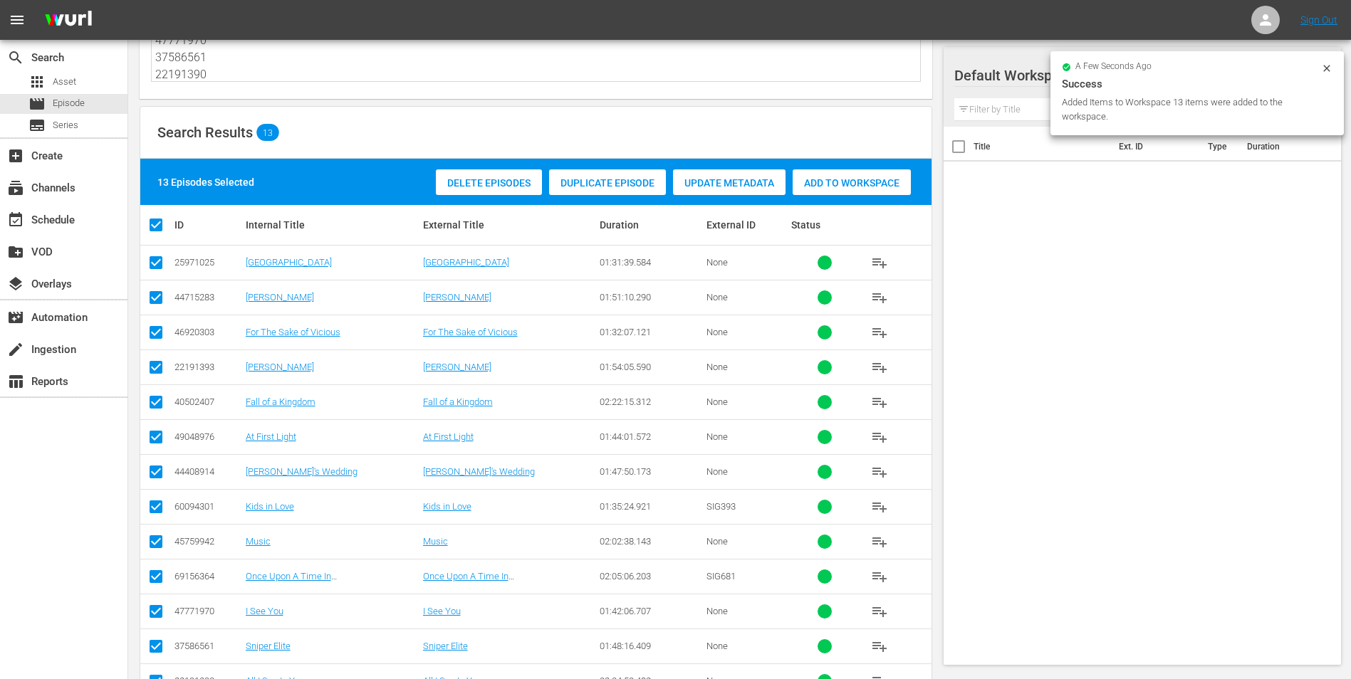
click at [845, 177] on span "Add to Workspace" at bounding box center [851, 182] width 118 height 11
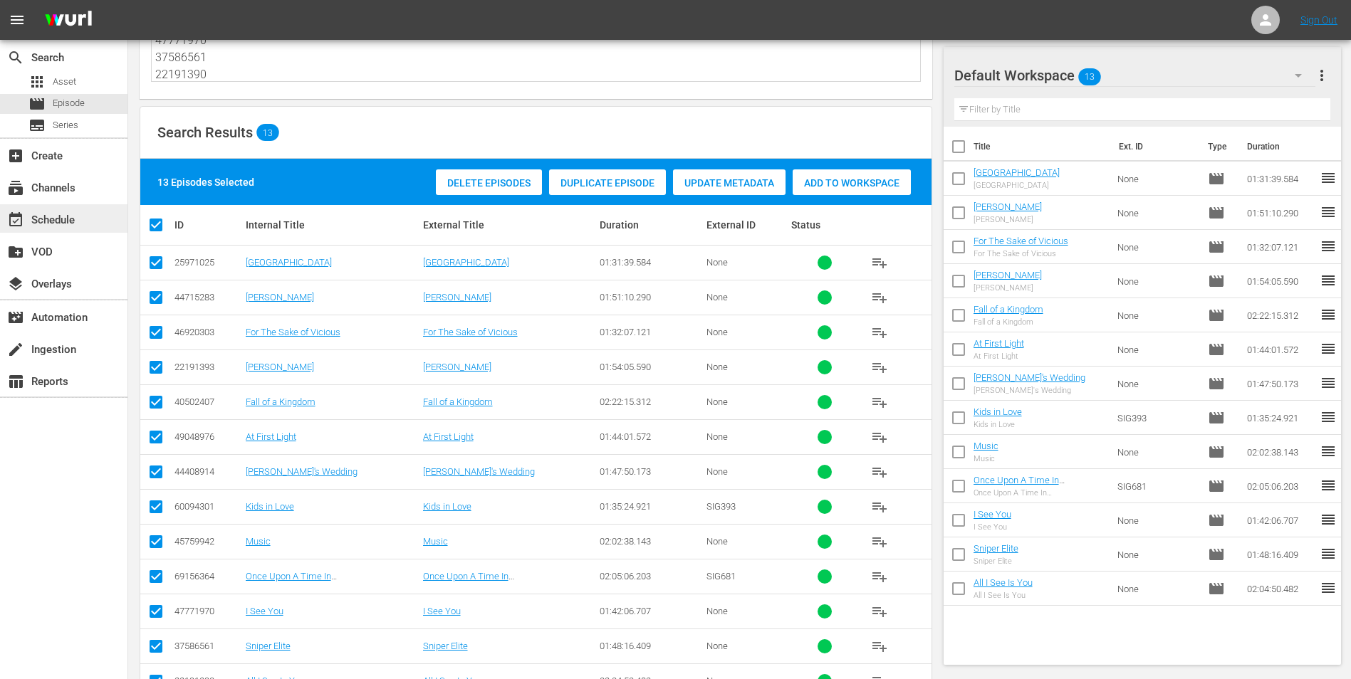
click at [61, 211] on div "event_available Schedule" at bounding box center [40, 217] width 80 height 13
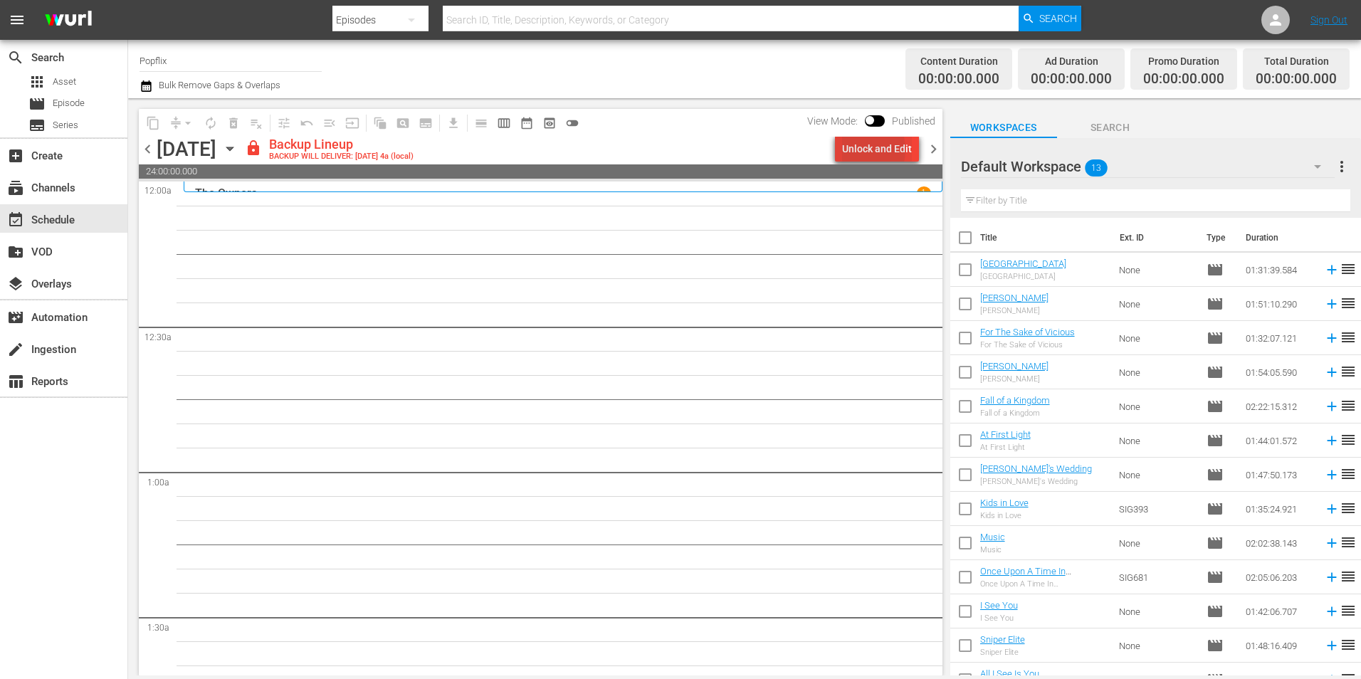
click at [861, 150] on div "Unlock and Edit" at bounding box center [877, 149] width 70 height 26
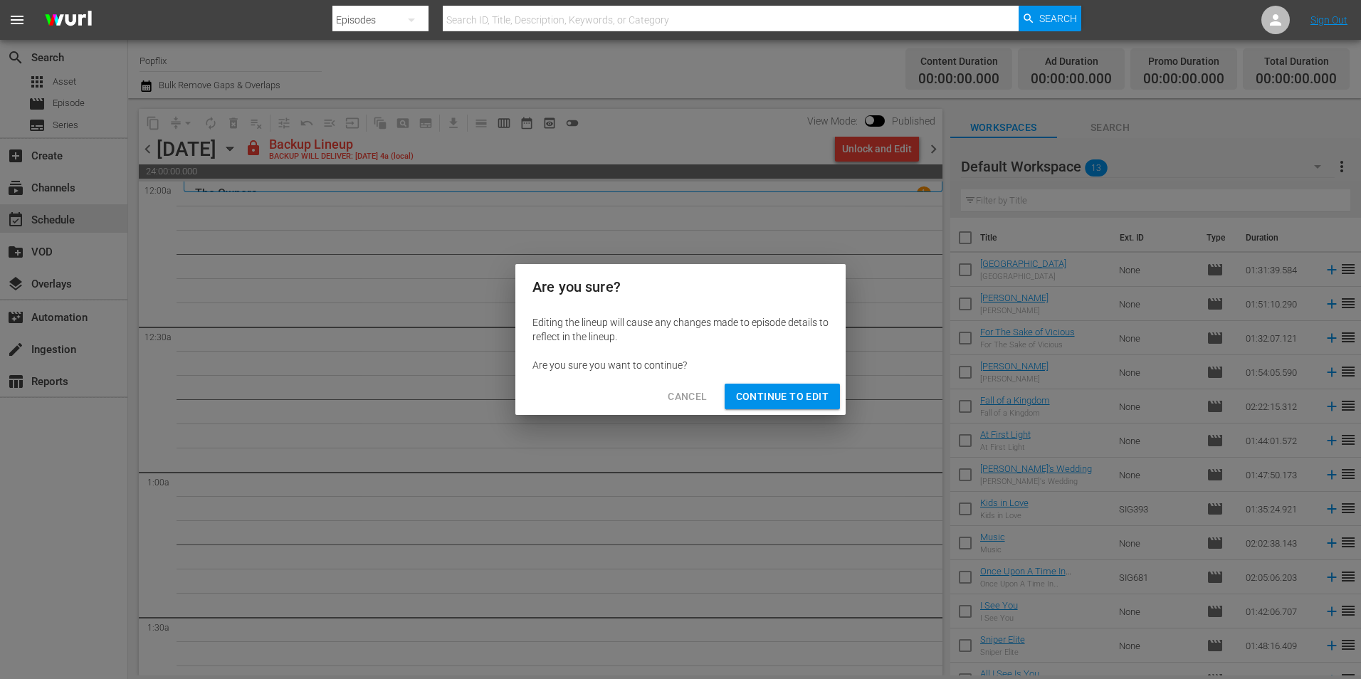
click at [797, 392] on span "Continue to Edit" at bounding box center [782, 397] width 93 height 18
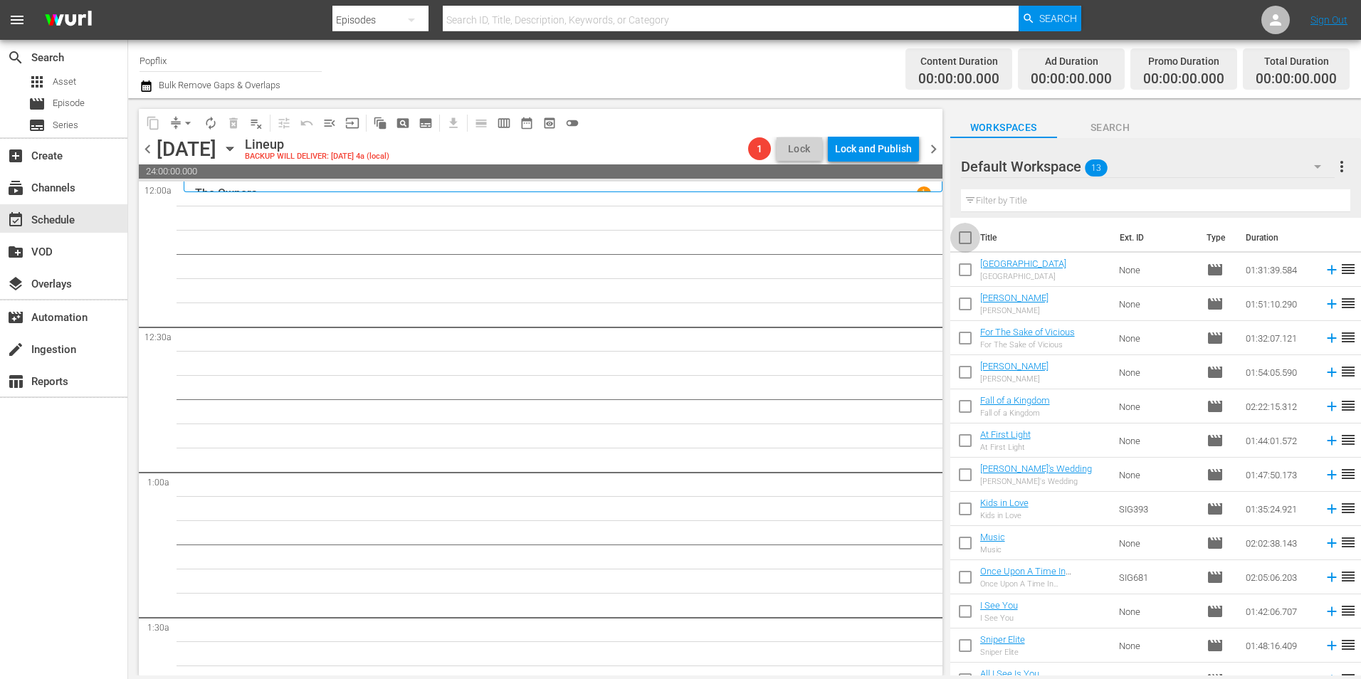
click at [969, 235] on input "checkbox" at bounding box center [965, 241] width 30 height 30
checkbox input "true"
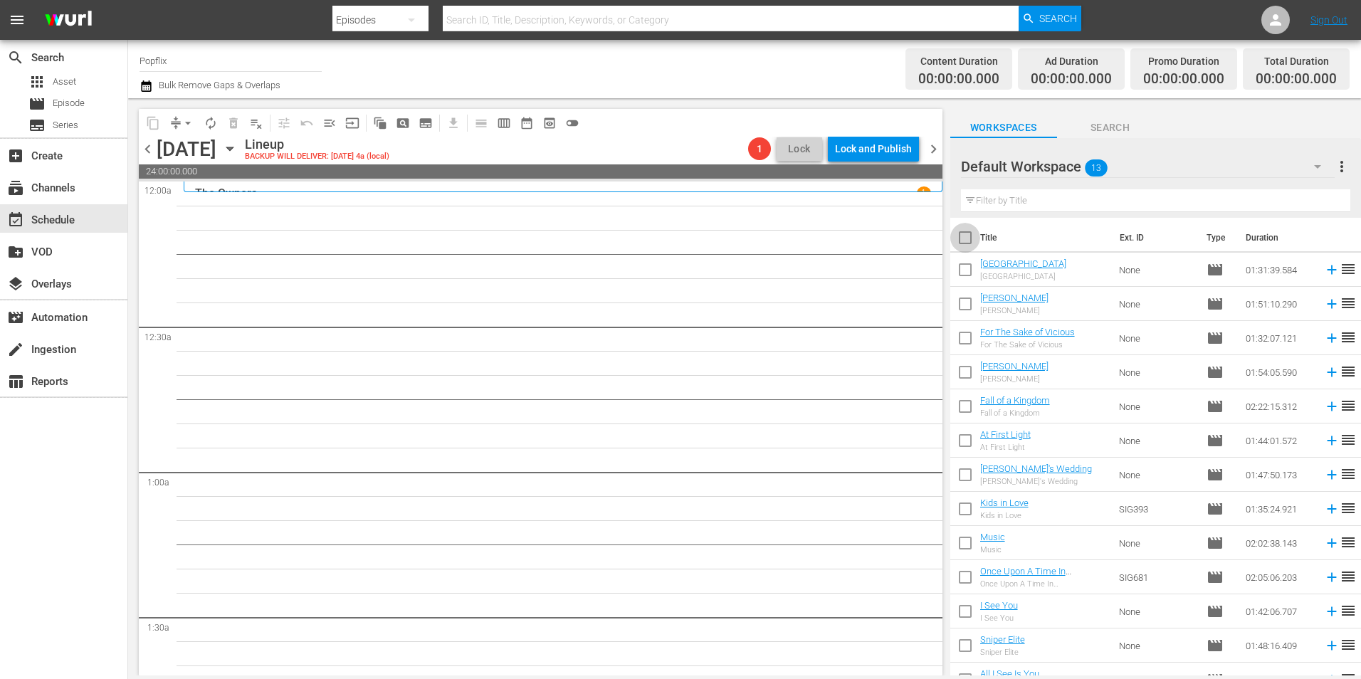
checkbox input "true"
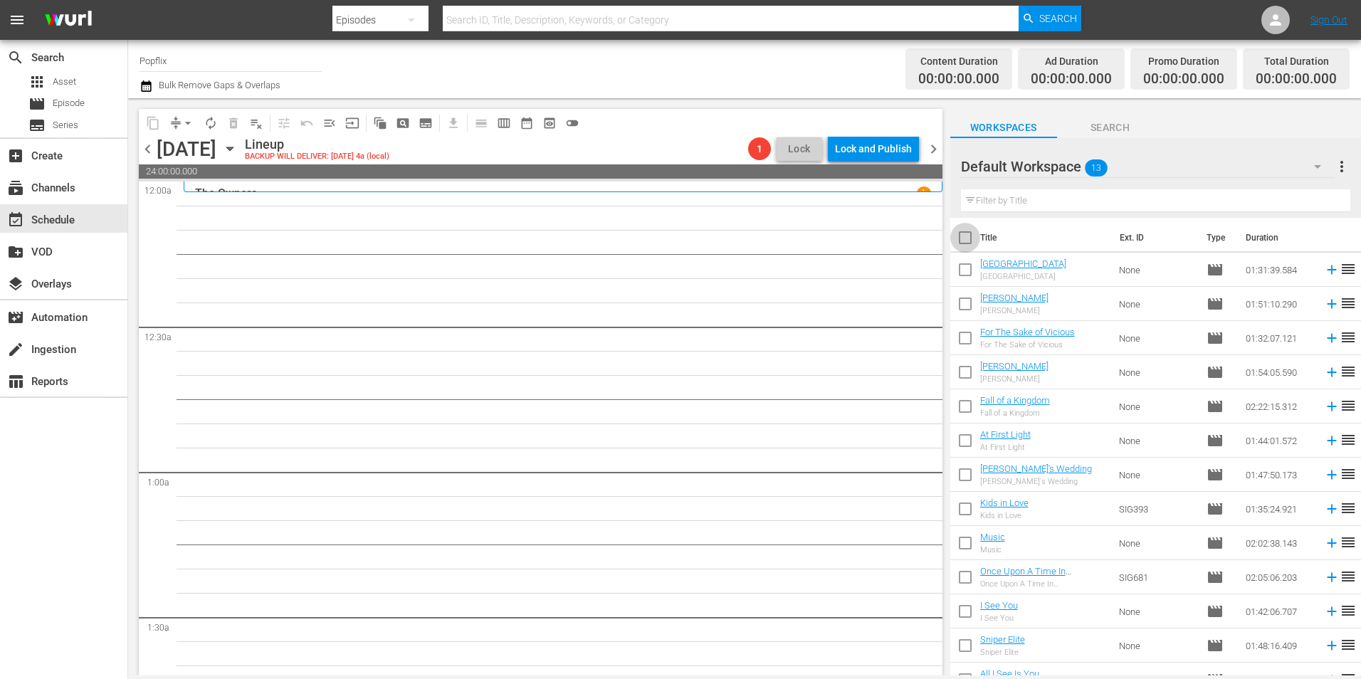
checkbox input "true"
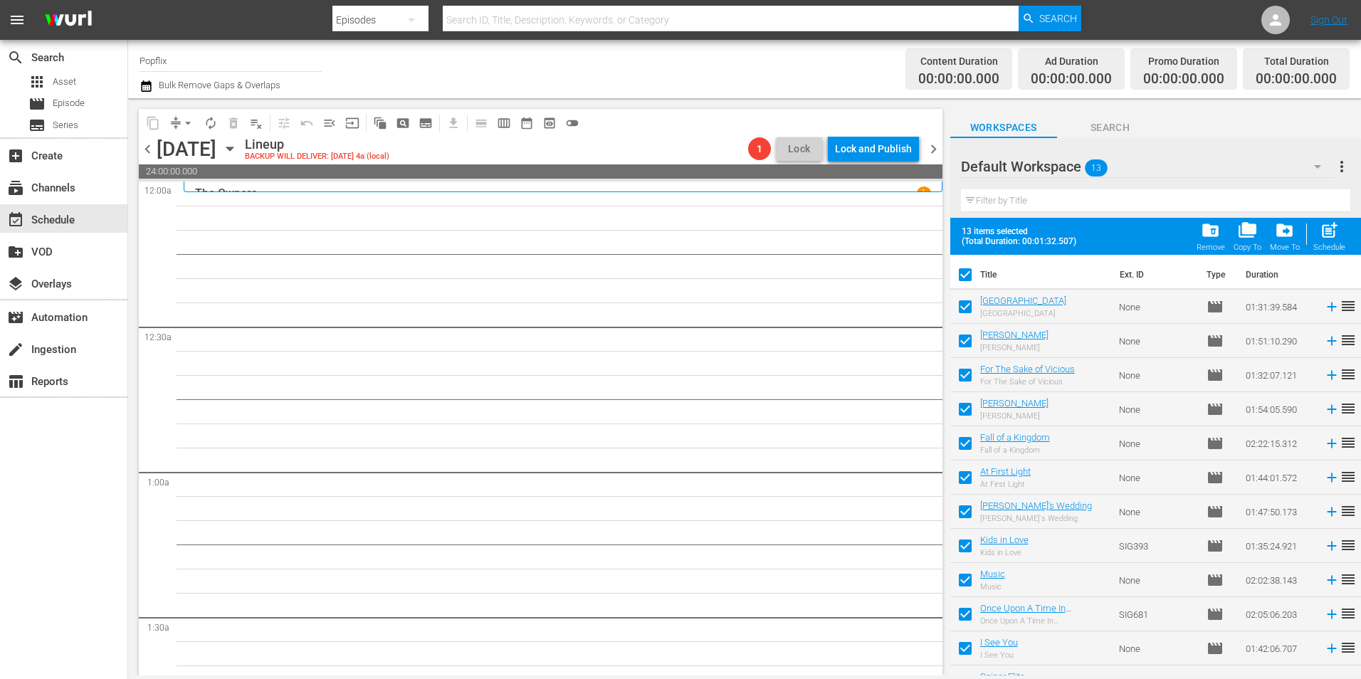
click at [1326, 231] on span "post_add" at bounding box center [1329, 230] width 19 height 19
checkbox input "false"
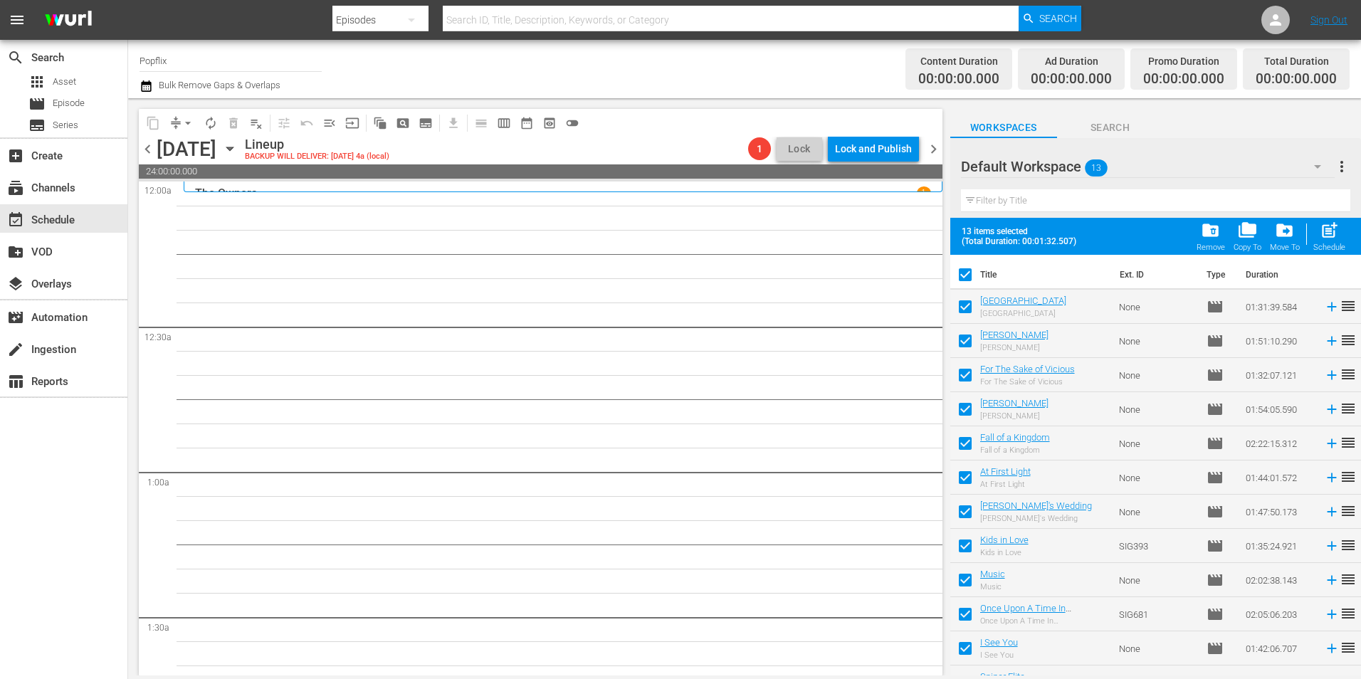
checkbox input "false"
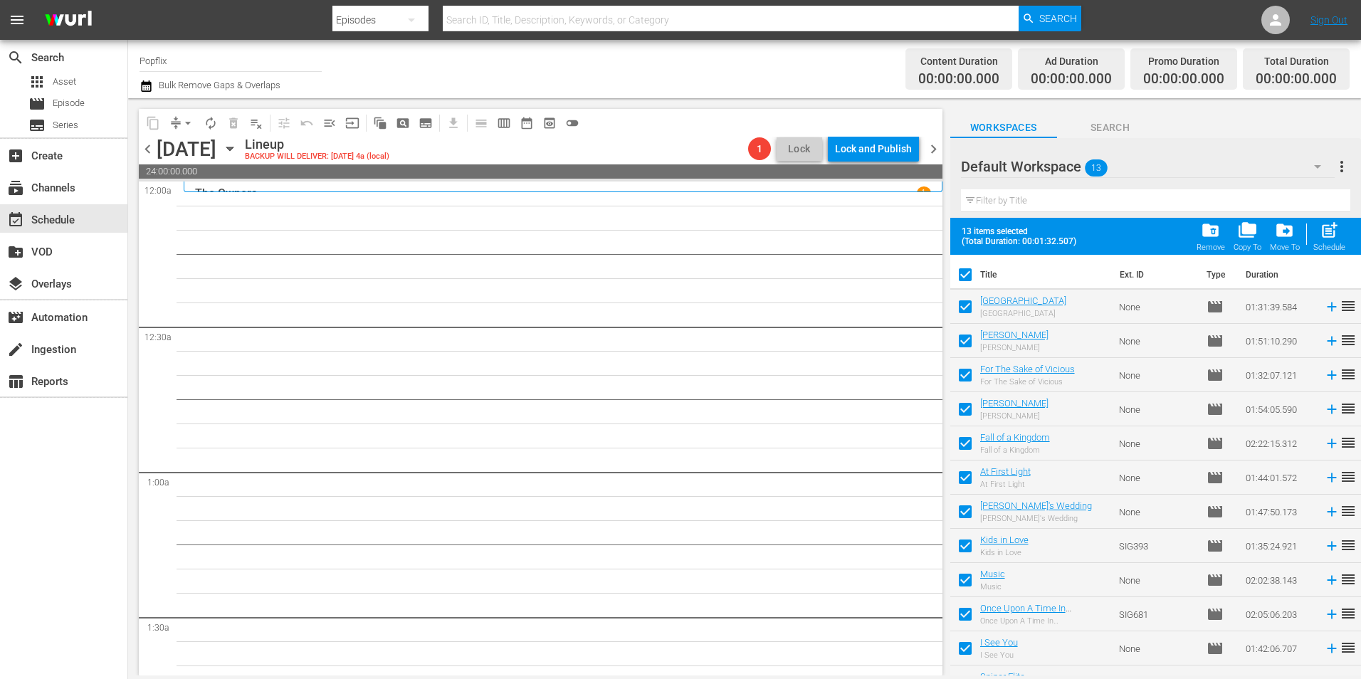
checkbox input "false"
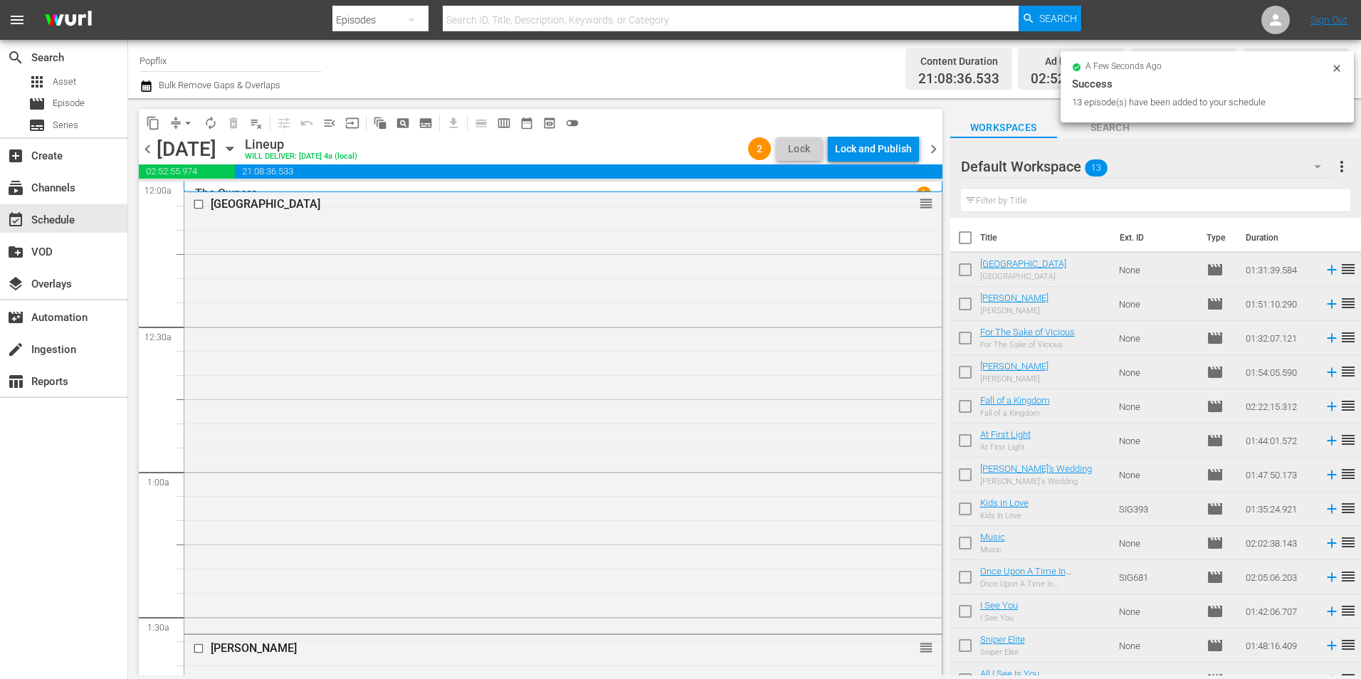
click at [930, 152] on span "chevron_right" at bounding box center [934, 149] width 18 height 18
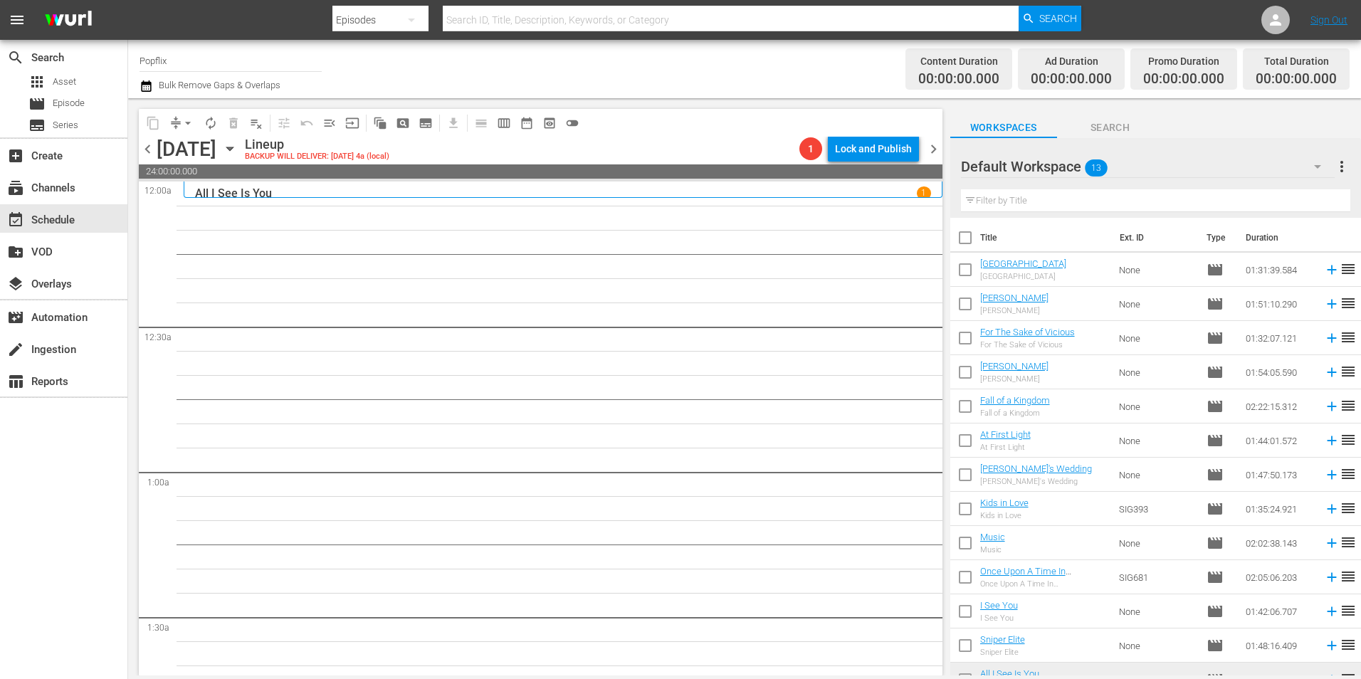
click at [1345, 167] on span "more_vert" at bounding box center [1342, 166] width 17 height 17
click at [1228, 201] on div "Clear All Workspace Items" at bounding box center [1249, 195] width 167 height 26
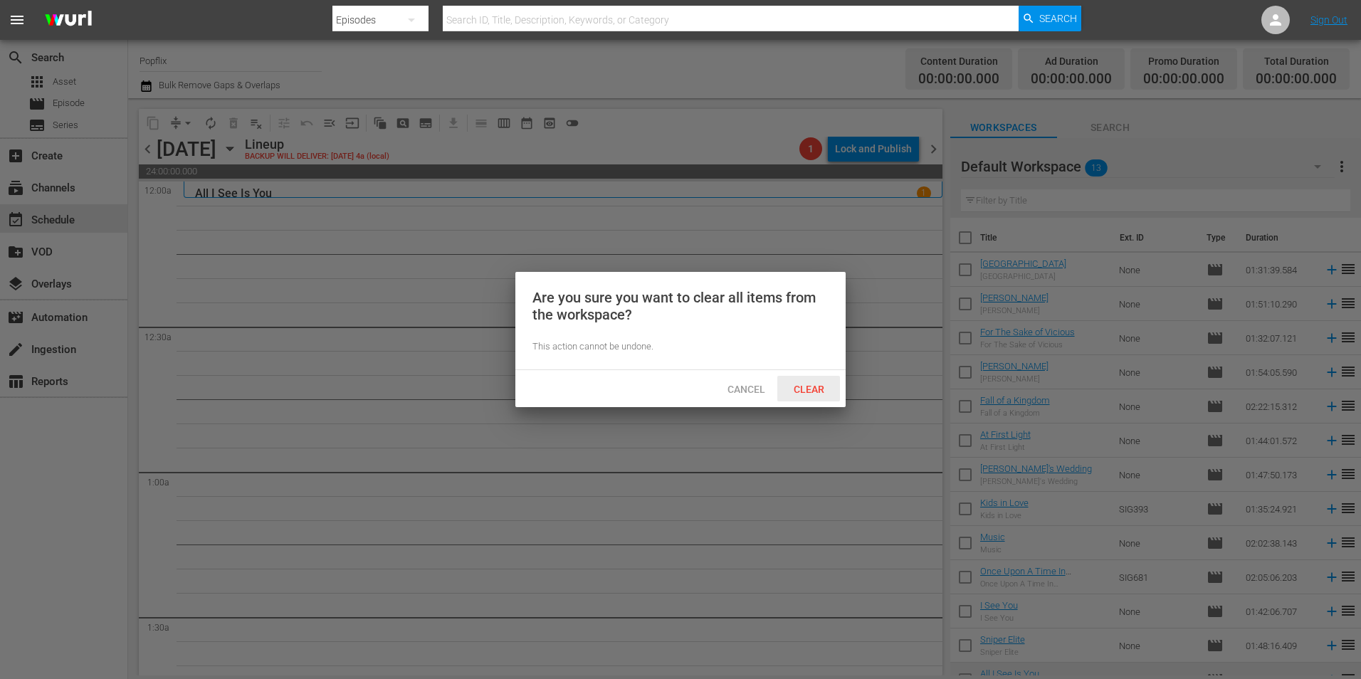
click at [831, 384] on span "Clear" at bounding box center [808, 389] width 53 height 11
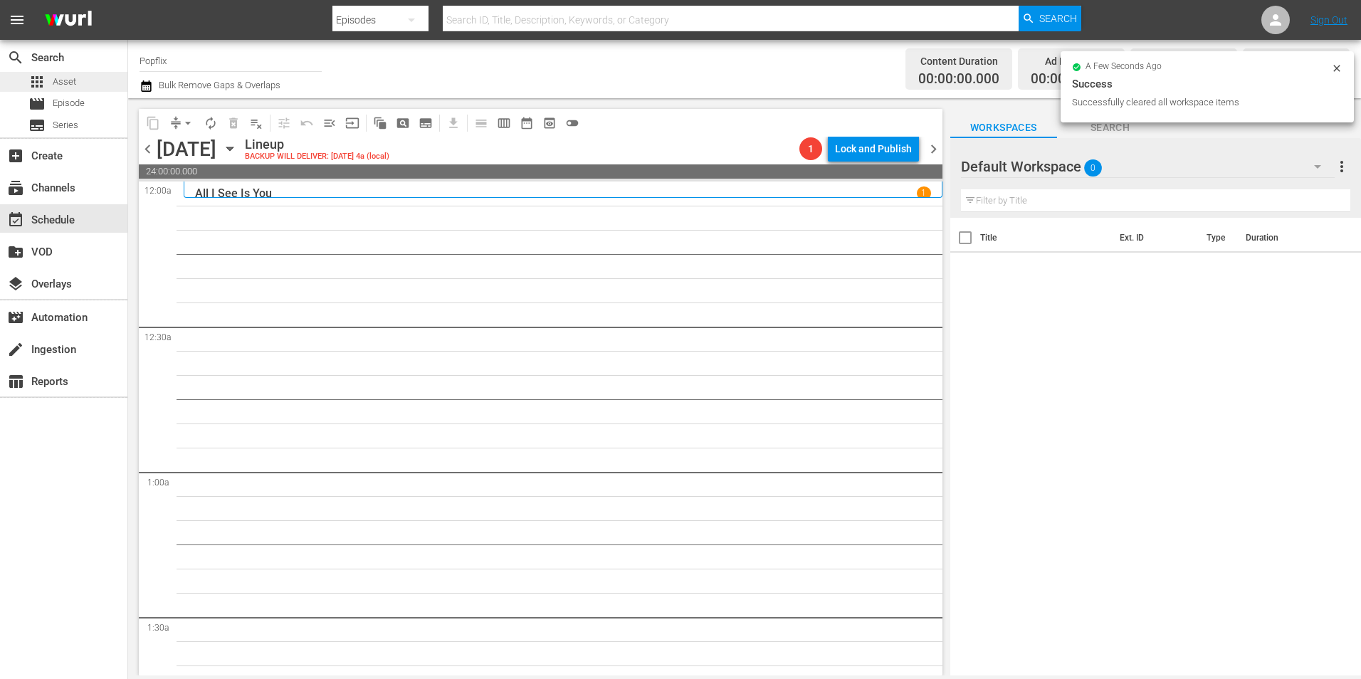
click at [76, 85] on div "apps Asset" at bounding box center [63, 82] width 127 height 20
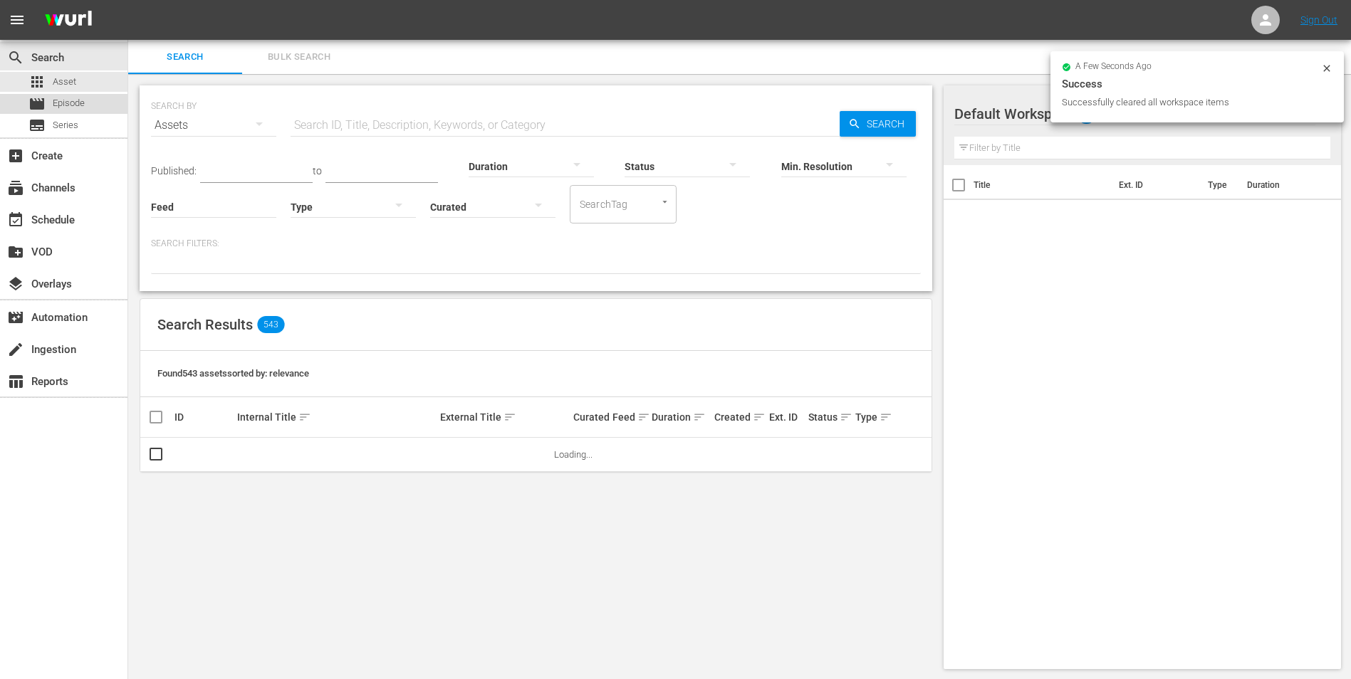
click at [81, 95] on div "movie Episode" at bounding box center [56, 104] width 56 height 20
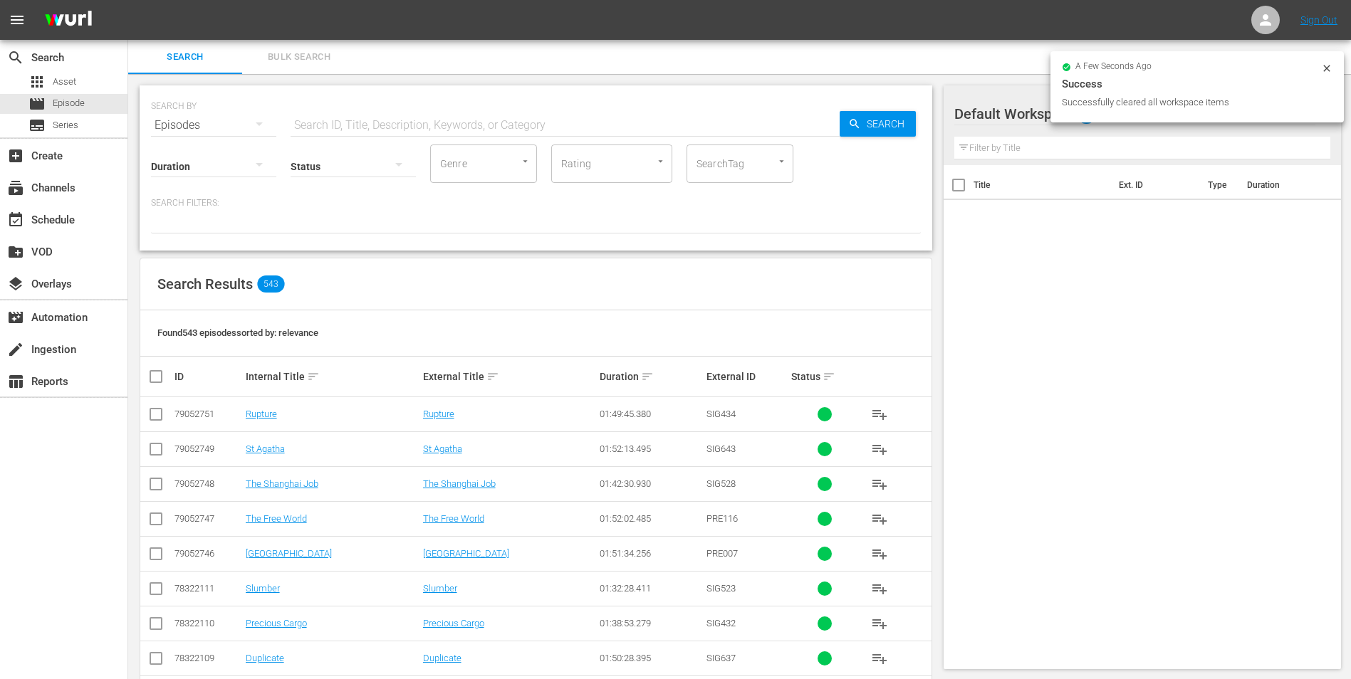
click at [303, 56] on span "Bulk Search" at bounding box center [299, 57] width 97 height 16
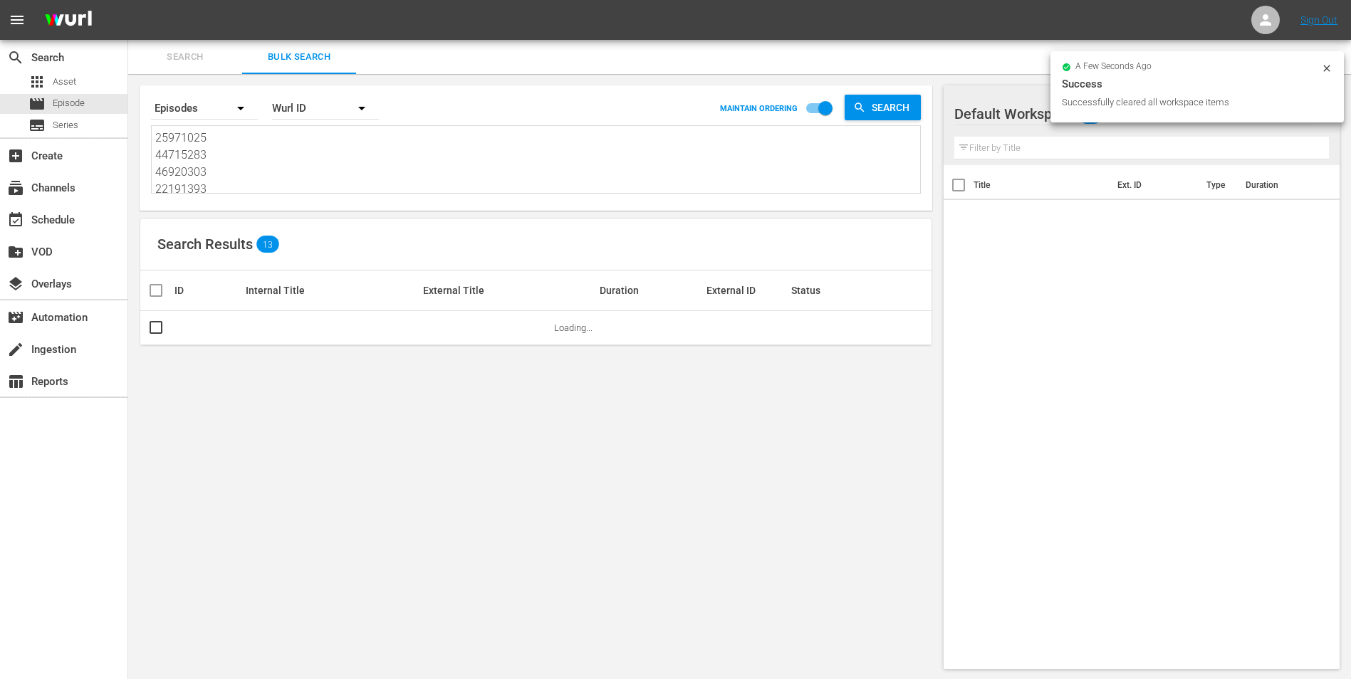
click at [276, 184] on textarea "25971025 44715283 46920303 22191393 40502407 49048976 44408914 60094301 4575994…" at bounding box center [537, 162] width 765 height 65
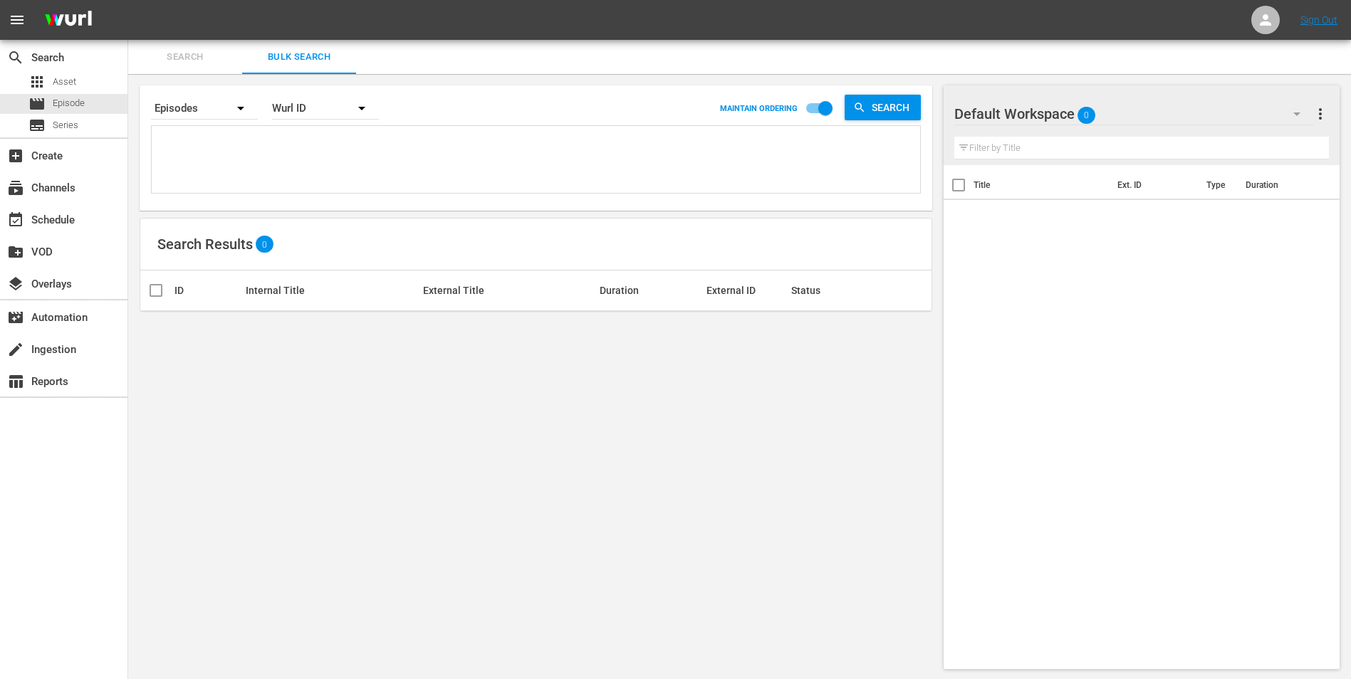
click at [174, 127] on div at bounding box center [536, 159] width 768 height 67
click at [170, 137] on textarea at bounding box center [537, 162] width 765 height 65
click at [172, 137] on textarea at bounding box center [537, 162] width 765 height 65
paste textarea "44408913 53982978 17924344 37997322 51308553 42769444 35593854 29886070 2988605…"
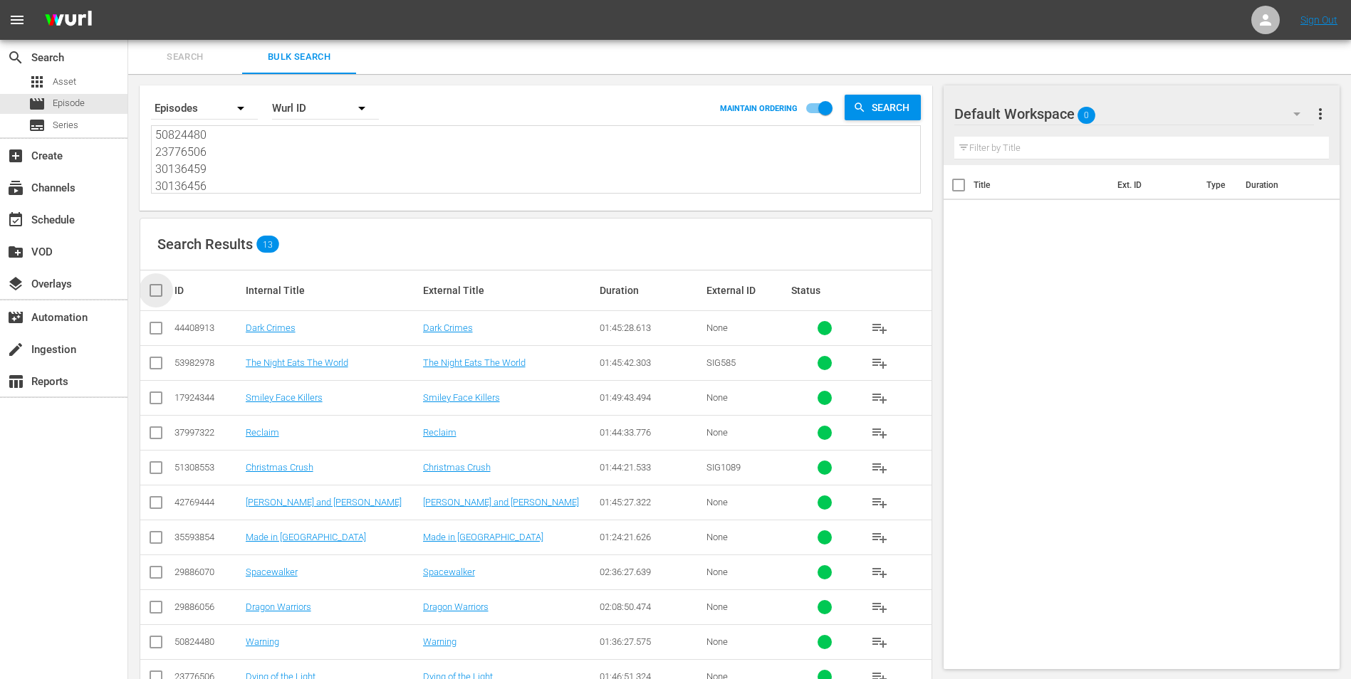
click at [162, 293] on input "checkbox" at bounding box center [161, 290] width 28 height 17
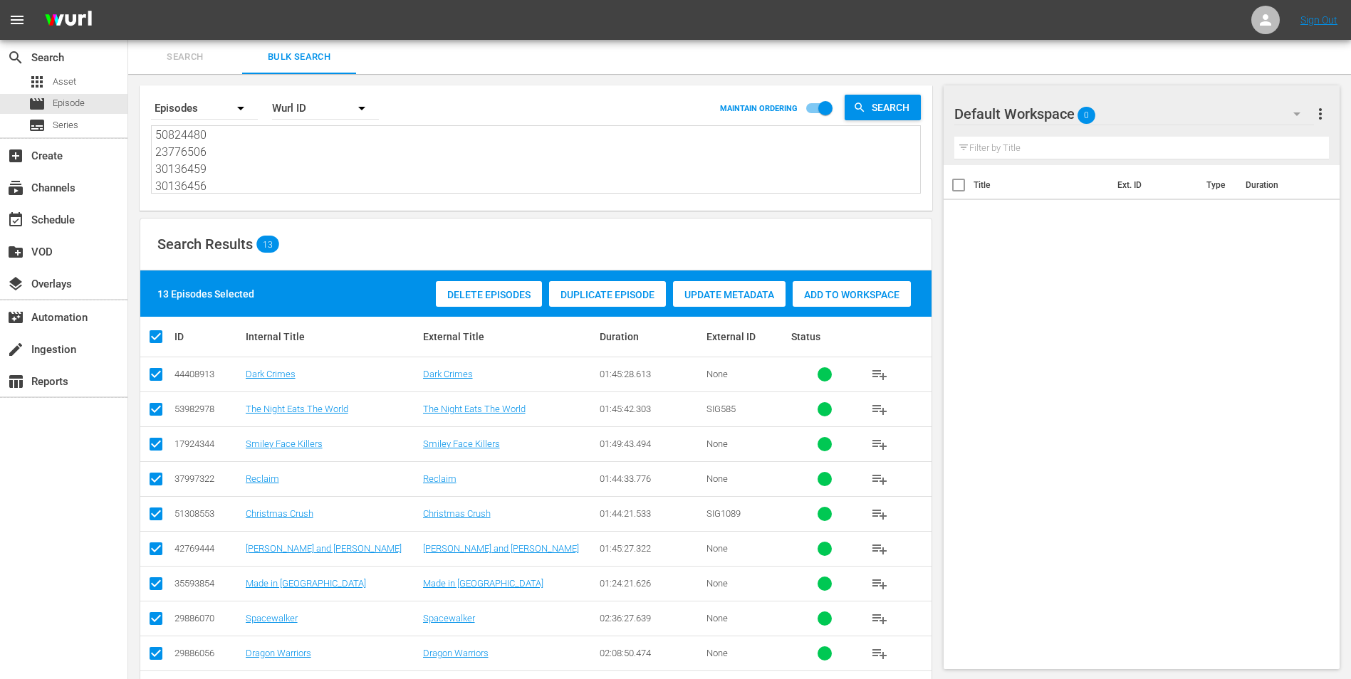
click at [847, 288] on div "Add to Workspace" at bounding box center [851, 294] width 118 height 27
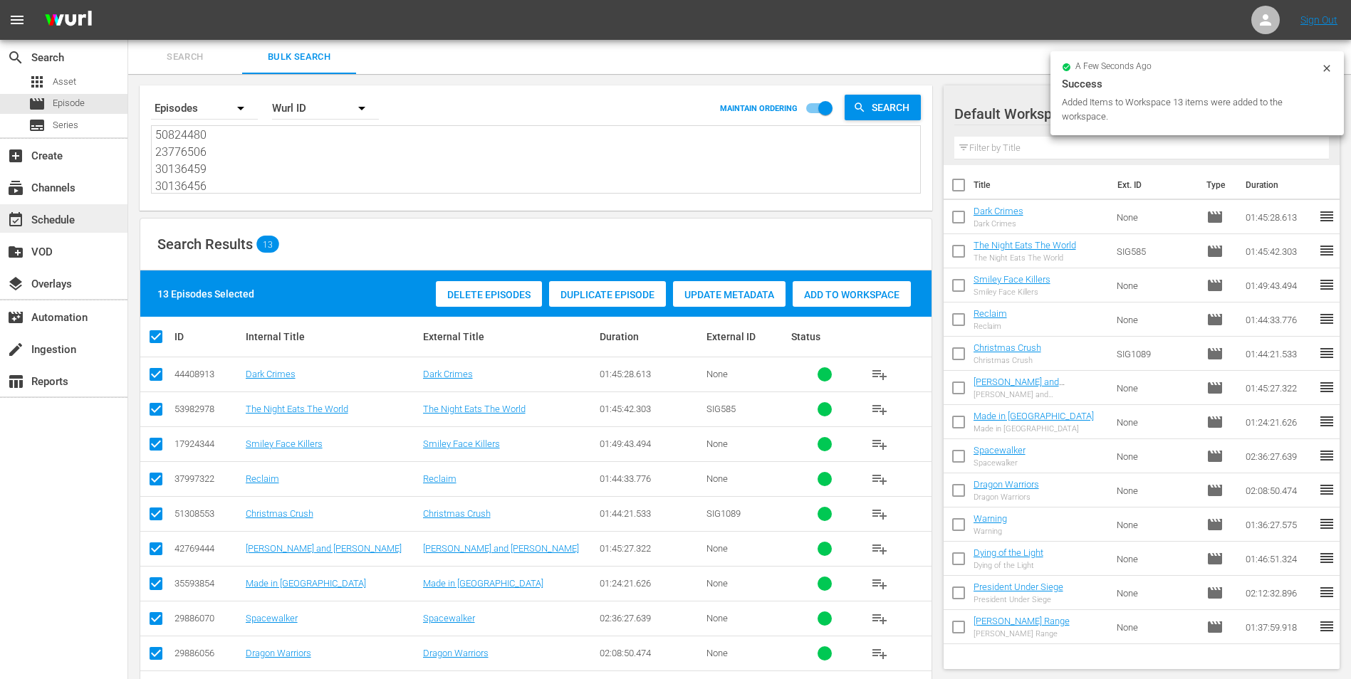
click at [56, 214] on div "event_available Schedule" at bounding box center [40, 217] width 80 height 13
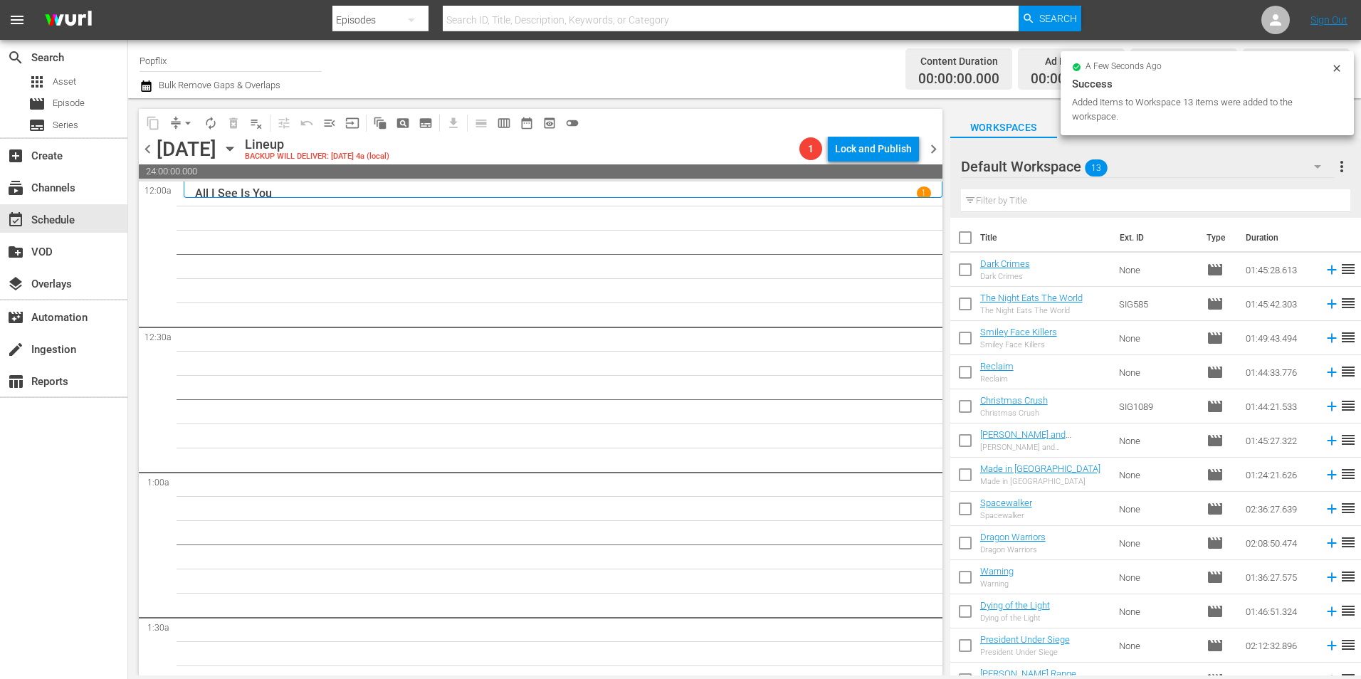
click at [982, 225] on th "Title" at bounding box center [1046, 238] width 132 height 40
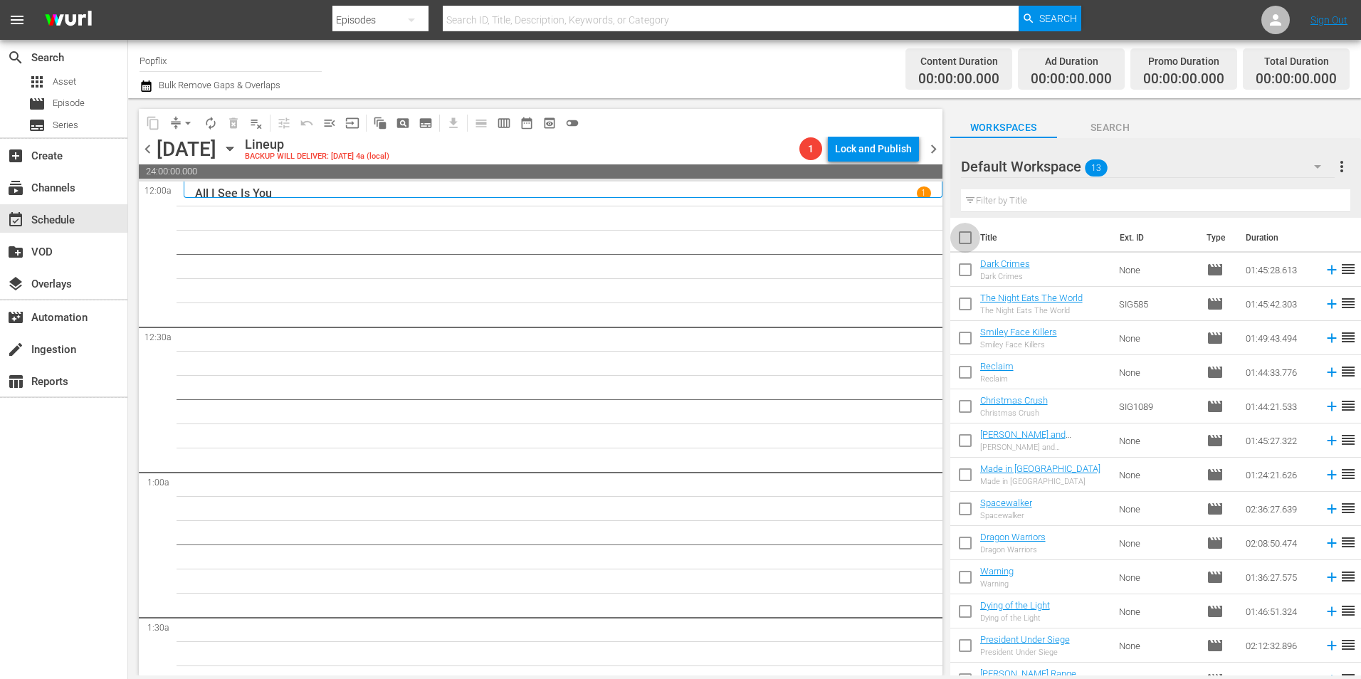
click at [973, 231] on input "checkbox" at bounding box center [965, 241] width 30 height 30
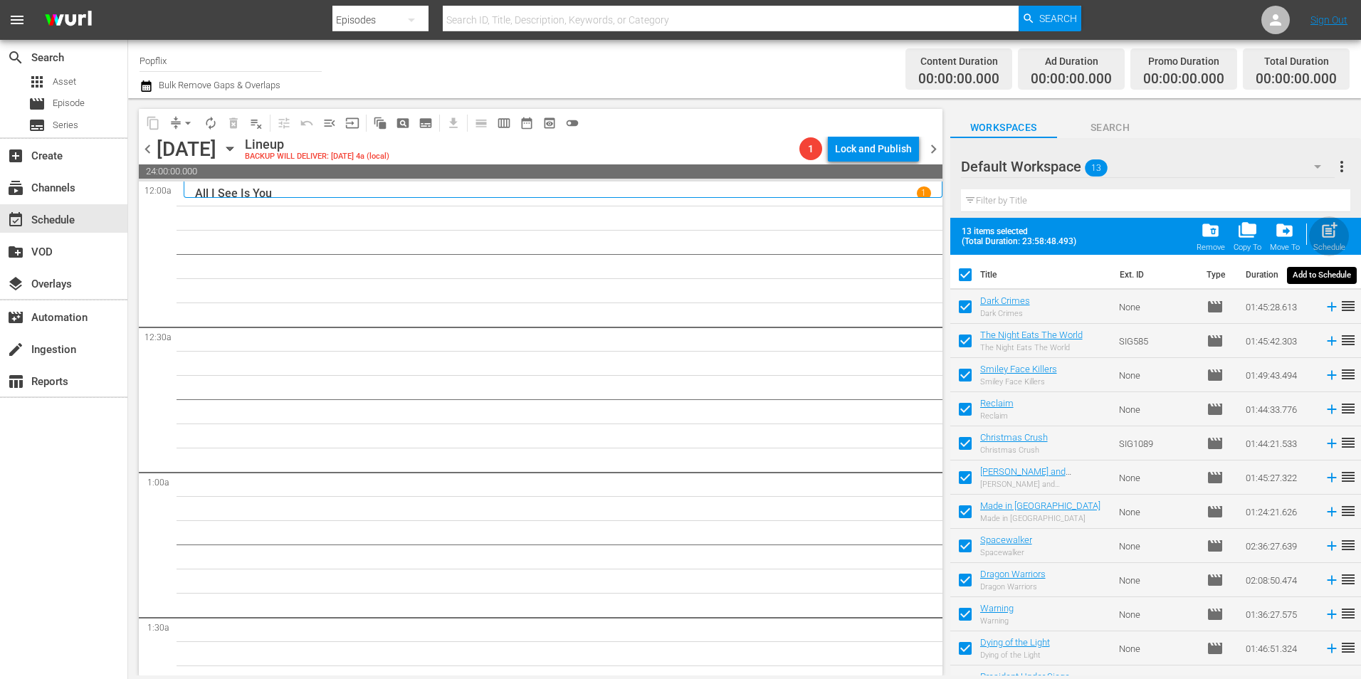
click at [1324, 236] on span "post_add" at bounding box center [1329, 230] width 19 height 19
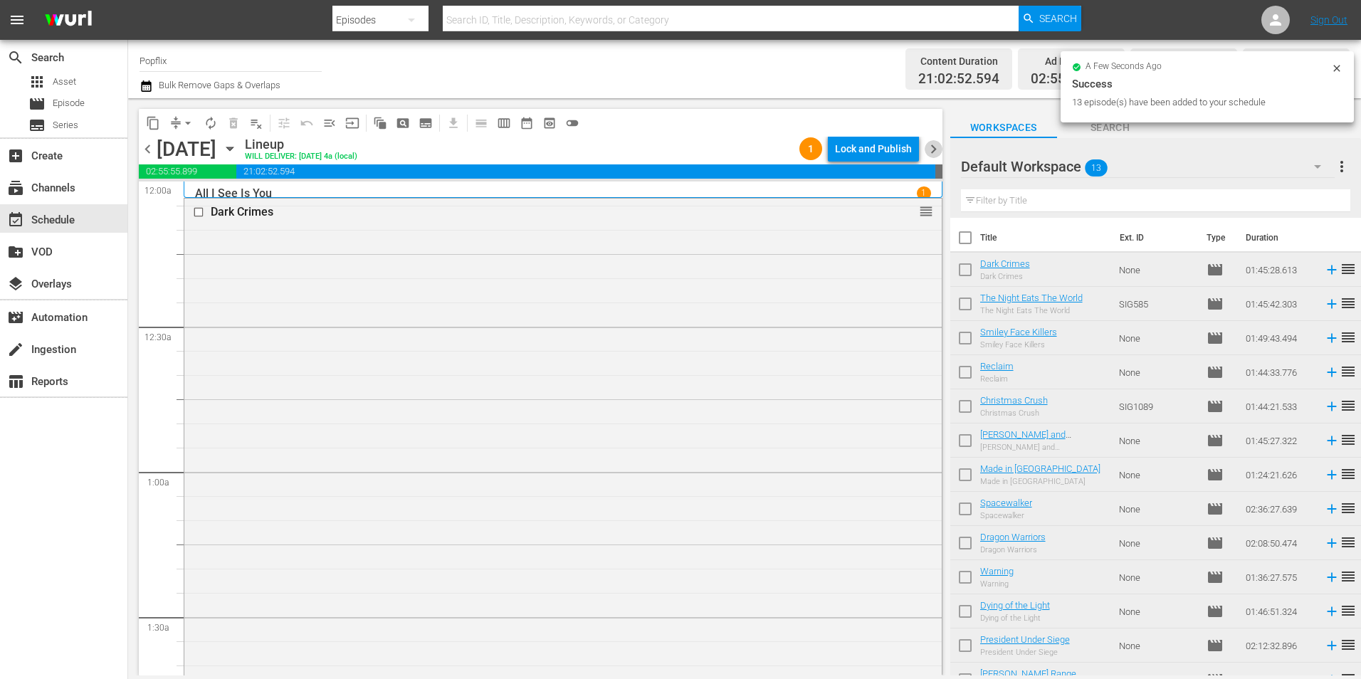
click at [931, 145] on span "chevron_right" at bounding box center [934, 149] width 18 height 18
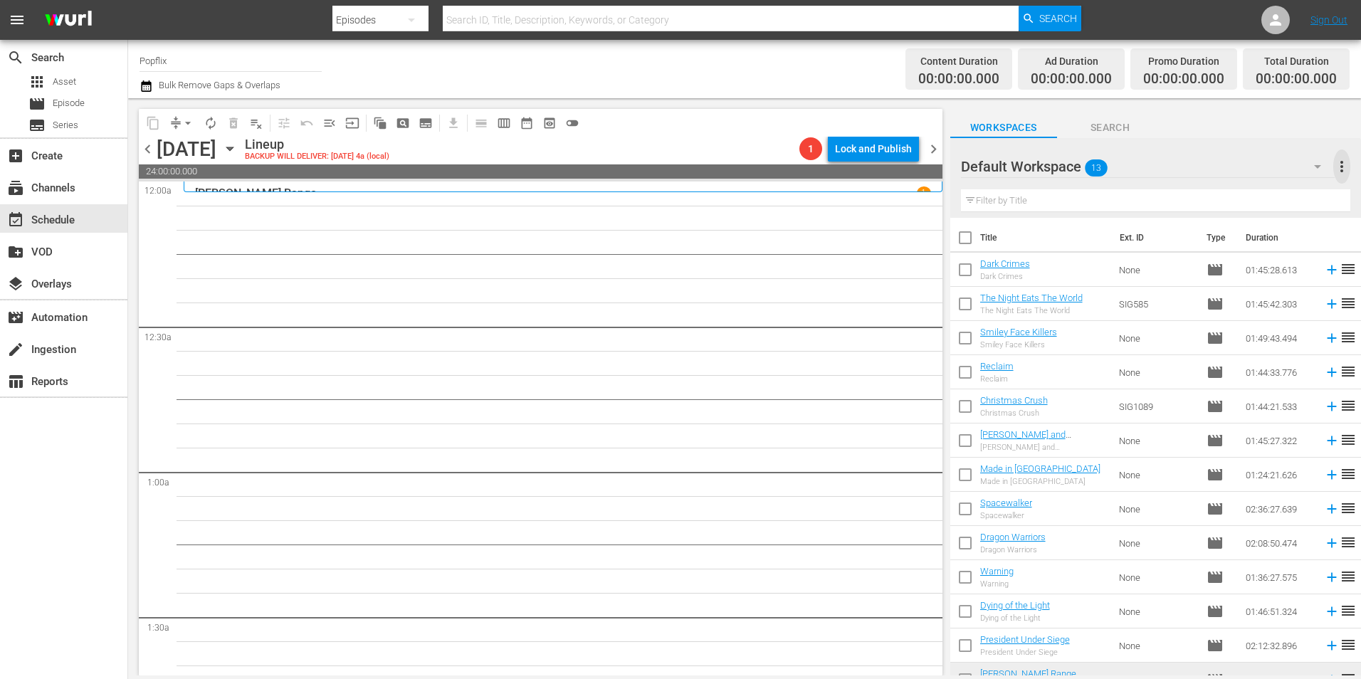
click at [1343, 164] on span "more_vert" at bounding box center [1342, 166] width 17 height 17
click at [1211, 194] on div "Clear All Workspace Items" at bounding box center [1249, 195] width 167 height 26
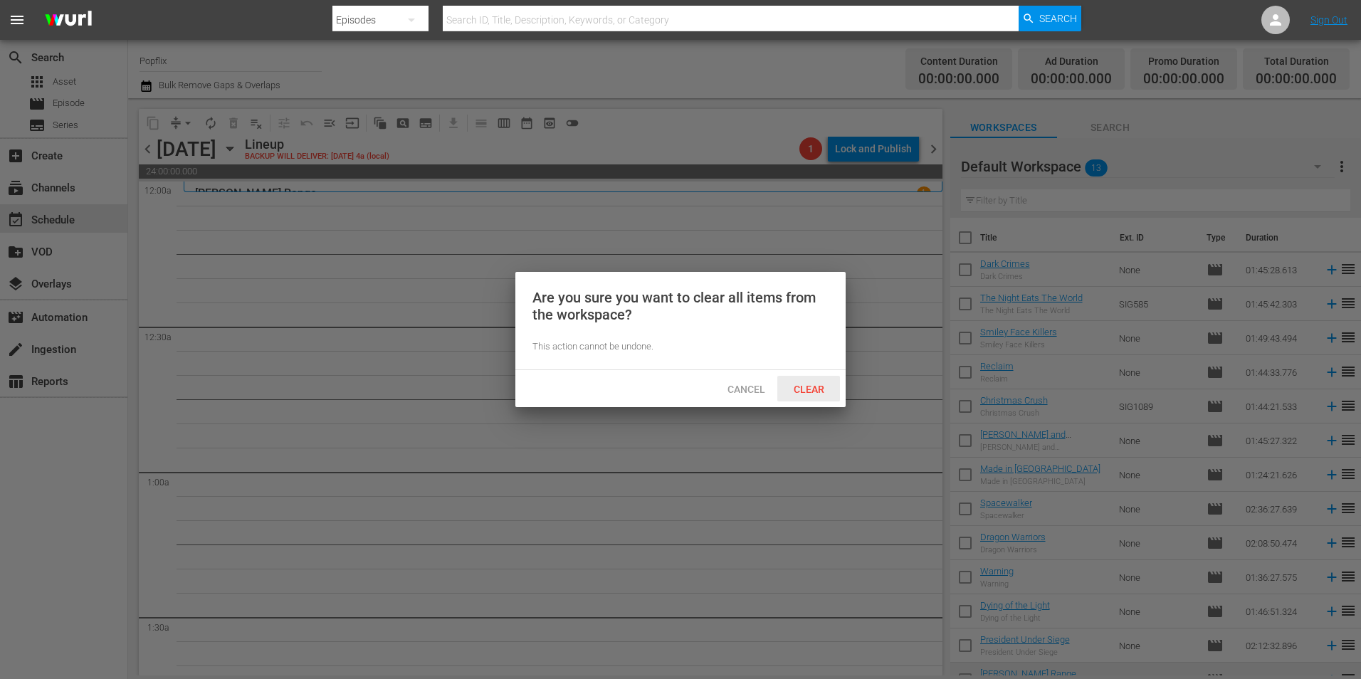
click at [801, 378] on div "Clear" at bounding box center [808, 389] width 63 height 26
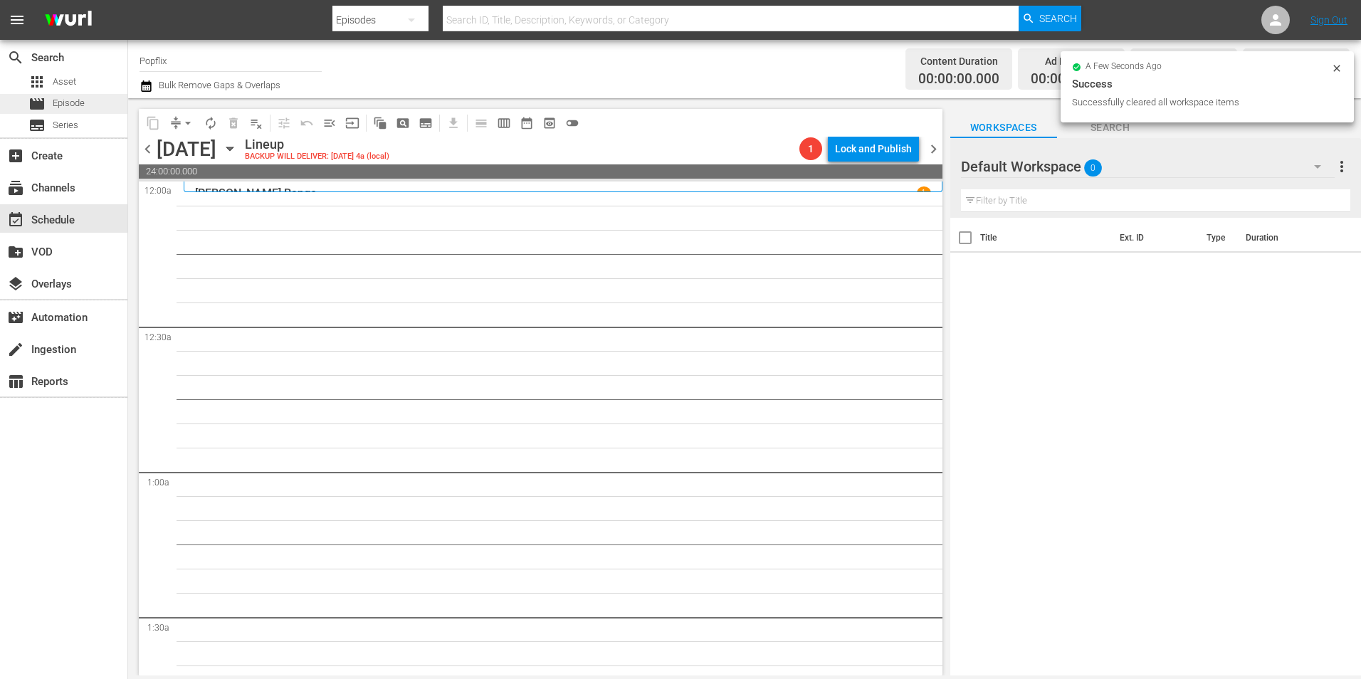
click at [83, 103] on span "Episode" at bounding box center [69, 103] width 32 height 14
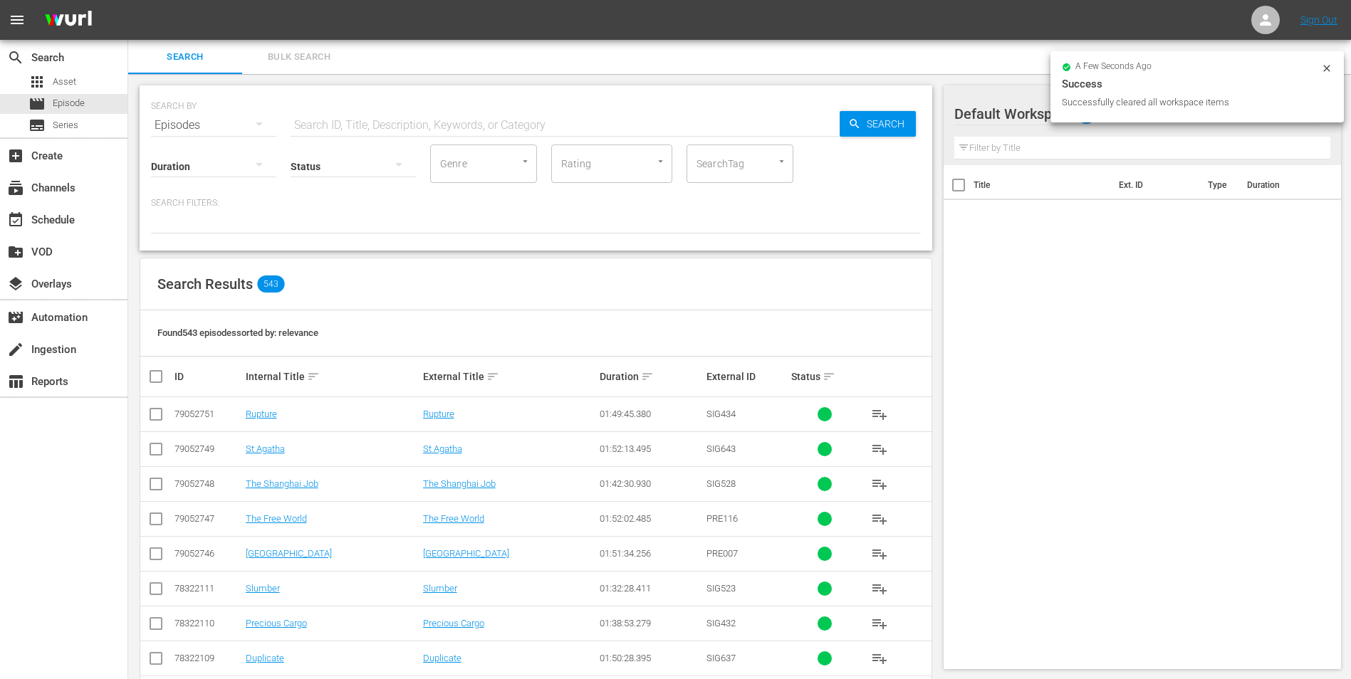
click at [322, 58] on span "Bulk Search" at bounding box center [299, 57] width 97 height 16
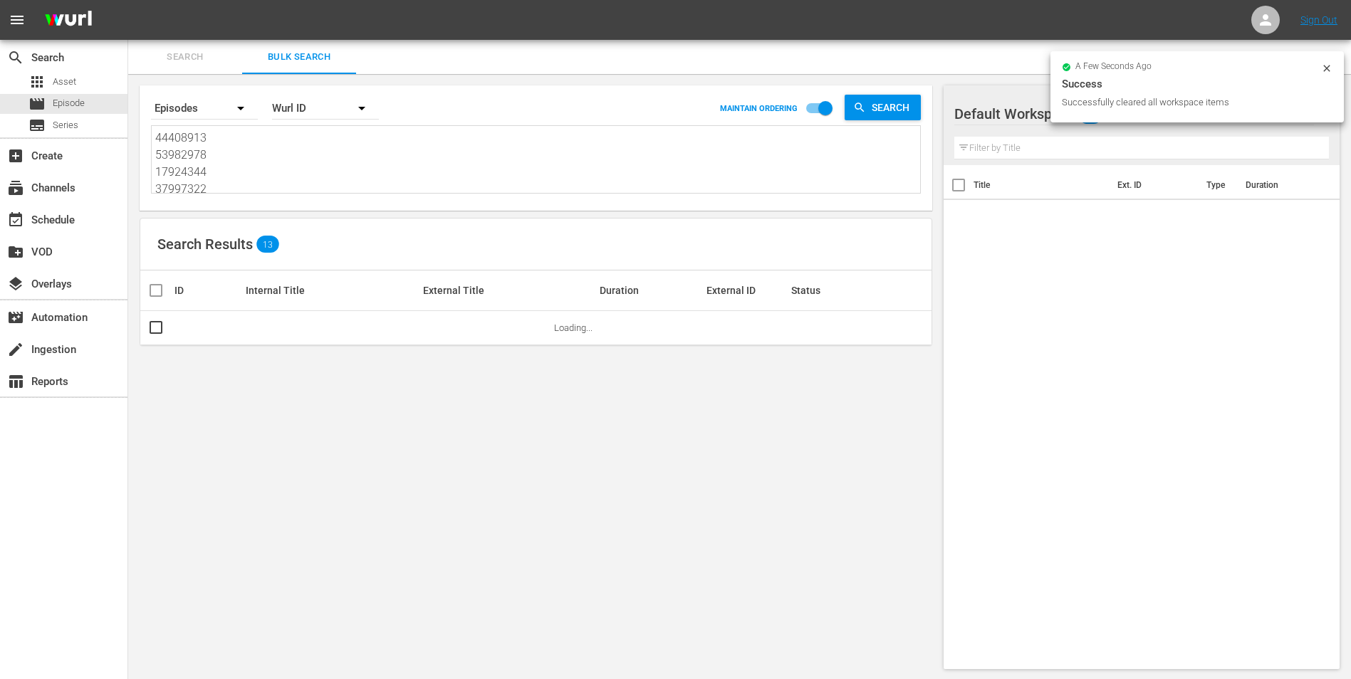
click at [303, 167] on textarea "44408913 53982978 17924344 37997322 51308553 42769444 35593854 29886070 2988605…" at bounding box center [537, 162] width 765 height 65
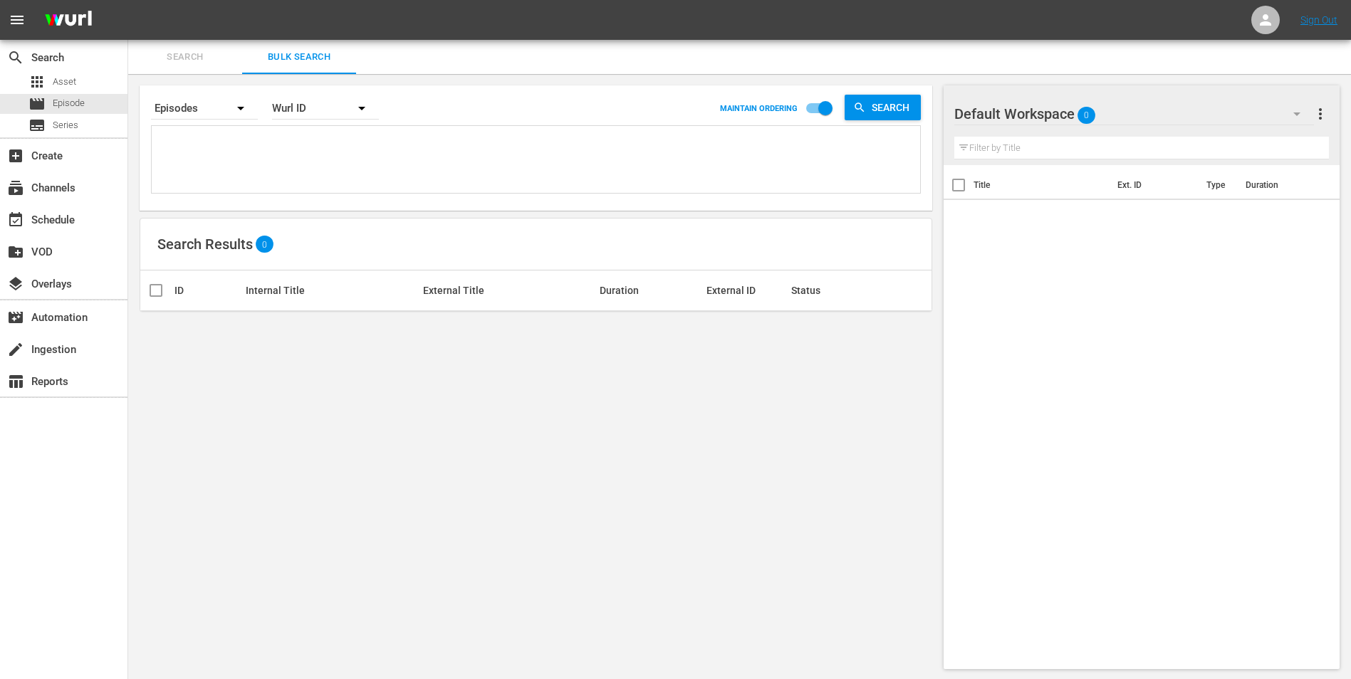
click at [331, 138] on textarea at bounding box center [537, 162] width 765 height 65
paste textarea "18058322 30136447 30136439 70175560 70175555 37586559 47771965 18672312 3013644…"
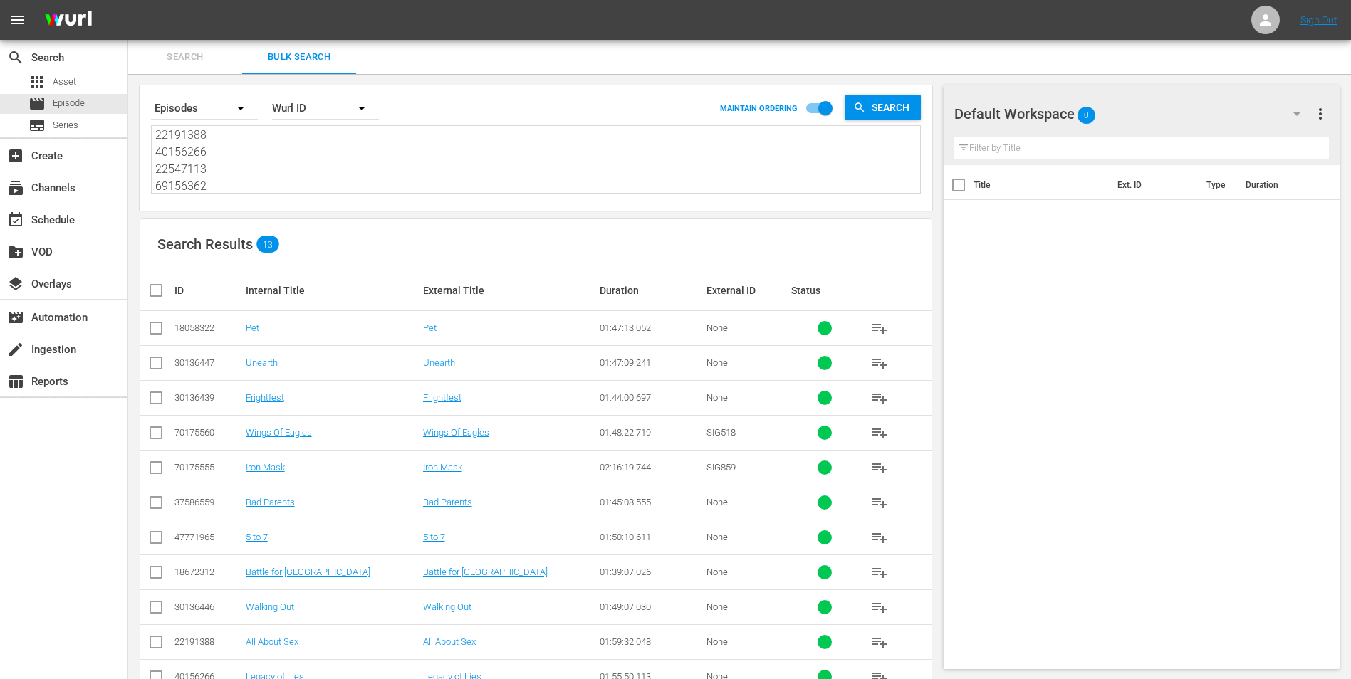
click at [172, 295] on input "checkbox" at bounding box center [161, 290] width 28 height 17
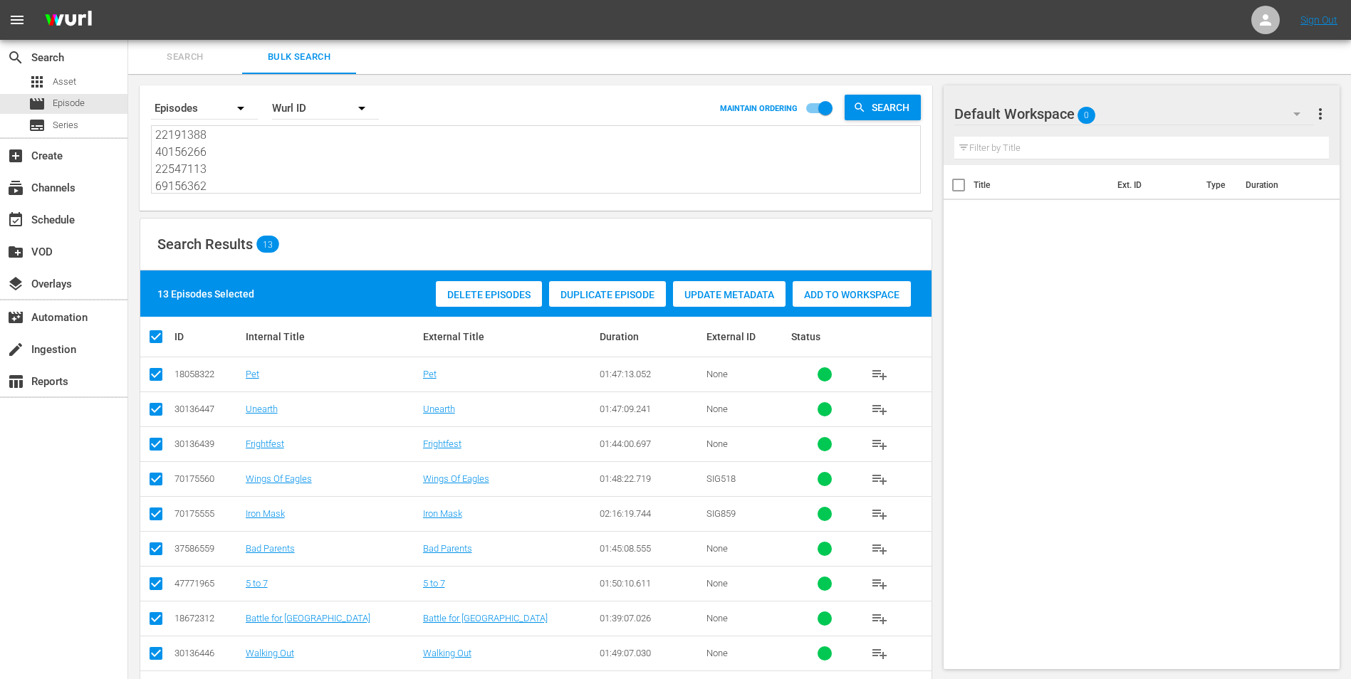
scroll to position [71, 0]
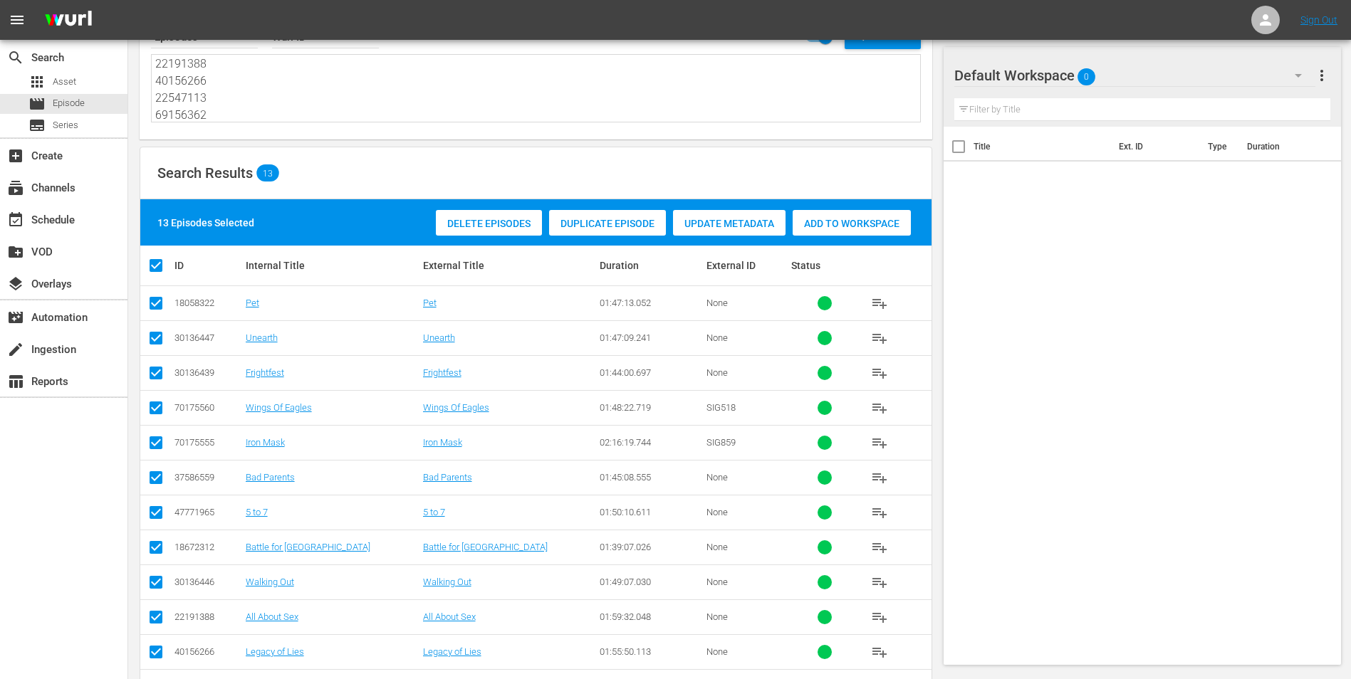
click at [857, 207] on div "Delete Episodes Duplicate Episode Update Metadata Add to Workspace" at bounding box center [673, 222] width 482 height 33
click at [863, 215] on div "Add to Workspace" at bounding box center [851, 223] width 118 height 27
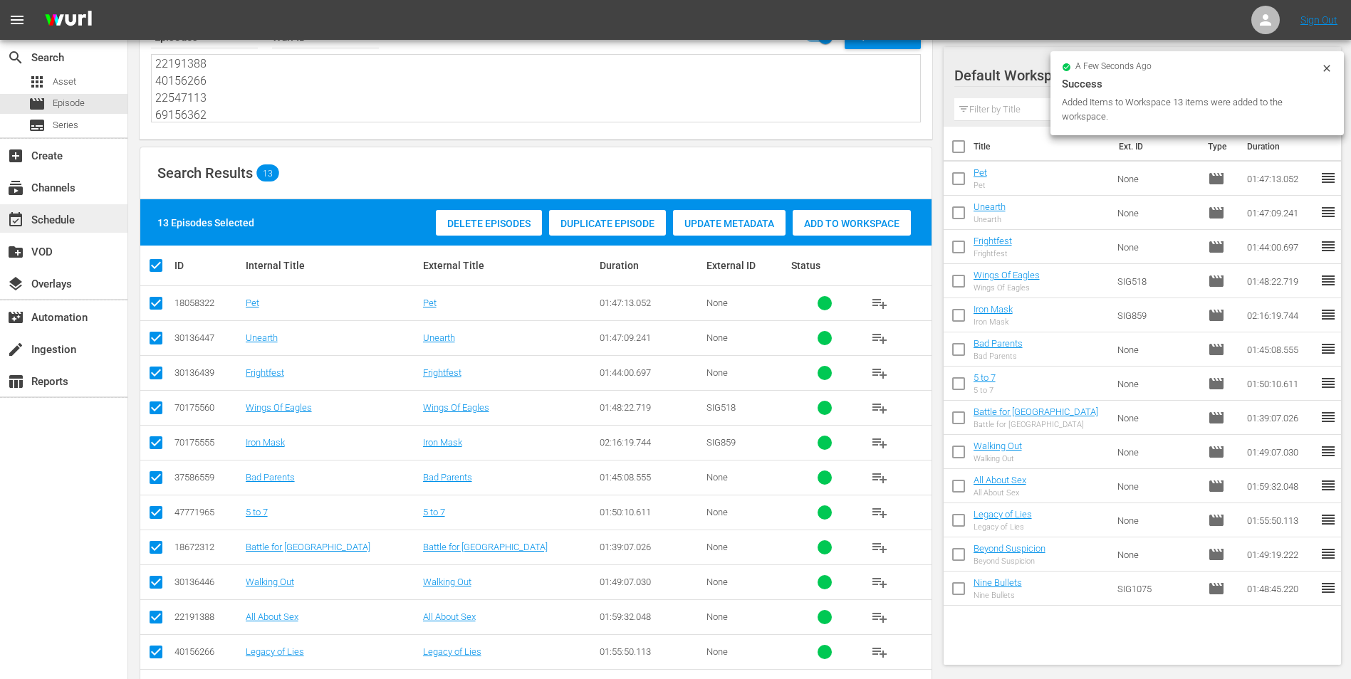
click at [56, 210] on div "event_available Schedule" at bounding box center [63, 218] width 127 height 28
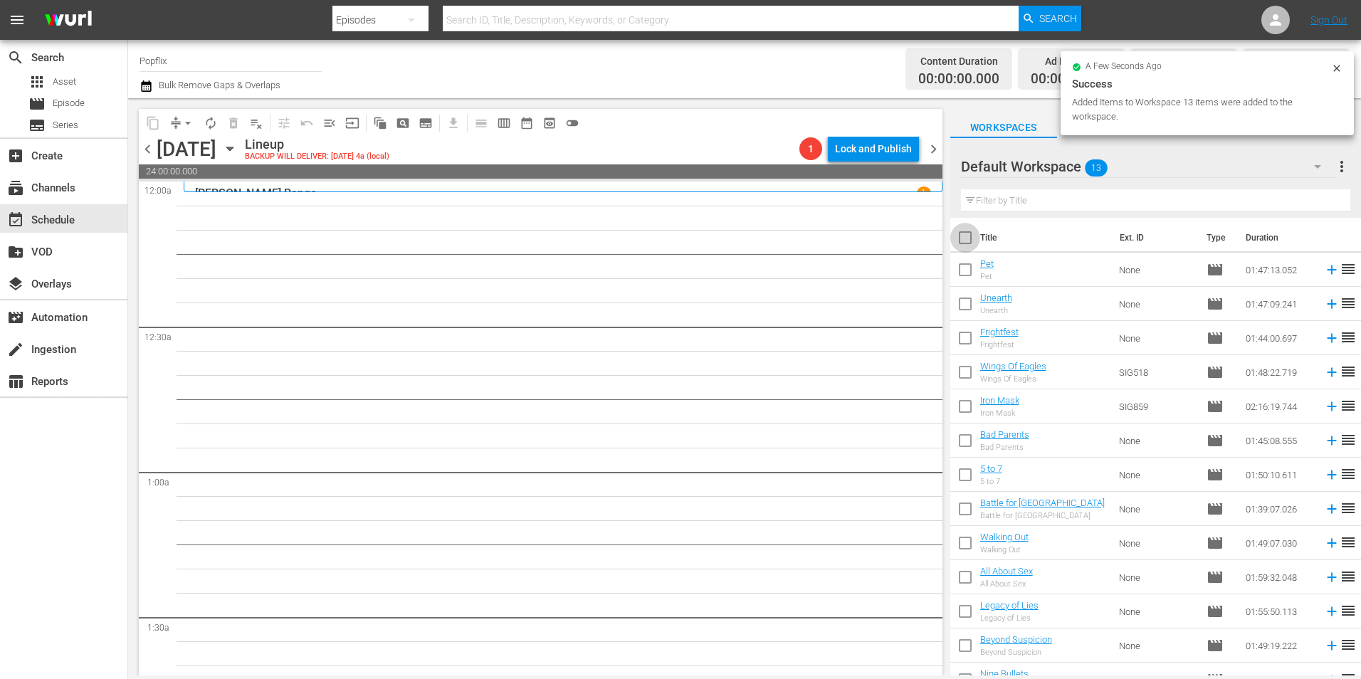
click at [965, 226] on input "checkbox" at bounding box center [965, 241] width 30 height 30
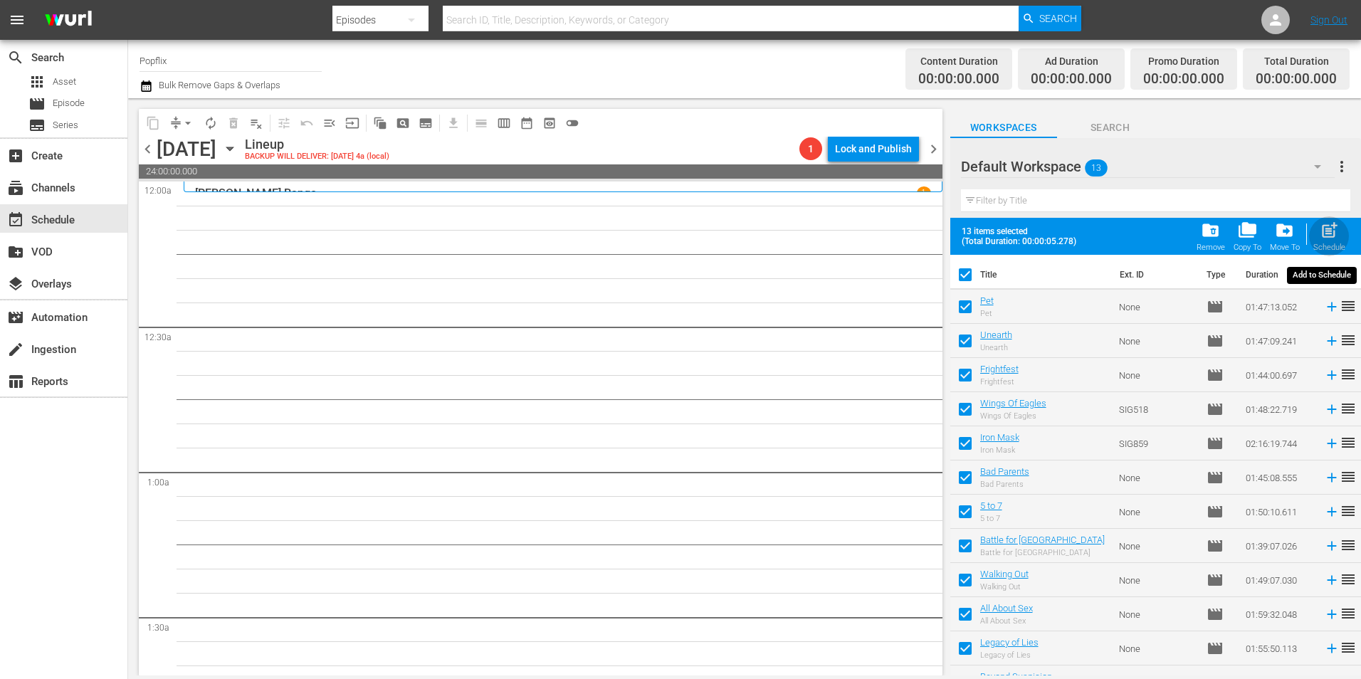
click at [1332, 230] on span "post_add" at bounding box center [1329, 230] width 19 height 19
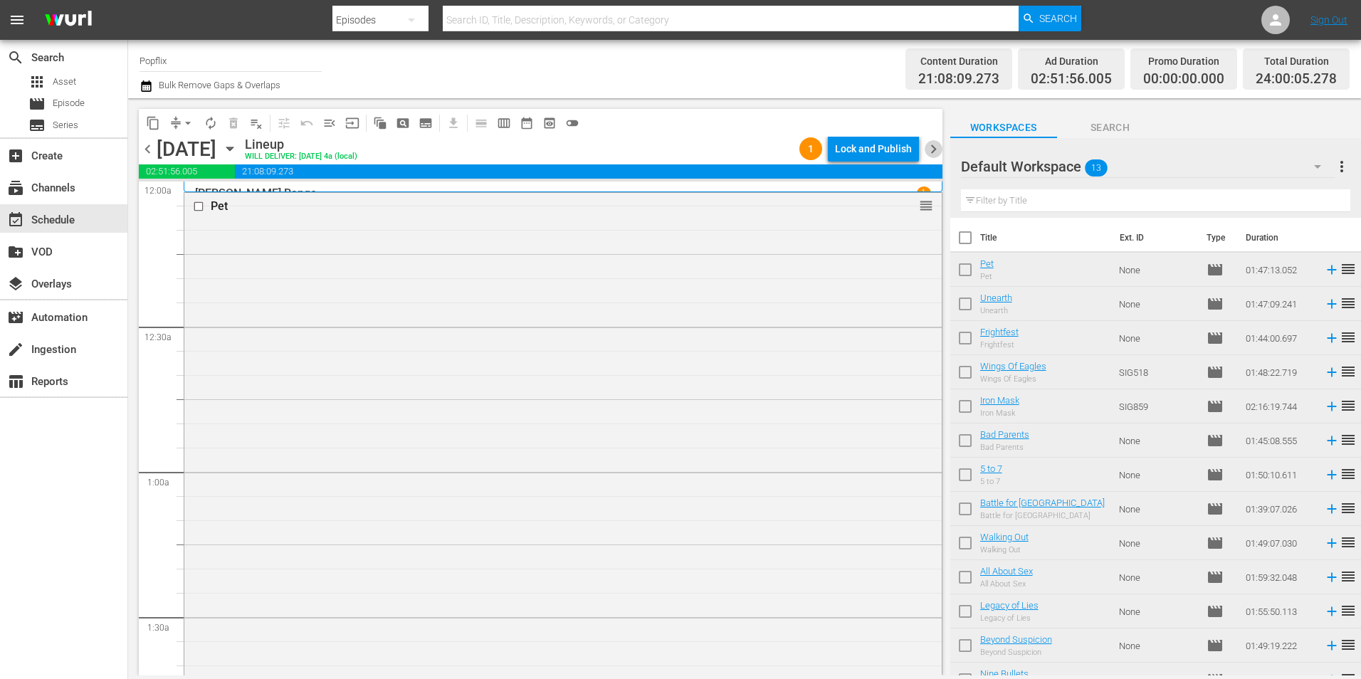
click at [933, 147] on span "chevron_right" at bounding box center [934, 149] width 18 height 18
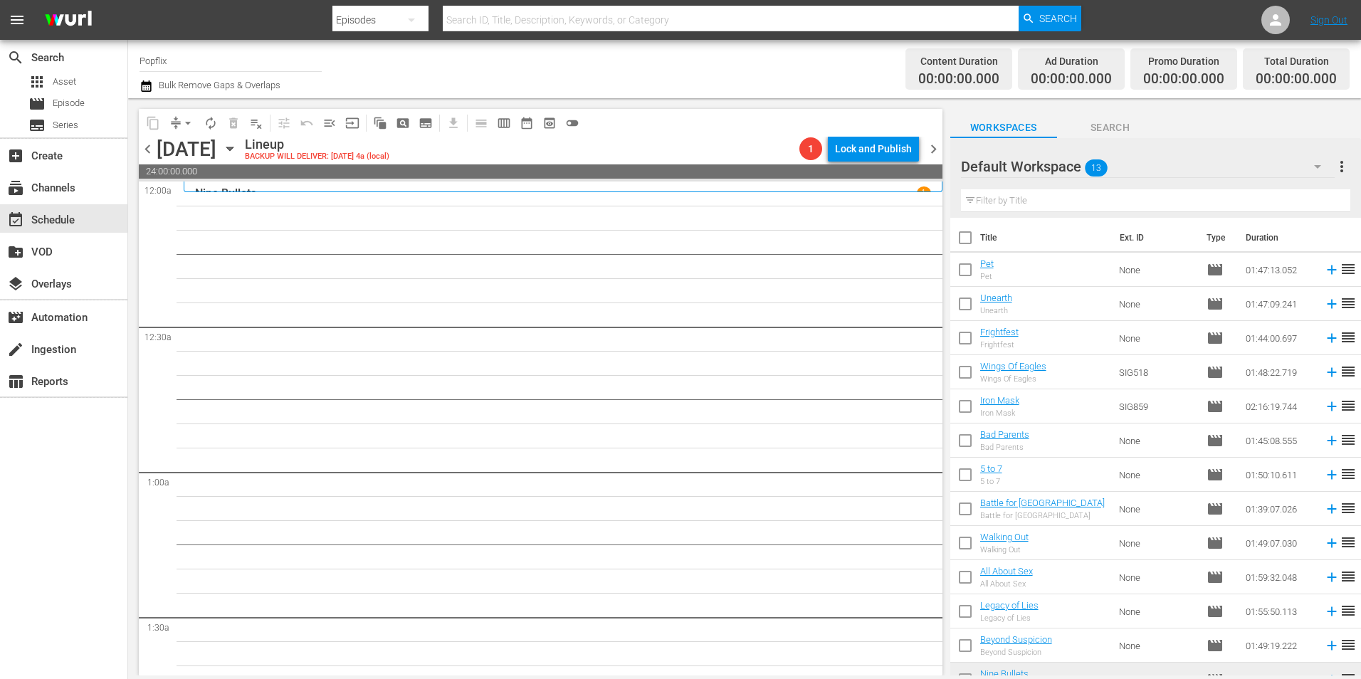
click at [968, 229] on input "checkbox" at bounding box center [965, 241] width 30 height 30
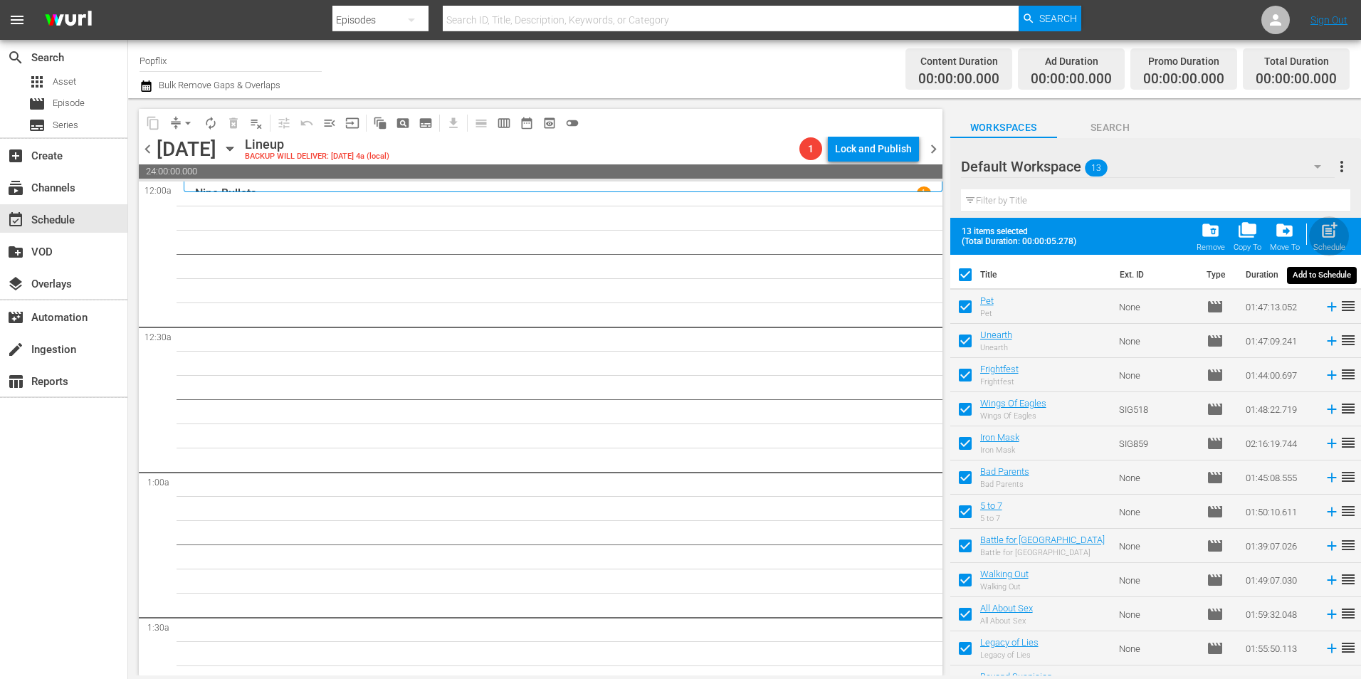
click at [1325, 248] on div "Schedule" at bounding box center [1330, 247] width 32 height 9
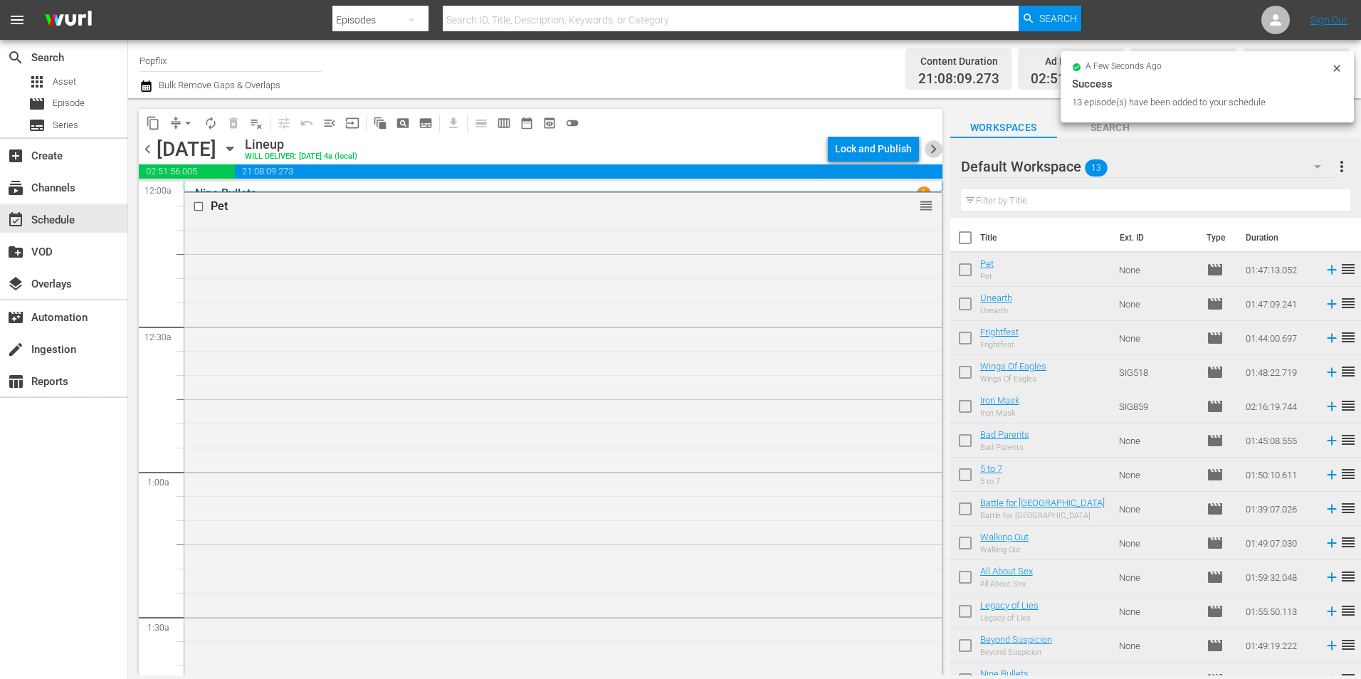
click at [935, 148] on span "chevron_right" at bounding box center [934, 149] width 18 height 18
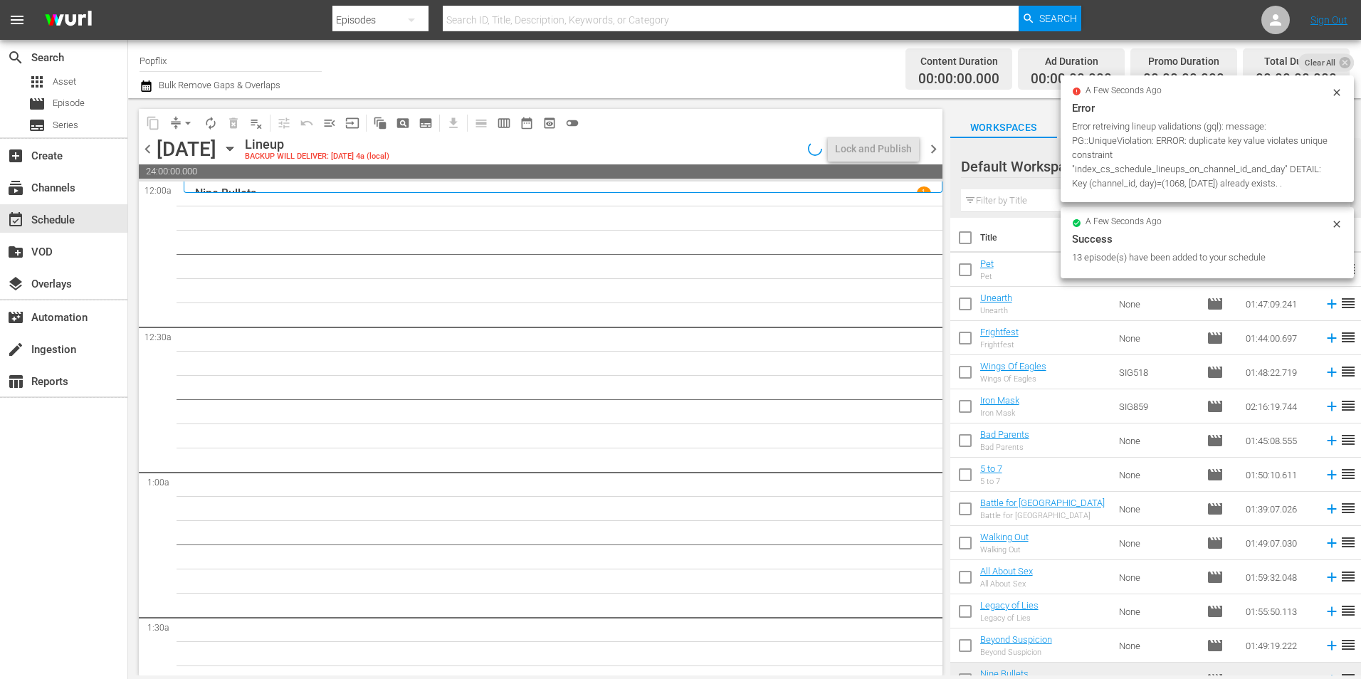
click at [1336, 219] on icon at bounding box center [1336, 224] width 11 height 11
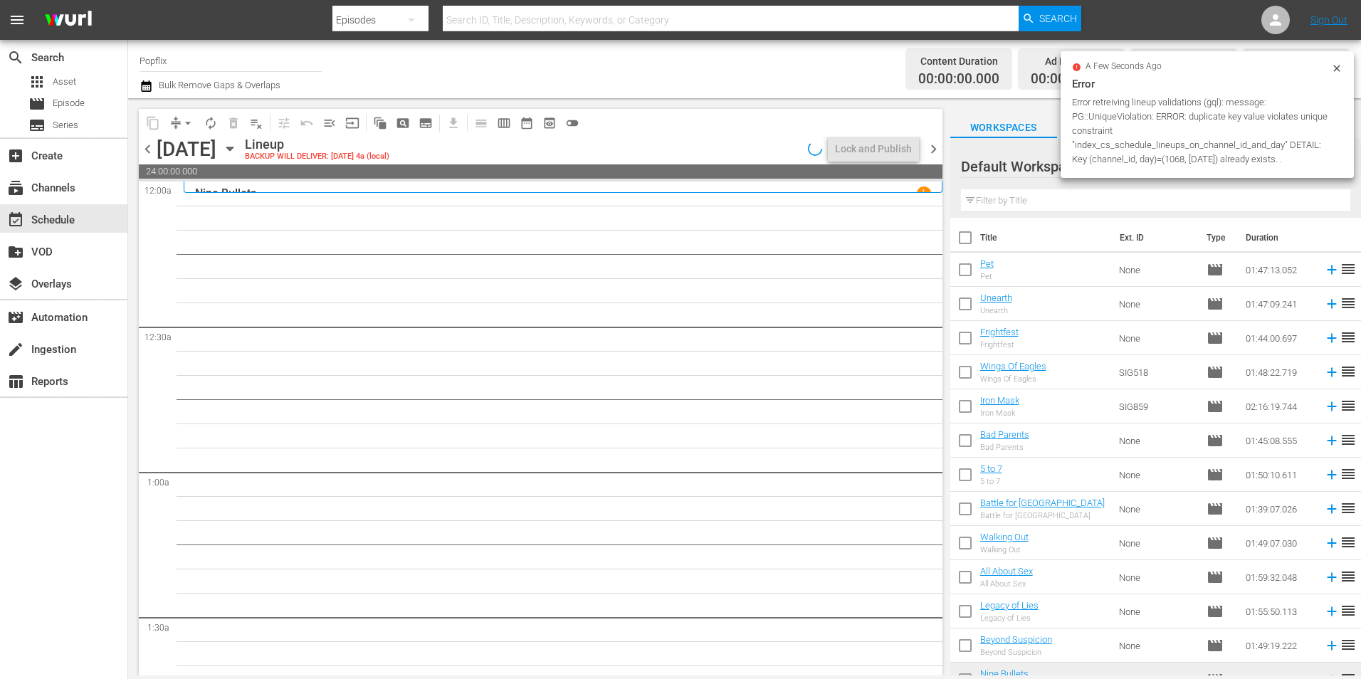
click at [1334, 68] on icon at bounding box center [1336, 68] width 11 height 11
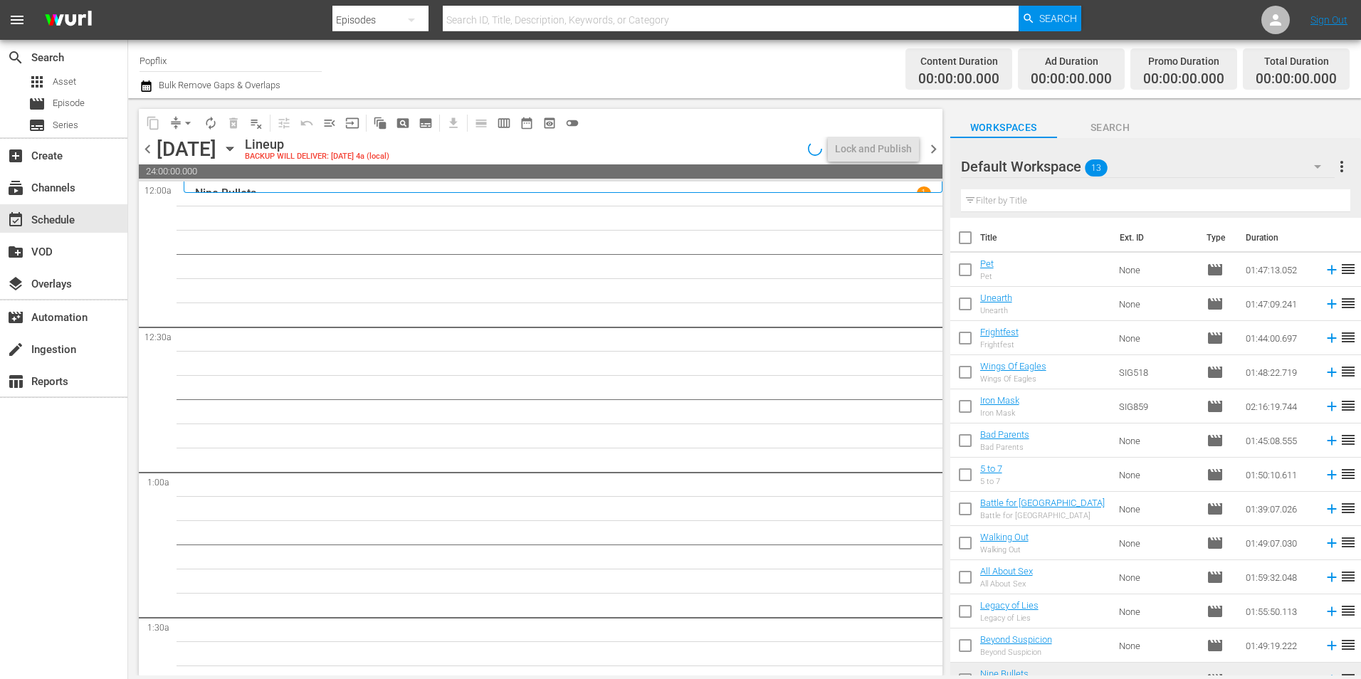
click at [1345, 168] on span "more_vert" at bounding box center [1342, 166] width 17 height 17
click at [1216, 187] on div "Clear All Workspace Items" at bounding box center [1249, 195] width 167 height 26
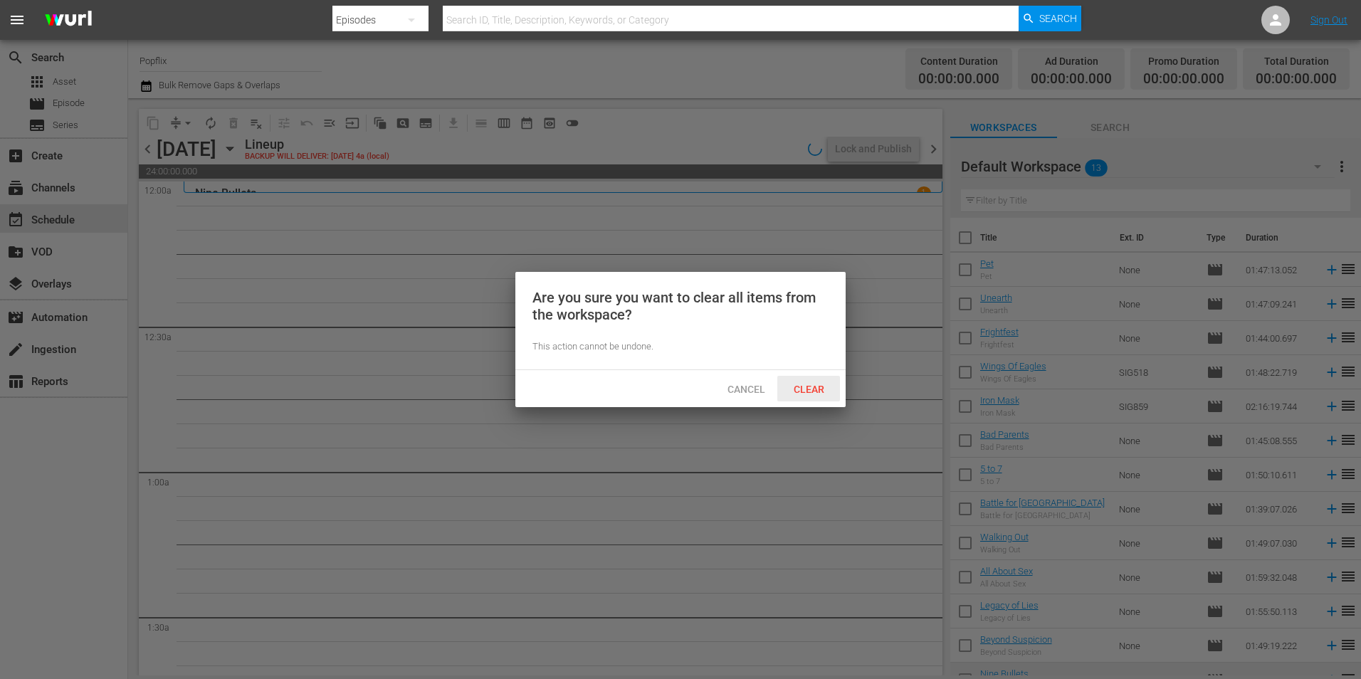
click at [806, 392] on span "Clear" at bounding box center [808, 389] width 53 height 11
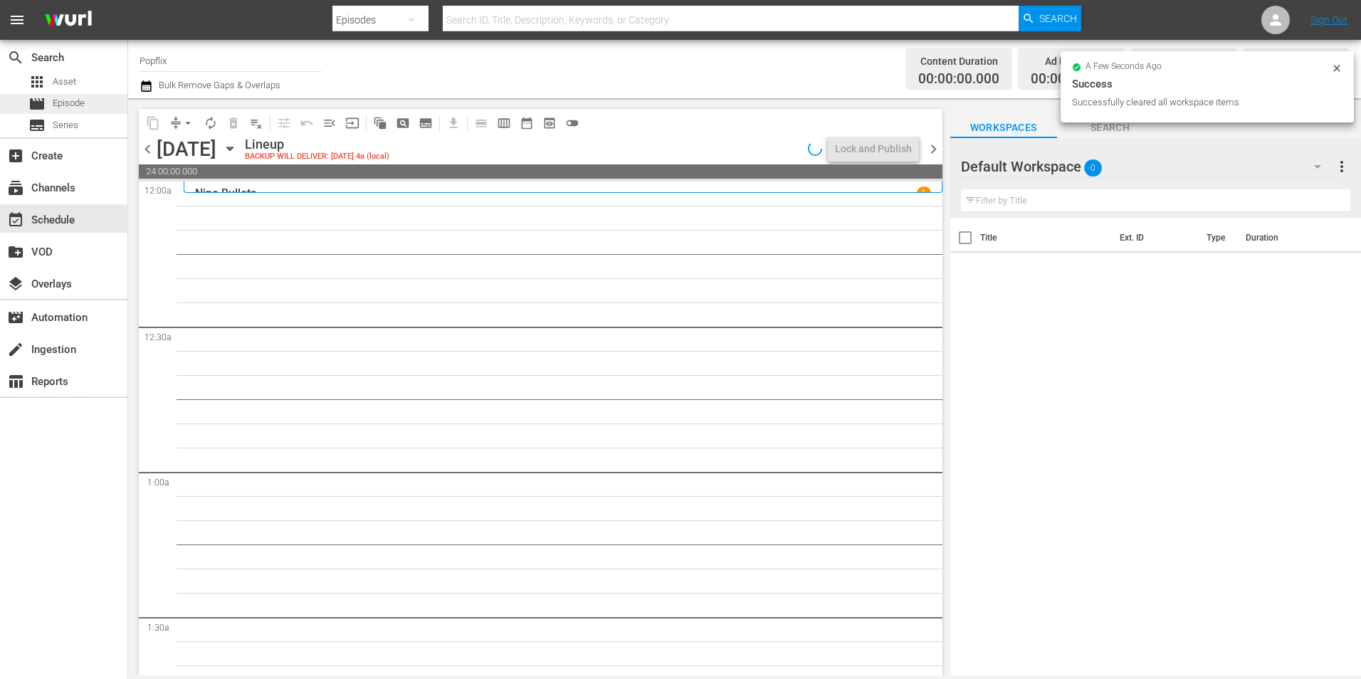
click at [53, 98] on span "Episode" at bounding box center [69, 103] width 32 height 14
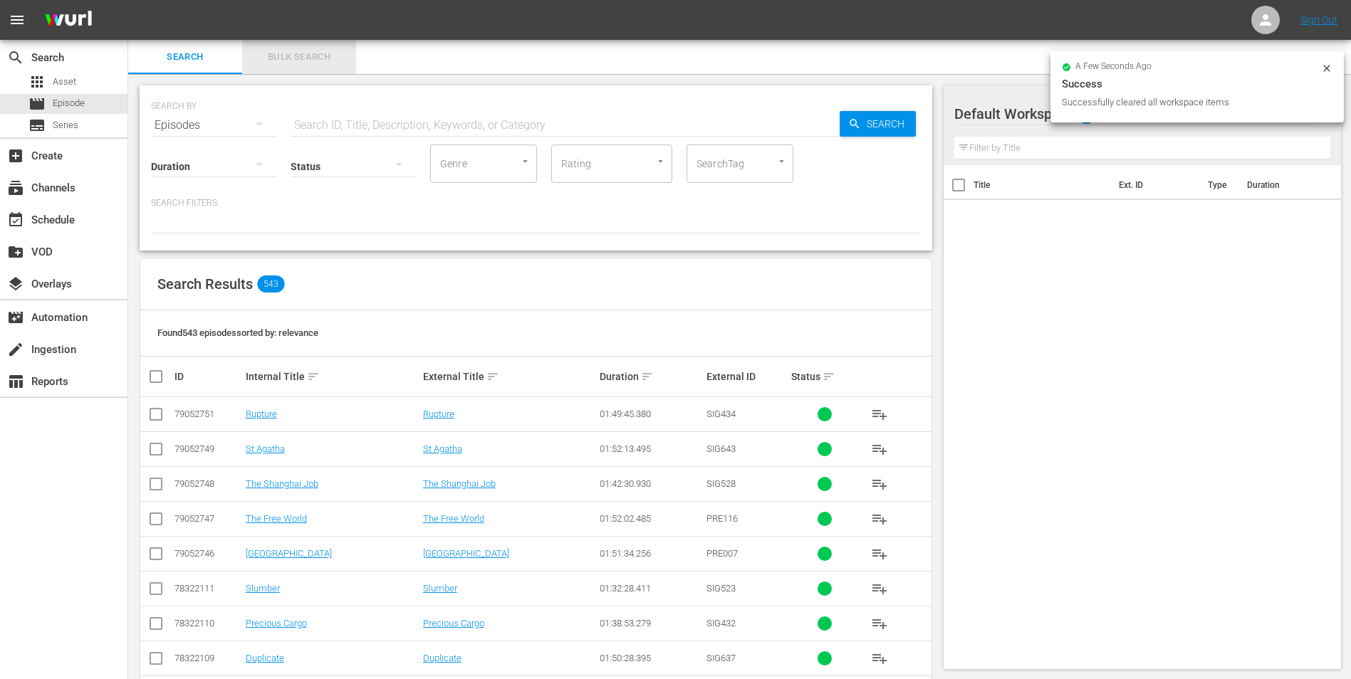
click at [324, 53] on span "Bulk Search" at bounding box center [299, 57] width 97 height 16
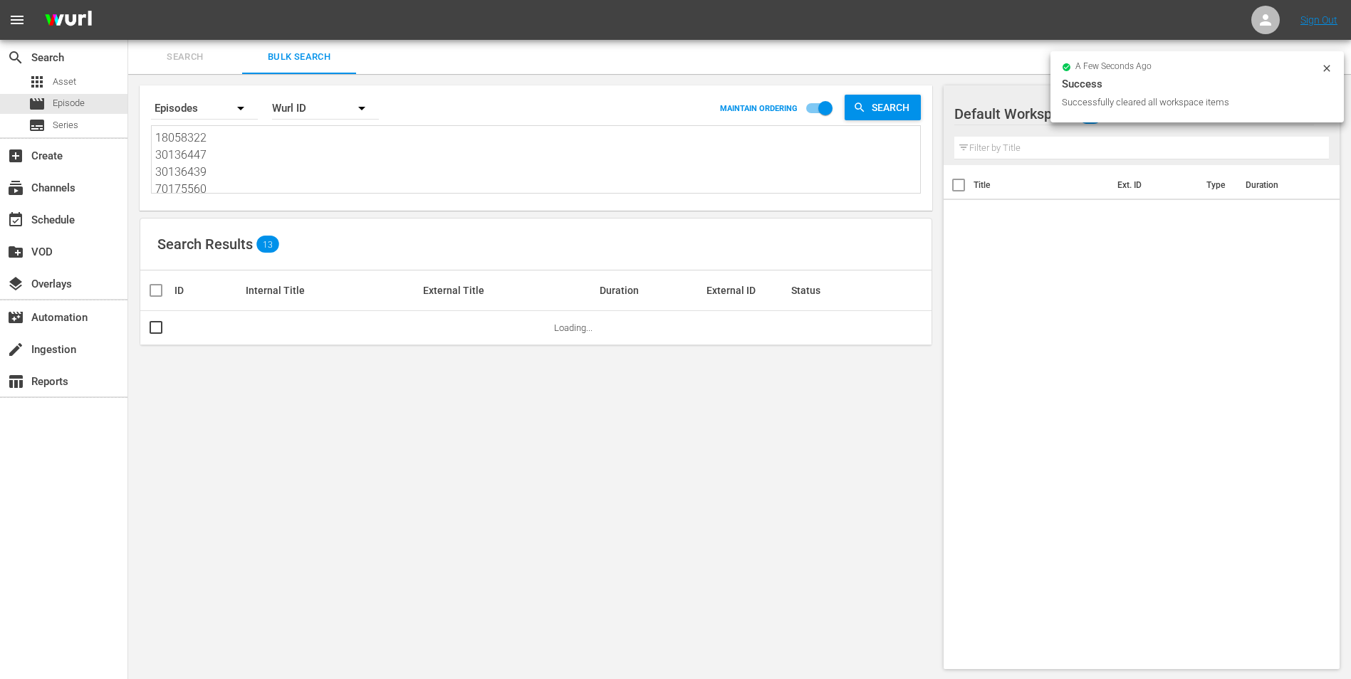
click at [262, 156] on textarea "18058322 30136447 30136439 70175560 70175555 37586559 47771965 18672312 3013644…" at bounding box center [537, 162] width 765 height 65
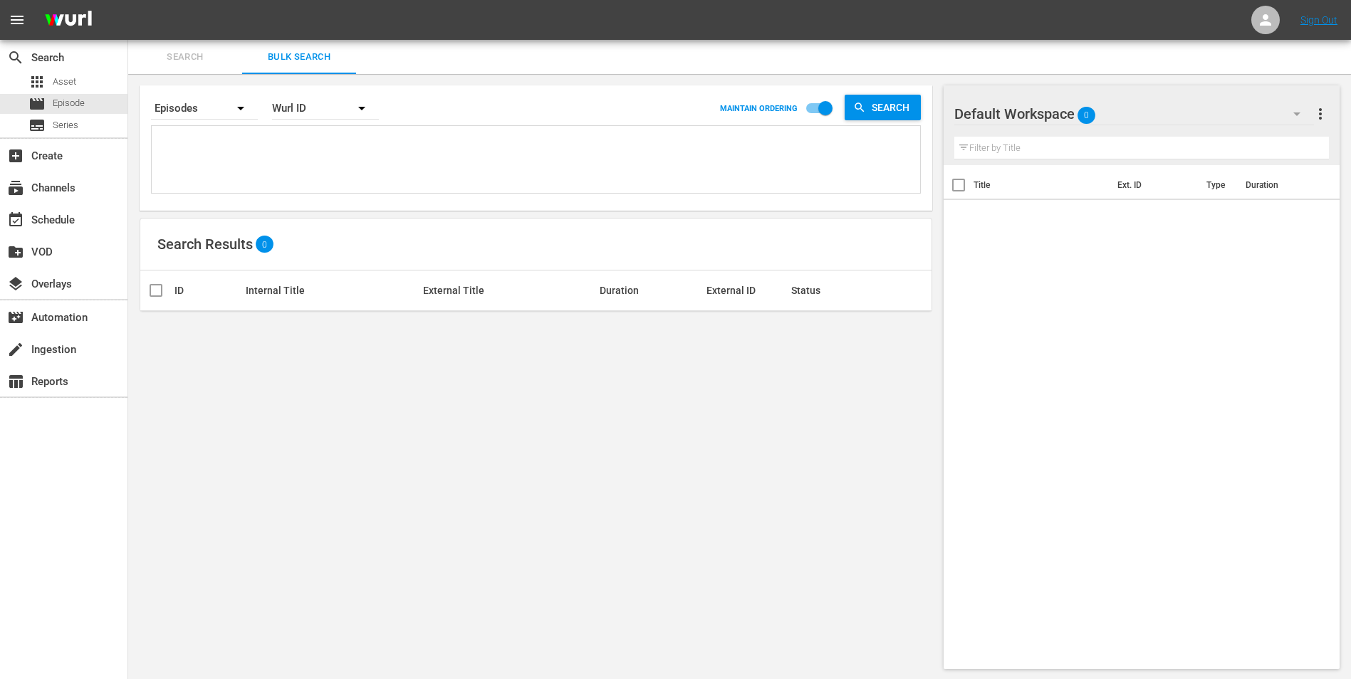
click at [204, 120] on div "Episodes" at bounding box center [204, 108] width 107 height 40
click at [329, 156] on div "Episodes Assets" at bounding box center [675, 339] width 1351 height 679
click at [256, 137] on div "Episodes Assets" at bounding box center [675, 339] width 1351 height 679
click at [239, 137] on textarea at bounding box center [537, 162] width 765 height 65
paste textarea "68784242 69689865 47771966 37586562 36142442 51308559 47771967 29886064 1805832…"
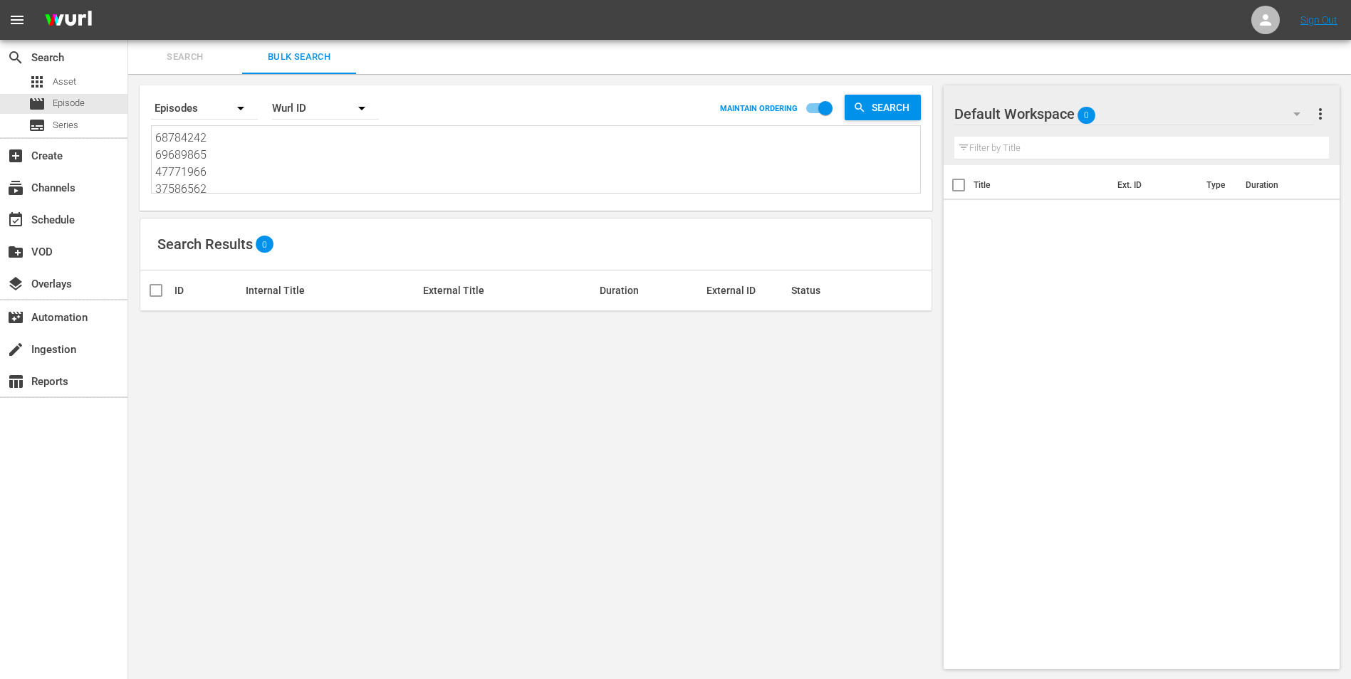
scroll to position [1, 0]
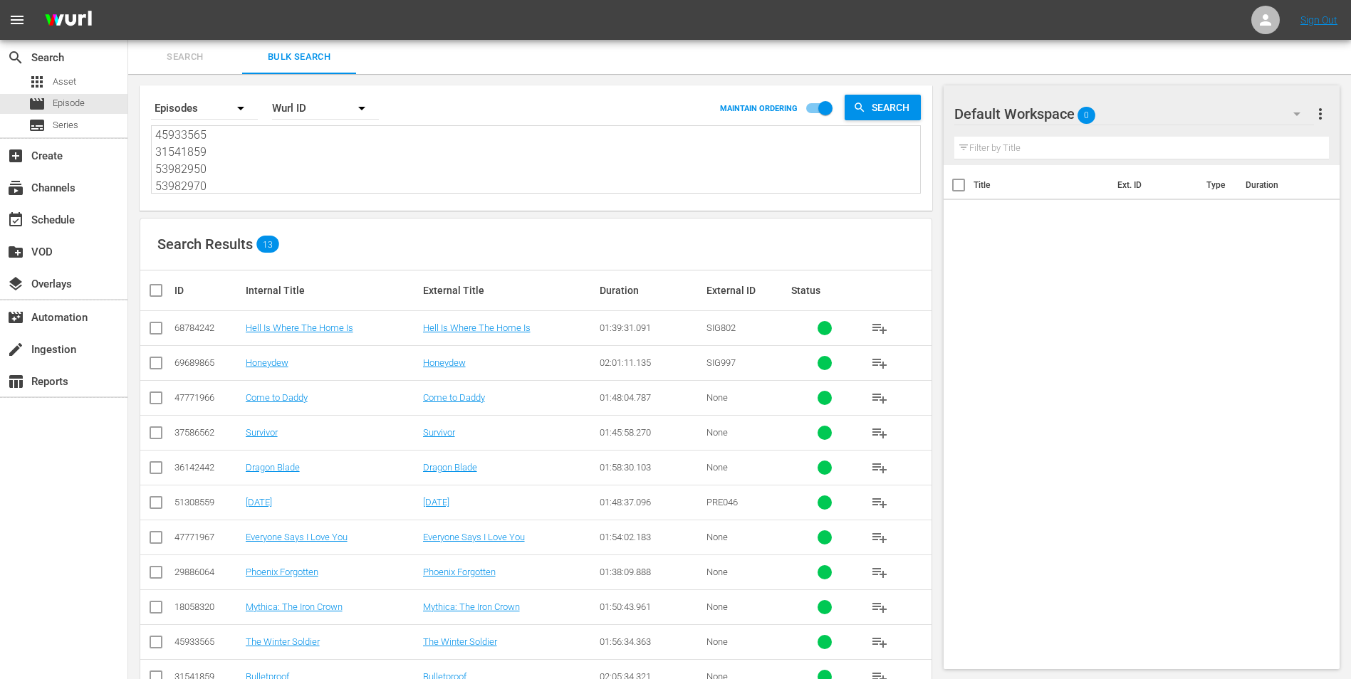
click at [151, 287] on input "checkbox" at bounding box center [161, 290] width 28 height 17
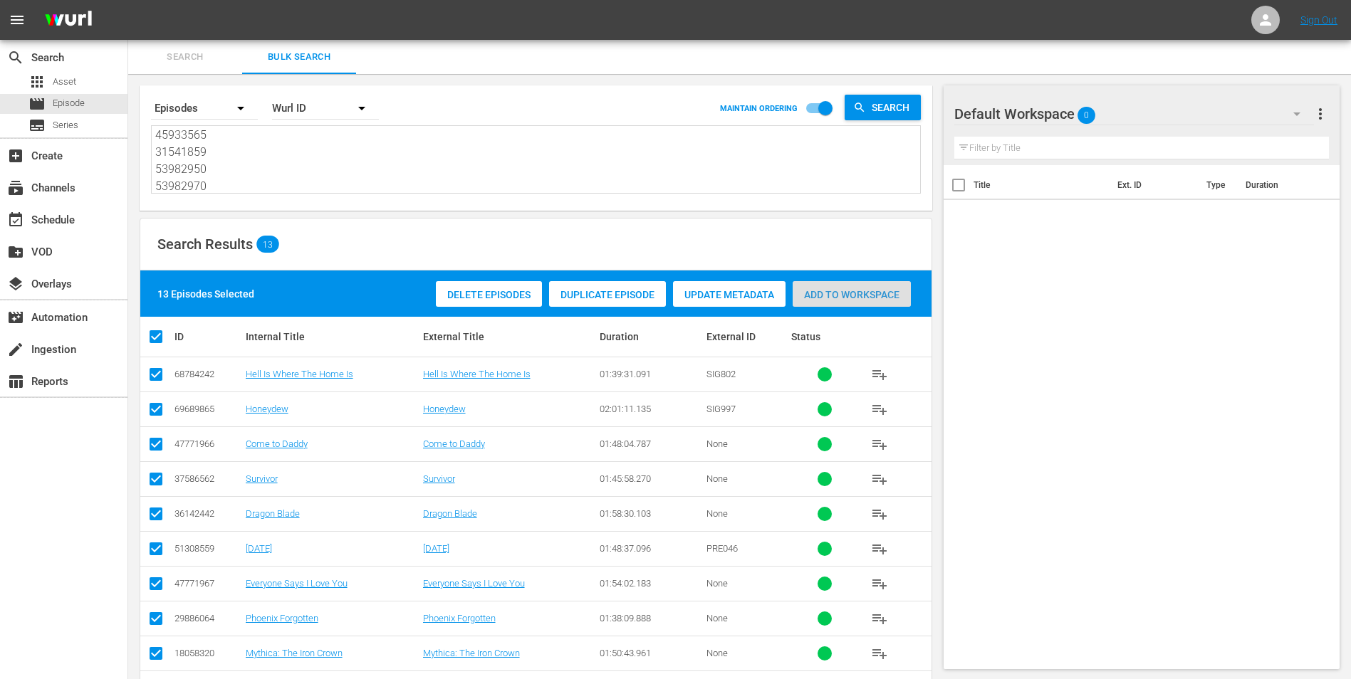
click at [847, 290] on span "Add to Workspace" at bounding box center [851, 294] width 118 height 11
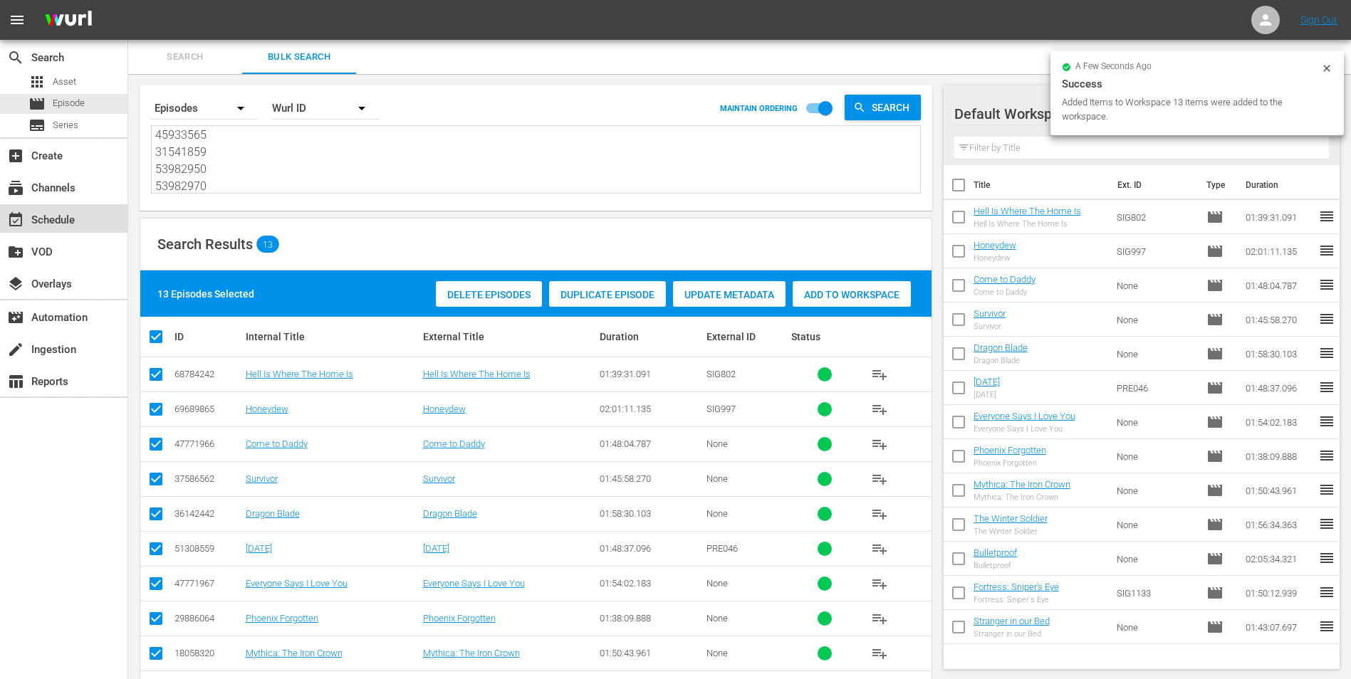
click at [78, 221] on div "event_available Schedule" at bounding box center [40, 217] width 80 height 13
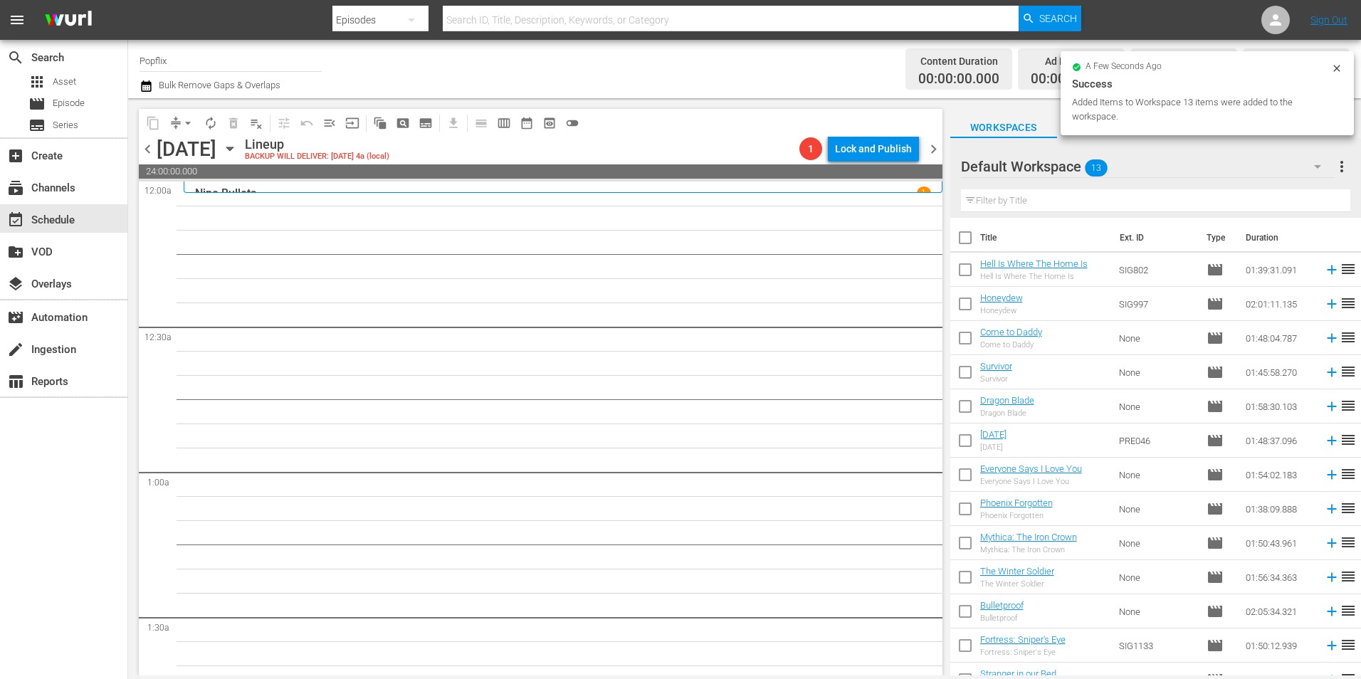
click at [964, 229] on input "checkbox" at bounding box center [965, 241] width 30 height 30
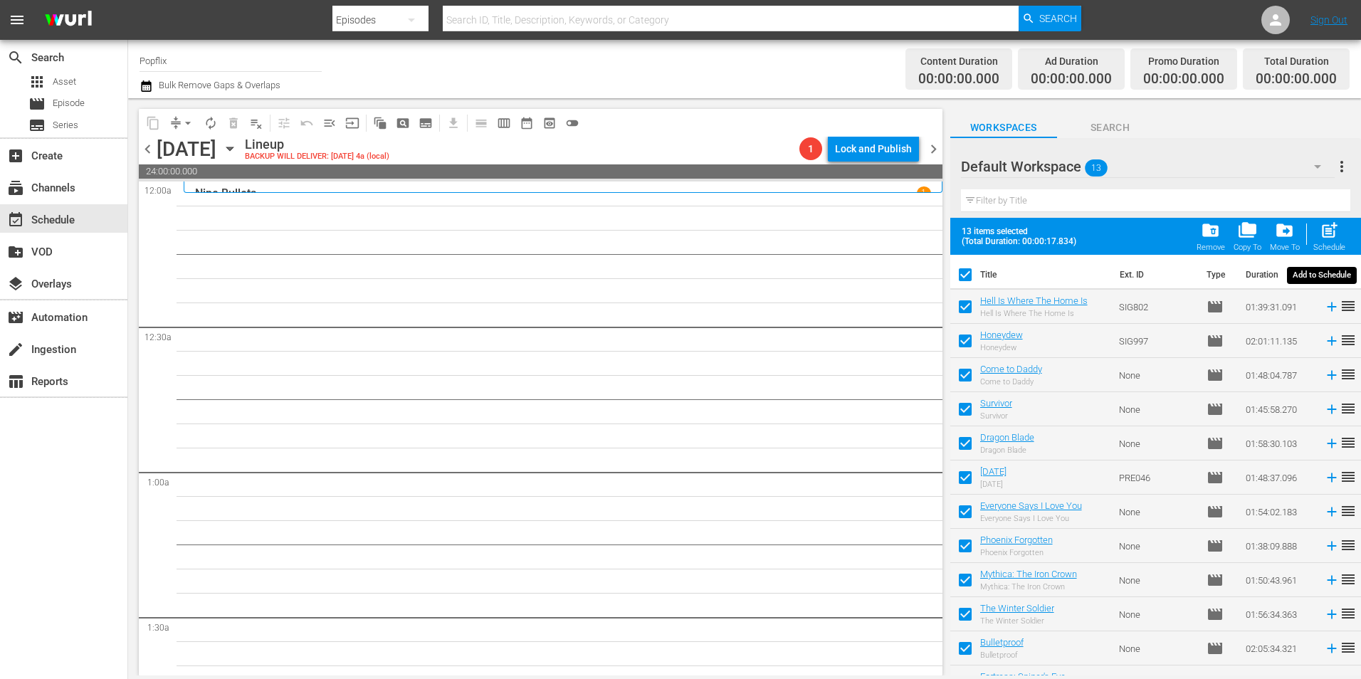
click at [1323, 241] on div "post_add Schedule" at bounding box center [1330, 236] width 32 height 31
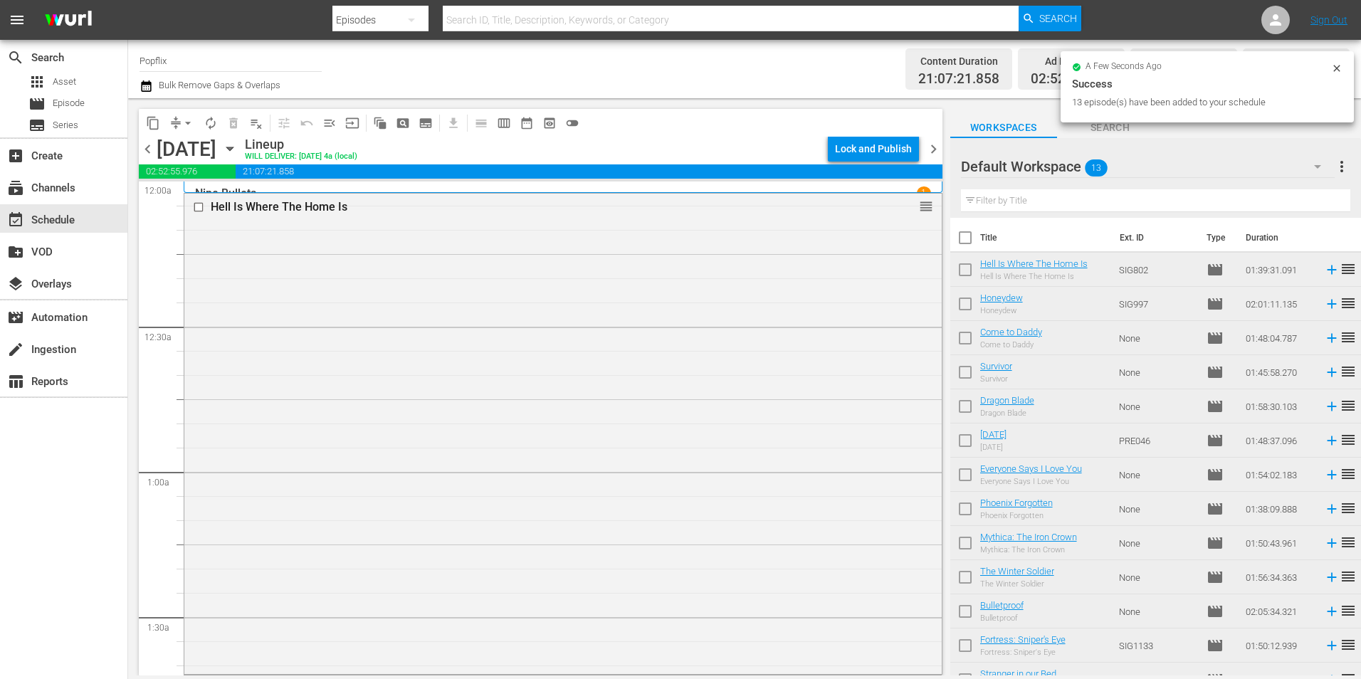
click at [933, 149] on span "chevron_right" at bounding box center [934, 149] width 18 height 18
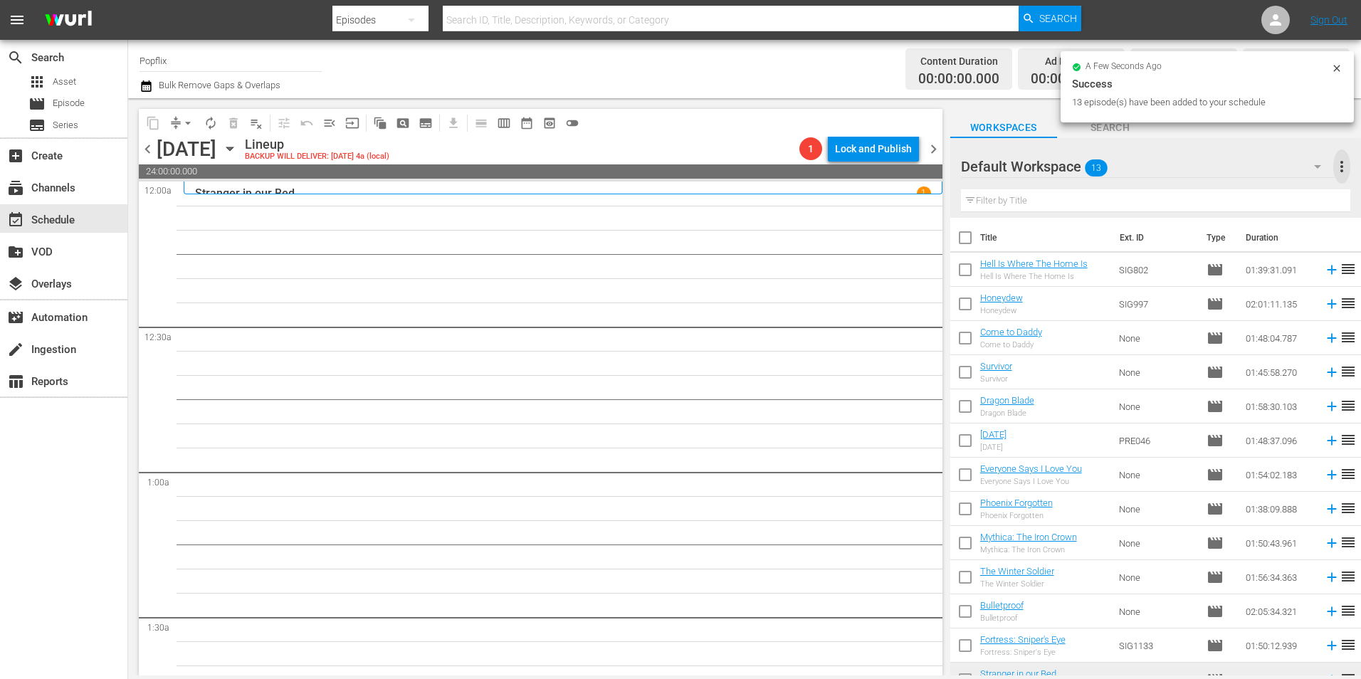
click at [1341, 173] on span "more_vert" at bounding box center [1342, 166] width 17 height 17
click at [1188, 199] on div "Clear All Workspace Items" at bounding box center [1249, 195] width 167 height 26
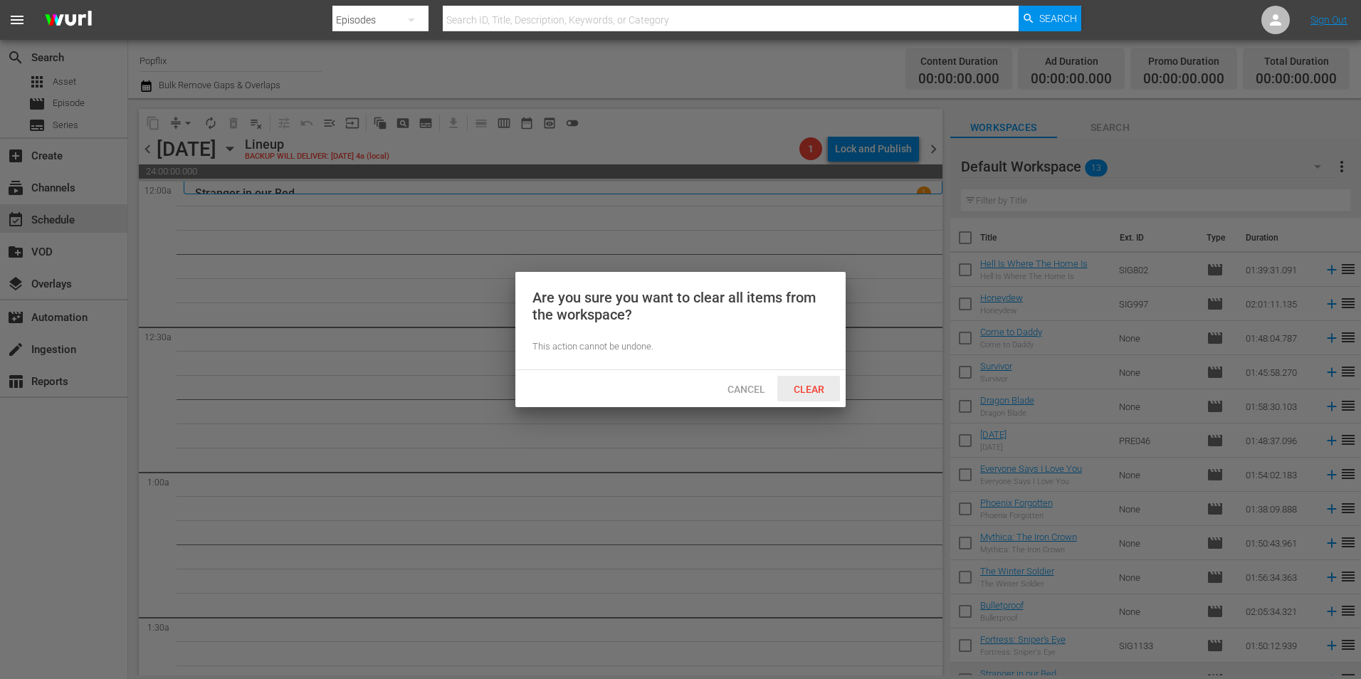
click at [806, 387] on span "Clear" at bounding box center [808, 389] width 53 height 11
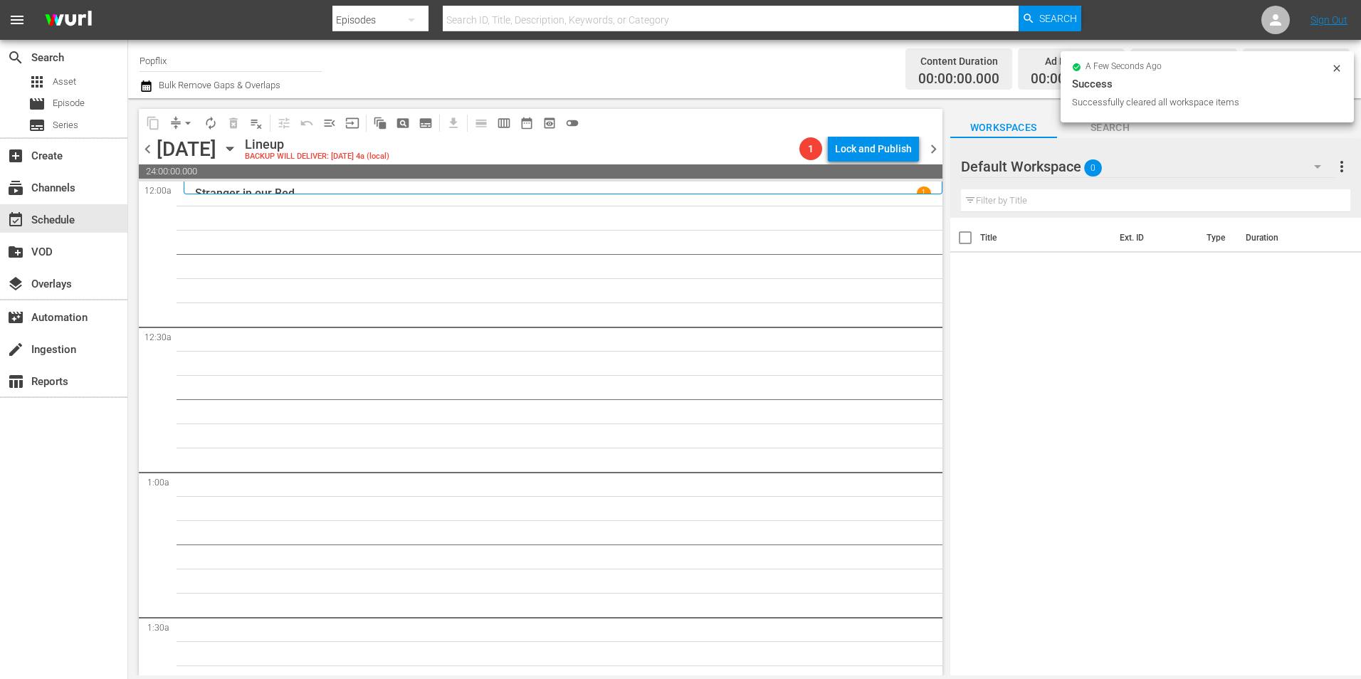
click at [75, 93] on div "apps Asset movie Episode subtitles Series" at bounding box center [63, 103] width 127 height 63
click at [80, 97] on span "Episode" at bounding box center [69, 103] width 32 height 14
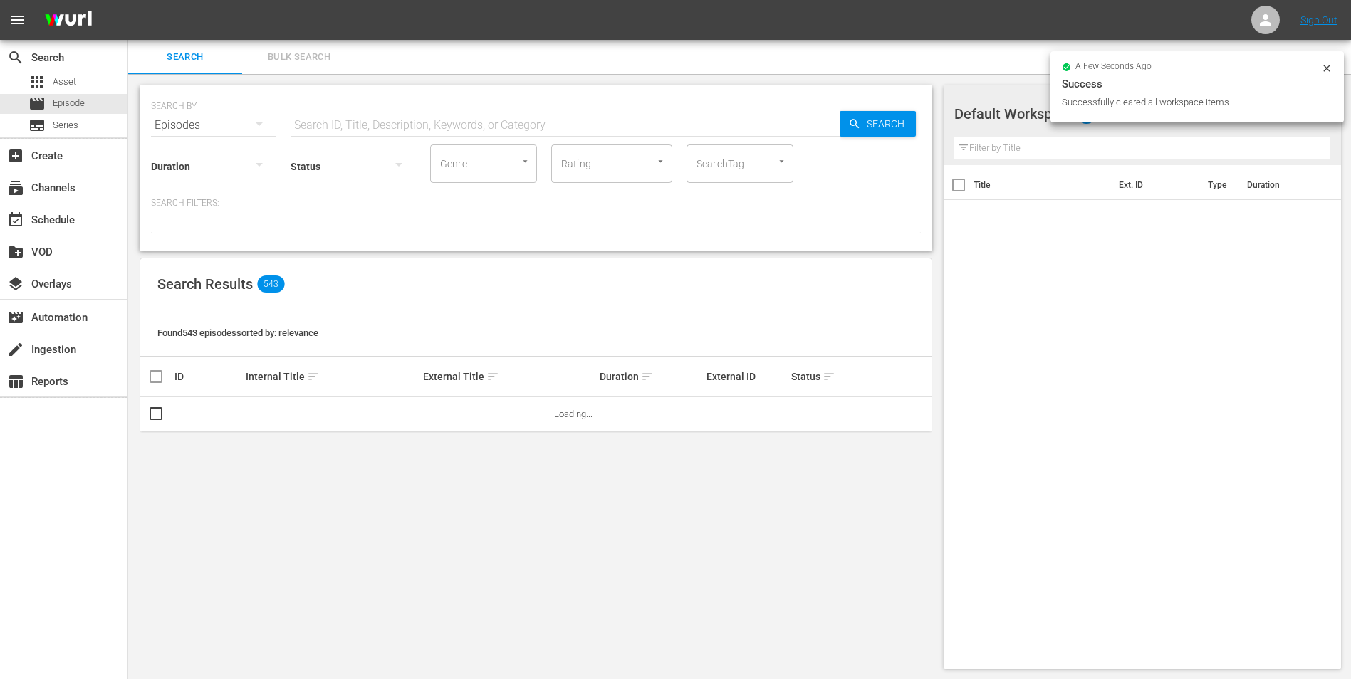
click at [303, 53] on span "Bulk Search" at bounding box center [299, 57] width 97 height 16
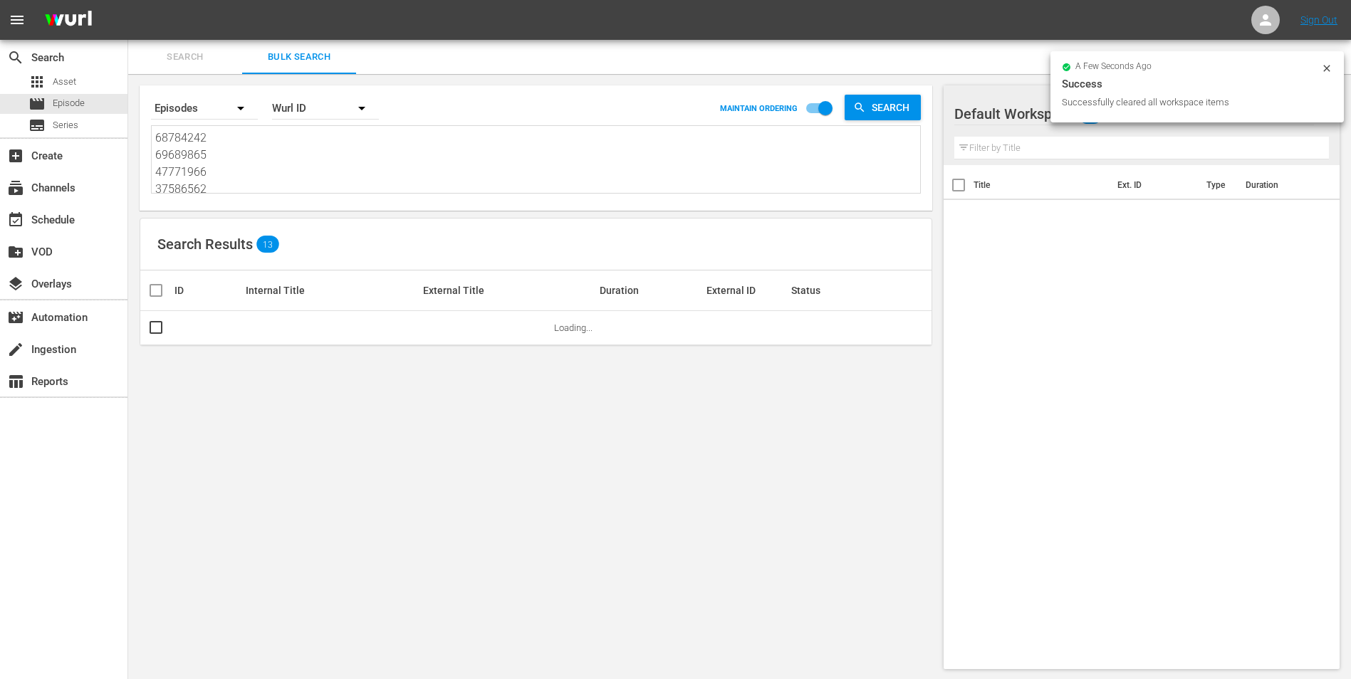
click at [214, 167] on textarea "68784242 69689865 47771966 37586562 36142442 51308559 47771967 29886064 1805832…" at bounding box center [537, 162] width 765 height 65
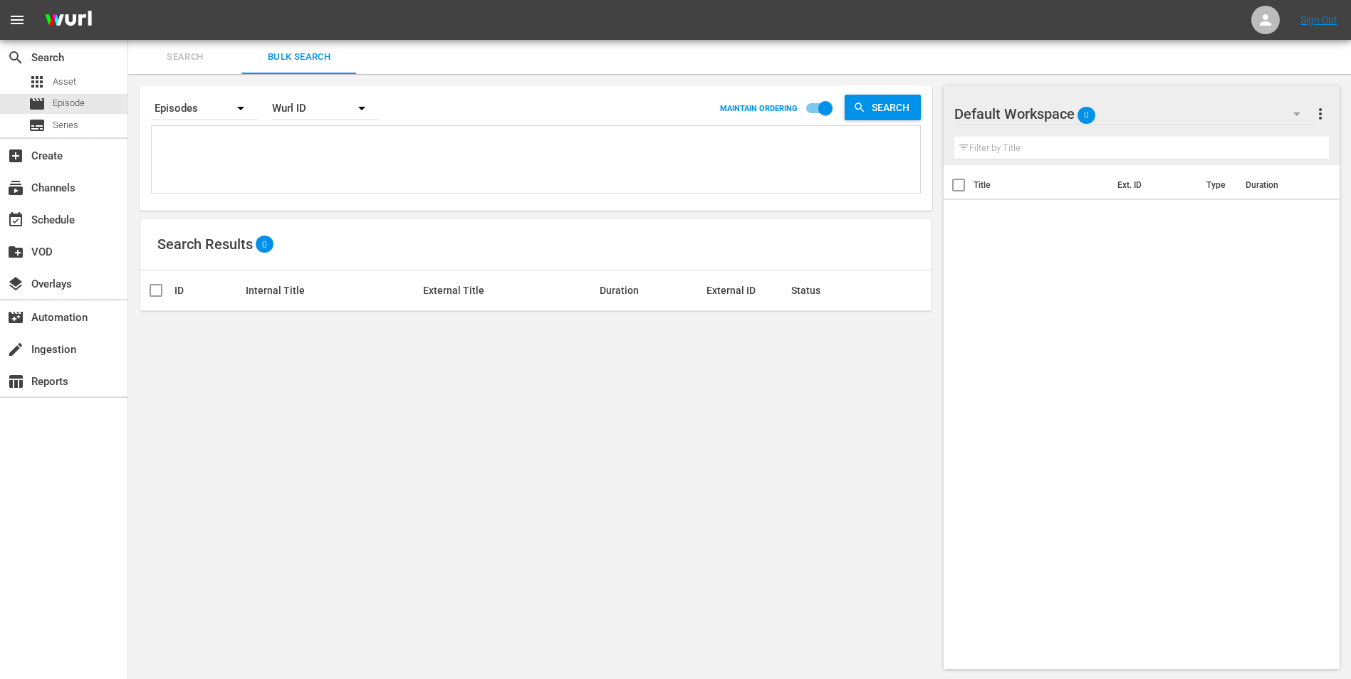
click at [204, 150] on textarea at bounding box center [537, 162] width 765 height 65
paste textarea "18058342 30136448 25971000 18058310 35593850 22191387 44715284 37284145 2988606…"
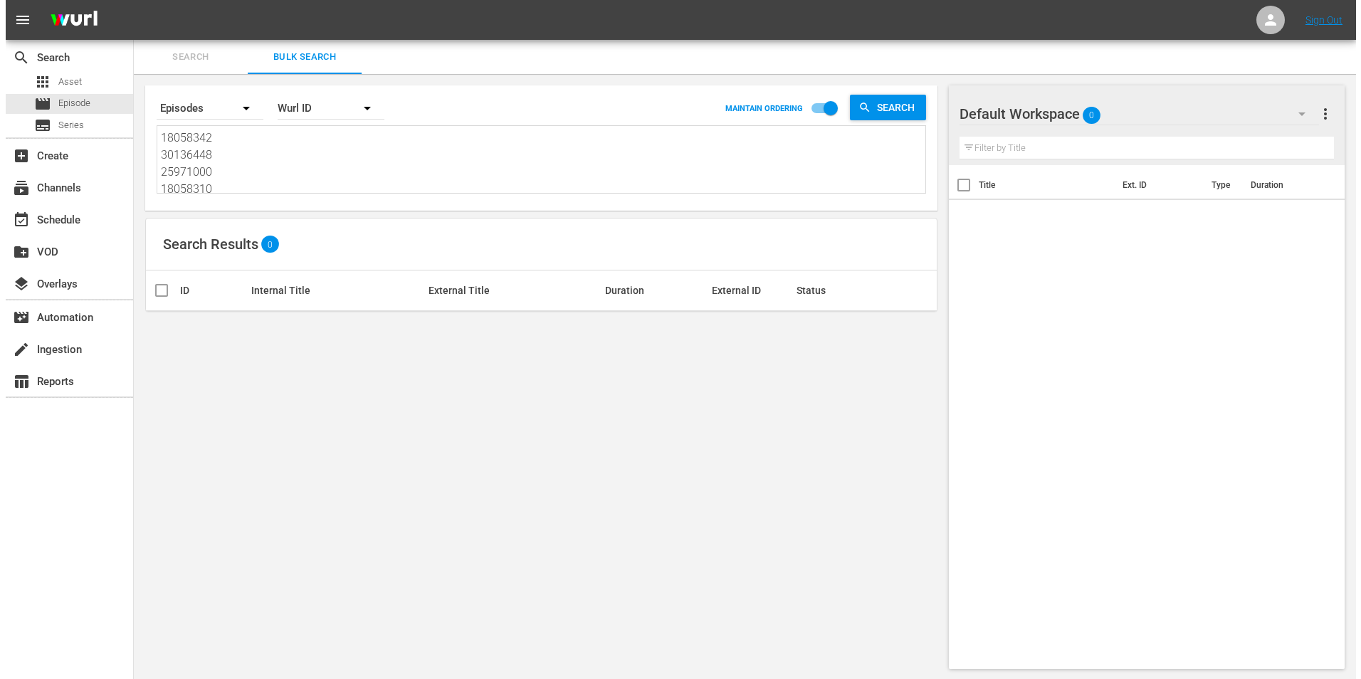
scroll to position [1, 0]
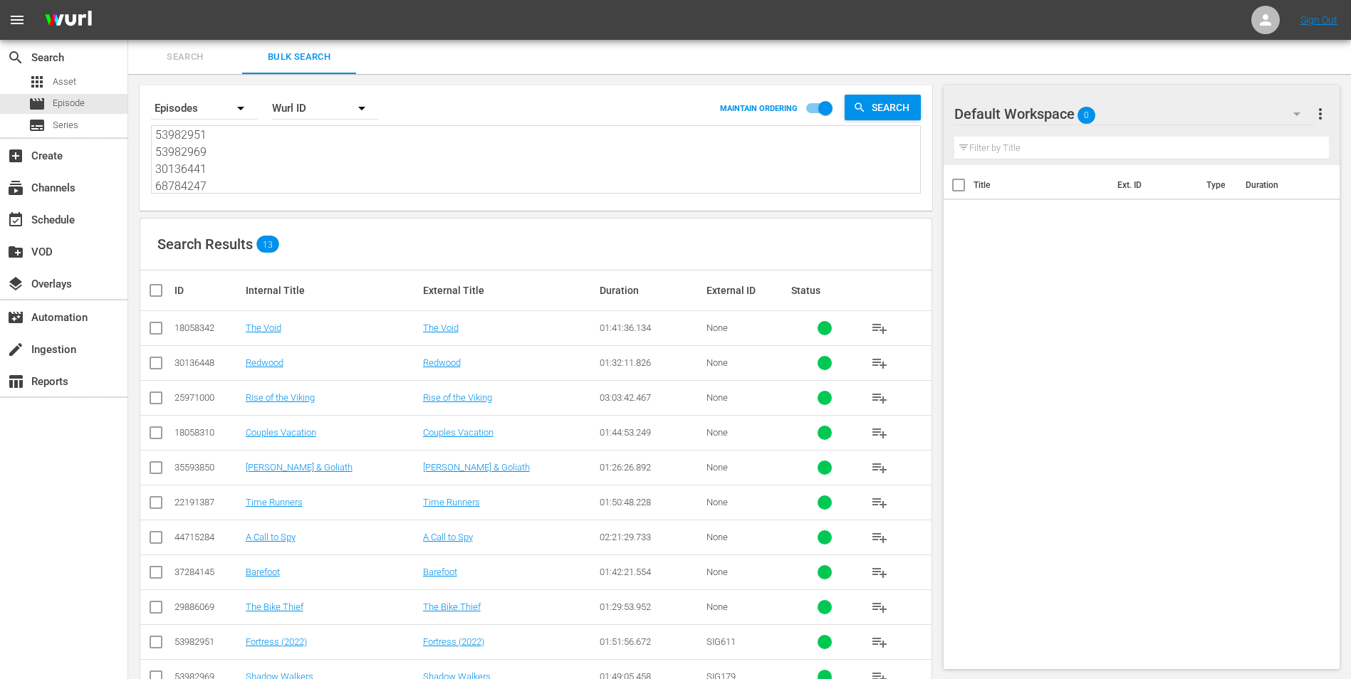
click at [161, 297] on input "checkbox" at bounding box center [161, 290] width 28 height 17
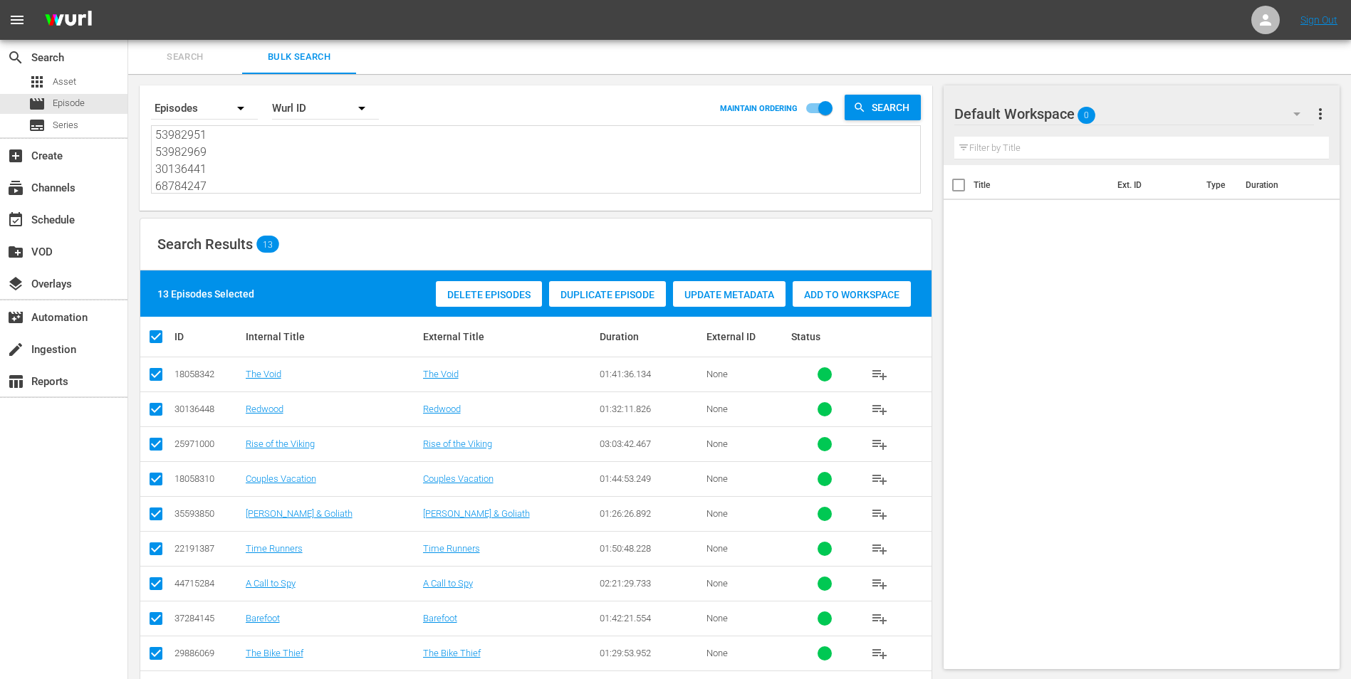
click at [879, 293] on span "Add to Workspace" at bounding box center [851, 294] width 118 height 11
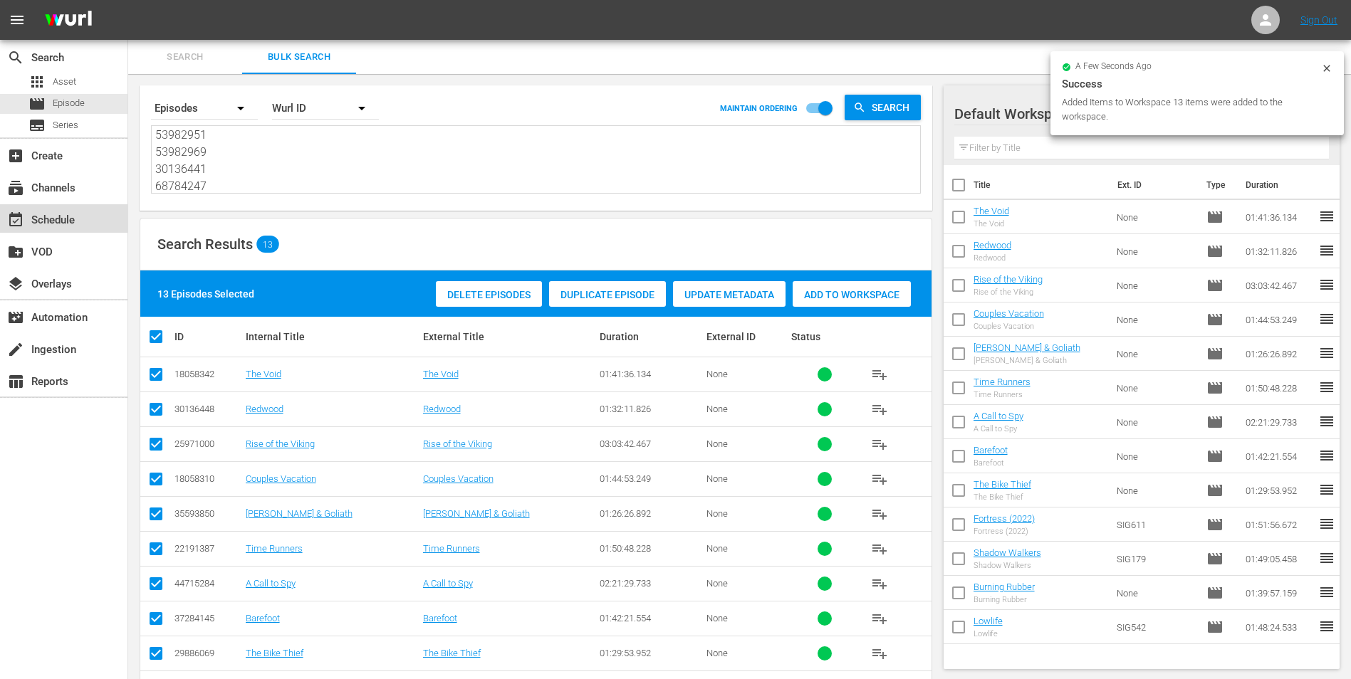
click at [88, 220] on div "event_available Schedule" at bounding box center [63, 218] width 127 height 28
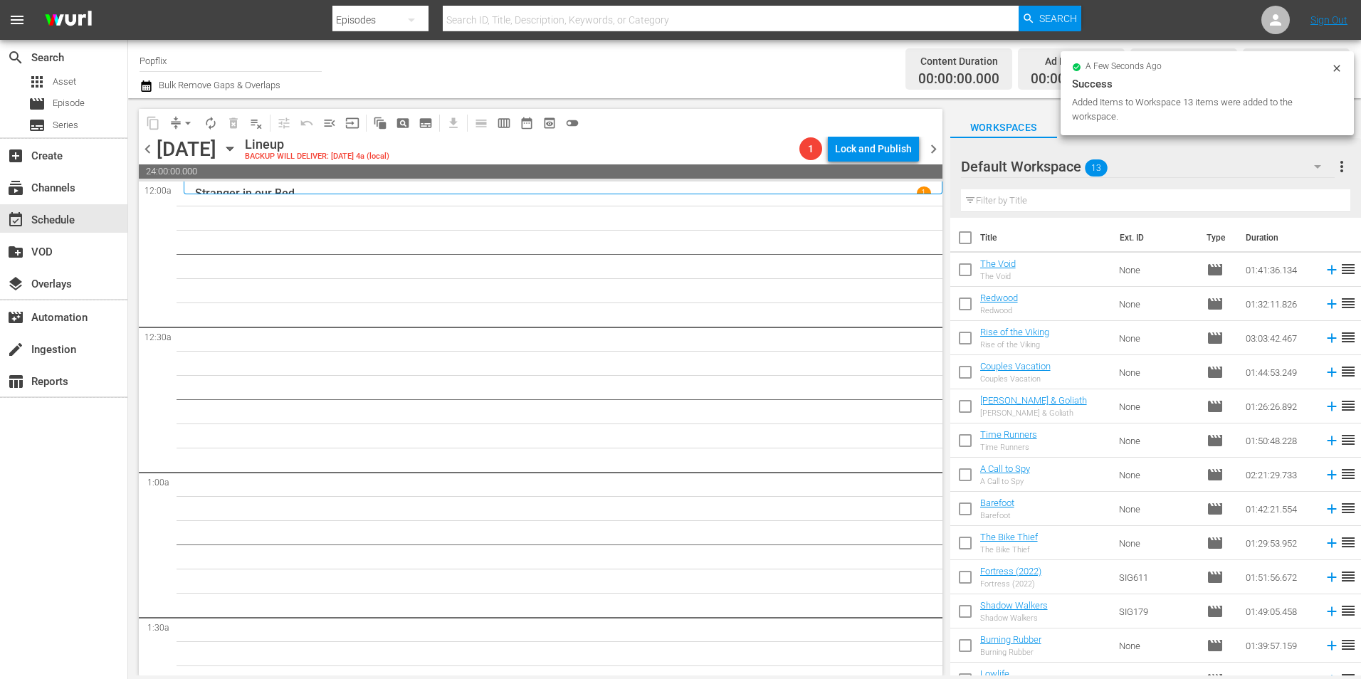
click at [966, 230] on input "checkbox" at bounding box center [965, 241] width 30 height 30
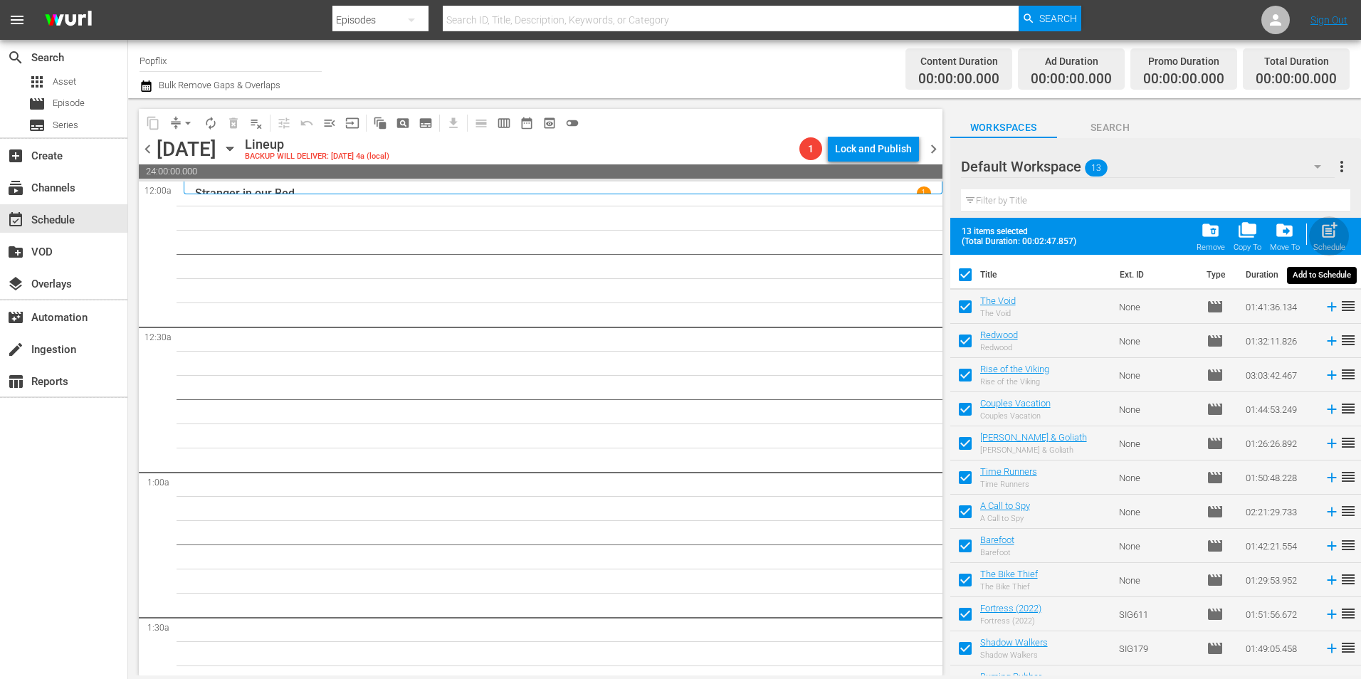
click at [1334, 239] on span "post_add" at bounding box center [1329, 230] width 19 height 19
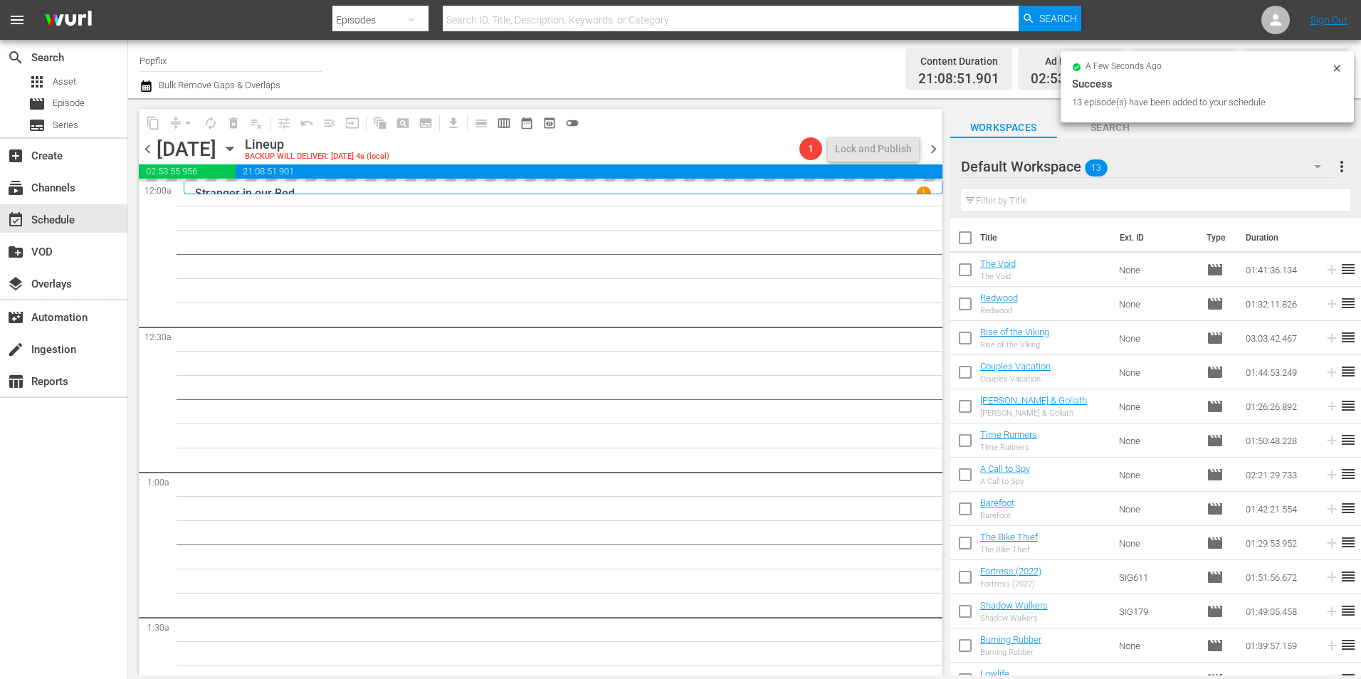
click at [932, 148] on span "chevron_right" at bounding box center [934, 149] width 18 height 18
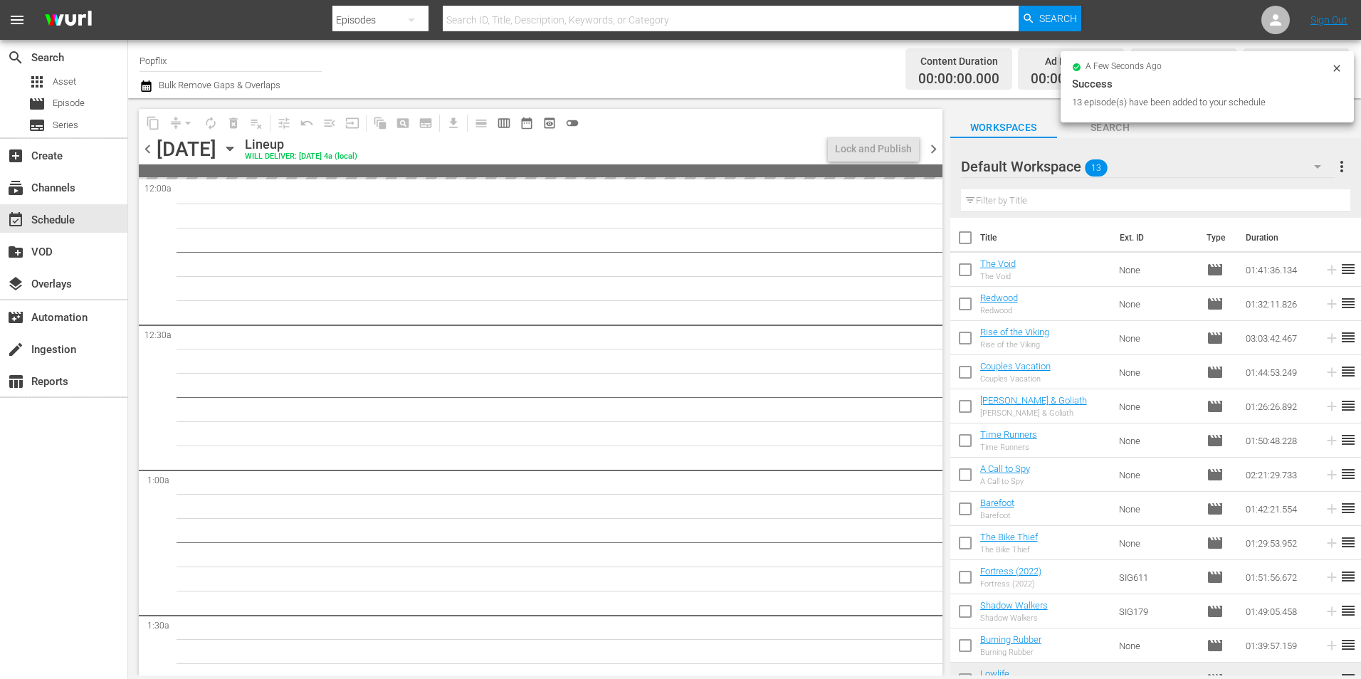
click at [150, 152] on span "chevron_left" at bounding box center [148, 149] width 18 height 18
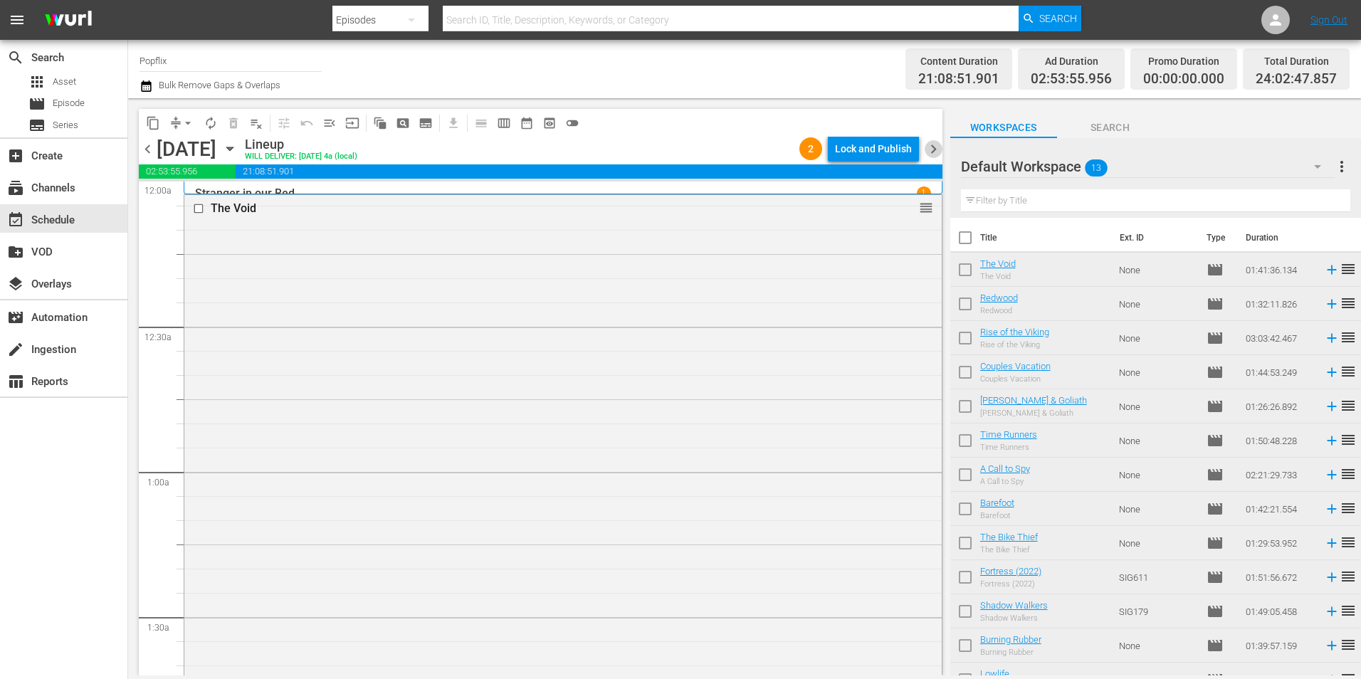
click at [926, 145] on span "chevron_right" at bounding box center [934, 149] width 18 height 18
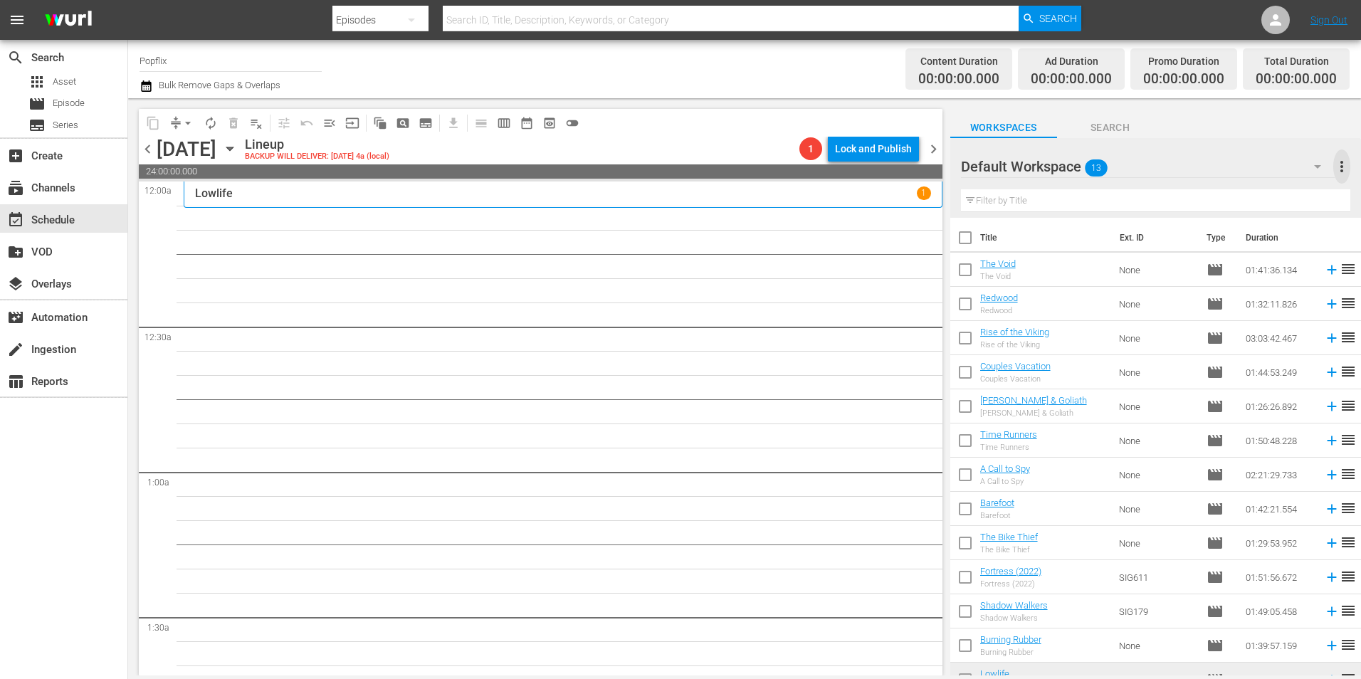
click at [1338, 169] on span "more_vert" at bounding box center [1342, 166] width 17 height 17
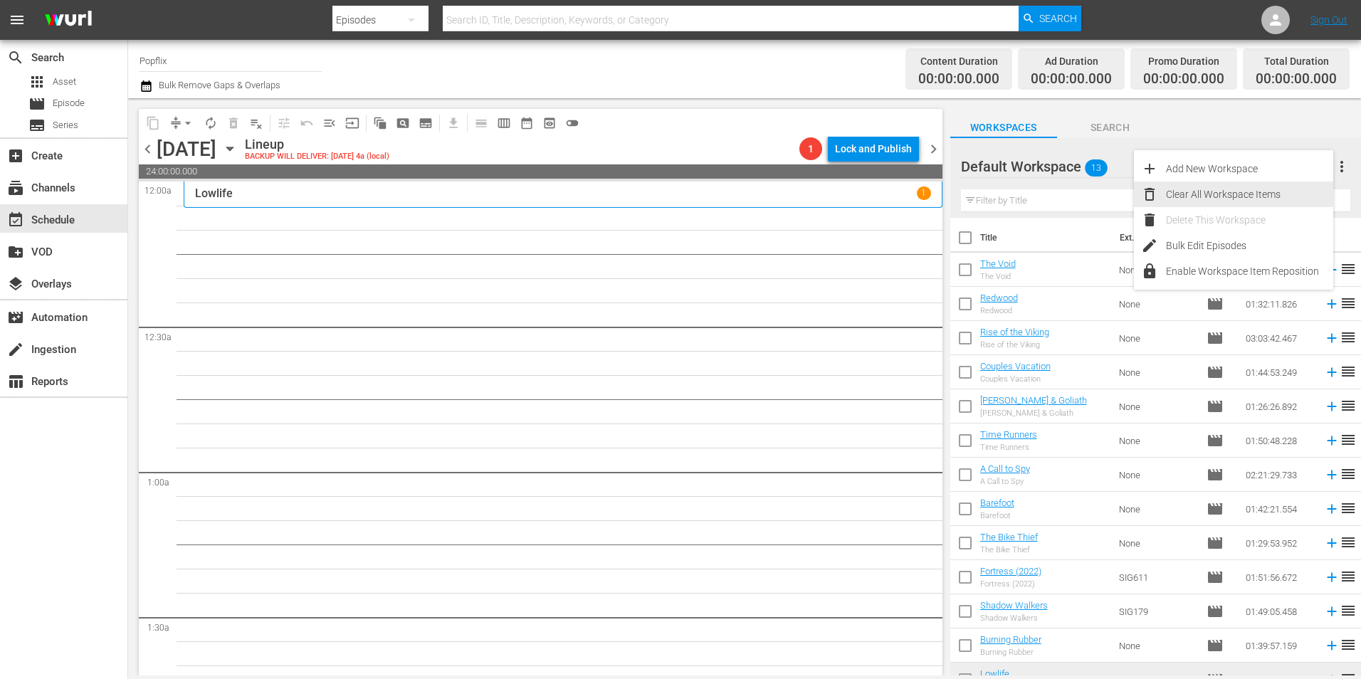
click at [1217, 204] on div "Clear All Workspace Items" at bounding box center [1249, 195] width 167 height 26
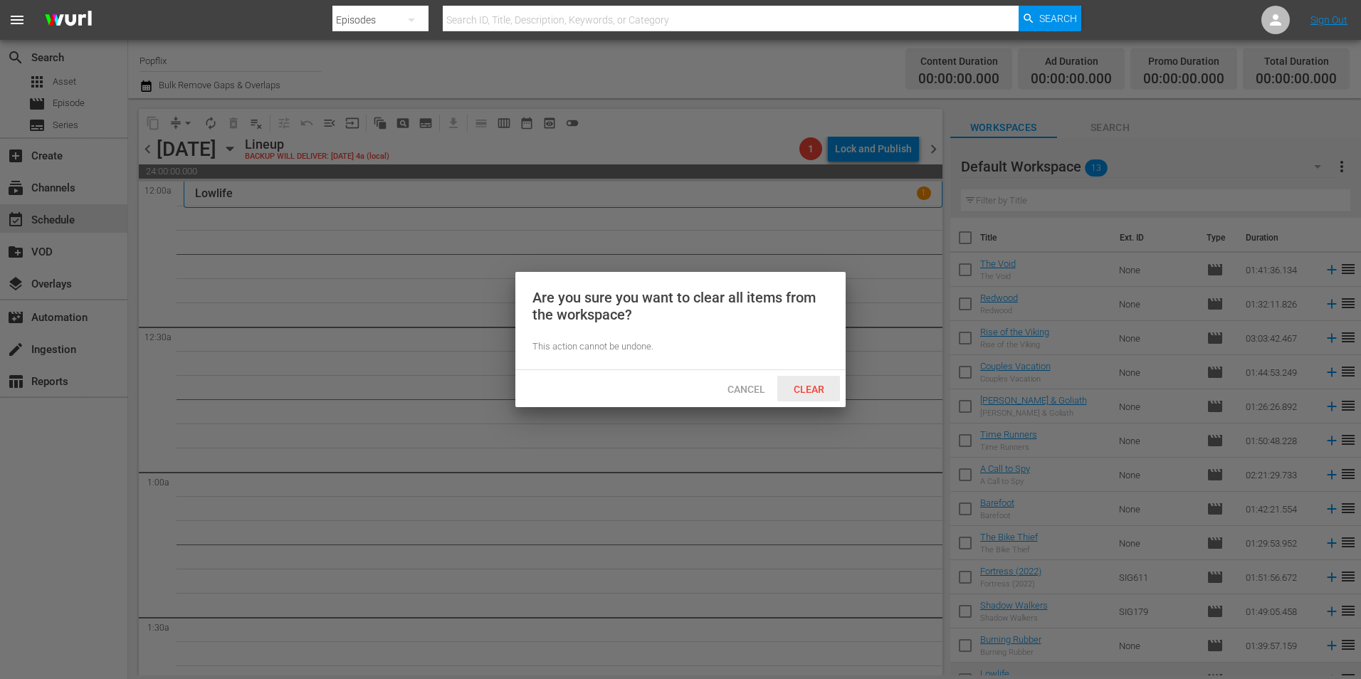
click at [827, 384] on span "Clear" at bounding box center [808, 389] width 53 height 11
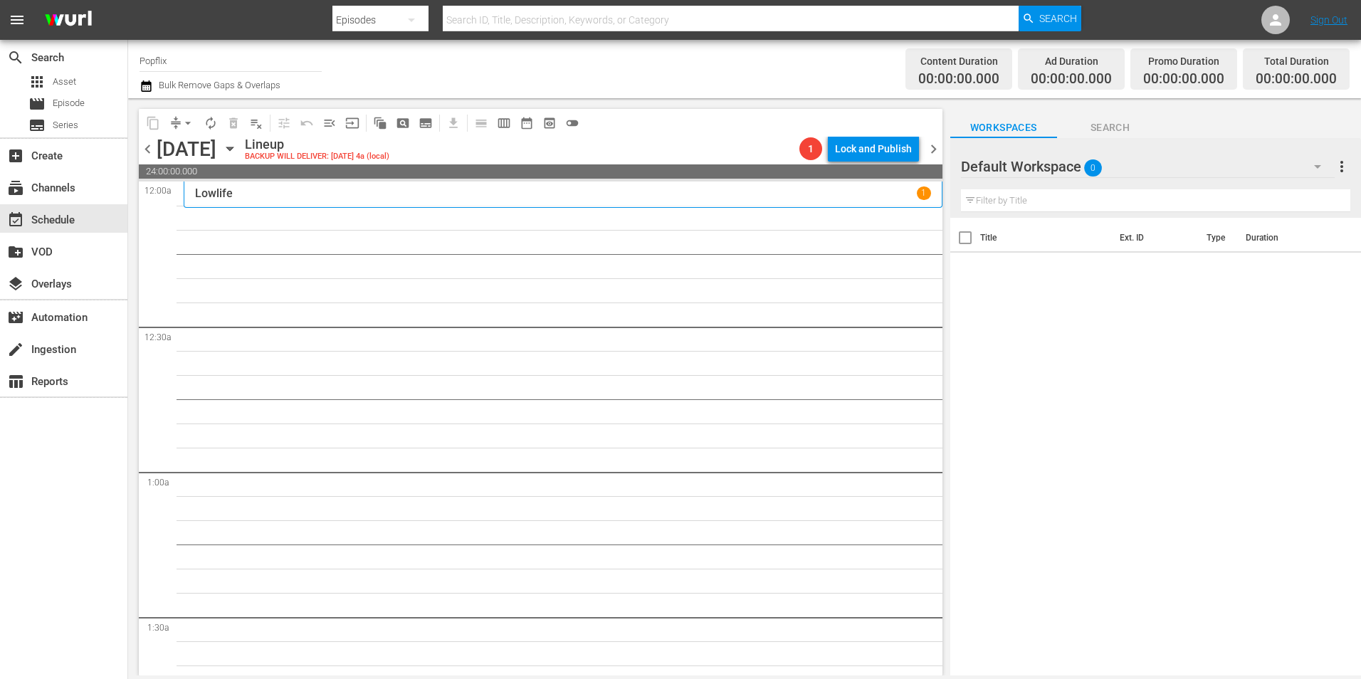
click at [827, 201] on div "Lowlife 1" at bounding box center [563, 195] width 736 height 16
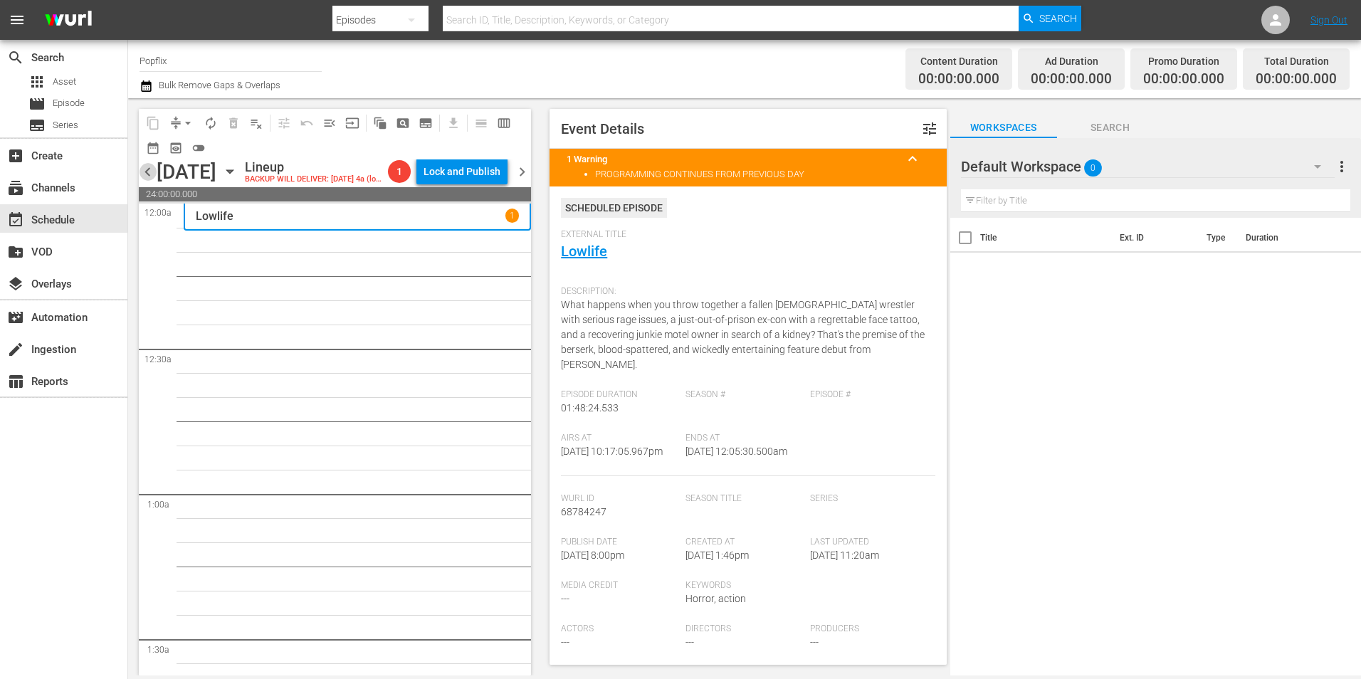
click at [146, 181] on span "chevron_left" at bounding box center [148, 172] width 18 height 18
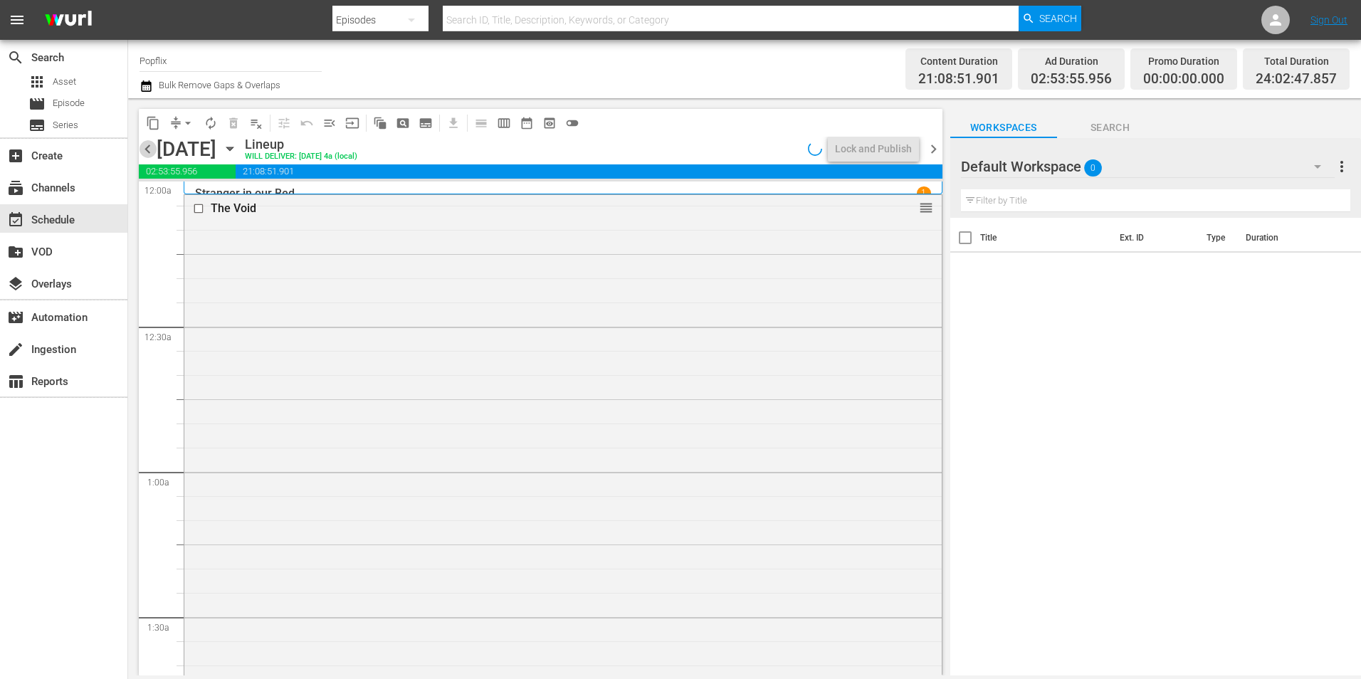
click at [143, 147] on span "chevron_left" at bounding box center [148, 149] width 18 height 18
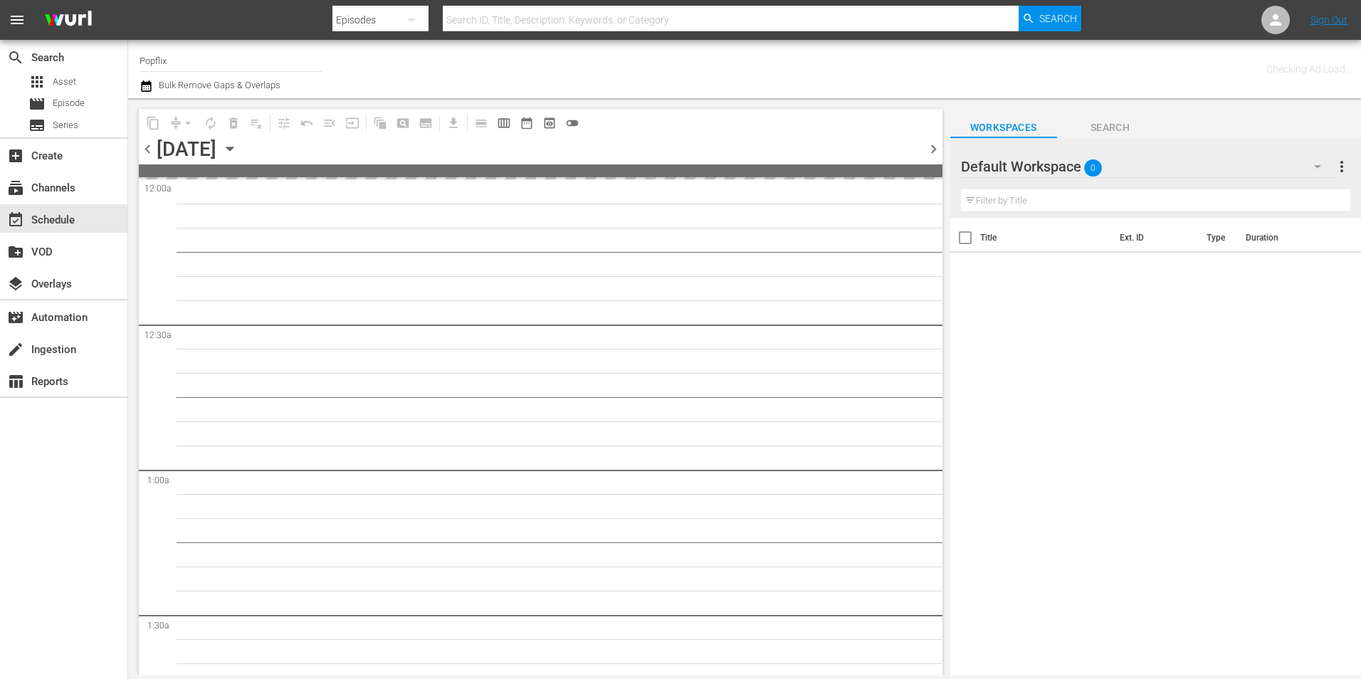
click at [144, 147] on span "chevron_left" at bounding box center [148, 149] width 18 height 18
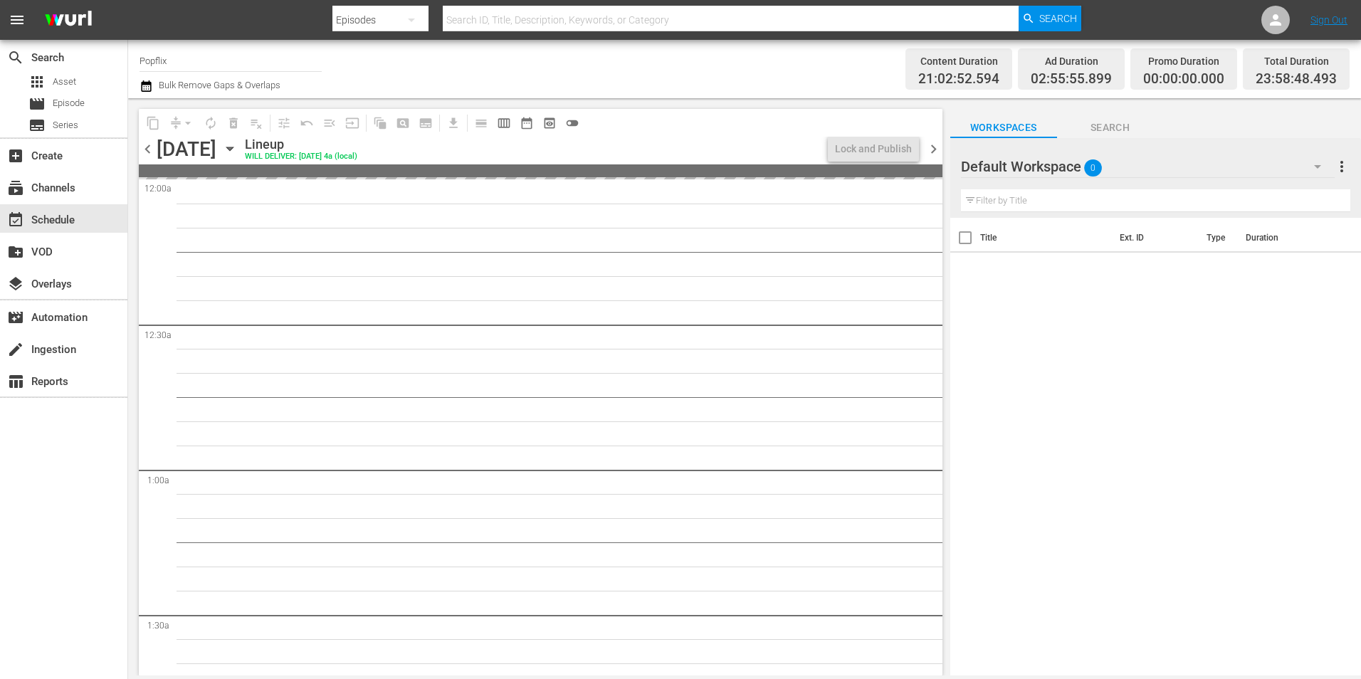
click at [145, 145] on span "chevron_left" at bounding box center [148, 149] width 18 height 18
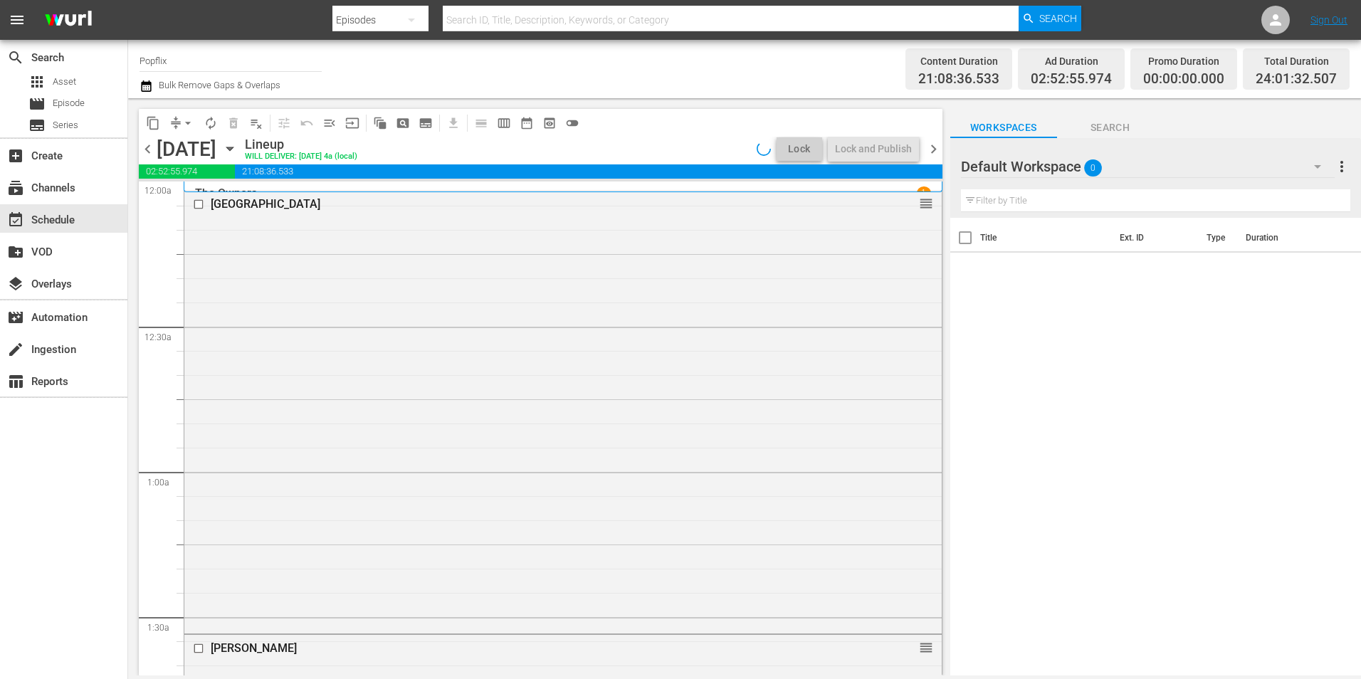
click at [147, 149] on span "chevron_left" at bounding box center [148, 149] width 18 height 18
click at [147, 150] on span "chevron_left" at bounding box center [148, 149] width 18 height 18
click at [937, 151] on span "chevron_right" at bounding box center [934, 149] width 18 height 18
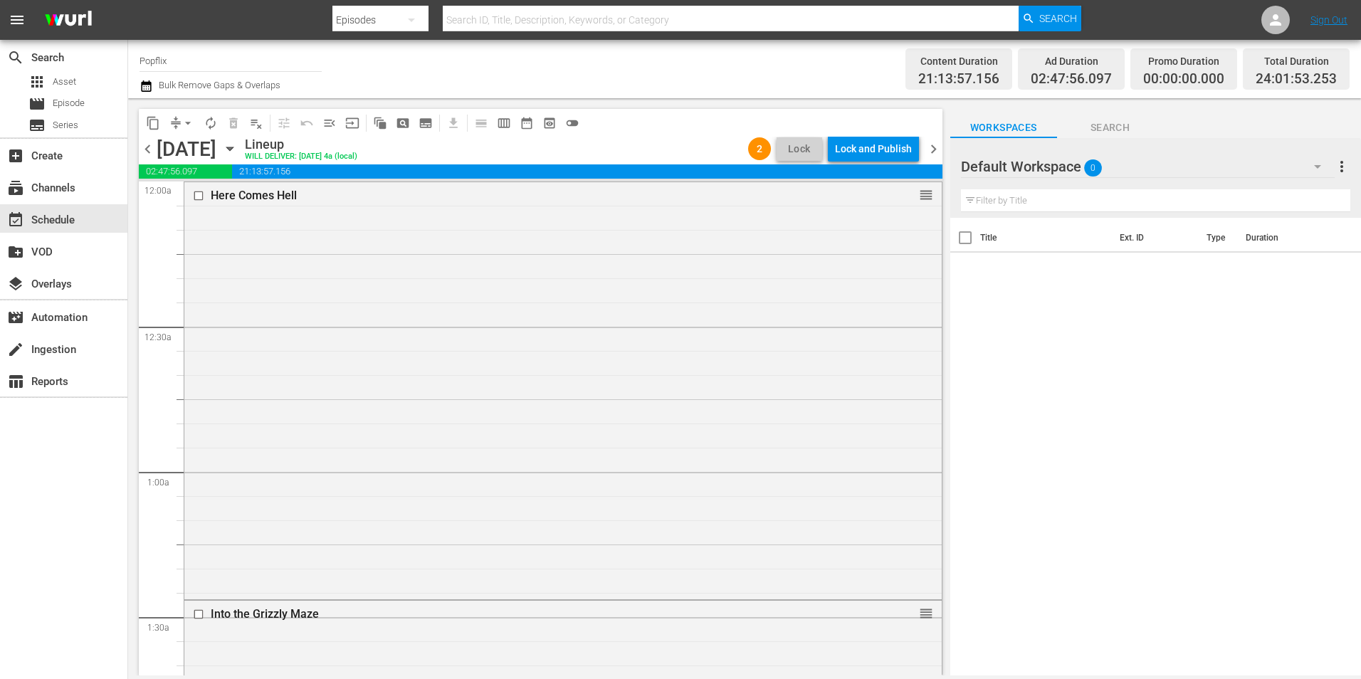
click at [147, 154] on span "chevron_left" at bounding box center [148, 149] width 18 height 18
click at [929, 155] on span "chevron_right" at bounding box center [934, 149] width 18 height 18
click at [929, 154] on span "chevron_right" at bounding box center [934, 149] width 18 height 18
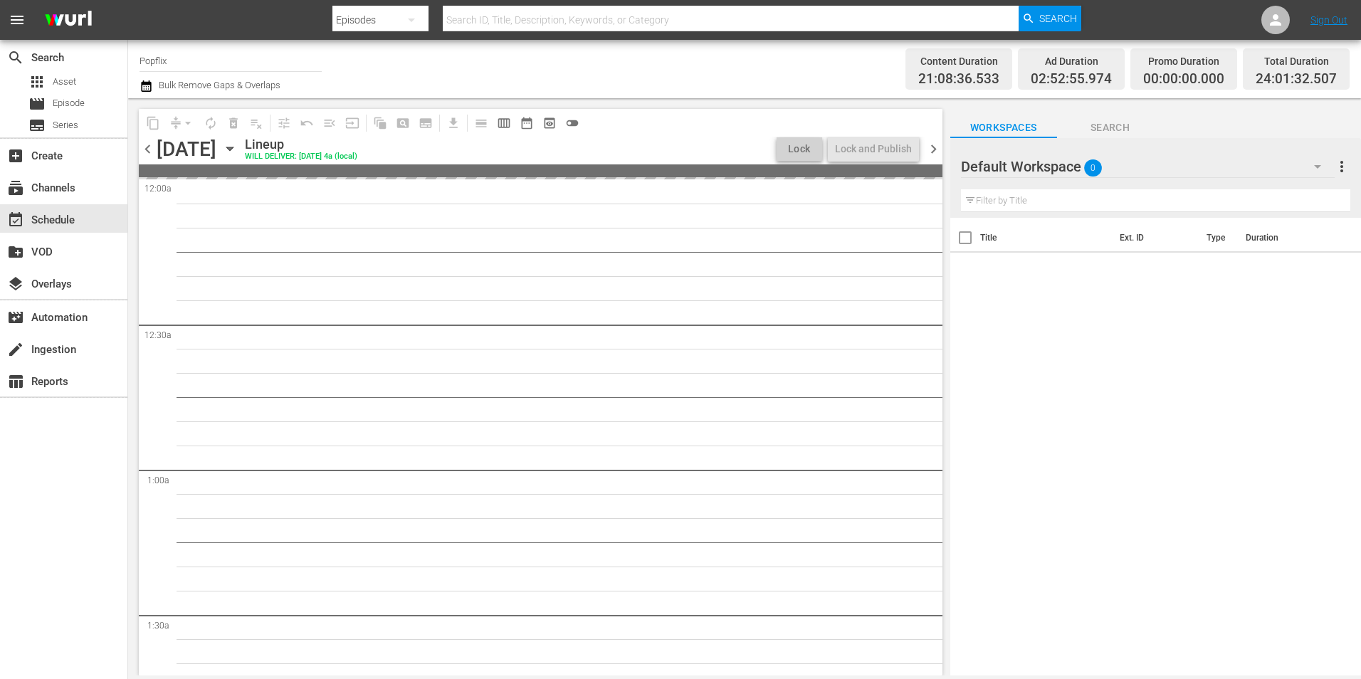
click at [929, 154] on span "chevron_right" at bounding box center [934, 149] width 18 height 18
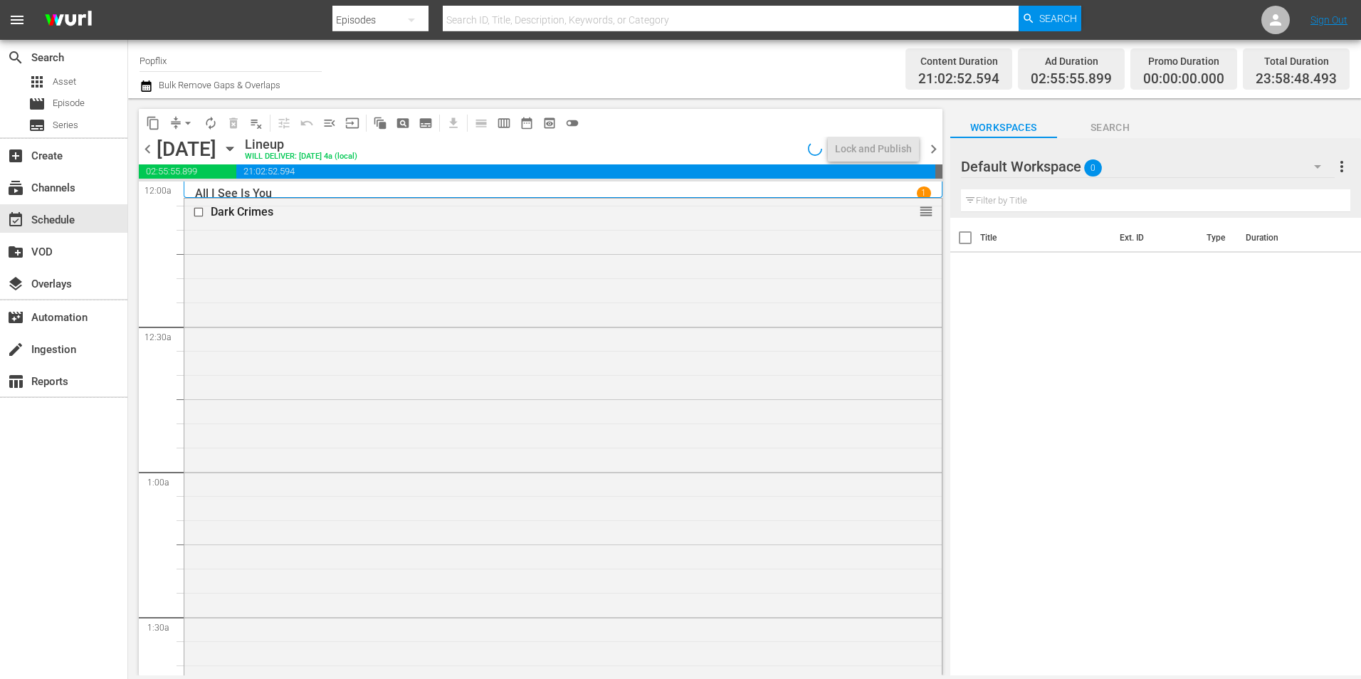
click at [929, 154] on span "chevron_right" at bounding box center [934, 149] width 18 height 18
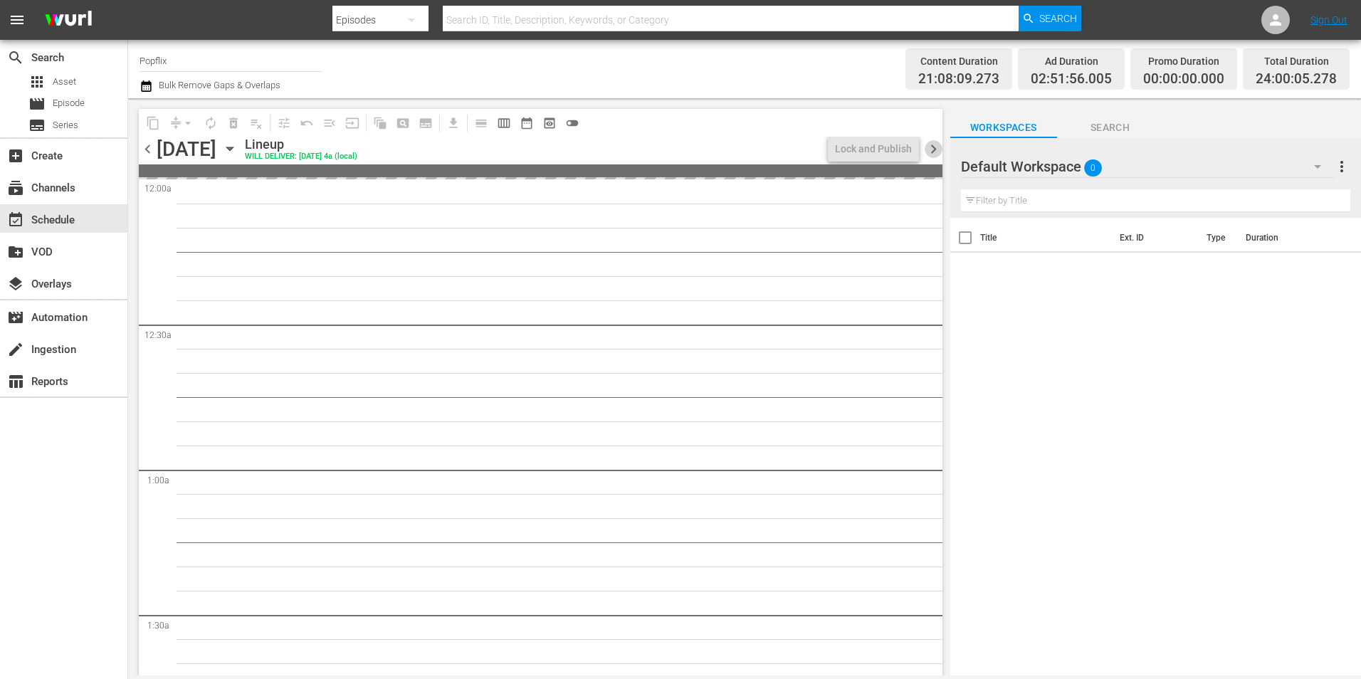
click at [929, 154] on span "chevron_right" at bounding box center [934, 149] width 18 height 18
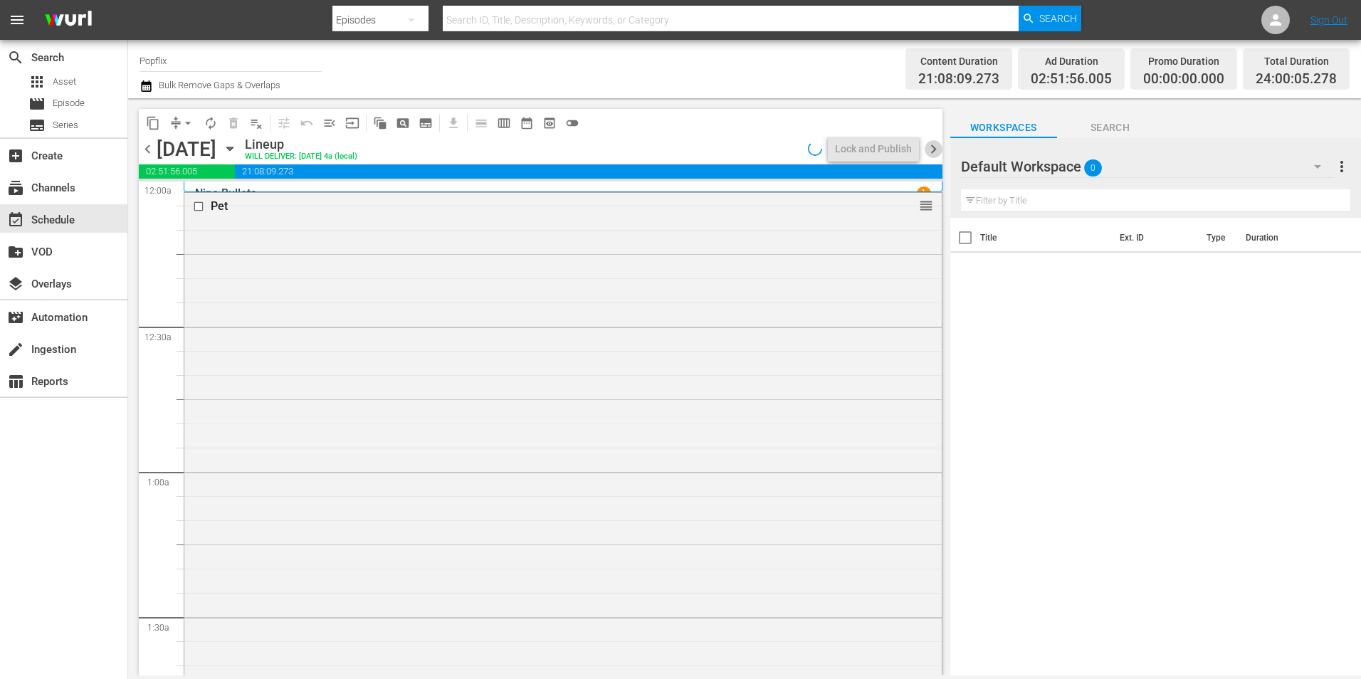
click at [929, 154] on span "chevron_right" at bounding box center [934, 149] width 18 height 18
click at [928, 150] on span "chevron_right" at bounding box center [934, 149] width 18 height 18
